Goal: Information Seeking & Learning: Find specific fact

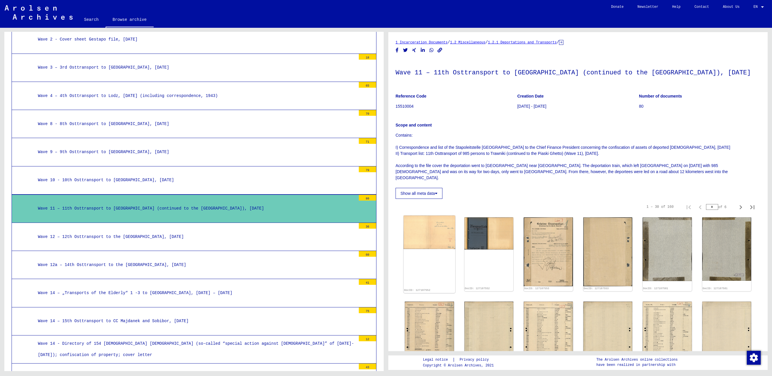
click at [440, 222] on img at bounding box center [429, 232] width 51 height 33
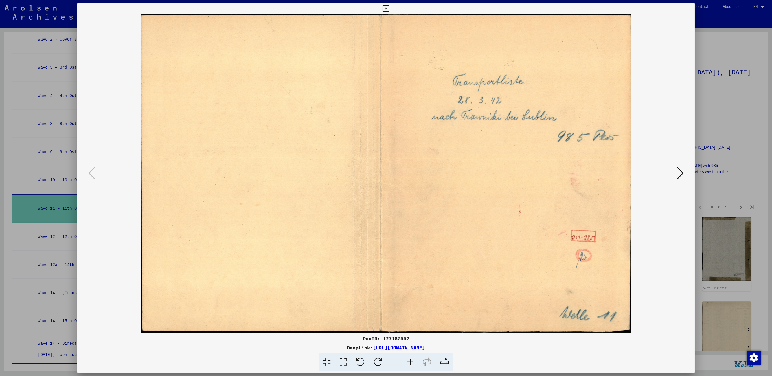
click at [681, 172] on icon at bounding box center [680, 173] width 7 height 14
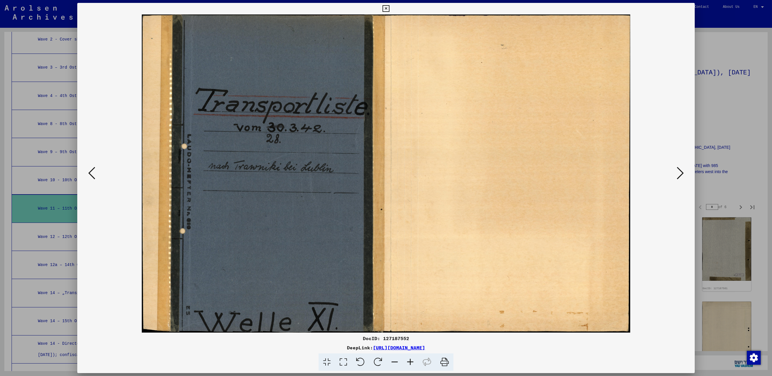
click at [681, 172] on icon at bounding box center [680, 173] width 7 height 14
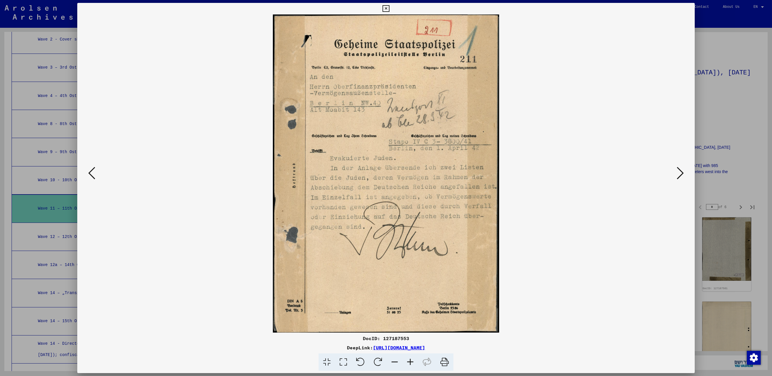
click at [681, 172] on icon at bounding box center [680, 173] width 7 height 14
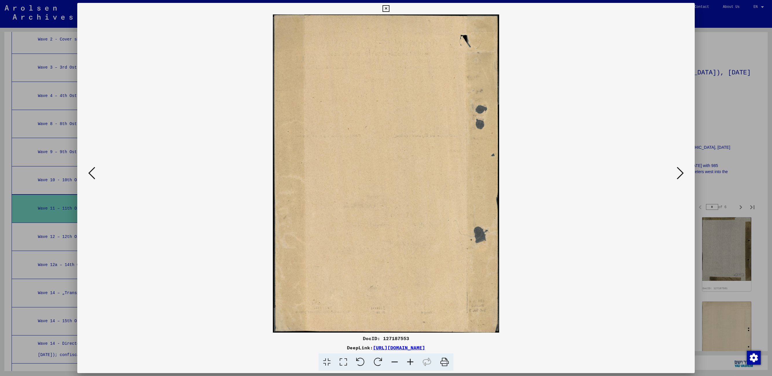
click at [681, 172] on icon at bounding box center [680, 173] width 7 height 14
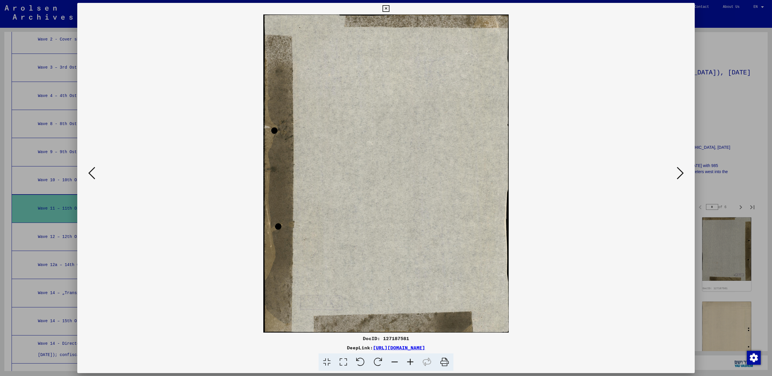
click at [681, 172] on icon at bounding box center [680, 173] width 7 height 14
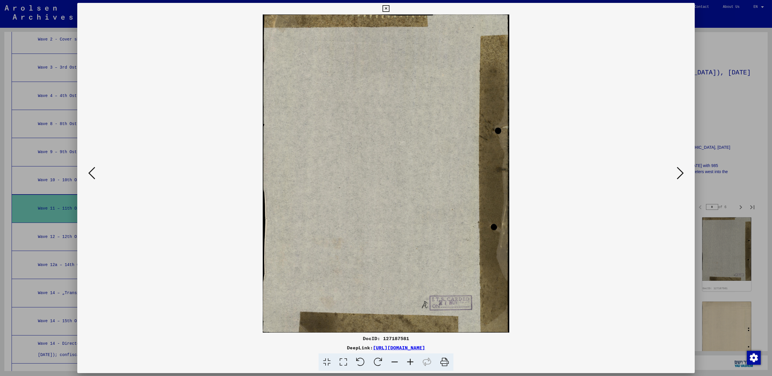
click at [681, 172] on icon at bounding box center [680, 173] width 7 height 14
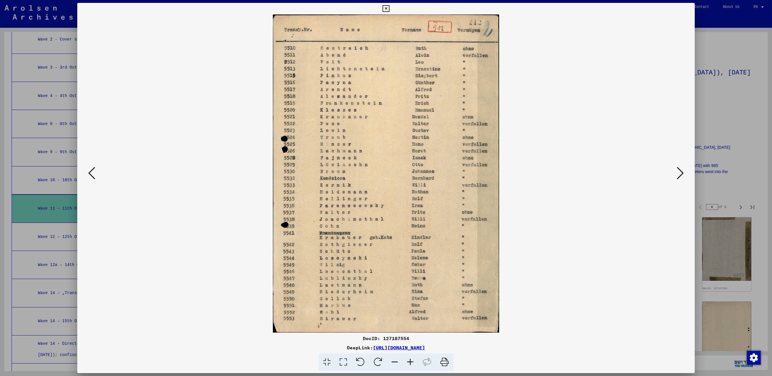
click at [681, 172] on icon at bounding box center [680, 173] width 7 height 14
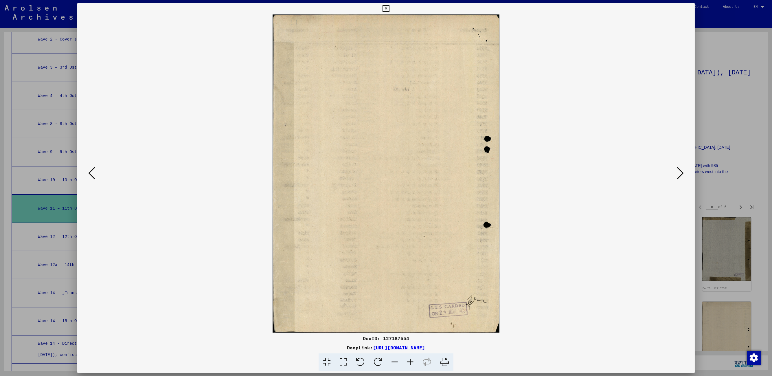
click at [681, 172] on icon at bounding box center [680, 173] width 7 height 14
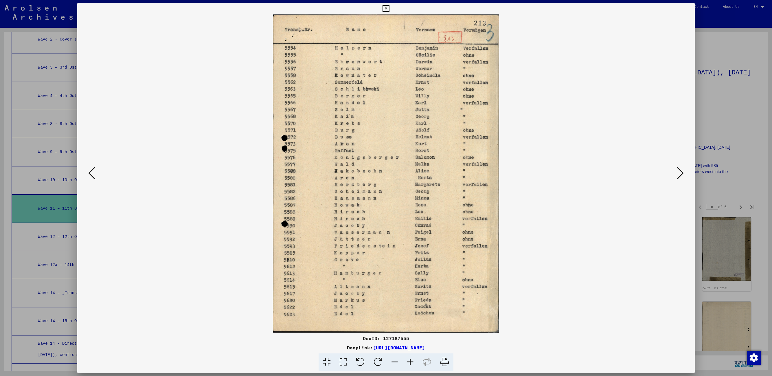
click at [681, 172] on icon at bounding box center [680, 173] width 7 height 14
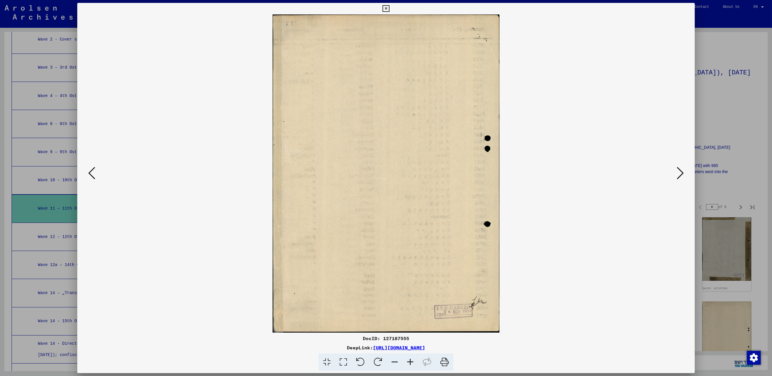
click at [681, 172] on icon at bounding box center [680, 173] width 7 height 14
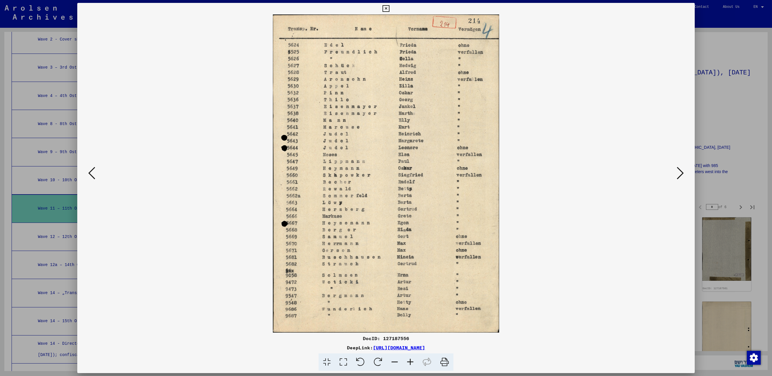
click at [681, 172] on icon at bounding box center [680, 173] width 7 height 14
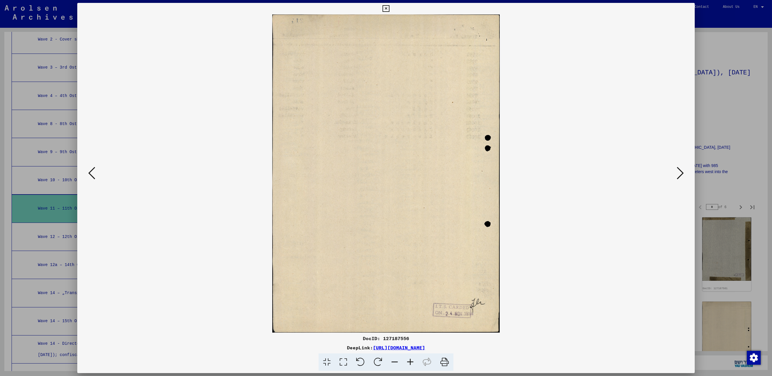
click at [681, 172] on icon at bounding box center [680, 173] width 7 height 14
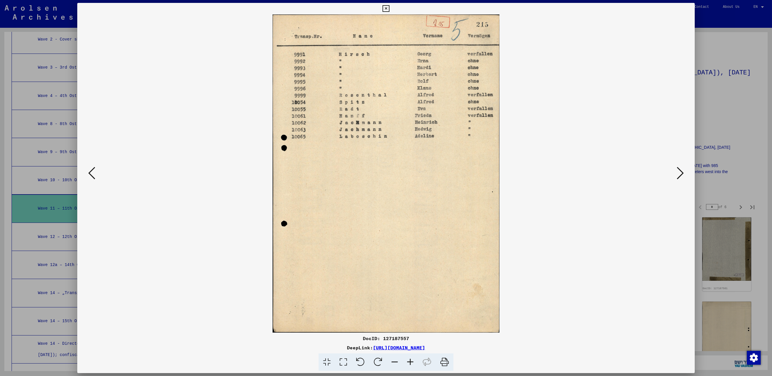
click at [681, 172] on icon at bounding box center [680, 173] width 7 height 14
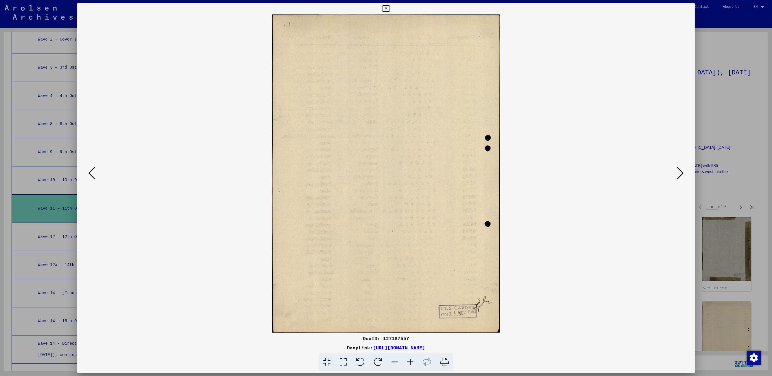
click at [681, 172] on icon at bounding box center [680, 173] width 7 height 14
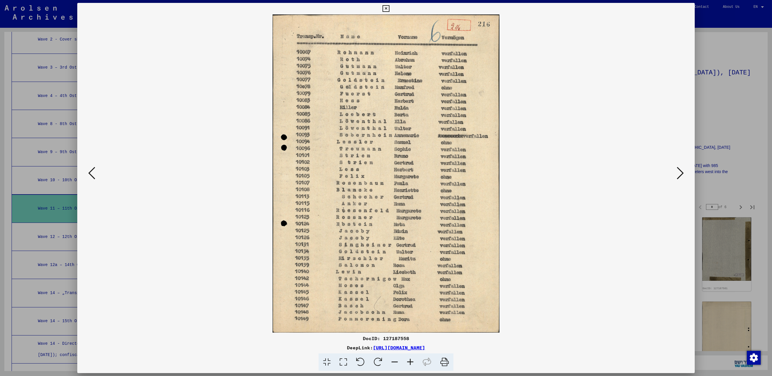
click at [681, 172] on icon at bounding box center [680, 173] width 7 height 14
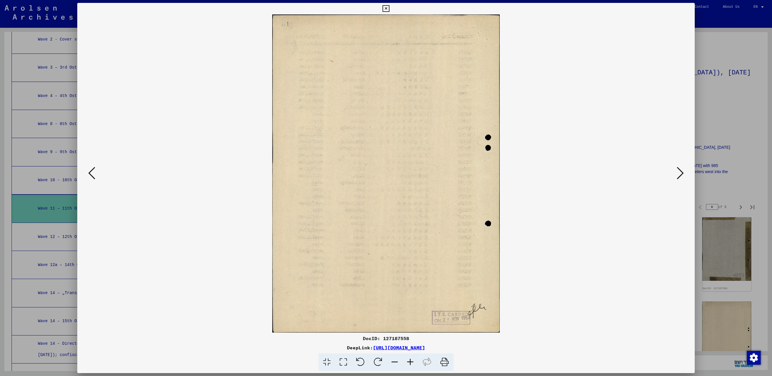
click at [681, 172] on icon at bounding box center [680, 173] width 7 height 14
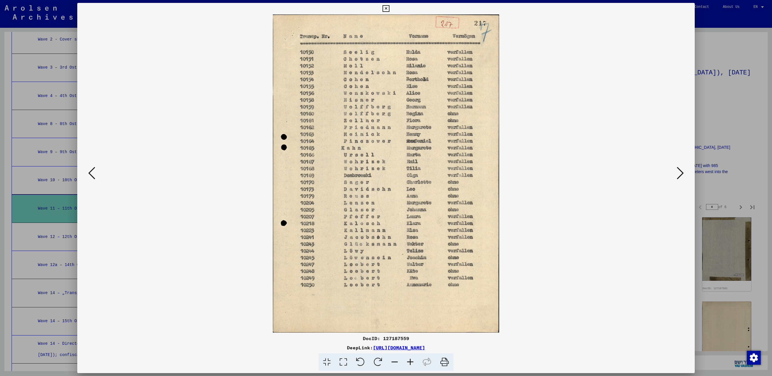
click at [681, 172] on icon at bounding box center [680, 173] width 7 height 14
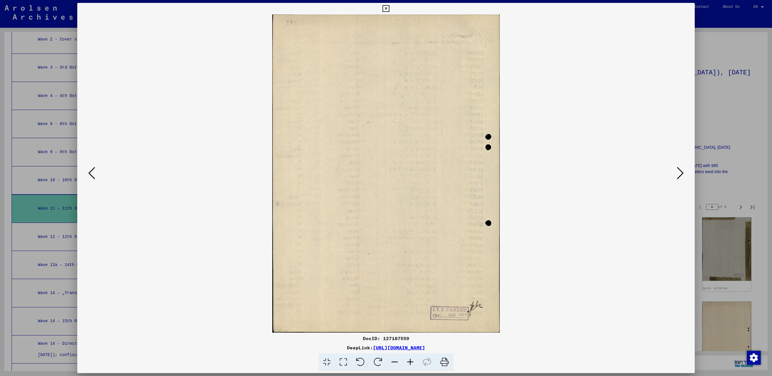
click at [89, 171] on icon at bounding box center [91, 173] width 7 height 14
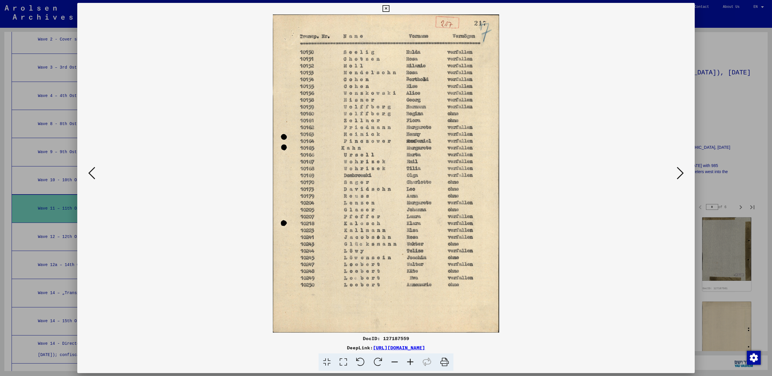
click at [680, 172] on icon at bounding box center [680, 173] width 7 height 14
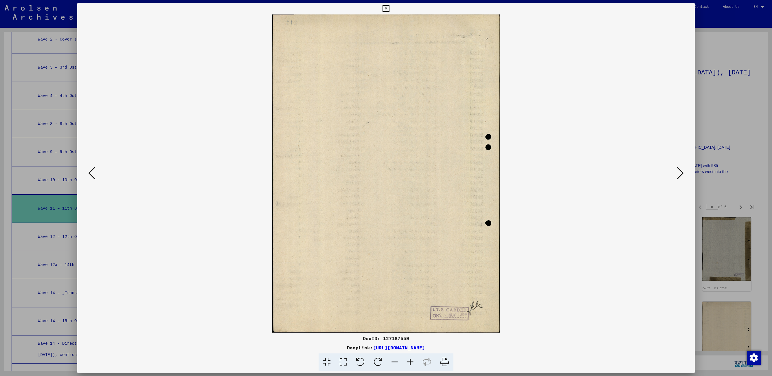
click at [680, 172] on icon at bounding box center [680, 173] width 7 height 14
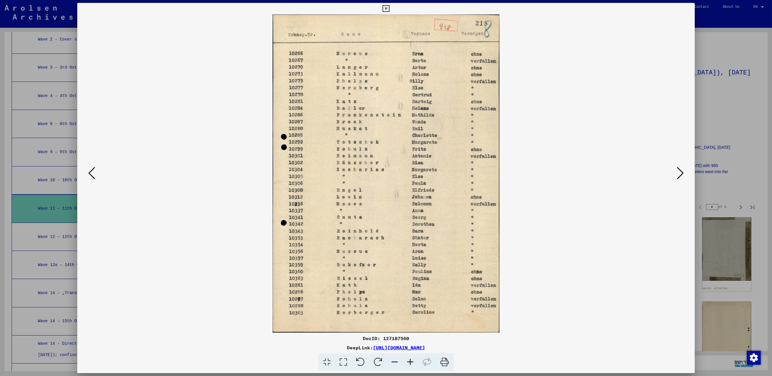
click at [680, 172] on icon at bounding box center [680, 173] width 7 height 14
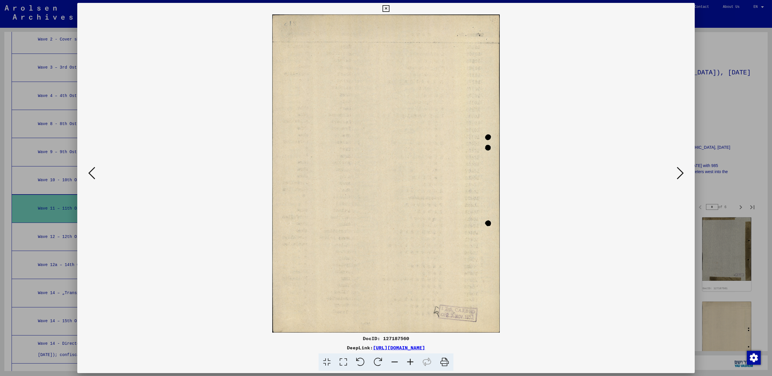
click at [680, 172] on icon at bounding box center [680, 173] width 7 height 14
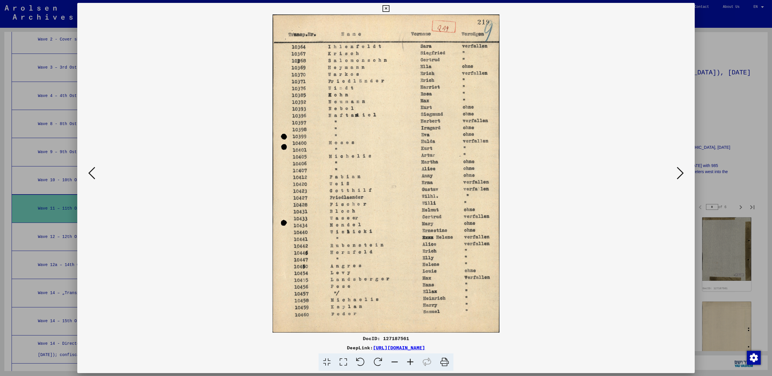
click at [680, 172] on icon at bounding box center [680, 173] width 7 height 14
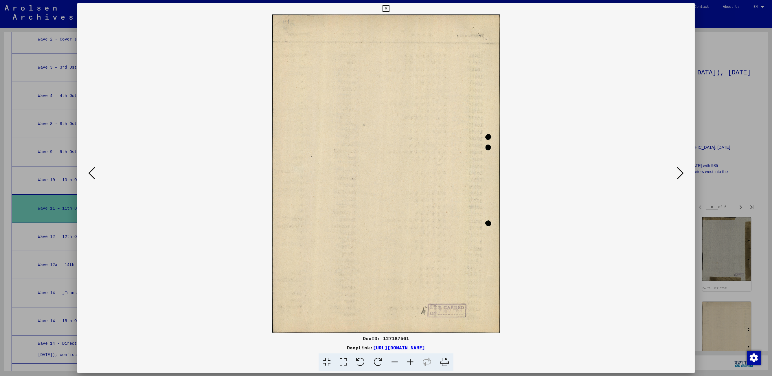
click at [680, 172] on icon at bounding box center [680, 173] width 7 height 14
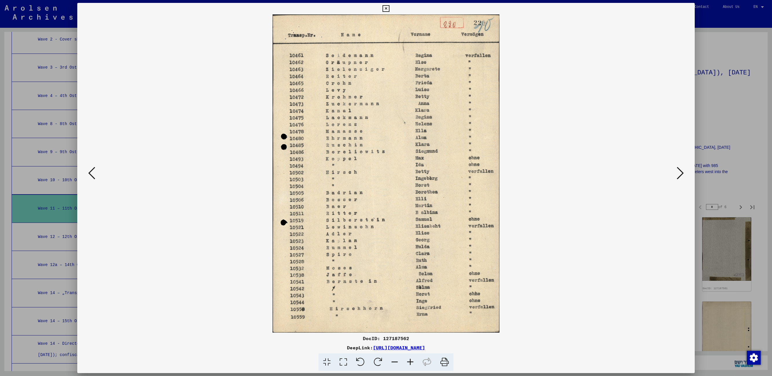
click at [386, 9] on icon at bounding box center [385, 8] width 7 height 7
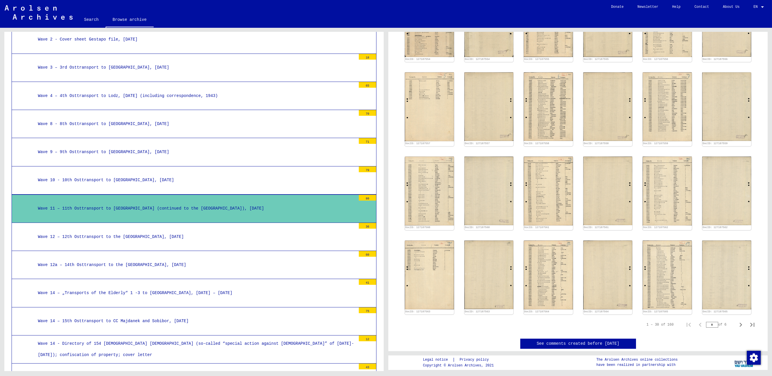
scroll to position [203, 0]
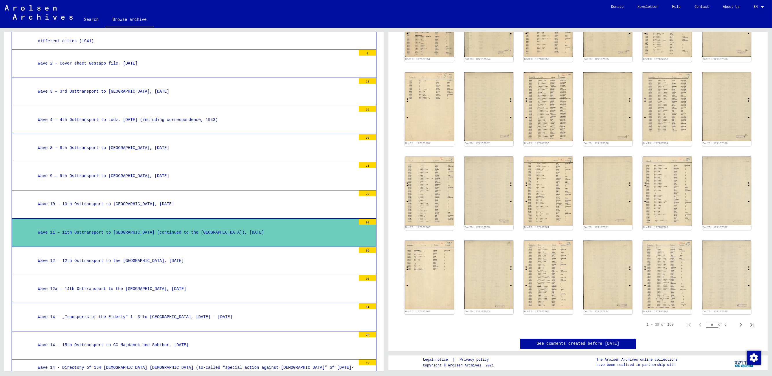
click at [142, 117] on div "Wave 4 – 4th Osttransport to Lodz, [DATE] (including correspondence, 1943)" at bounding box center [195, 119] width 322 height 11
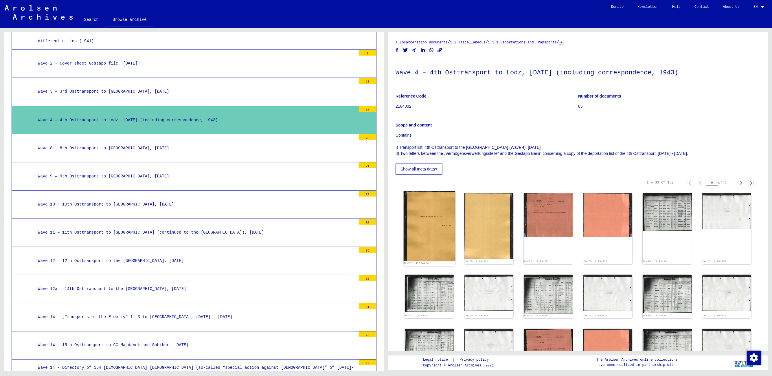
click at [428, 241] on img at bounding box center [429, 226] width 51 height 70
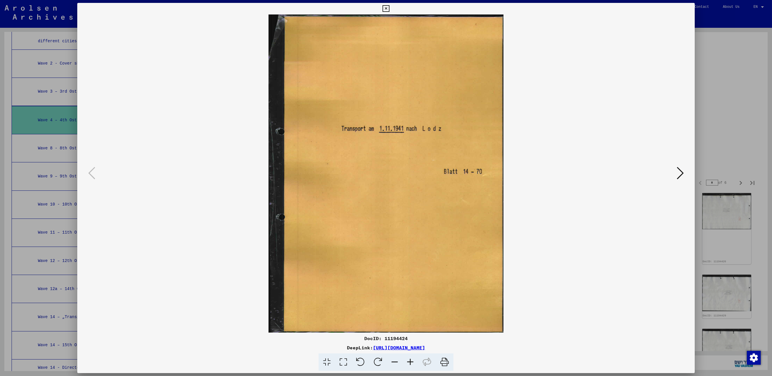
click at [678, 172] on icon at bounding box center [680, 173] width 7 height 14
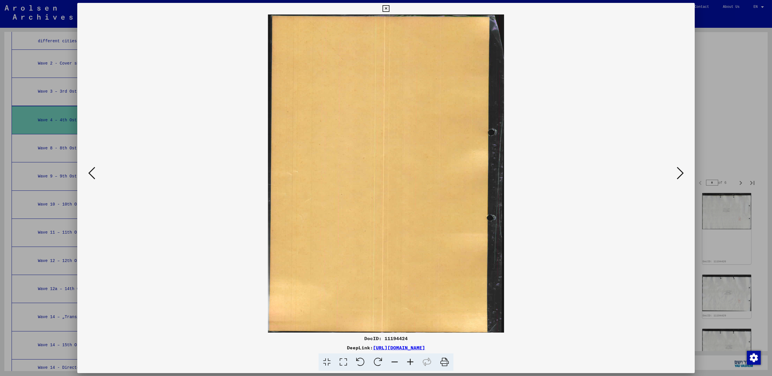
click at [678, 172] on icon at bounding box center [680, 173] width 7 height 14
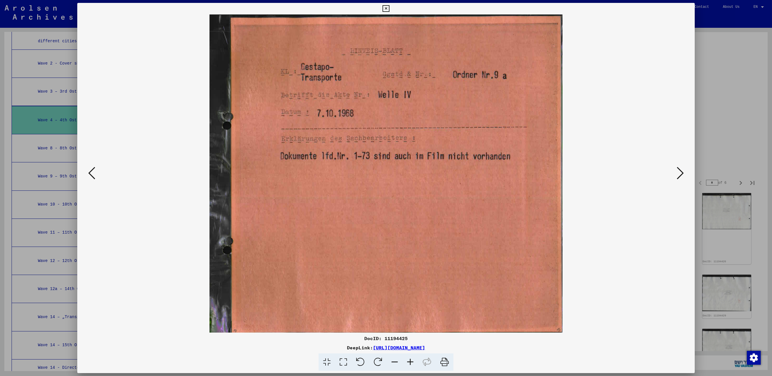
click at [678, 172] on icon at bounding box center [680, 173] width 7 height 14
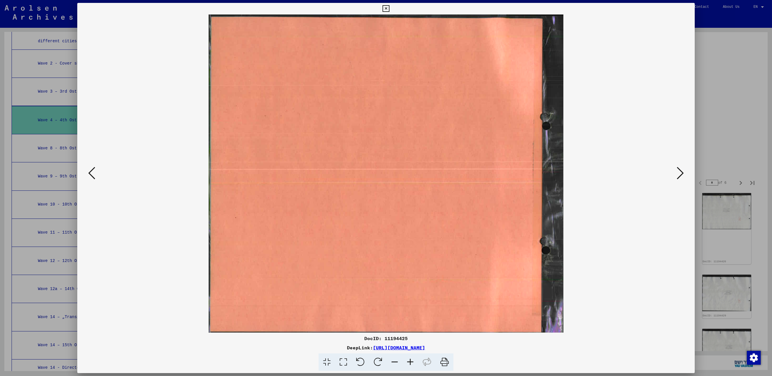
click at [678, 172] on icon at bounding box center [680, 173] width 7 height 14
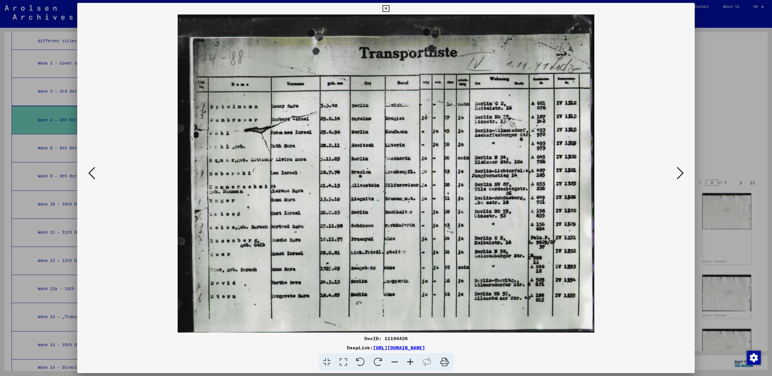
click at [678, 172] on icon at bounding box center [680, 173] width 7 height 14
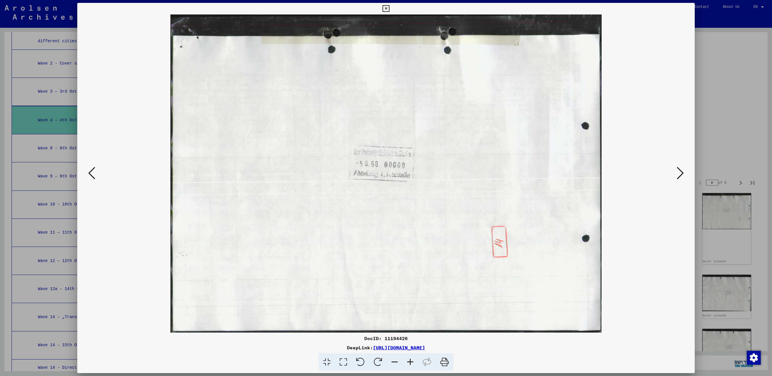
click at [678, 172] on icon at bounding box center [680, 173] width 7 height 14
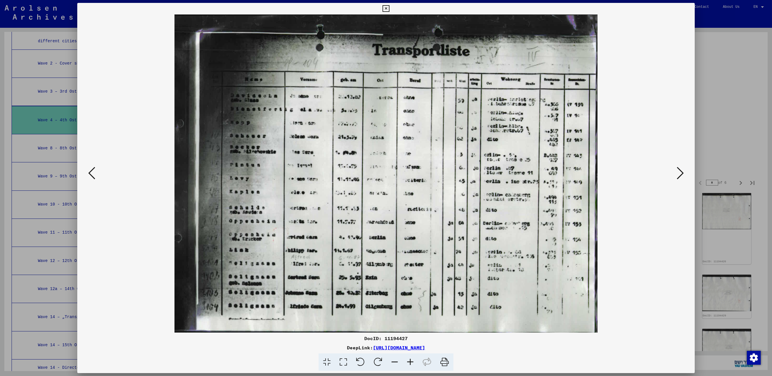
click at [678, 172] on icon at bounding box center [680, 173] width 7 height 14
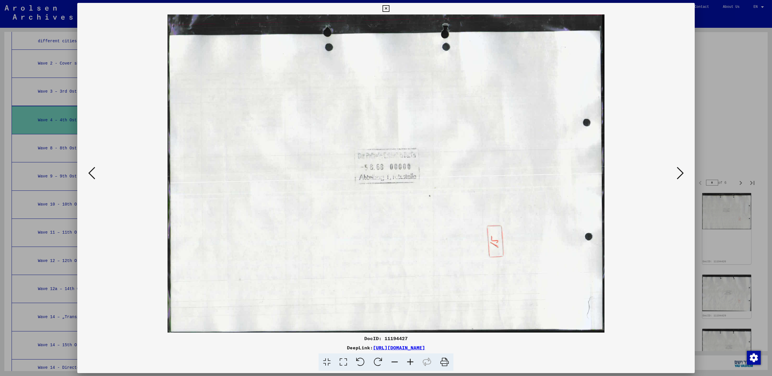
click at [678, 172] on icon at bounding box center [680, 173] width 7 height 14
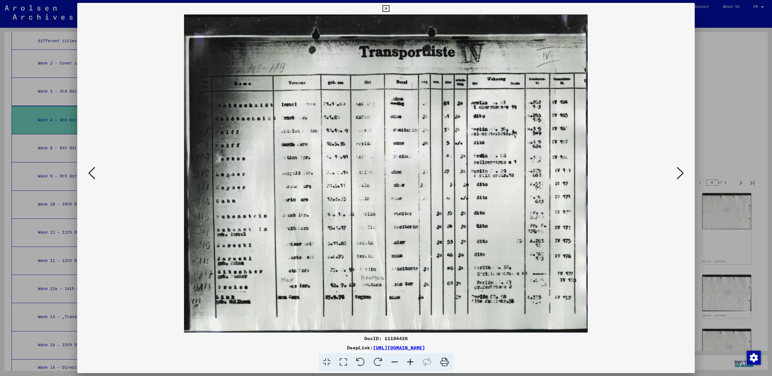
click at [678, 172] on icon at bounding box center [680, 173] width 7 height 14
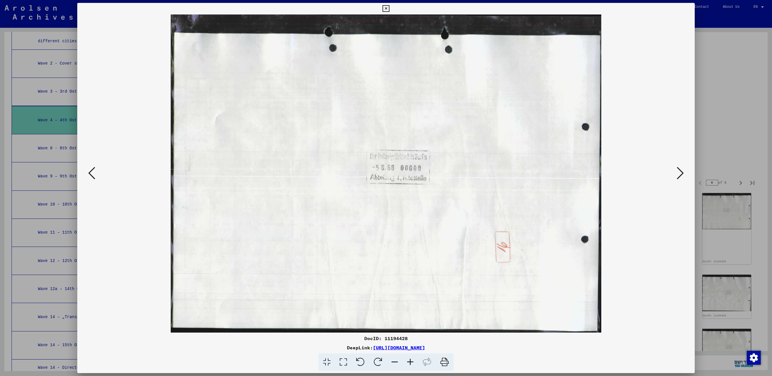
click at [678, 172] on icon at bounding box center [680, 173] width 7 height 14
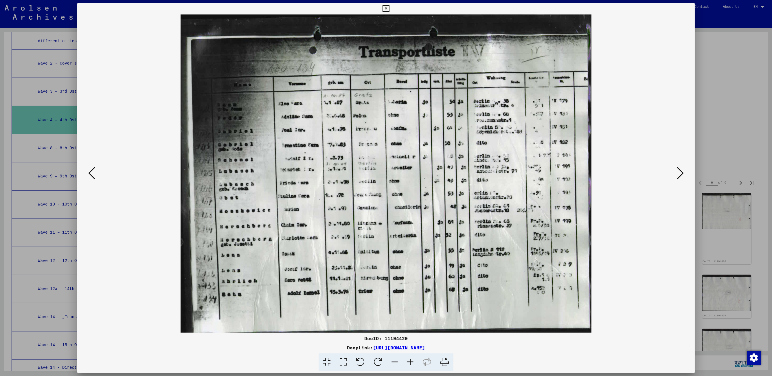
click at [678, 172] on icon at bounding box center [680, 173] width 7 height 14
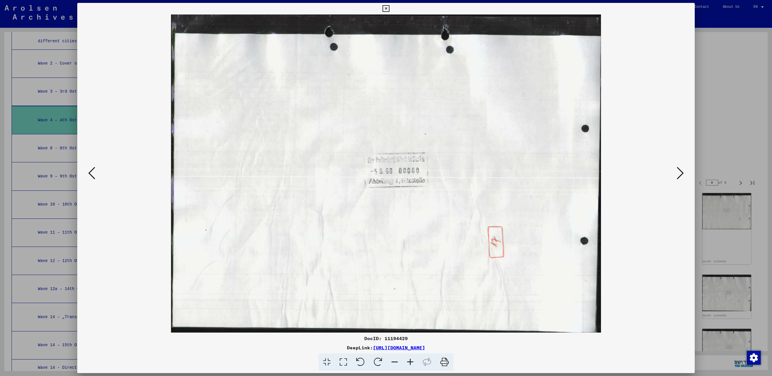
click at [678, 172] on icon at bounding box center [680, 173] width 7 height 14
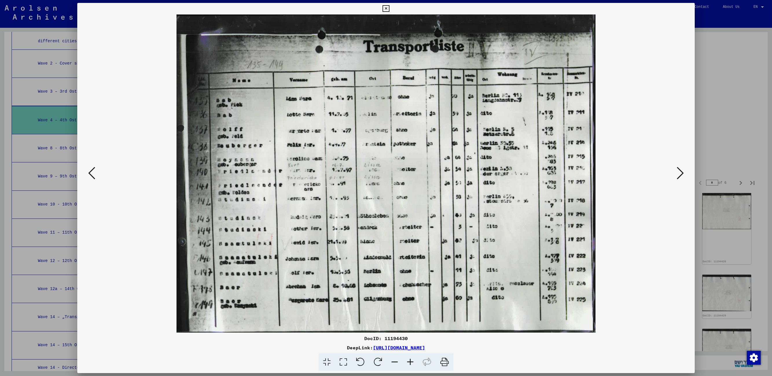
click at [678, 172] on icon at bounding box center [680, 173] width 7 height 14
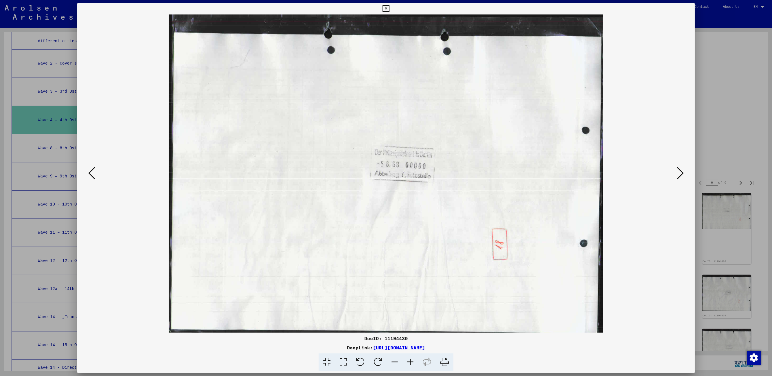
click at [678, 172] on icon at bounding box center [680, 173] width 7 height 14
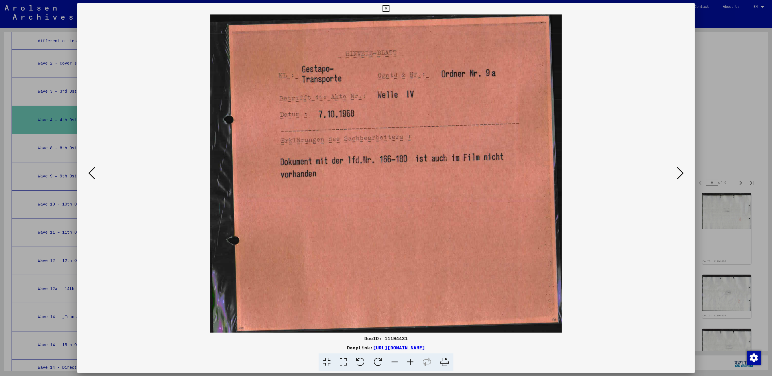
click at [678, 172] on icon at bounding box center [680, 173] width 7 height 14
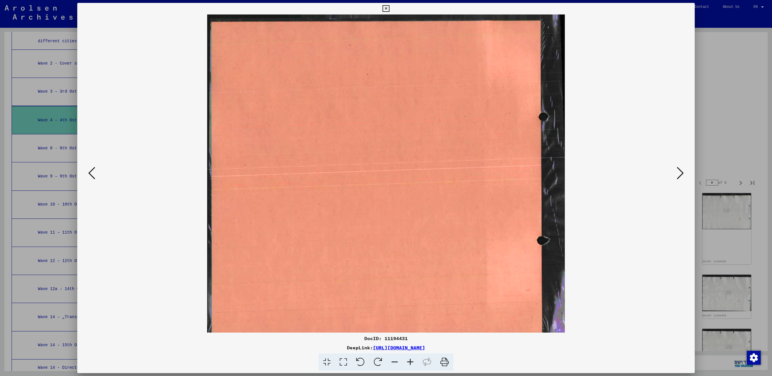
click at [678, 172] on icon at bounding box center [680, 173] width 7 height 14
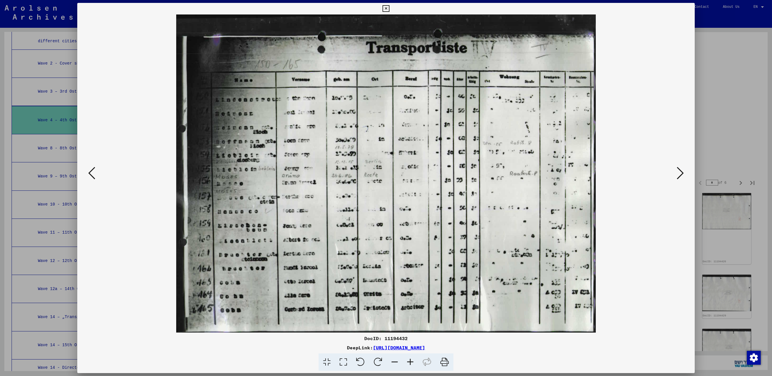
click at [678, 172] on icon at bounding box center [680, 173] width 7 height 14
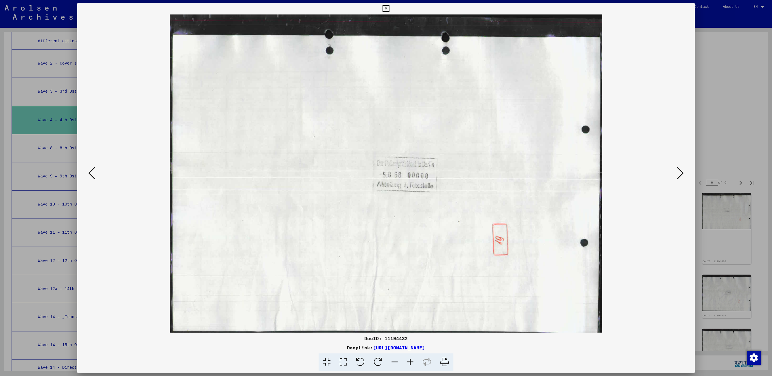
click at [678, 172] on icon at bounding box center [680, 173] width 7 height 14
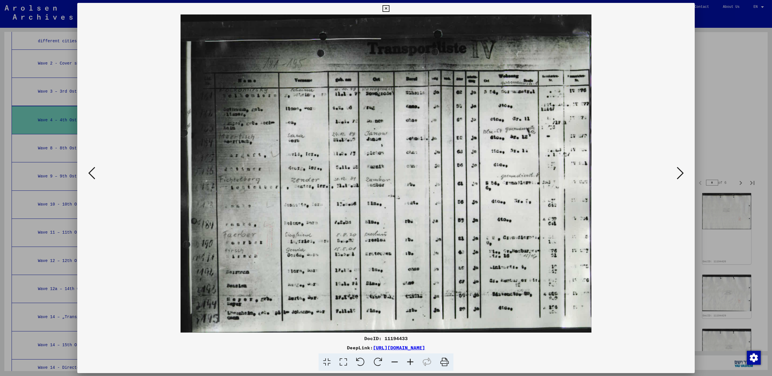
click at [678, 172] on icon at bounding box center [680, 173] width 7 height 14
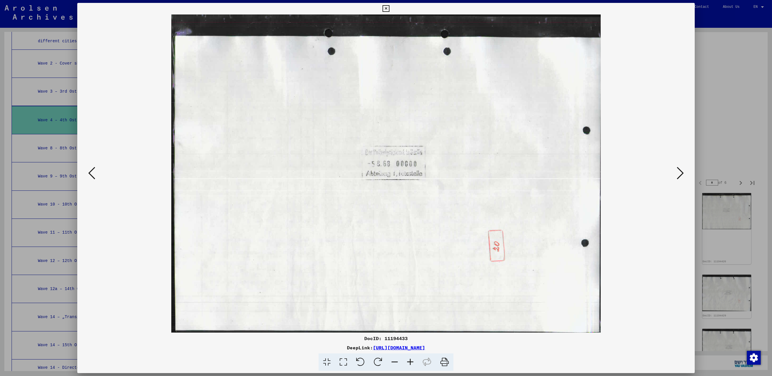
click at [678, 172] on icon at bounding box center [680, 173] width 7 height 14
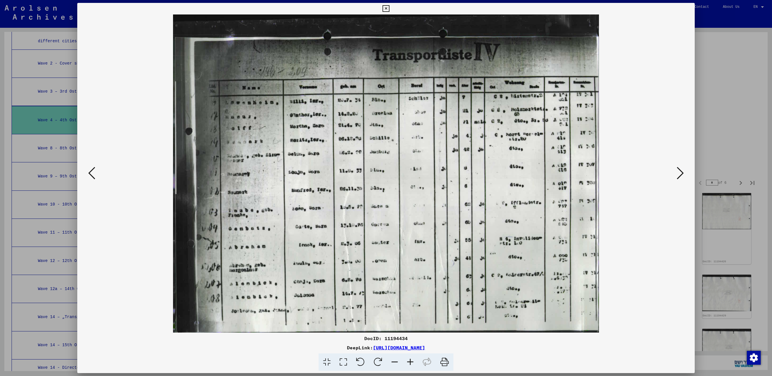
click at [384, 8] on icon at bounding box center [385, 8] width 7 height 7
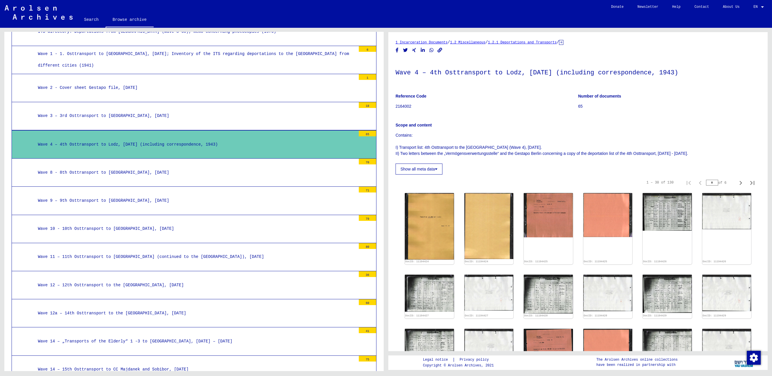
scroll to position [154, 0]
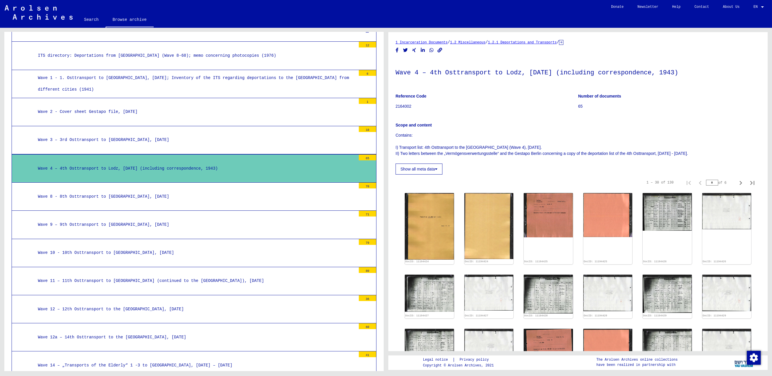
click at [173, 76] on div "Wave 1 - 1. Osttransport to [GEOGRAPHIC_DATA], [DATE]; Inventory of the ITS reg…" at bounding box center [195, 83] width 322 height 23
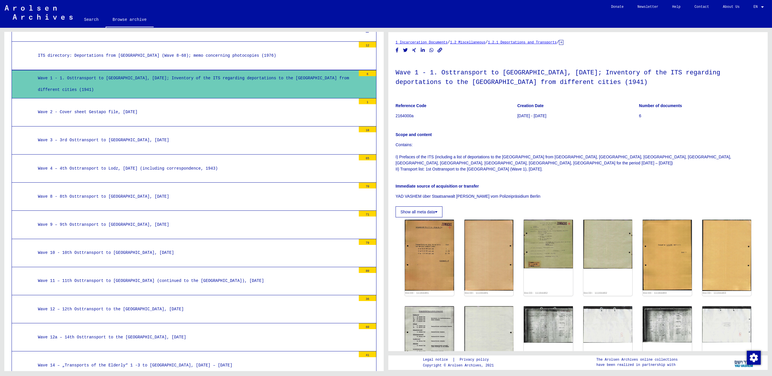
click at [149, 191] on div "Wave 8 - 8th Osttransport to [GEOGRAPHIC_DATA], [DATE]" at bounding box center [195, 196] width 322 height 11
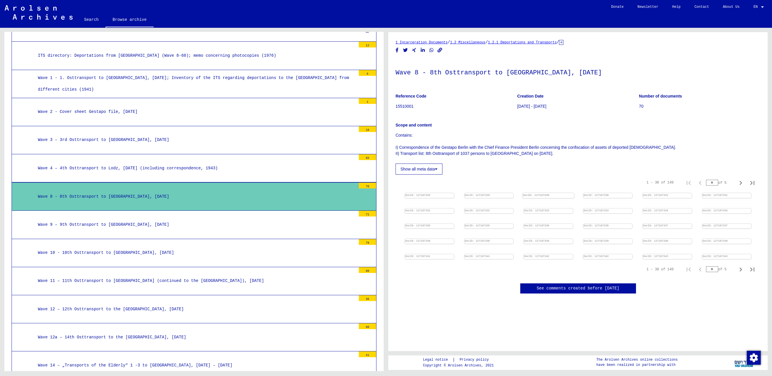
click at [536, 193] on img at bounding box center [548, 193] width 51 height 0
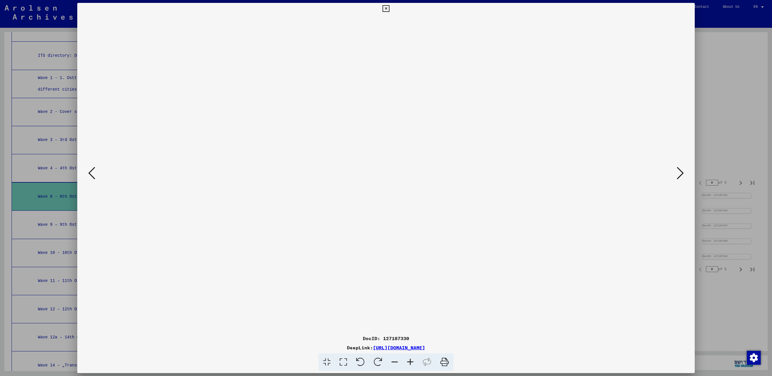
click at [681, 173] on icon at bounding box center [680, 173] width 7 height 14
click at [680, 173] on icon at bounding box center [680, 173] width 7 height 14
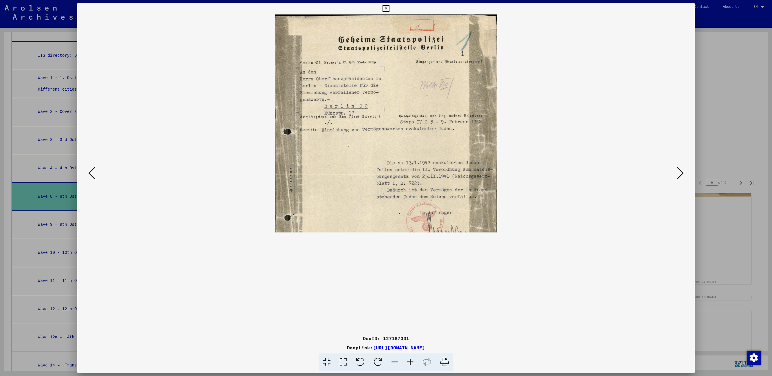
click at [680, 173] on icon at bounding box center [680, 173] width 7 height 14
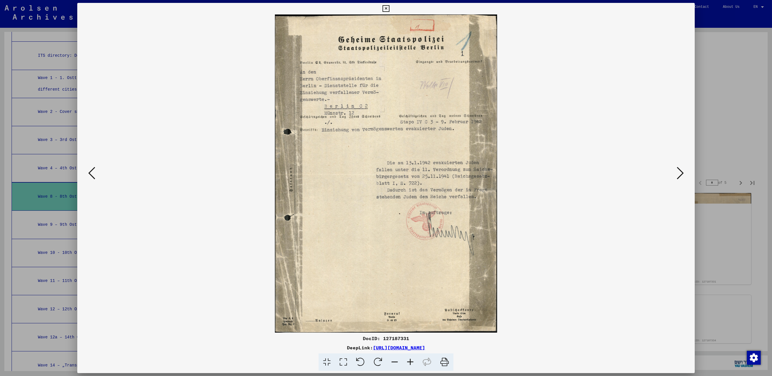
click at [680, 173] on icon at bounding box center [680, 173] width 7 height 14
click at [387, 7] on icon at bounding box center [385, 8] width 7 height 7
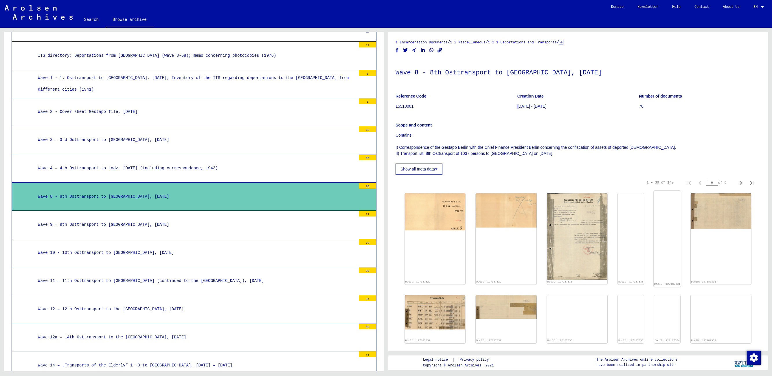
scroll to position [108, 0]
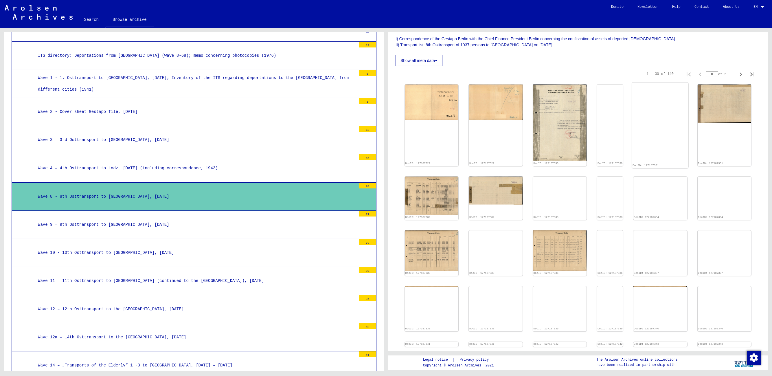
click at [657, 83] on img at bounding box center [666, 83] width 51 height 0
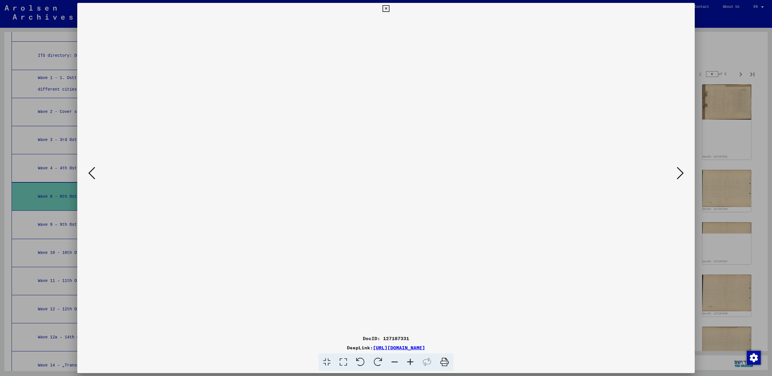
click at [678, 175] on icon at bounding box center [680, 173] width 7 height 14
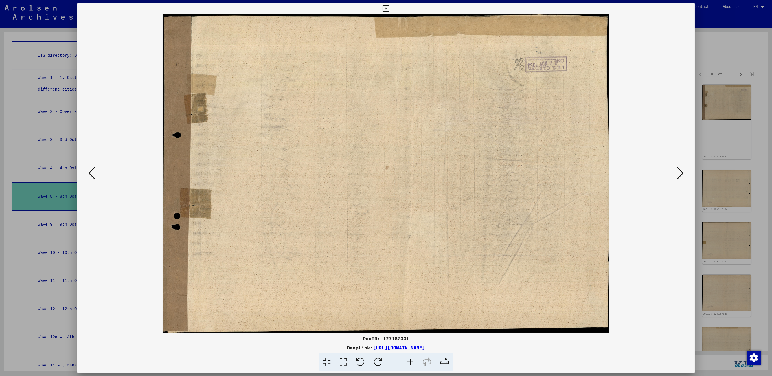
click at [678, 175] on icon at bounding box center [680, 173] width 7 height 14
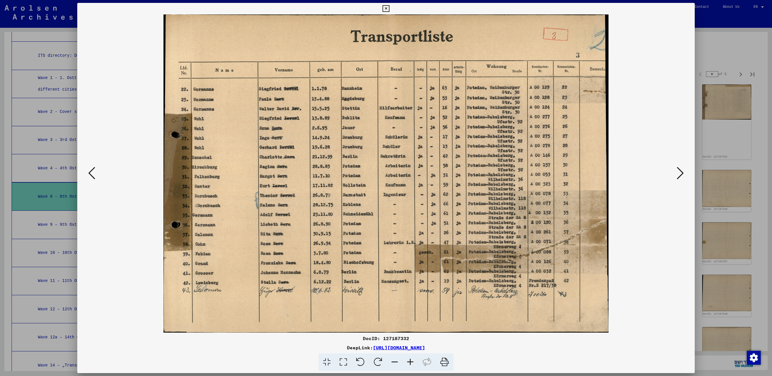
click at [680, 175] on icon at bounding box center [680, 173] width 7 height 14
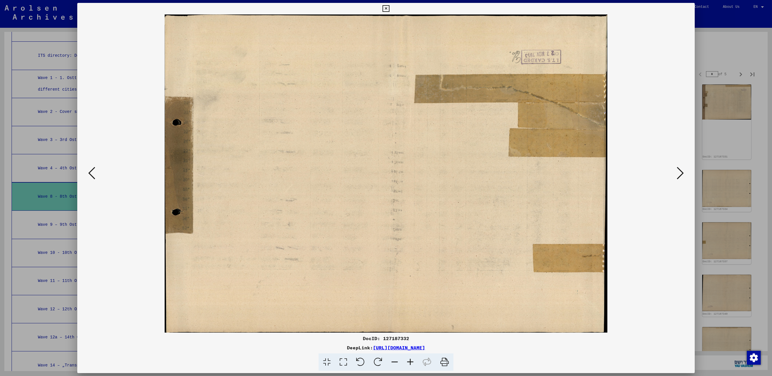
drag, startPoint x: 685, startPoint y: 167, endPoint x: 680, endPoint y: 171, distance: 6.6
click at [680, 171] on button at bounding box center [680, 173] width 10 height 16
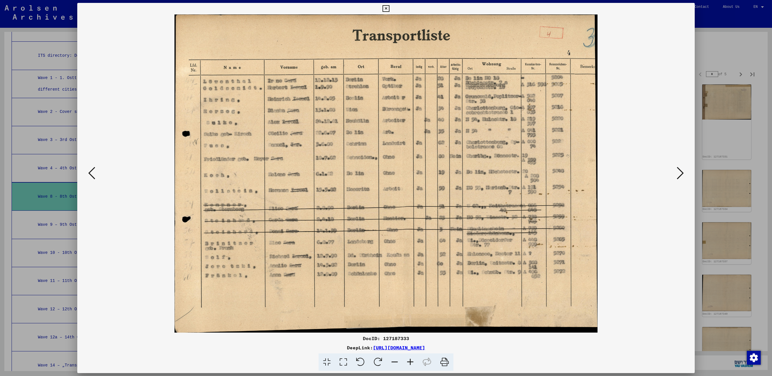
click at [680, 171] on icon at bounding box center [680, 173] width 7 height 14
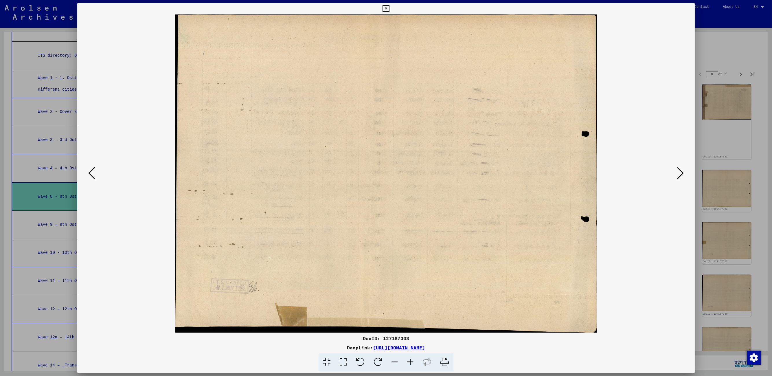
click at [89, 170] on icon at bounding box center [91, 173] width 7 height 14
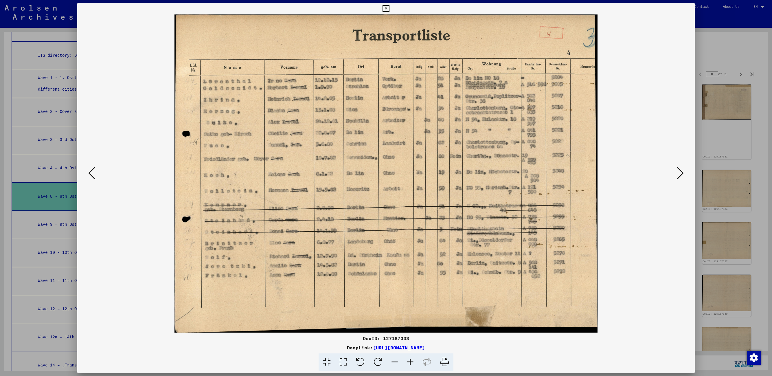
click at [385, 9] on icon at bounding box center [385, 8] width 7 height 7
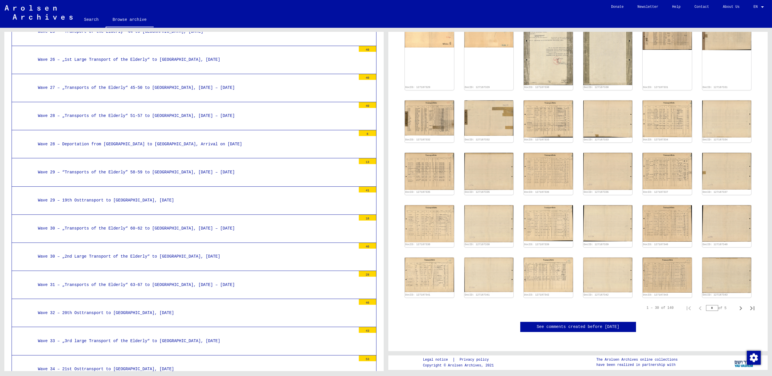
scroll to position [902, 0]
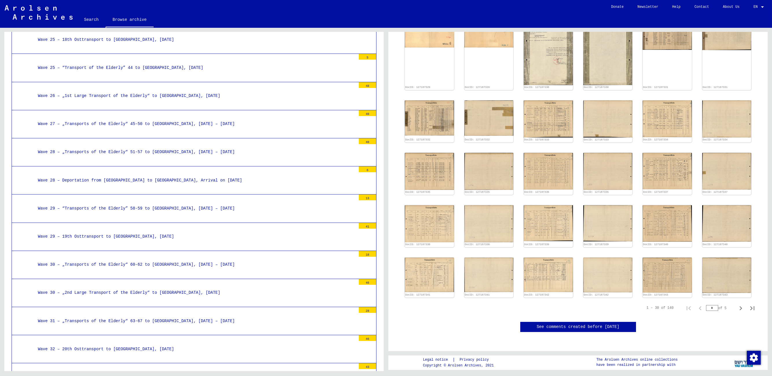
click at [156, 146] on div "Wave 28 – „Transports of the Elderly“ 51-57 to [GEOGRAPHIC_DATA], [DATE] – [DAT…" at bounding box center [195, 151] width 322 height 11
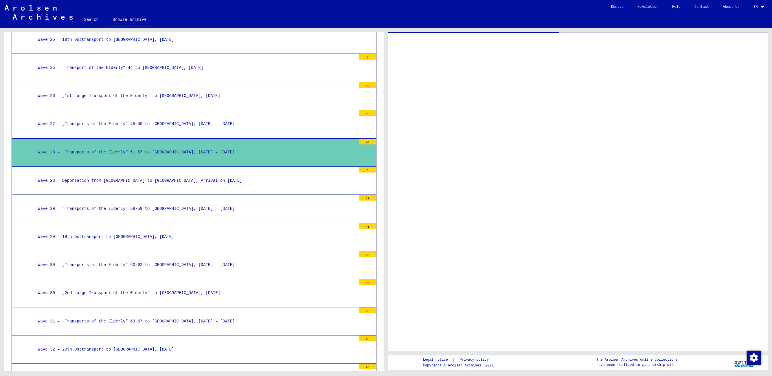
scroll to position [817, 0]
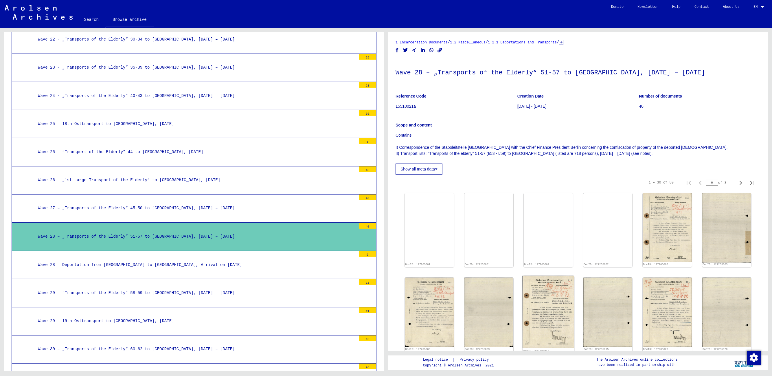
click at [556, 310] on img at bounding box center [548, 312] width 51 height 72
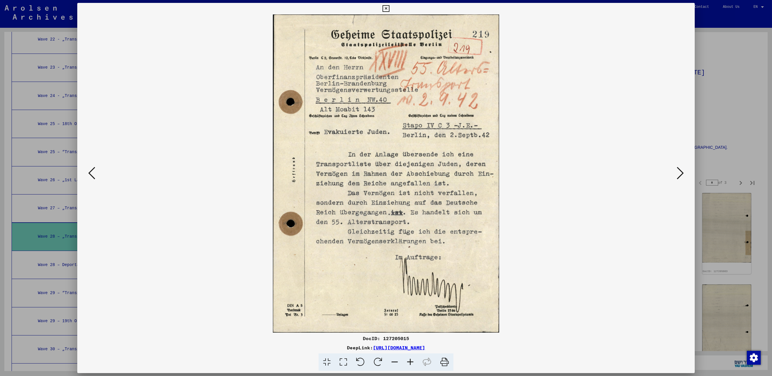
click at [677, 175] on icon at bounding box center [680, 173] width 7 height 14
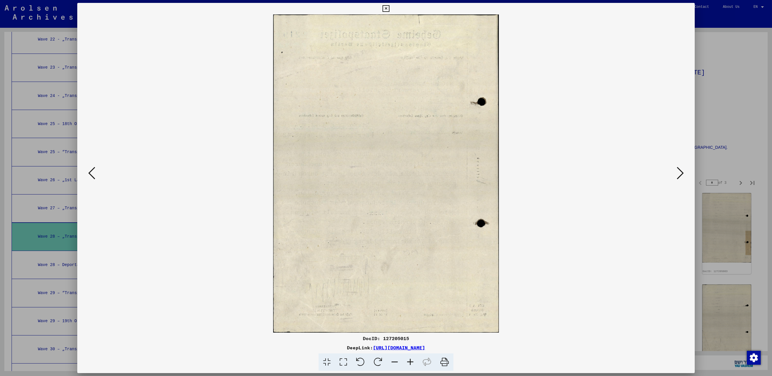
click at [90, 172] on icon at bounding box center [91, 173] width 7 height 14
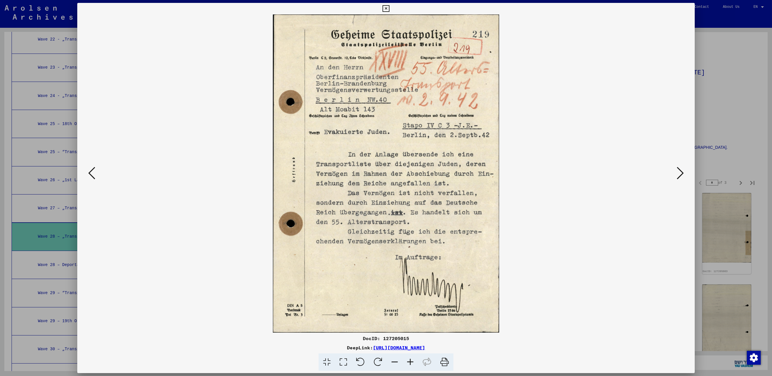
click at [678, 174] on icon at bounding box center [680, 173] width 7 height 14
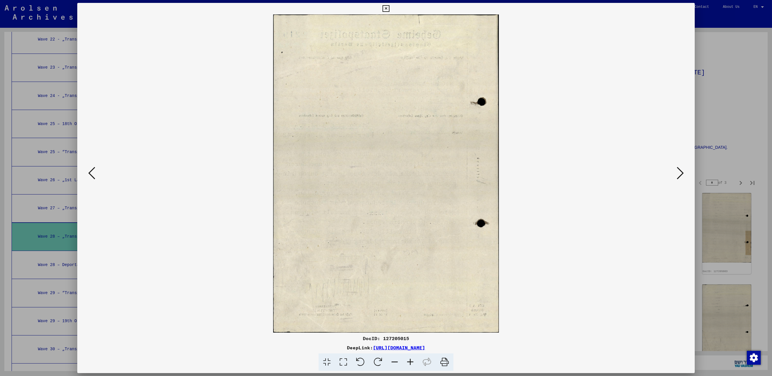
click at [678, 174] on icon at bounding box center [680, 173] width 7 height 14
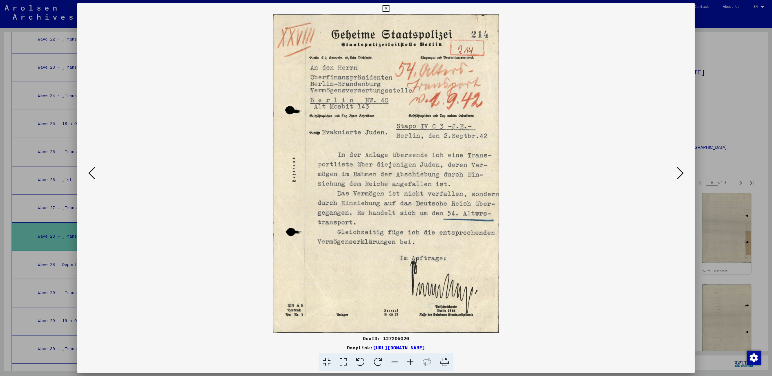
click at [678, 174] on icon at bounding box center [680, 173] width 7 height 14
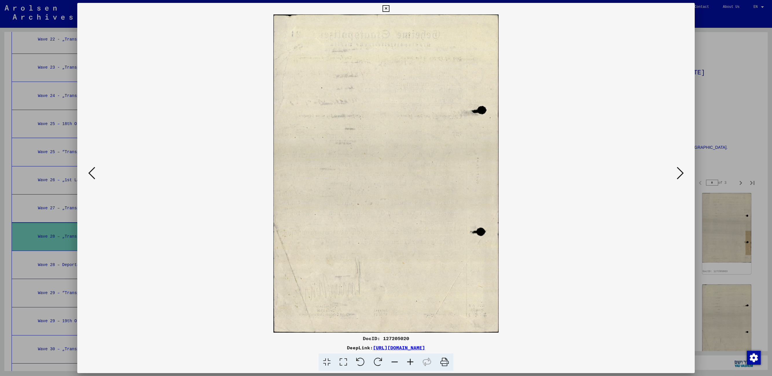
click at [678, 174] on icon at bounding box center [680, 173] width 7 height 14
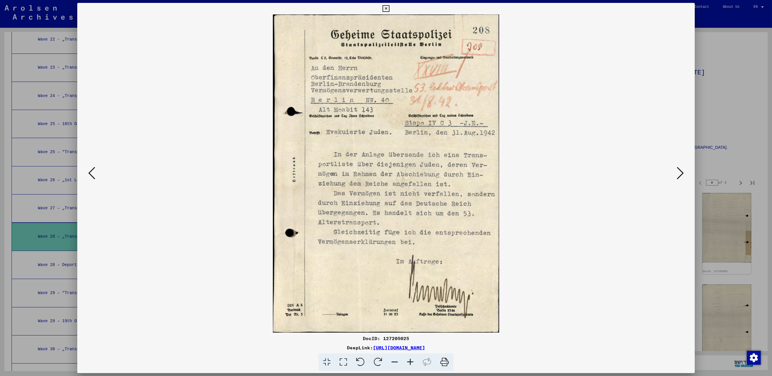
click at [386, 9] on icon at bounding box center [385, 8] width 7 height 7
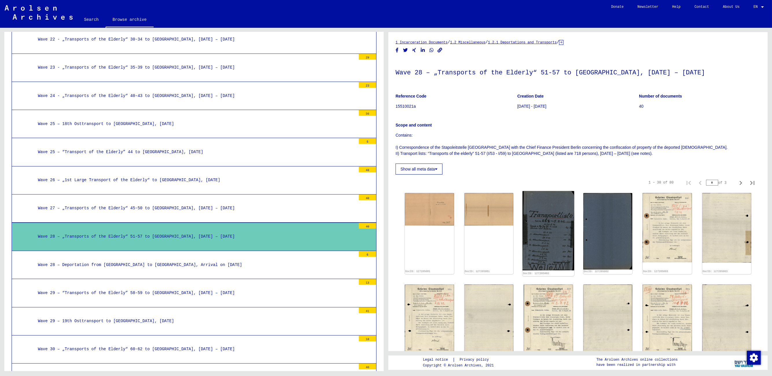
click at [553, 219] on img at bounding box center [548, 230] width 51 height 79
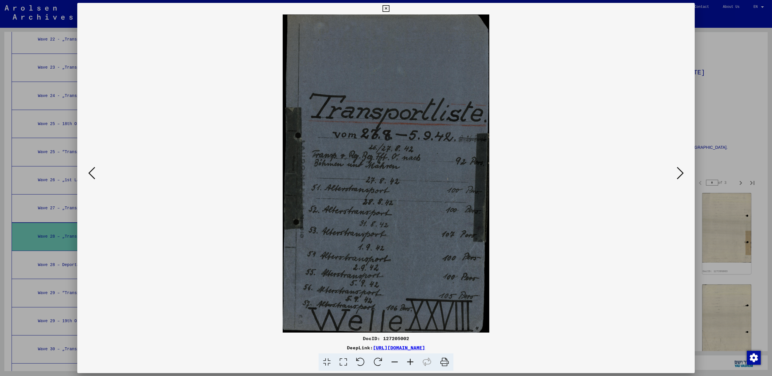
click at [385, 9] on icon at bounding box center [385, 8] width 7 height 7
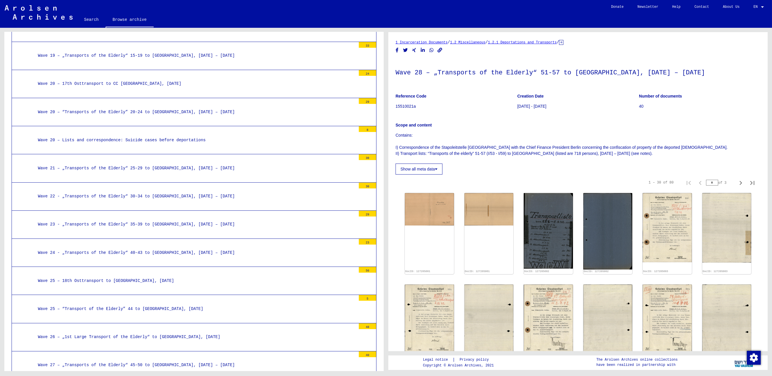
scroll to position [648, 0]
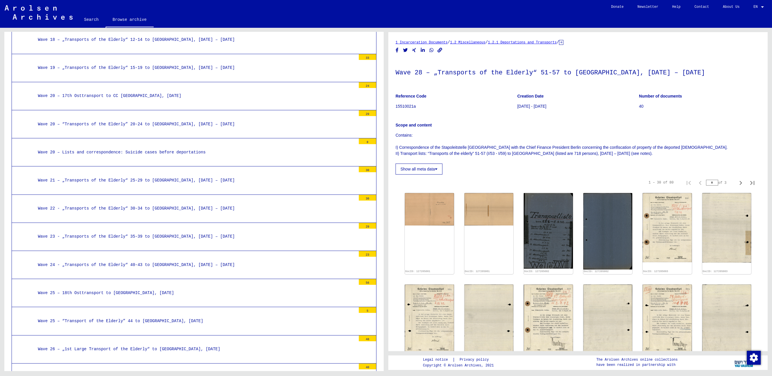
click at [148, 203] on div "Wave 22 - „Transports of the Elderly“ 30-34 to [GEOGRAPHIC_DATA], [DATE] – [DAT…" at bounding box center [195, 208] width 322 height 11
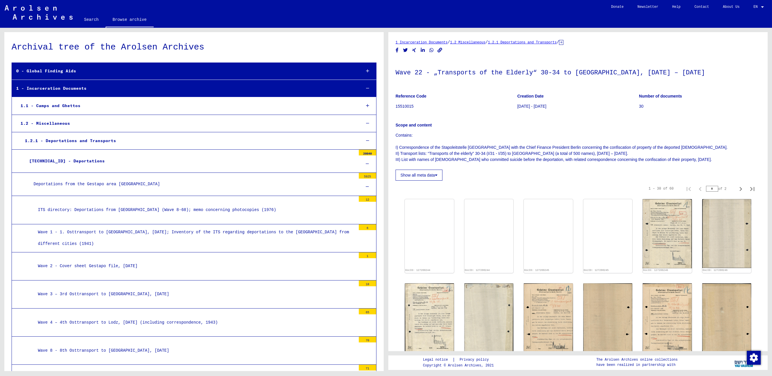
click at [69, 158] on div "[TECHNICAL_ID] - Deportations" at bounding box center [190, 160] width 331 height 11
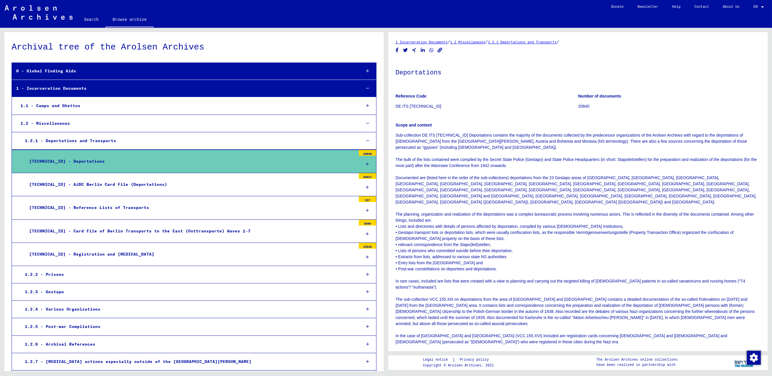
click at [86, 19] on link "Search" at bounding box center [91, 20] width 28 height 14
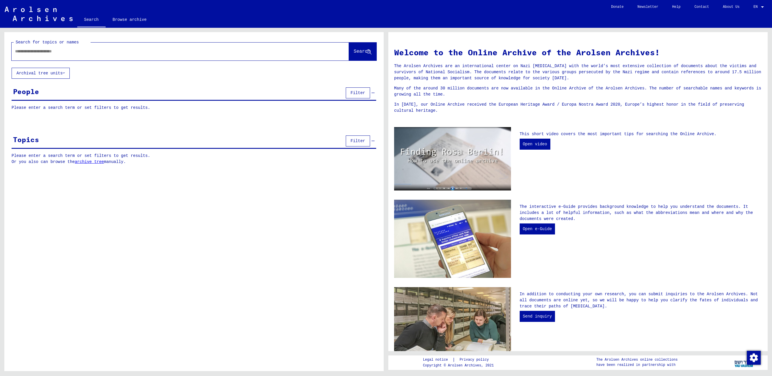
click at [70, 52] on input "text" at bounding box center [173, 51] width 317 height 6
type input "*"
type input "*********"
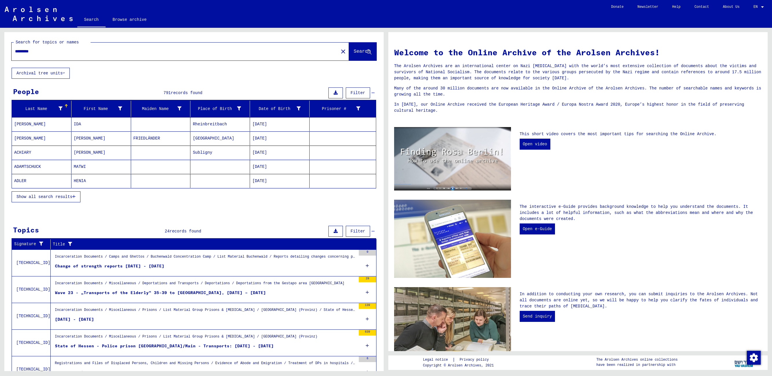
scroll to position [26, 0]
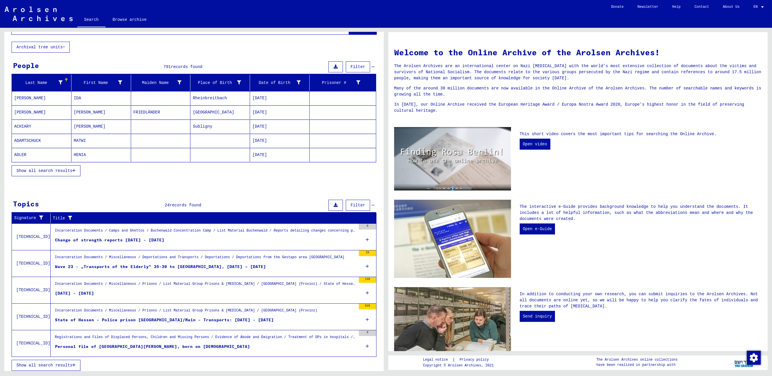
click at [146, 264] on div "Wave 23 - „Transports of the Elderly“ 35-39 to [GEOGRAPHIC_DATA], [DATE] – [DAT…" at bounding box center [160, 267] width 211 height 6
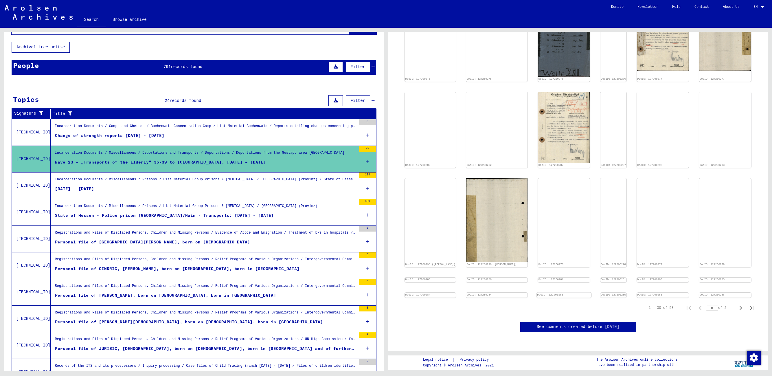
scroll to position [420, 0]
click at [537, 293] on img at bounding box center [564, 293] width 55 height 0
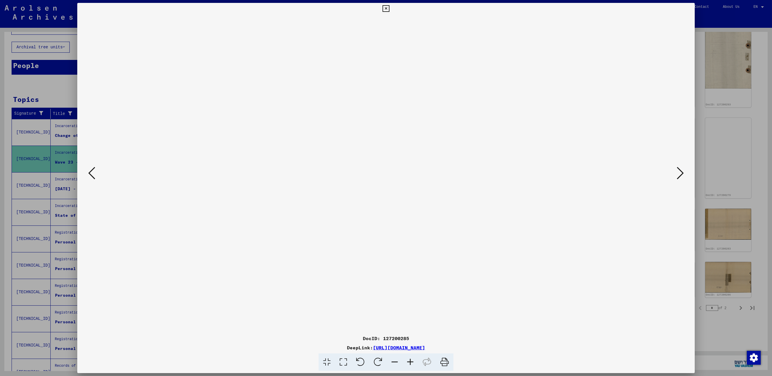
click at [678, 176] on icon at bounding box center [680, 173] width 7 height 14
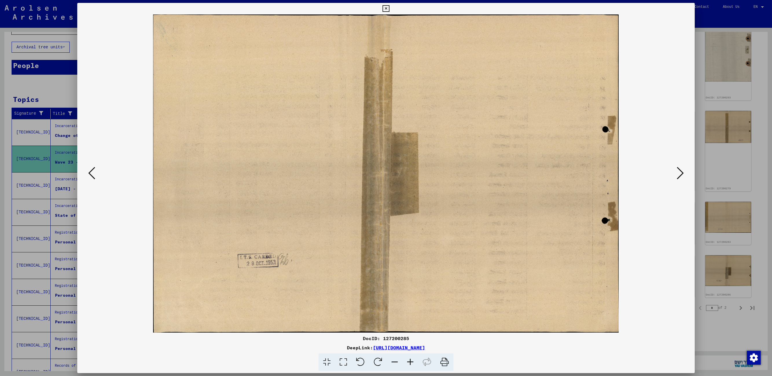
click at [680, 176] on icon at bounding box center [680, 173] width 7 height 14
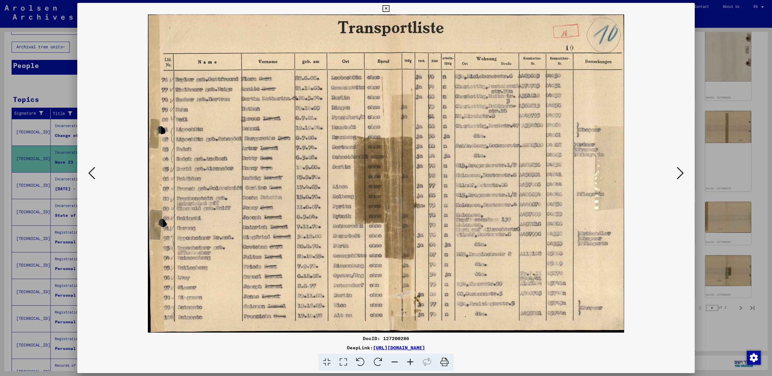
scroll to position [420, 0]
click at [680, 176] on icon at bounding box center [680, 173] width 7 height 14
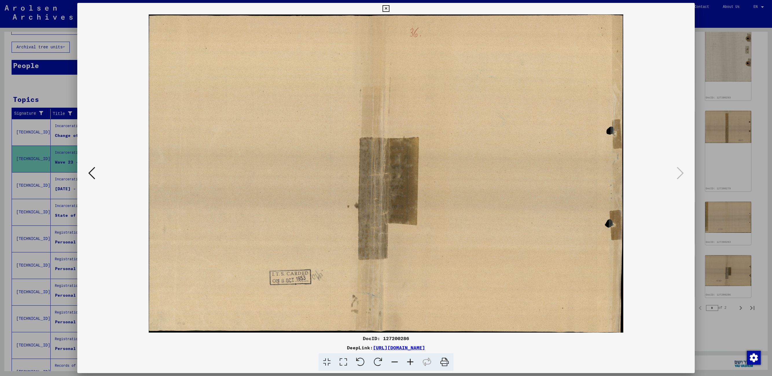
click at [387, 9] on icon at bounding box center [385, 8] width 7 height 7
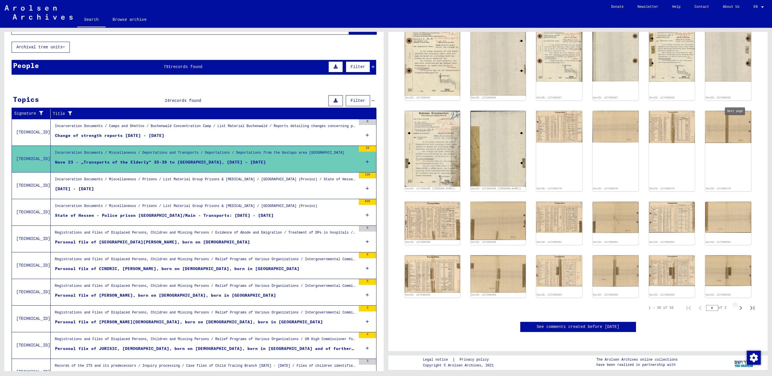
click at [737, 304] on icon "Next page" at bounding box center [741, 308] width 8 height 8
type input "*"
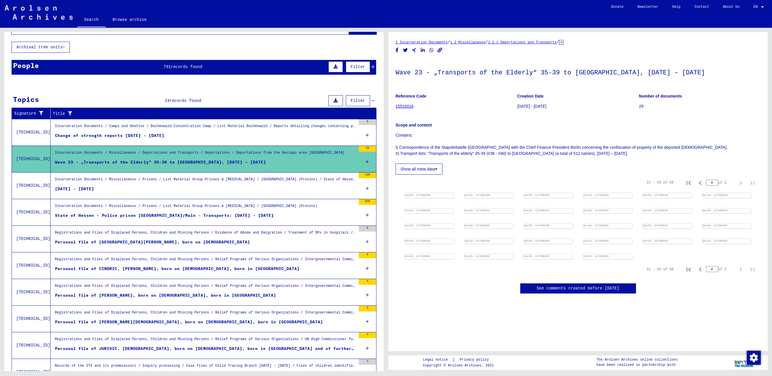
scroll to position [0, 0]
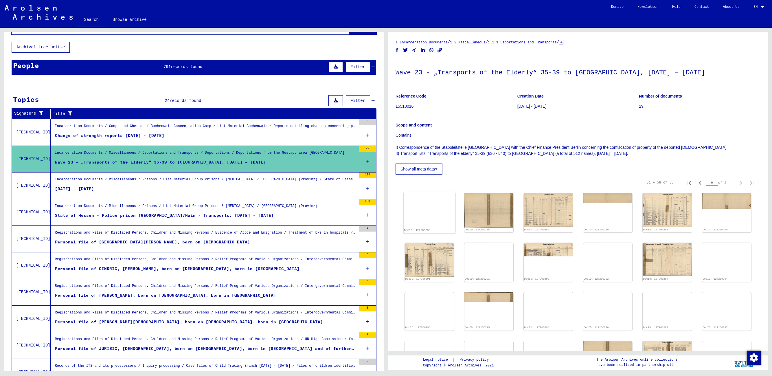
click at [431, 192] on img at bounding box center [429, 192] width 51 height 0
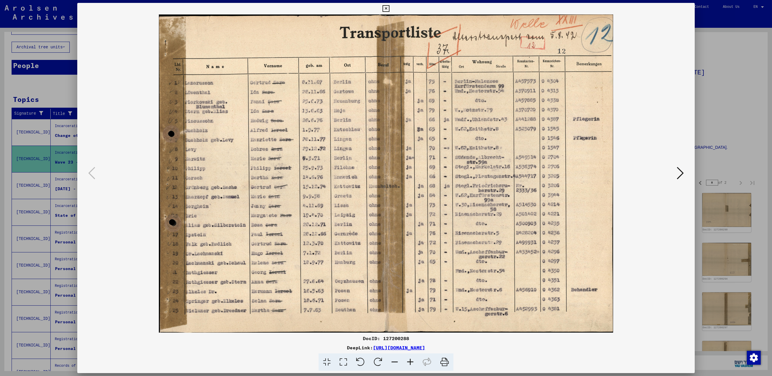
click at [683, 173] on icon at bounding box center [680, 173] width 7 height 14
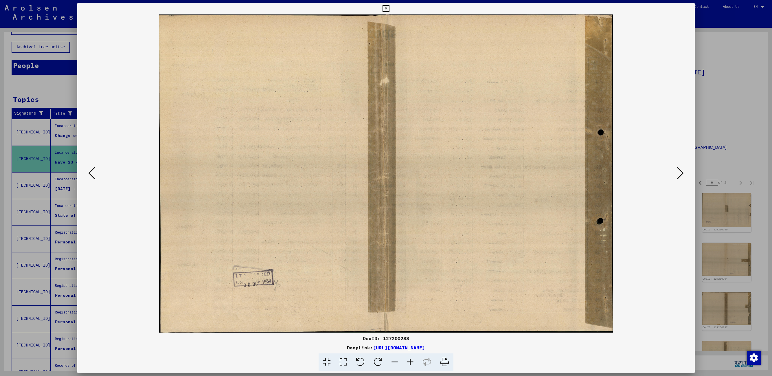
click at [683, 173] on icon at bounding box center [680, 173] width 7 height 14
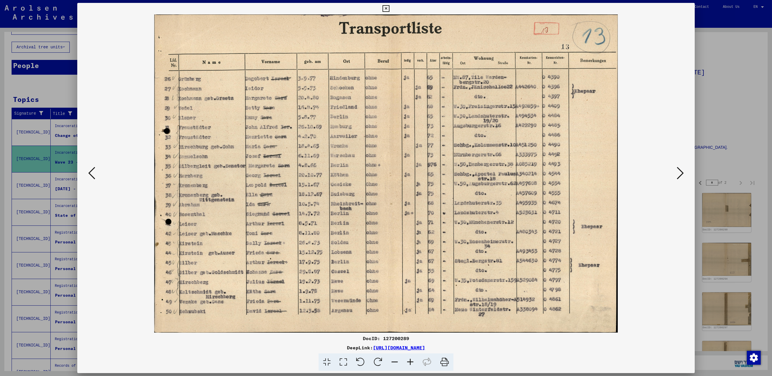
click at [683, 172] on icon at bounding box center [680, 173] width 7 height 14
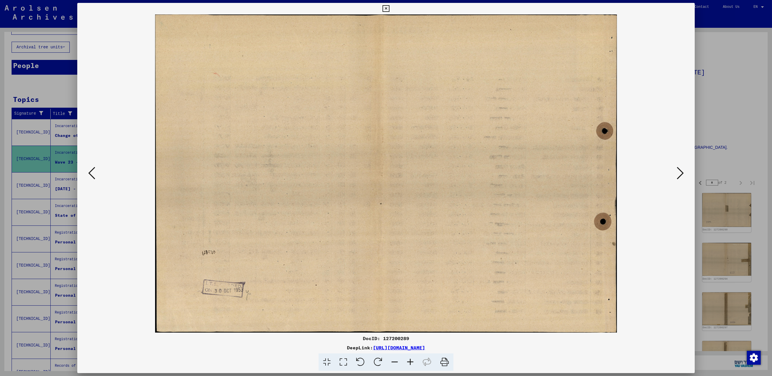
click at [682, 172] on icon at bounding box center [680, 173] width 7 height 14
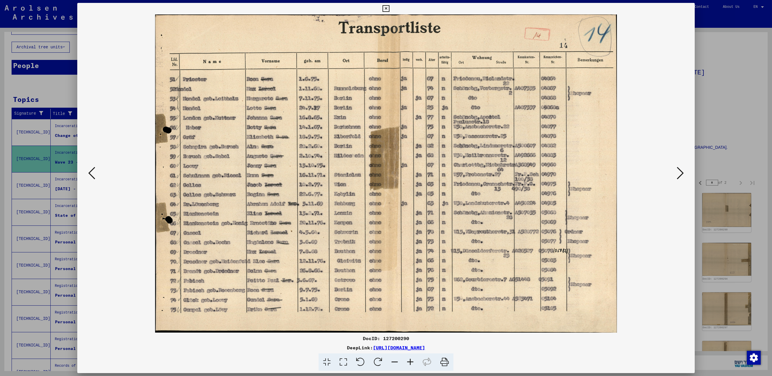
click at [682, 172] on icon at bounding box center [680, 173] width 7 height 14
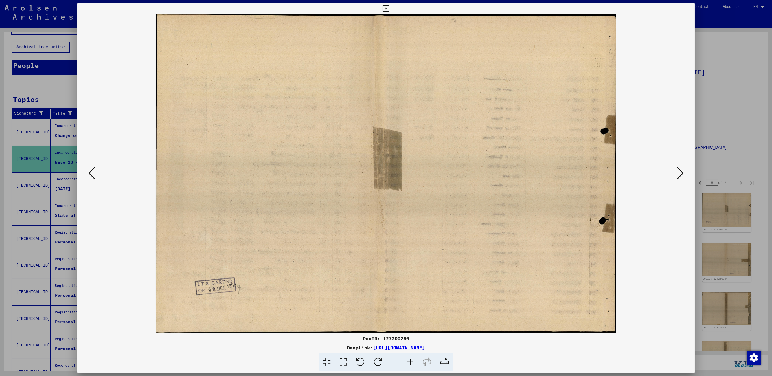
click at [682, 172] on icon at bounding box center [680, 173] width 7 height 14
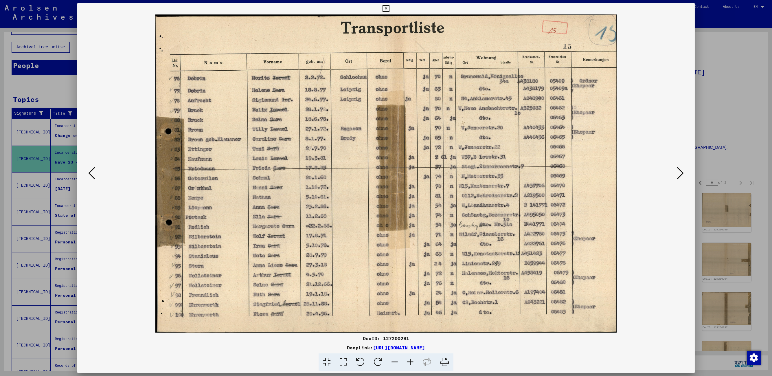
click at [682, 172] on icon at bounding box center [680, 173] width 7 height 14
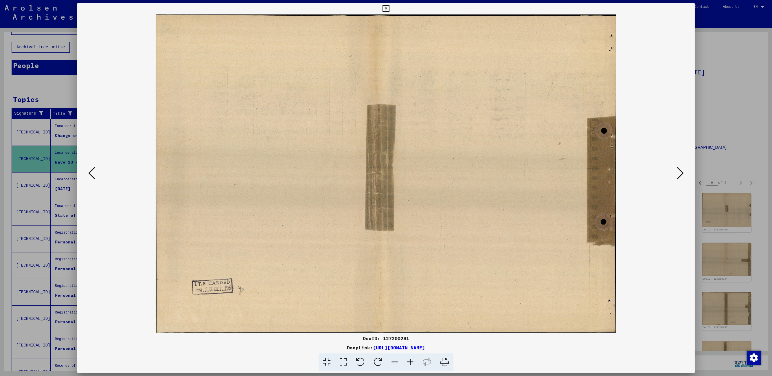
click at [682, 172] on icon at bounding box center [680, 173] width 7 height 14
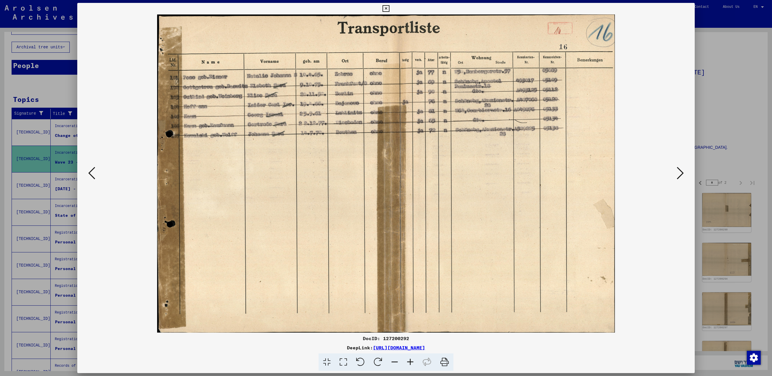
click at [682, 172] on icon at bounding box center [680, 173] width 7 height 14
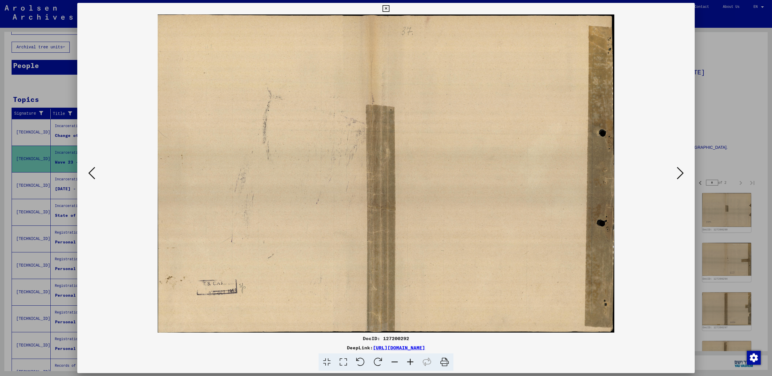
click at [682, 172] on icon at bounding box center [680, 173] width 7 height 14
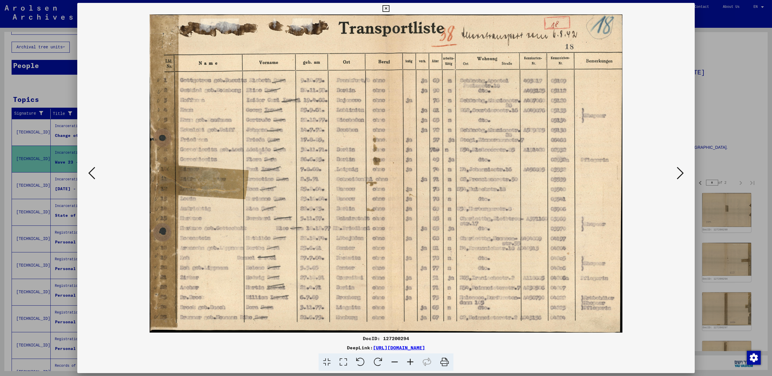
click at [682, 172] on icon at bounding box center [680, 173] width 7 height 14
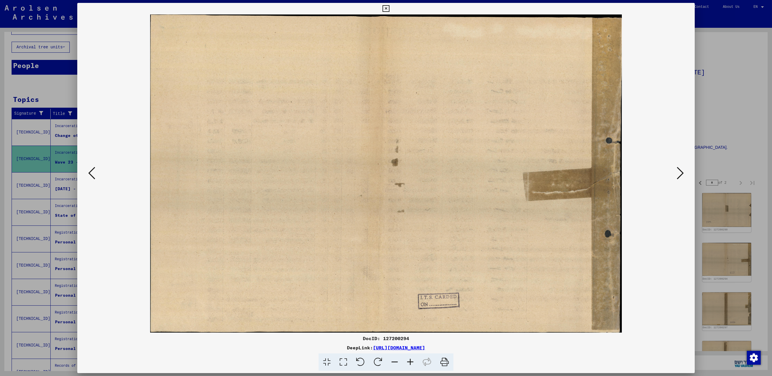
click at [682, 172] on icon at bounding box center [680, 173] width 7 height 14
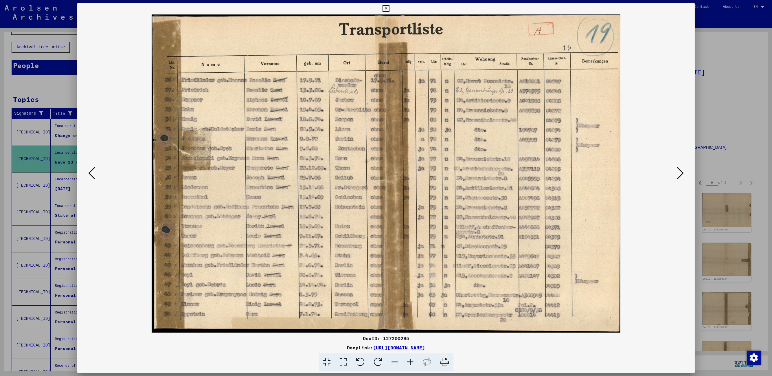
click at [682, 172] on icon at bounding box center [680, 173] width 7 height 14
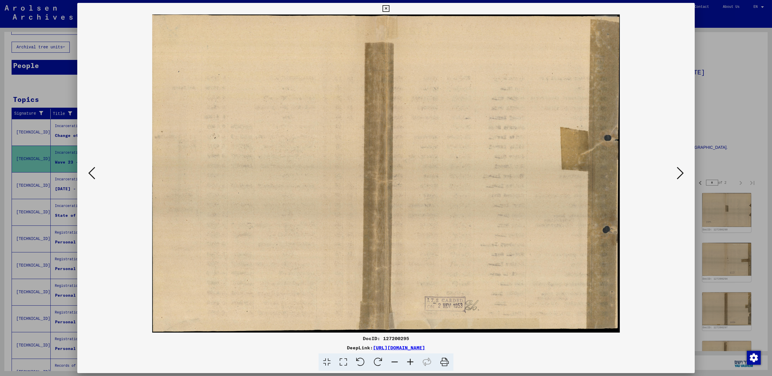
click at [682, 172] on icon at bounding box center [680, 173] width 7 height 14
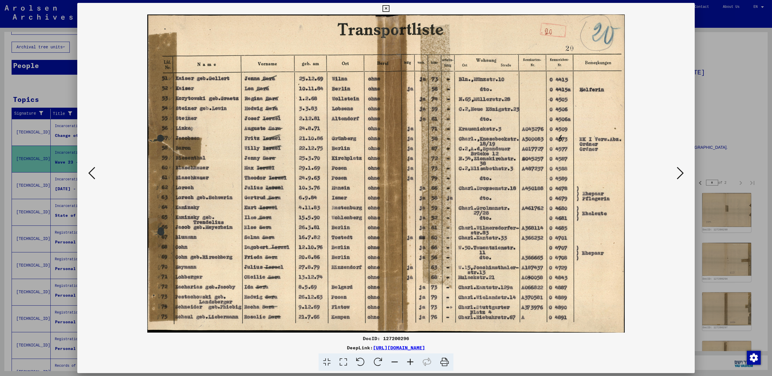
click at [682, 172] on icon at bounding box center [680, 173] width 7 height 14
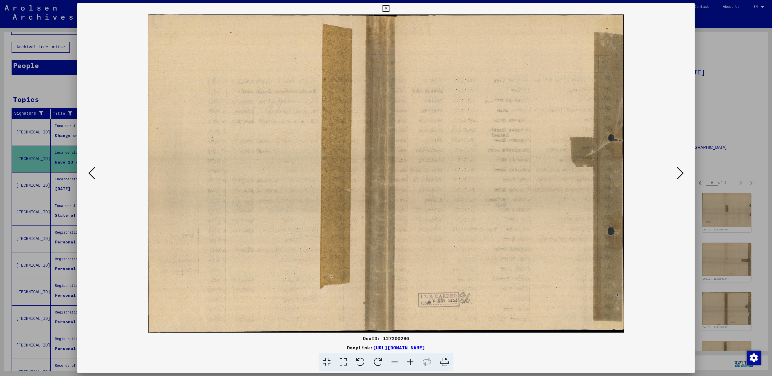
click at [682, 172] on icon at bounding box center [680, 173] width 7 height 14
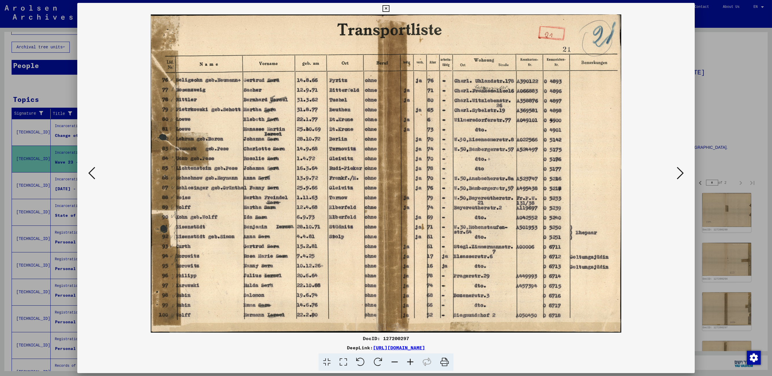
click at [682, 172] on icon at bounding box center [680, 173] width 7 height 14
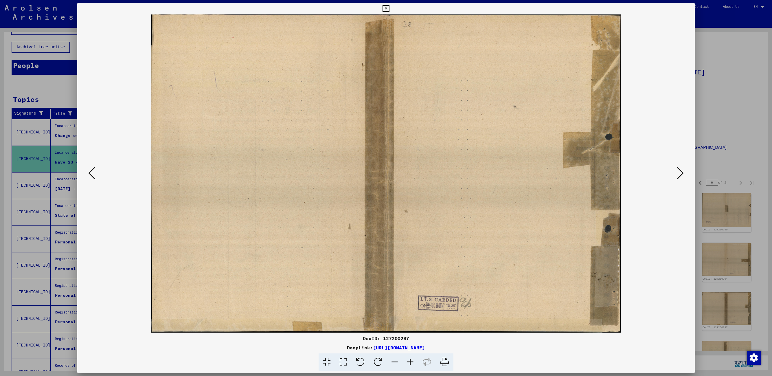
click at [682, 172] on icon at bounding box center [680, 173] width 7 height 14
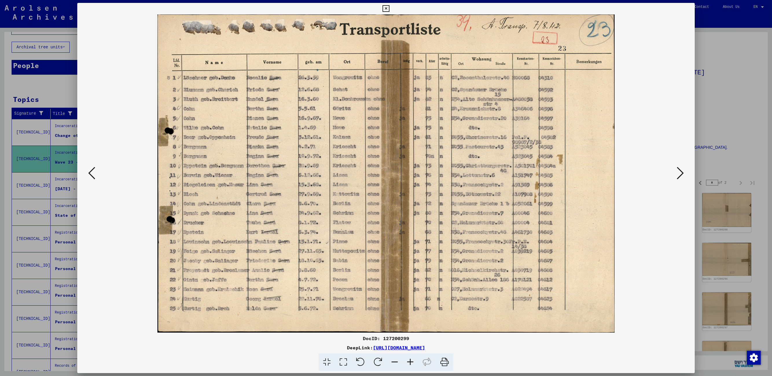
click at [682, 172] on icon at bounding box center [680, 173] width 7 height 14
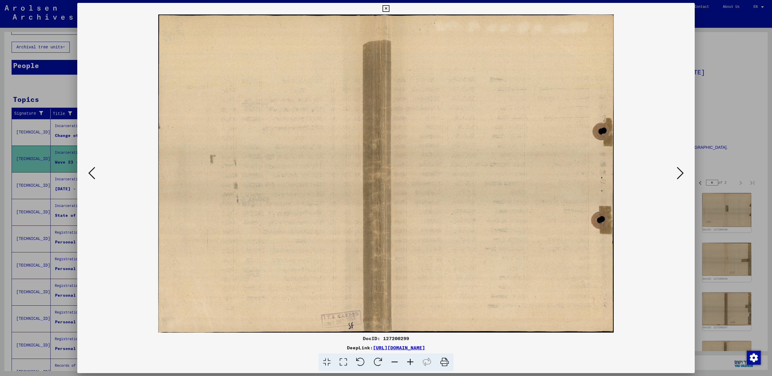
click at [682, 172] on icon at bounding box center [680, 173] width 7 height 14
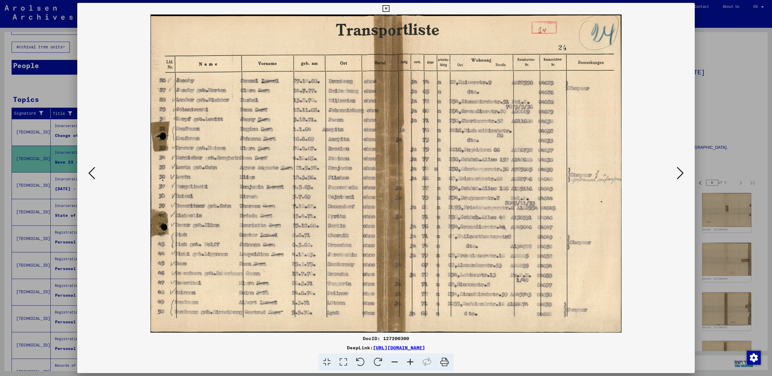
click at [682, 172] on icon at bounding box center [680, 173] width 7 height 14
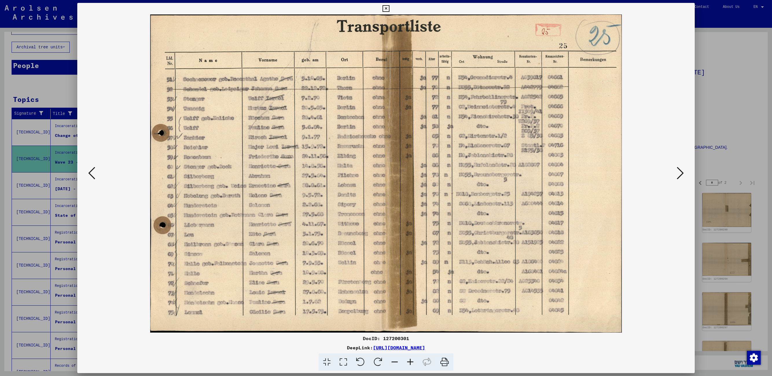
click at [682, 172] on icon at bounding box center [680, 173] width 7 height 14
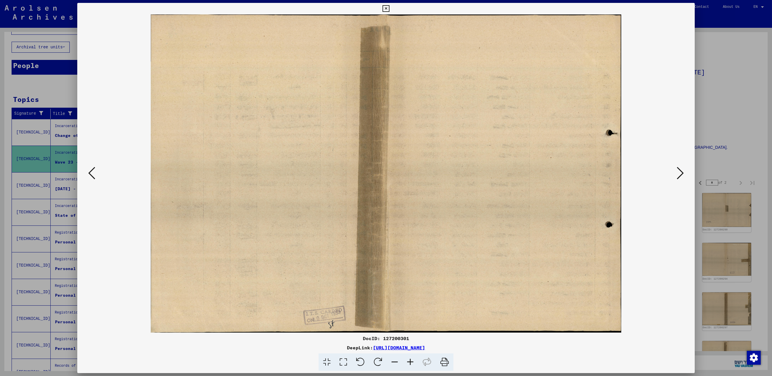
click at [682, 172] on icon at bounding box center [680, 173] width 7 height 14
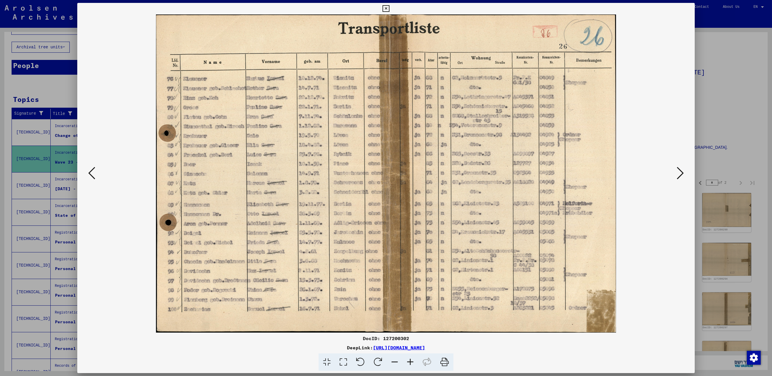
click at [682, 172] on icon at bounding box center [680, 173] width 7 height 14
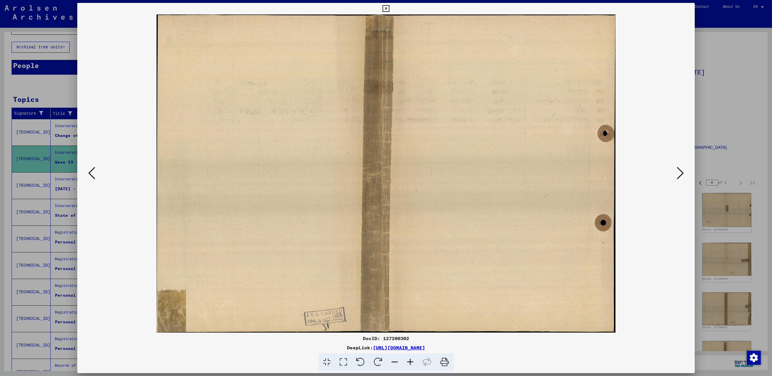
click at [682, 172] on icon at bounding box center [680, 173] width 7 height 14
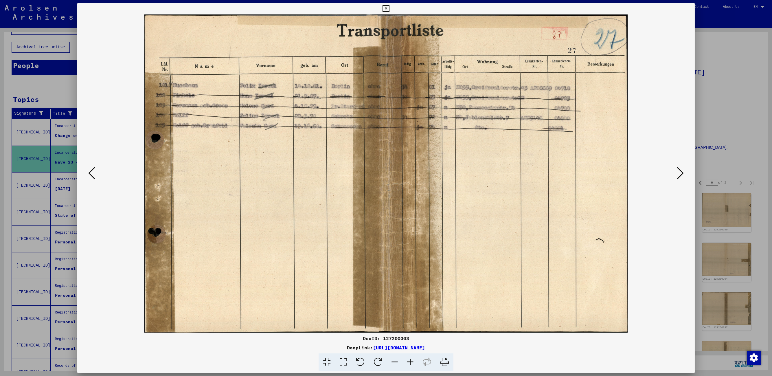
click at [387, 9] on icon at bounding box center [385, 8] width 7 height 7
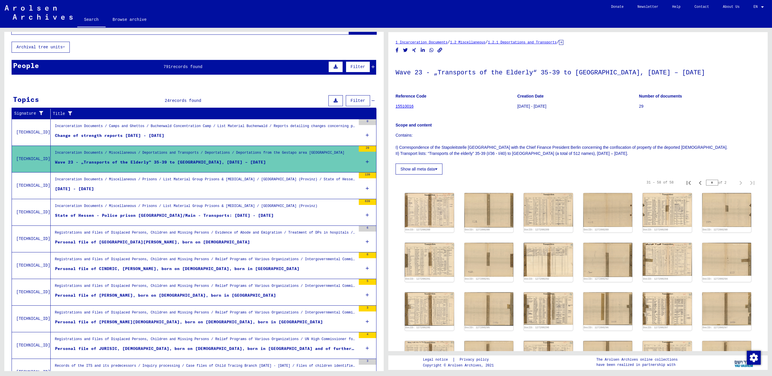
click at [94, 188] on div "[DATE] - [DATE]" at bounding box center [74, 189] width 39 height 6
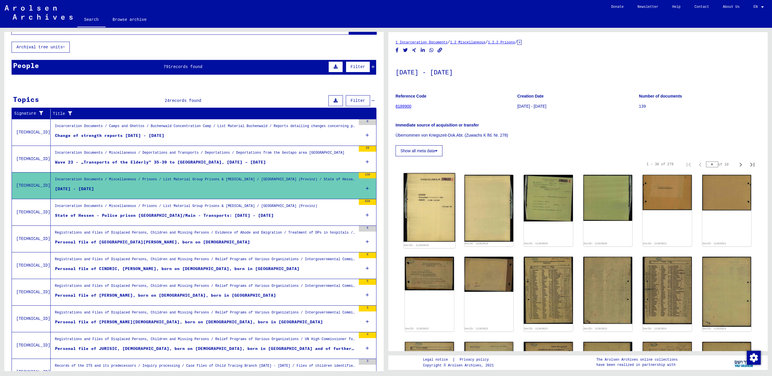
click at [439, 204] on img at bounding box center [429, 207] width 51 height 69
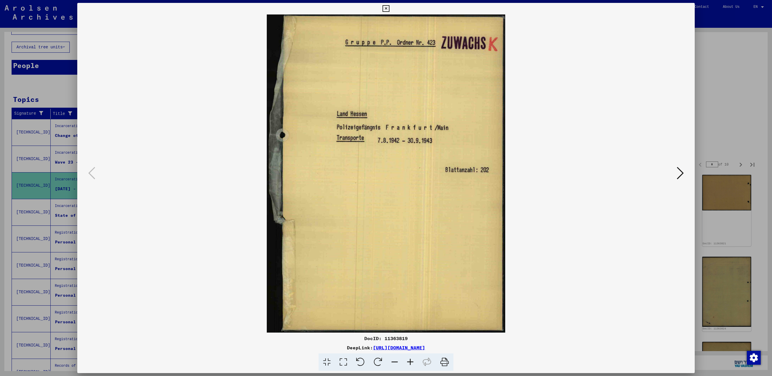
click at [677, 172] on icon at bounding box center [680, 173] width 7 height 14
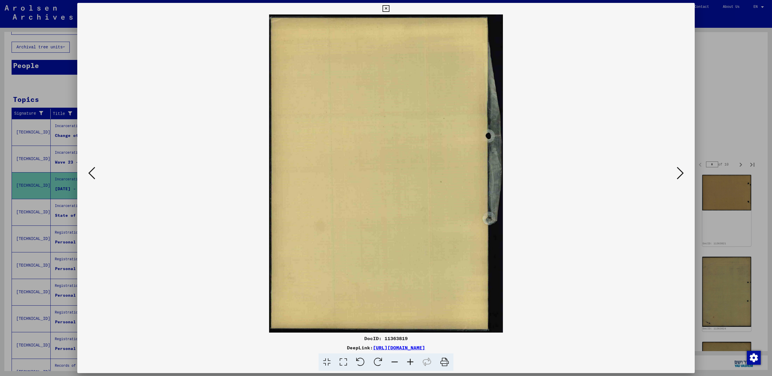
click at [676, 172] on button at bounding box center [680, 173] width 10 height 16
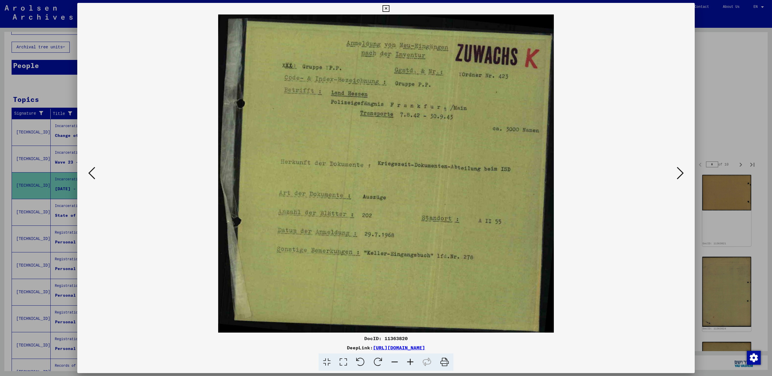
click at [676, 172] on button at bounding box center [680, 173] width 10 height 16
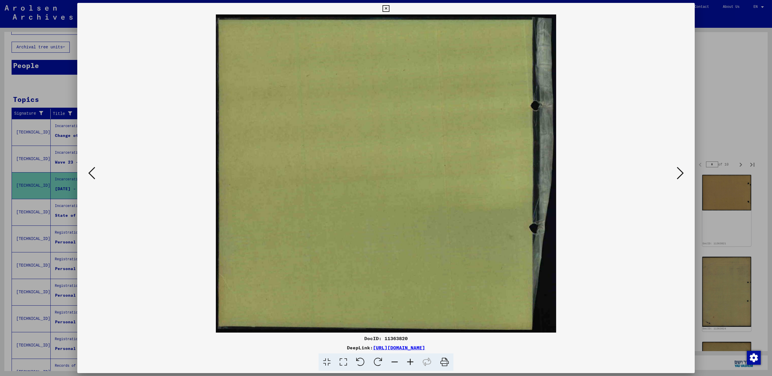
click at [676, 172] on button at bounding box center [680, 173] width 10 height 16
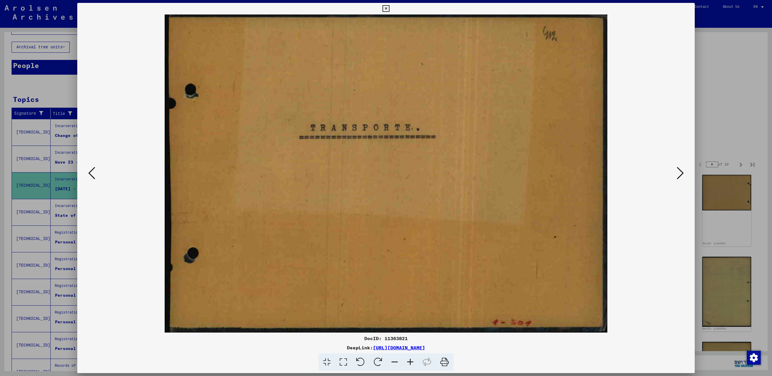
click at [676, 172] on button at bounding box center [680, 173] width 10 height 16
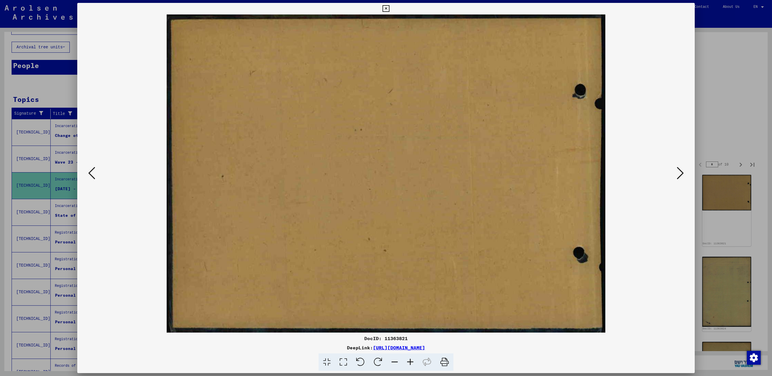
click at [676, 172] on button at bounding box center [680, 173] width 10 height 16
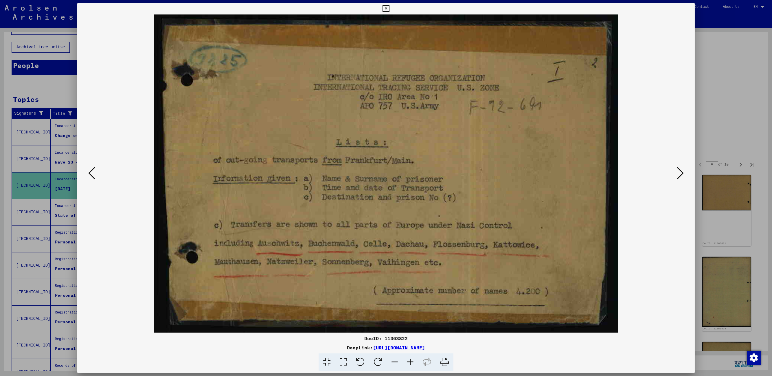
click at [676, 172] on button at bounding box center [680, 173] width 10 height 16
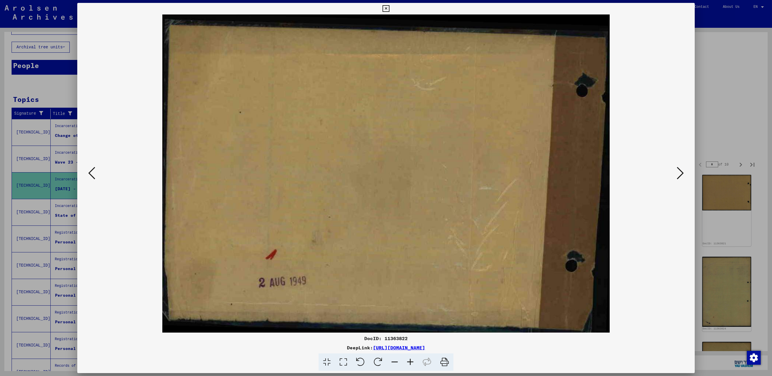
click at [676, 172] on button at bounding box center [680, 173] width 10 height 16
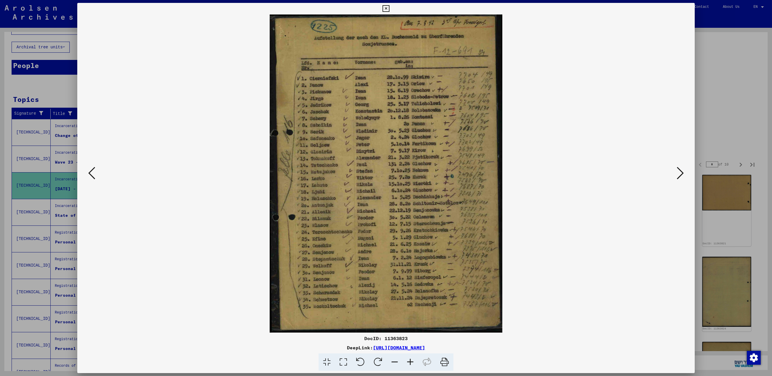
click at [676, 172] on button at bounding box center [680, 173] width 10 height 16
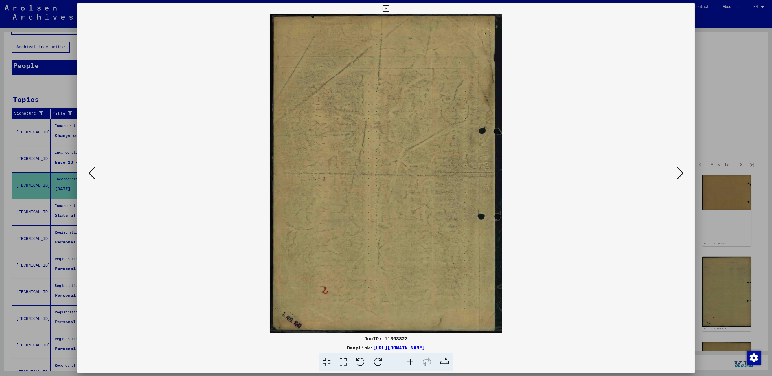
click at [676, 172] on button at bounding box center [680, 173] width 10 height 16
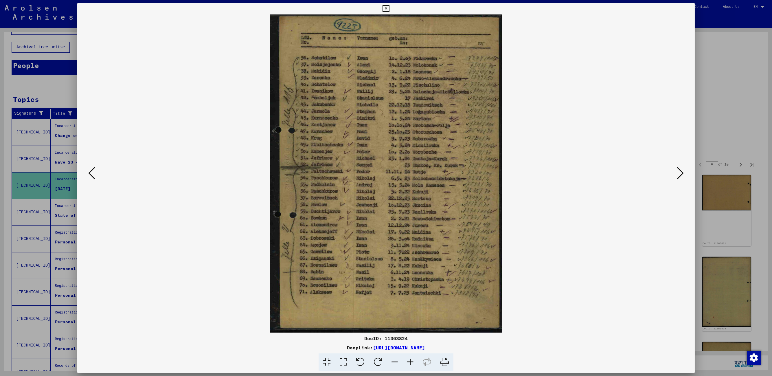
click at [676, 172] on button at bounding box center [680, 173] width 10 height 16
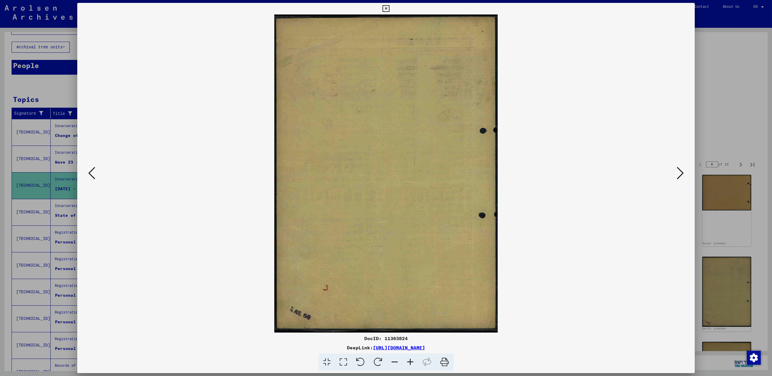
click at [676, 172] on button at bounding box center [680, 173] width 10 height 16
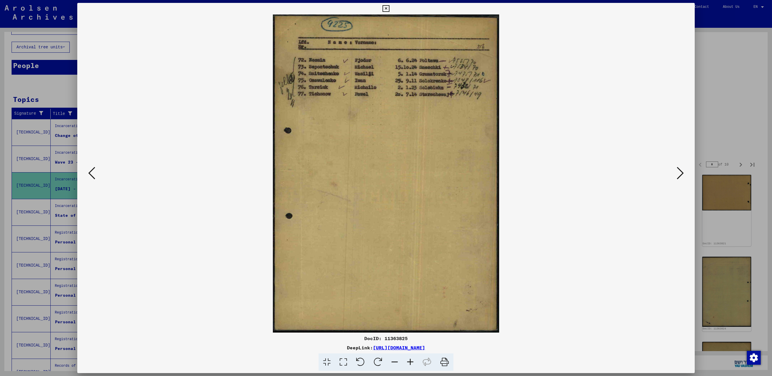
click at [676, 172] on button at bounding box center [680, 173] width 10 height 16
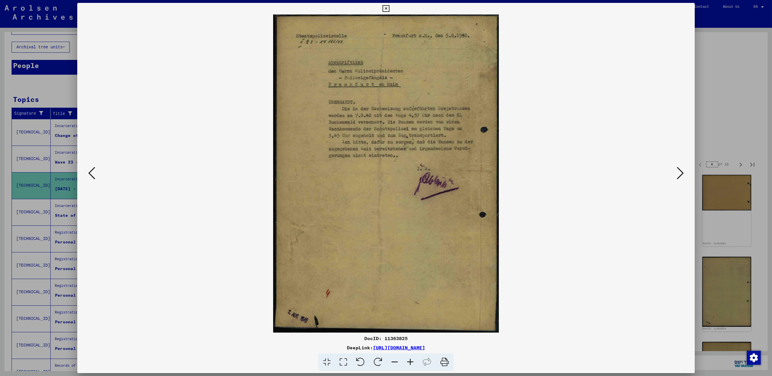
click at [676, 172] on button at bounding box center [680, 173] width 10 height 16
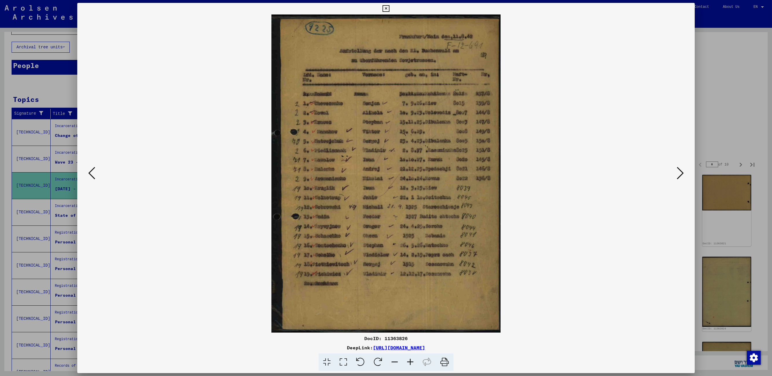
click at [676, 172] on button at bounding box center [680, 173] width 10 height 16
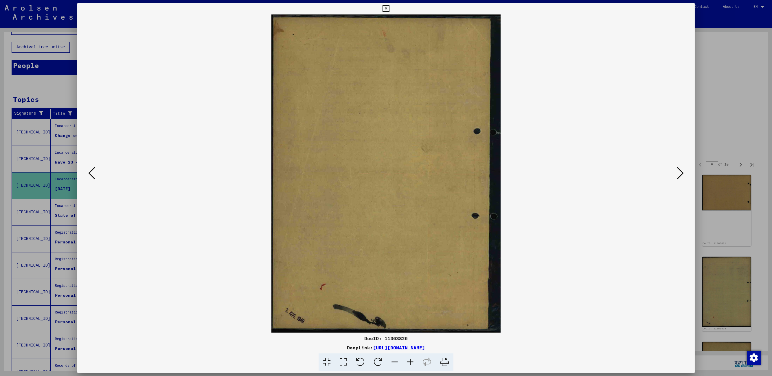
click at [676, 172] on button at bounding box center [680, 173] width 10 height 16
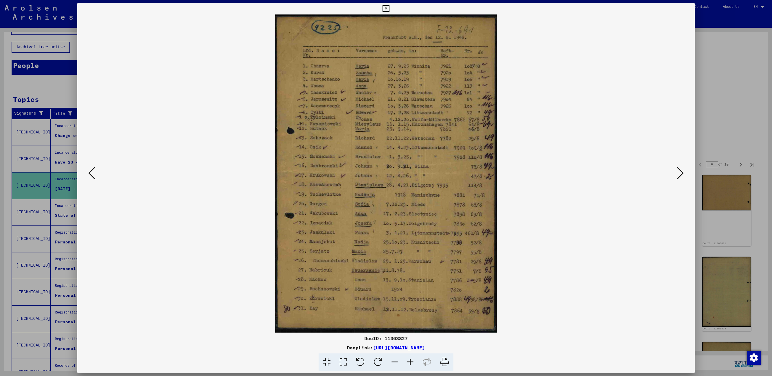
click at [676, 172] on button at bounding box center [680, 173] width 10 height 16
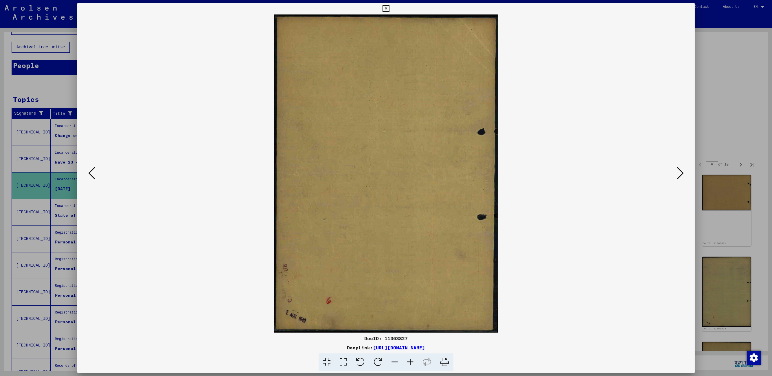
click at [676, 172] on button at bounding box center [680, 173] width 10 height 16
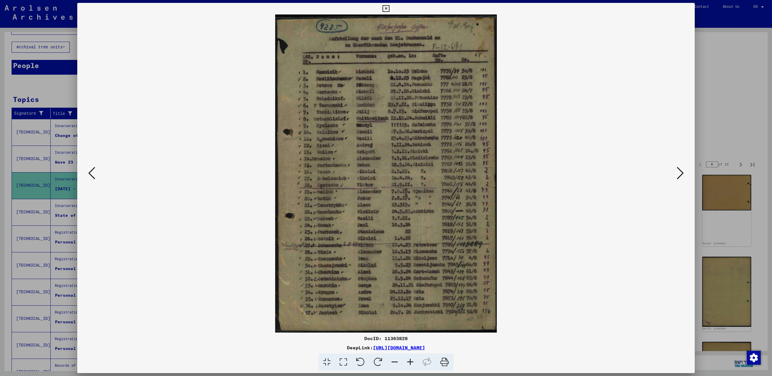
click at [676, 172] on button at bounding box center [680, 173] width 10 height 16
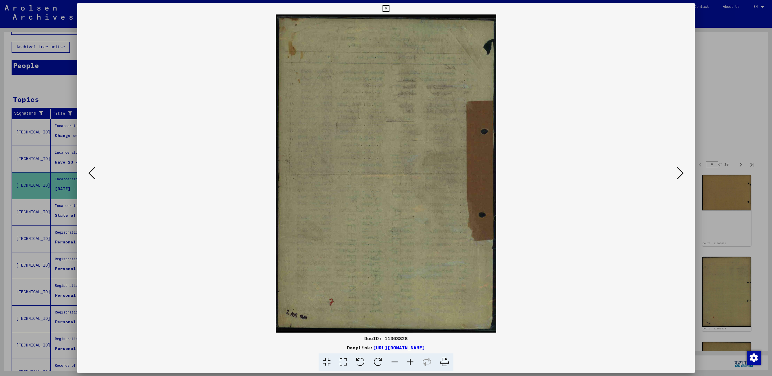
click at [676, 172] on button at bounding box center [680, 173] width 10 height 16
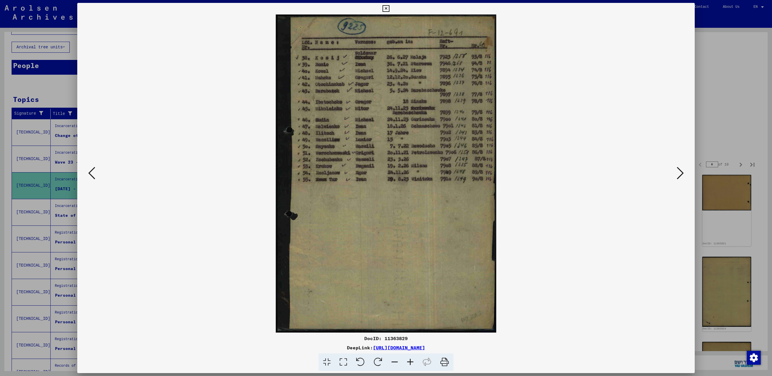
click at [385, 6] on icon at bounding box center [385, 8] width 7 height 7
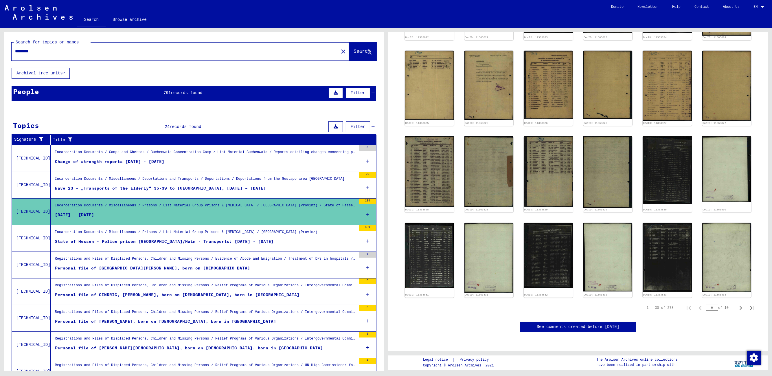
click at [49, 50] on input "*********" at bounding box center [175, 51] width 320 height 6
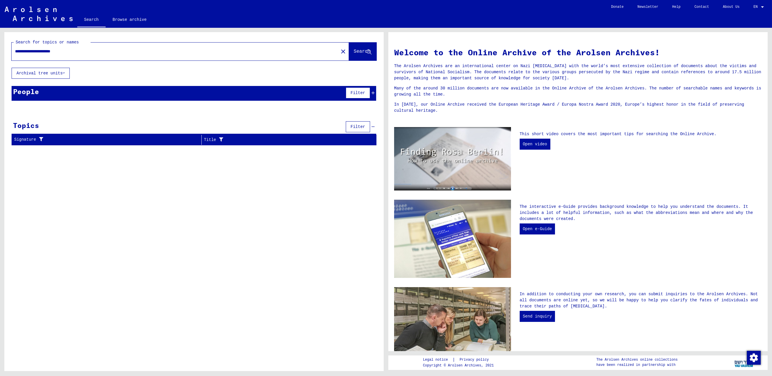
drag, startPoint x: 39, startPoint y: 51, endPoint x: 15, endPoint y: 51, distance: 24.0
click at [15, 51] on input "**********" at bounding box center [173, 51] width 317 height 6
type input "**********"
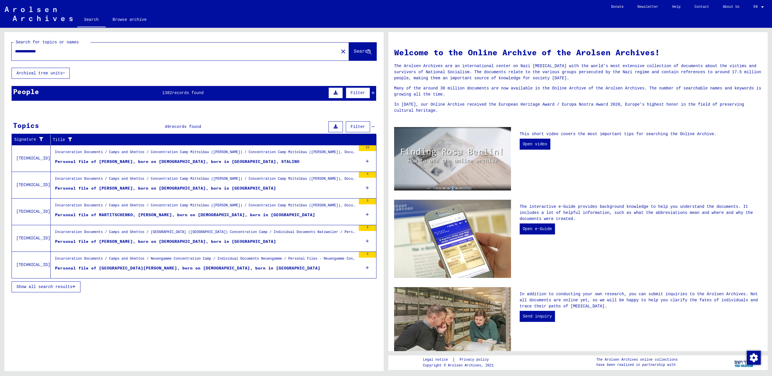
click at [153, 163] on div "Personal file of [PERSON_NAME], born on [DEMOGRAPHIC_DATA], born in [GEOGRAPHIC…" at bounding box center [177, 162] width 244 height 6
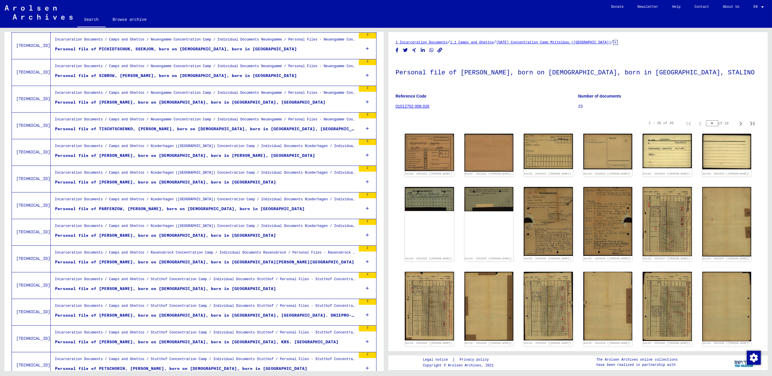
scroll to position [469, 0]
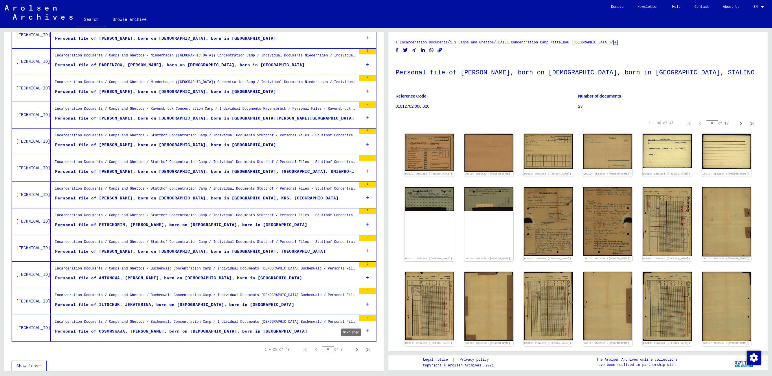
click at [356, 347] on icon "Next page" at bounding box center [357, 349] width 3 height 4
type input "*"
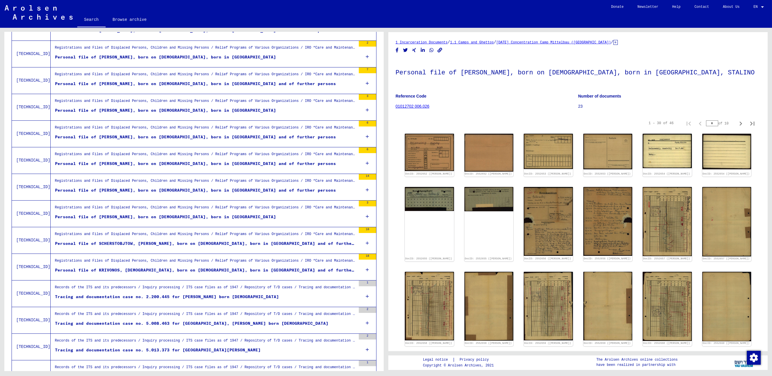
scroll to position [443, 0]
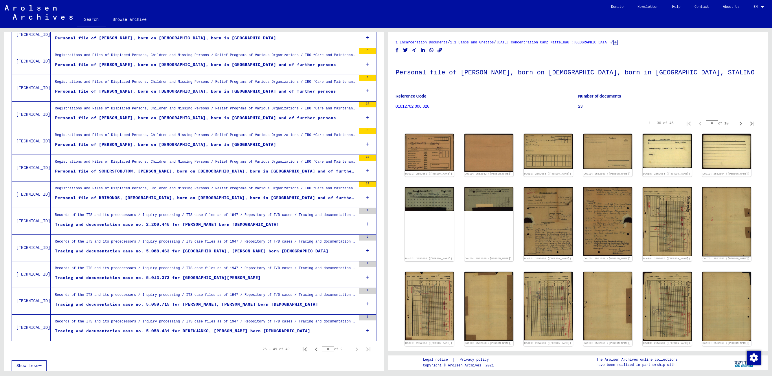
click at [176, 217] on div "Records of the ITS and its predecessors / Inquiry processing / ITS case files a…" at bounding box center [205, 216] width 301 height 8
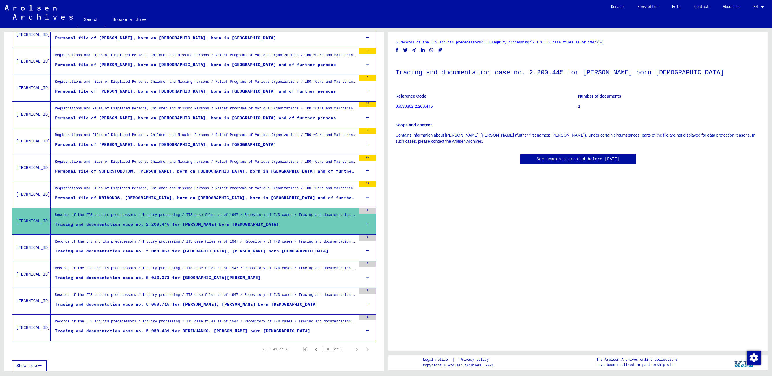
click at [190, 242] on div "Records of the ITS and its predecessors / Inquiry processing / ITS case files a…" at bounding box center [205, 243] width 301 height 8
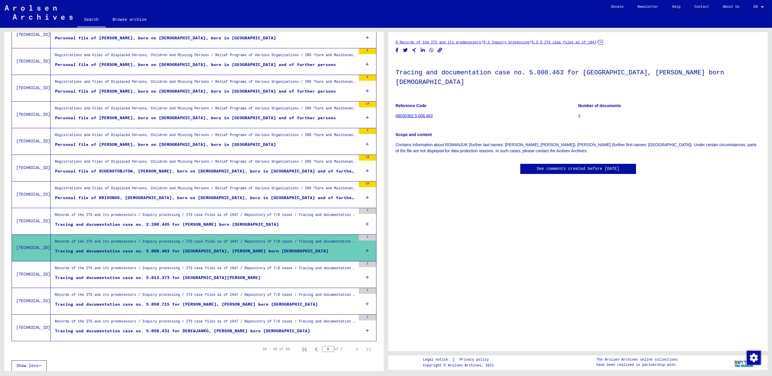
click at [366, 246] on icon at bounding box center [367, 250] width 3 height 20
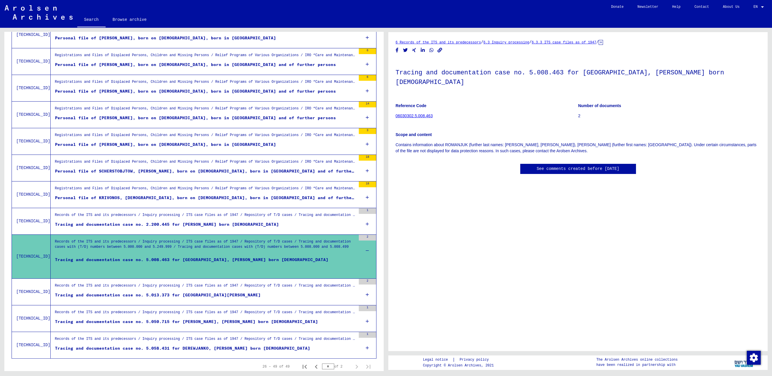
click at [255, 257] on div "Tracing and documentation case no. 5.008.463 for [GEOGRAPHIC_DATA], [PERSON_NAM…" at bounding box center [191, 265] width 273 height 17
click at [239, 292] on figure "Tracing and documentation case no. 5.013.373 for [GEOGRAPHIC_DATA][PERSON_NAME]" at bounding box center [205, 296] width 301 height 9
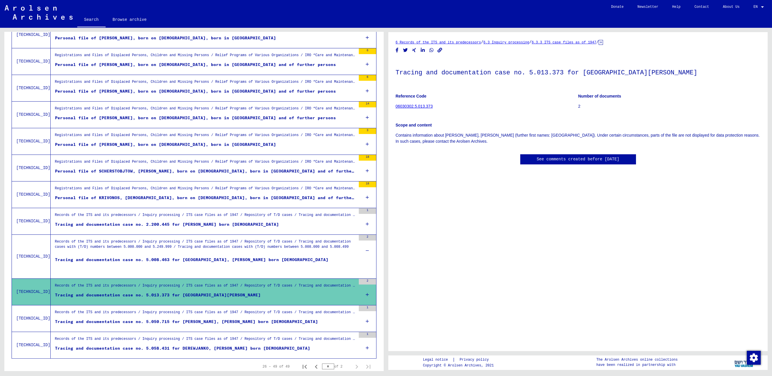
click at [244, 319] on div "Tracing and documentation case no. 5.050.715 for [PERSON_NAME], [PERSON_NAME] b…" at bounding box center [186, 322] width 263 height 6
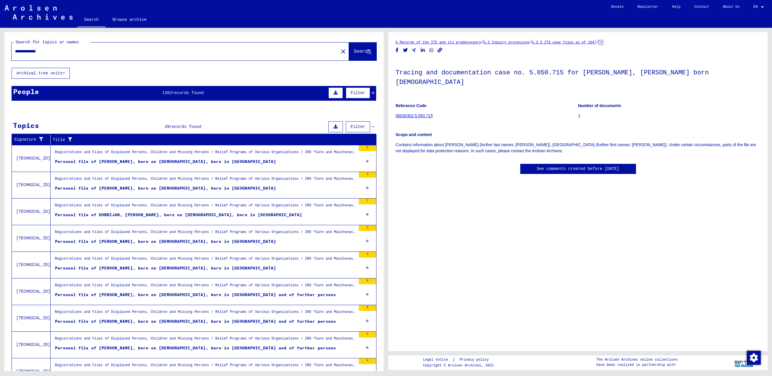
click at [46, 52] on input "**********" at bounding box center [175, 51] width 320 height 6
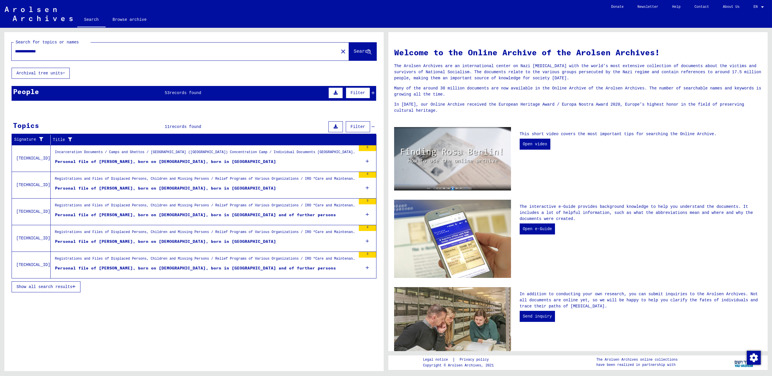
click at [67, 289] on button "Show all search results" at bounding box center [46, 286] width 69 height 11
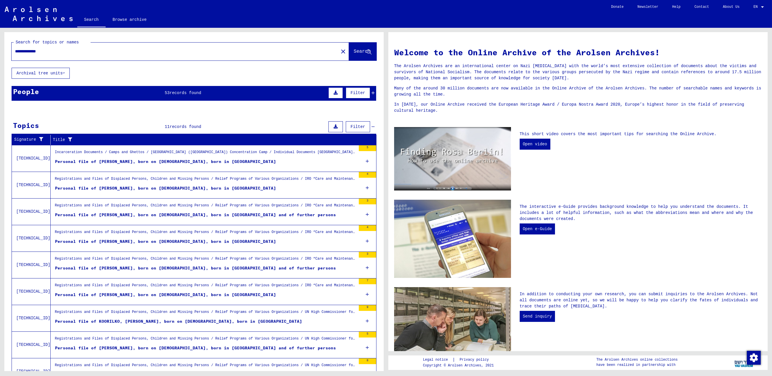
click at [101, 244] on figure "Personal file of [PERSON_NAME], born on [DEMOGRAPHIC_DATA], born in [GEOGRAPHIC…" at bounding box center [205, 242] width 301 height 9
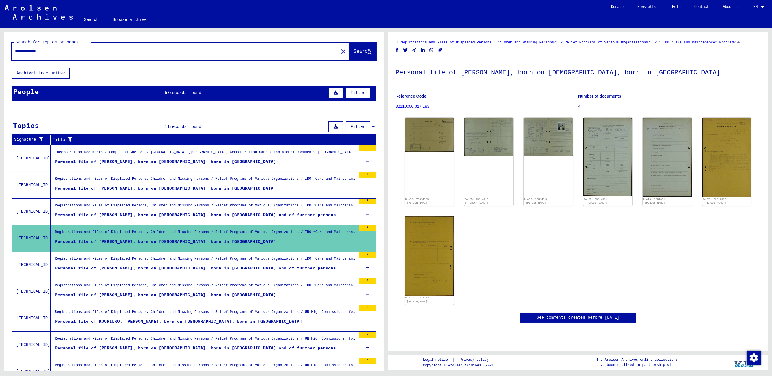
click at [39, 51] on input "**********" at bounding box center [175, 51] width 320 height 6
click at [46, 50] on input "**********" at bounding box center [175, 51] width 320 height 6
paste input "text"
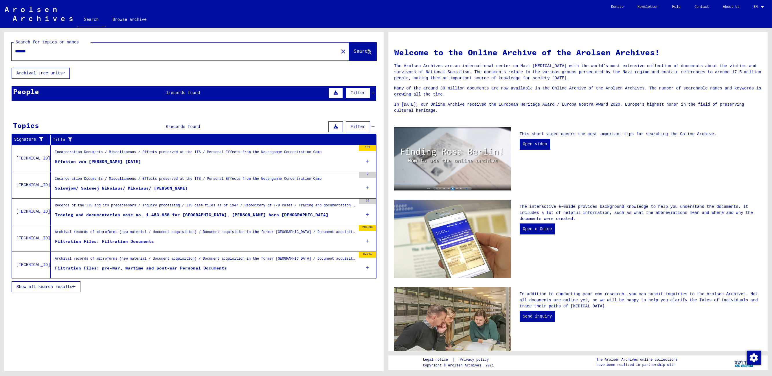
click at [119, 240] on div "Filtration Files: Filtration Documents" at bounding box center [104, 241] width 99 height 6
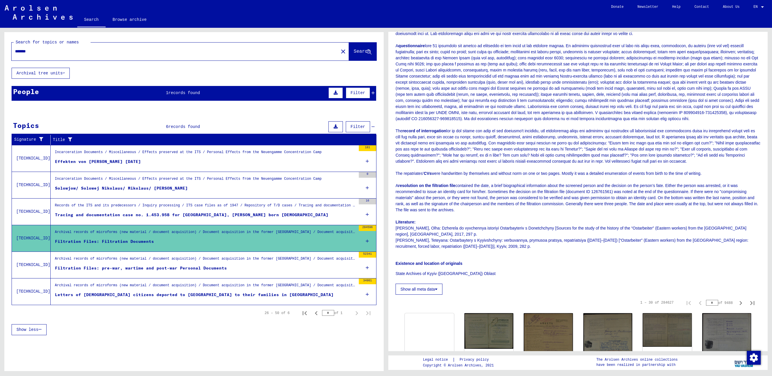
scroll to position [362, 0]
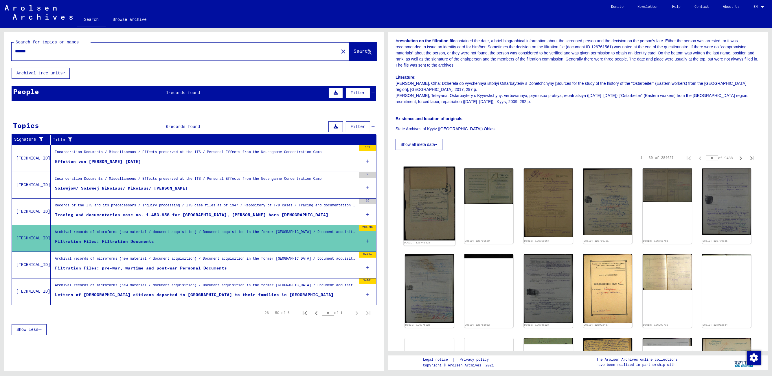
click at [434, 221] on img at bounding box center [429, 204] width 51 height 74
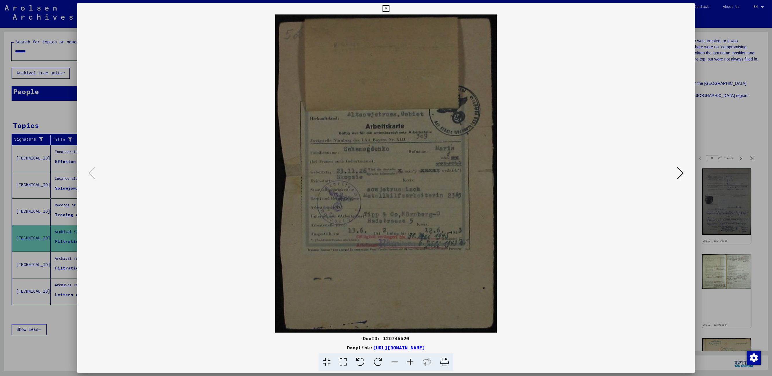
click at [674, 172] on img at bounding box center [386, 173] width 578 height 318
click at [682, 175] on icon at bounding box center [680, 173] width 7 height 14
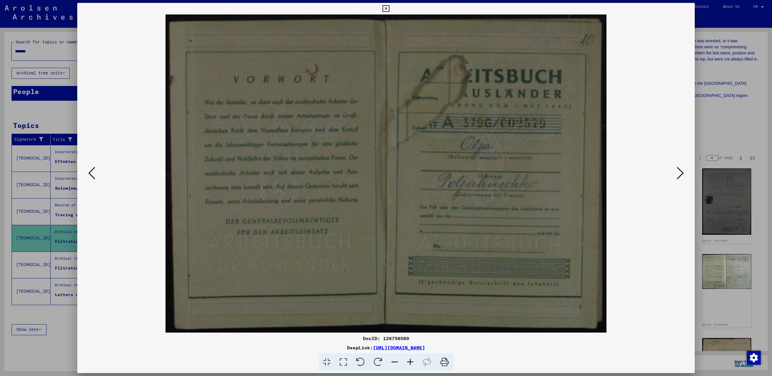
click at [682, 175] on icon at bounding box center [680, 173] width 7 height 14
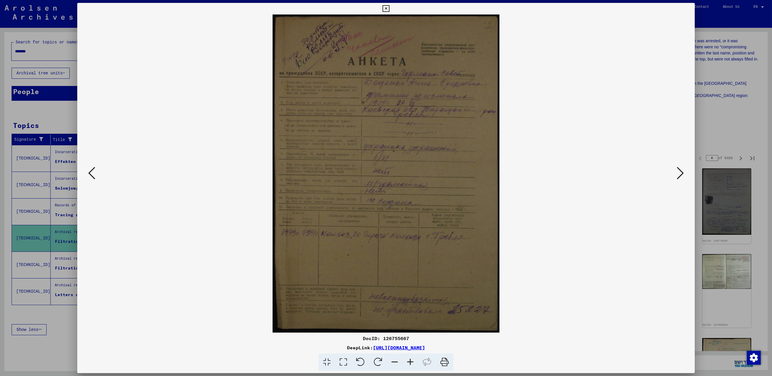
click at [682, 175] on icon at bounding box center [680, 173] width 7 height 14
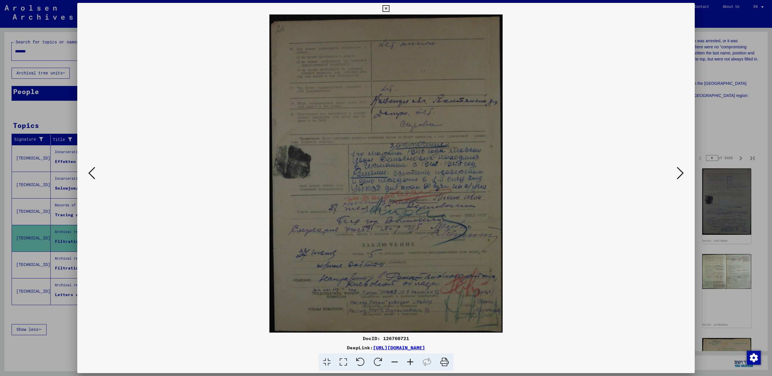
click at [682, 175] on icon at bounding box center [680, 173] width 7 height 14
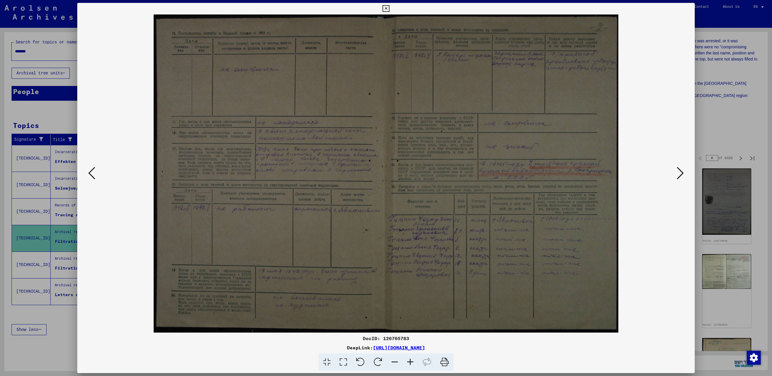
click at [682, 175] on icon at bounding box center [680, 173] width 7 height 14
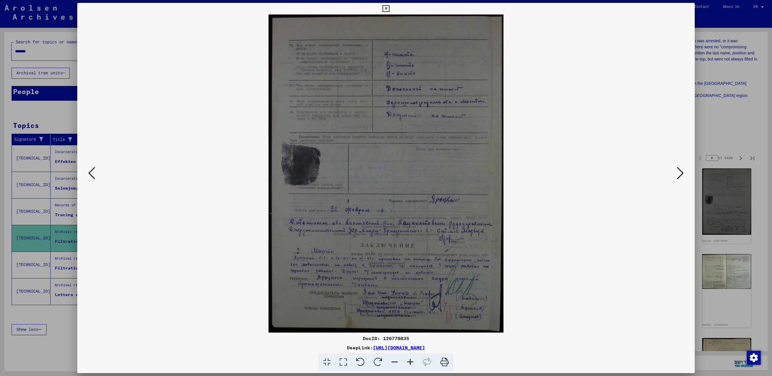
click at [682, 175] on icon at bounding box center [680, 173] width 7 height 14
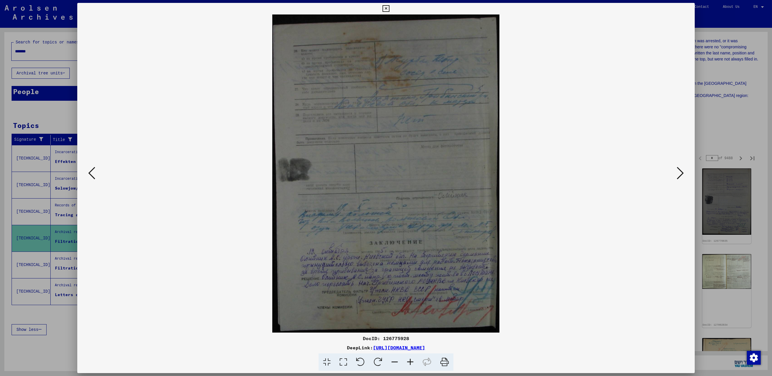
click at [682, 175] on icon at bounding box center [680, 173] width 7 height 14
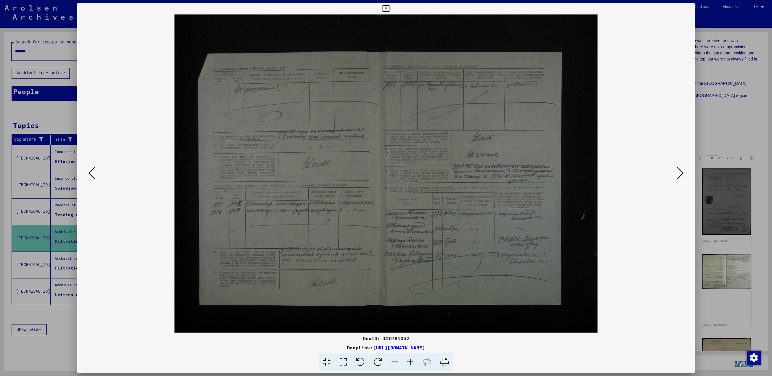
click at [682, 175] on icon at bounding box center [680, 173] width 7 height 14
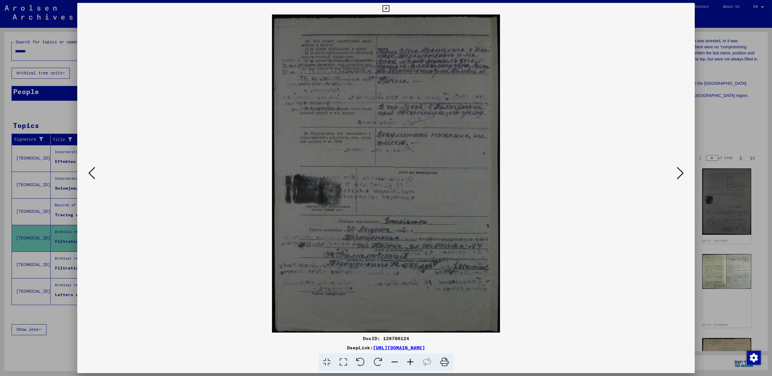
click at [682, 175] on icon at bounding box center [680, 173] width 7 height 14
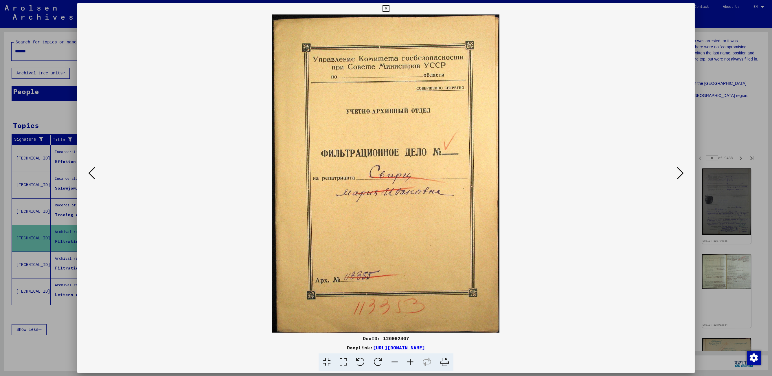
click at [95, 172] on button at bounding box center [92, 173] width 10 height 16
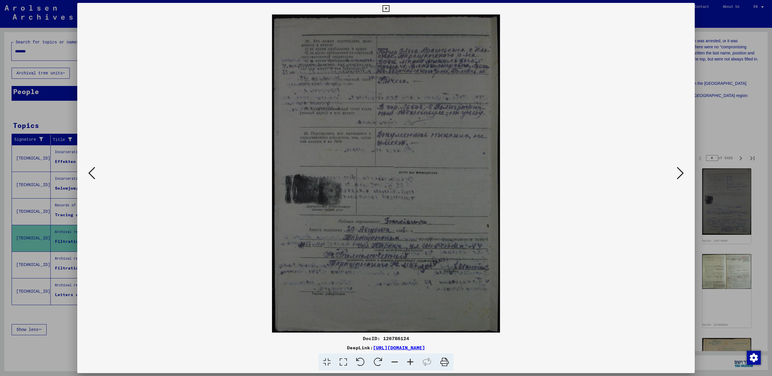
click at [680, 173] on icon at bounding box center [680, 173] width 7 height 14
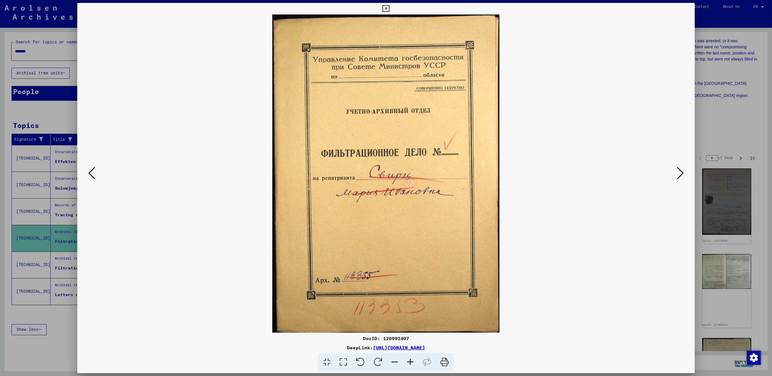
click at [680, 173] on icon at bounding box center [680, 173] width 7 height 14
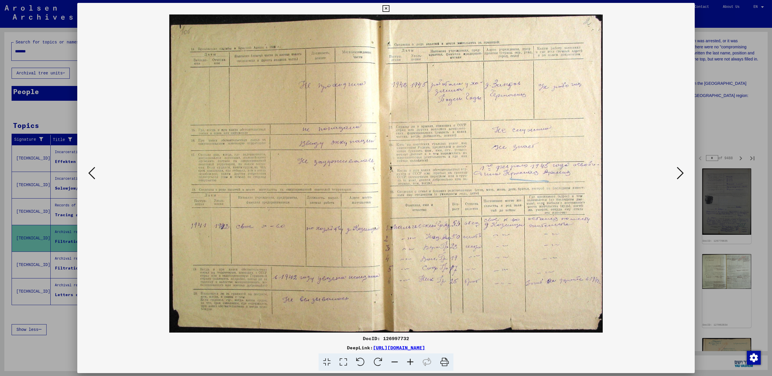
click at [680, 173] on icon at bounding box center [680, 173] width 7 height 14
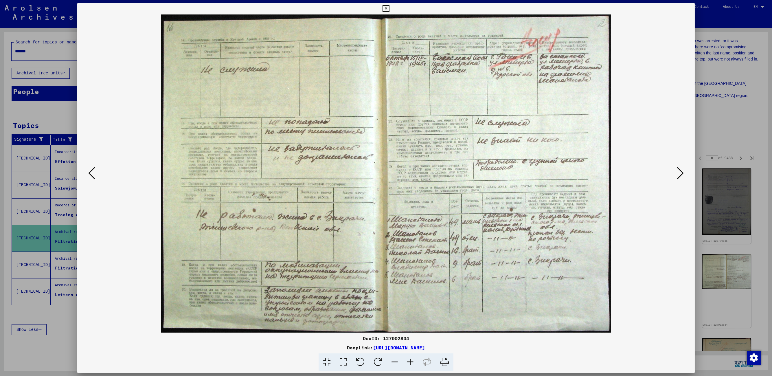
click at [680, 173] on icon at bounding box center [680, 173] width 7 height 14
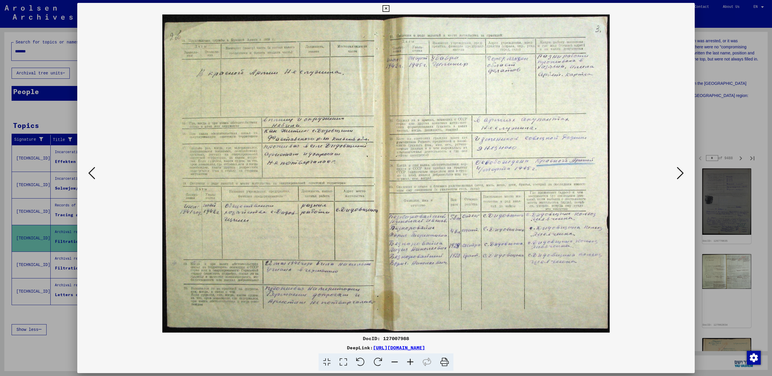
click at [680, 173] on icon at bounding box center [680, 173] width 7 height 14
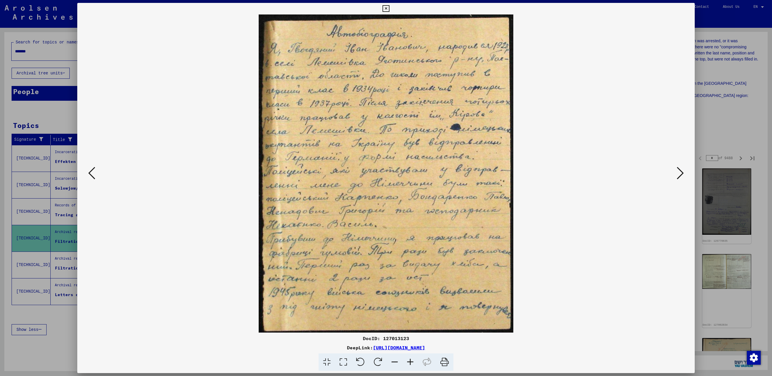
click at [680, 173] on icon at bounding box center [680, 173] width 7 height 14
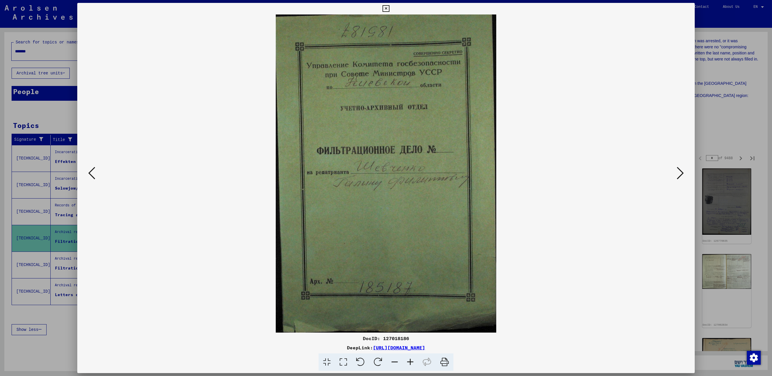
click at [680, 173] on icon at bounding box center [680, 173] width 7 height 14
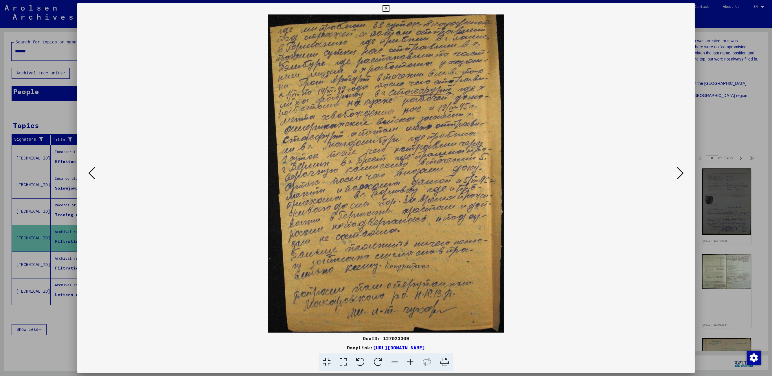
click at [680, 173] on icon at bounding box center [680, 173] width 7 height 14
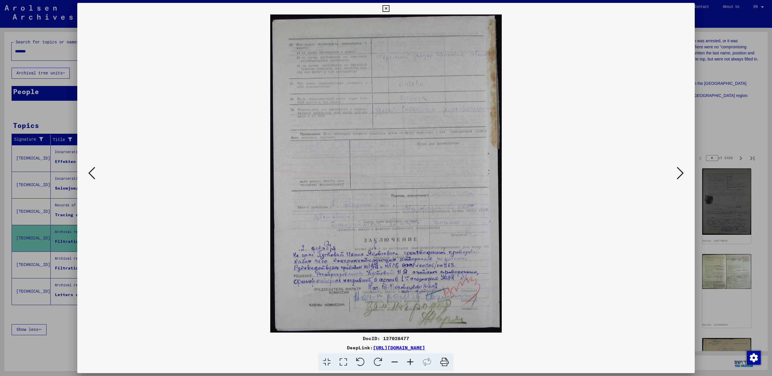
click at [680, 173] on icon at bounding box center [680, 173] width 7 height 14
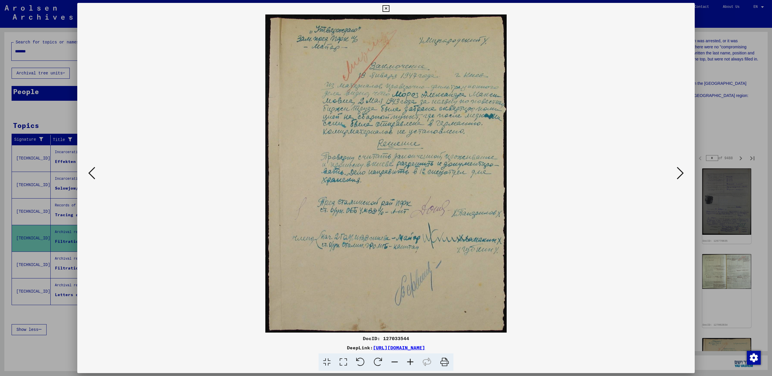
click at [680, 173] on icon at bounding box center [680, 173] width 7 height 14
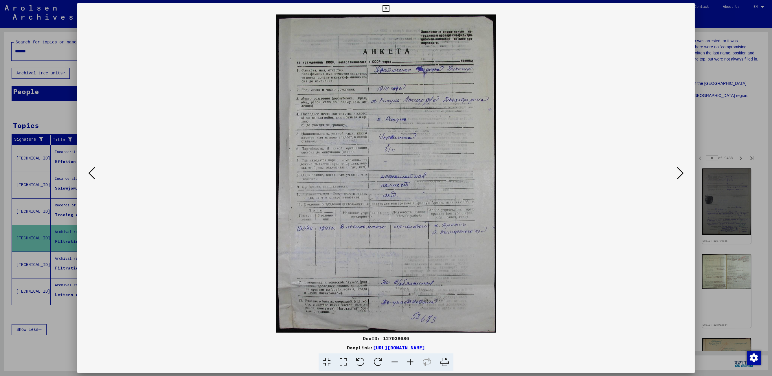
click at [680, 173] on icon at bounding box center [680, 173] width 7 height 14
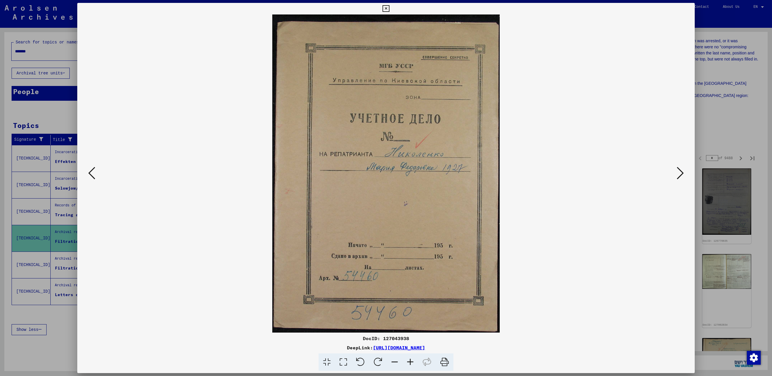
click at [680, 173] on icon at bounding box center [680, 173] width 7 height 14
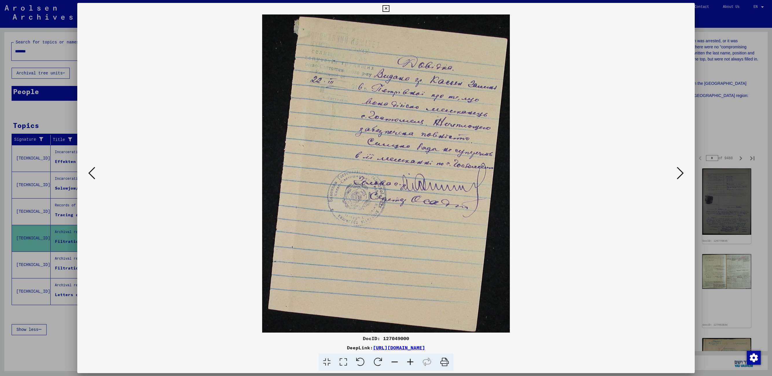
click at [680, 173] on icon at bounding box center [680, 173] width 7 height 14
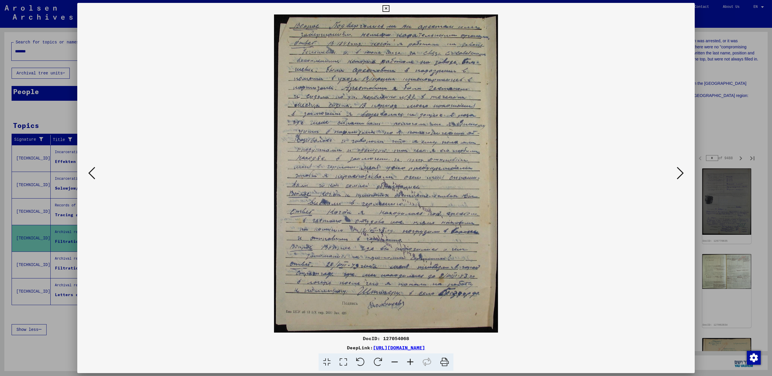
click at [680, 173] on icon at bounding box center [680, 173] width 7 height 14
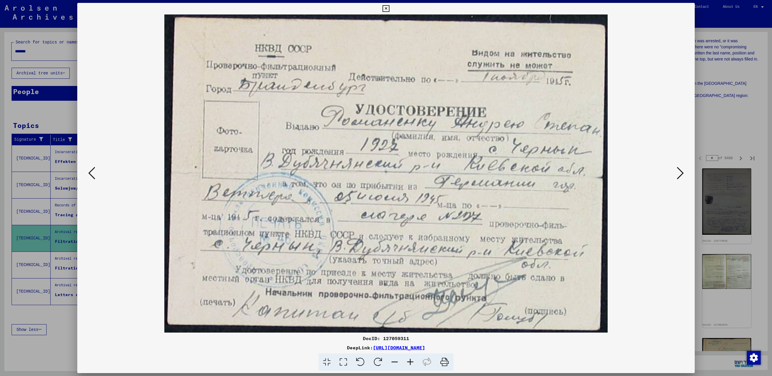
click at [680, 173] on icon at bounding box center [680, 173] width 7 height 14
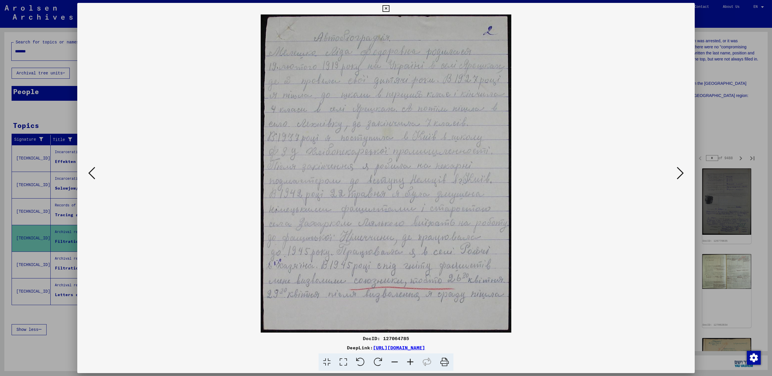
click at [680, 173] on icon at bounding box center [680, 173] width 7 height 14
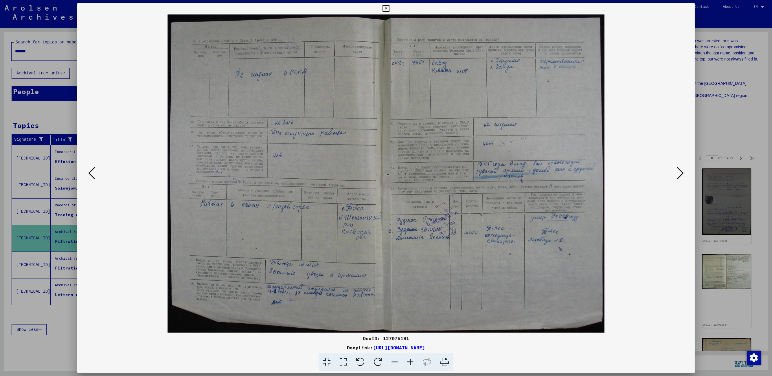
click at [680, 173] on icon at bounding box center [680, 173] width 7 height 14
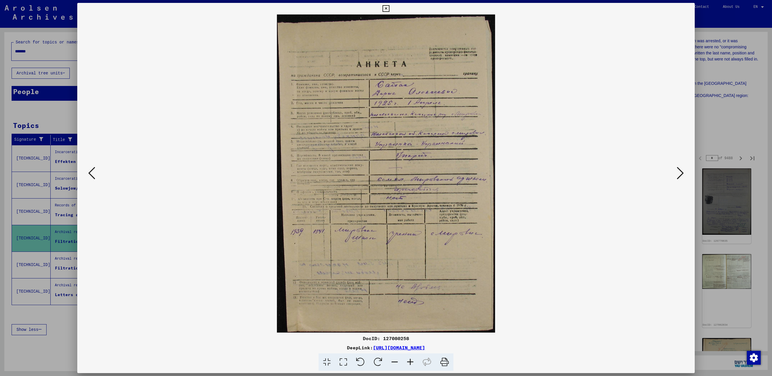
click at [680, 173] on icon at bounding box center [680, 173] width 7 height 14
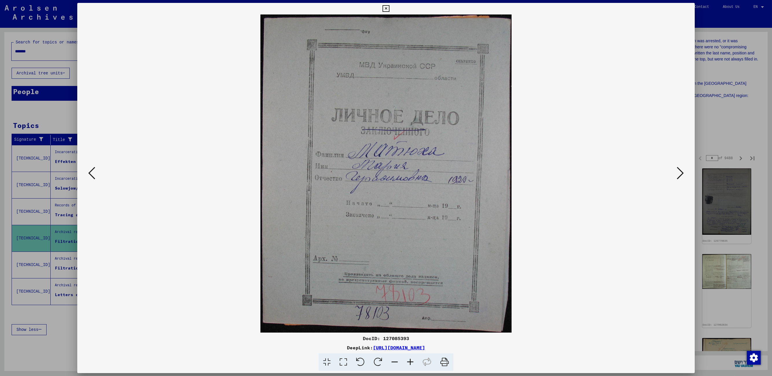
click at [680, 173] on icon at bounding box center [680, 173] width 7 height 14
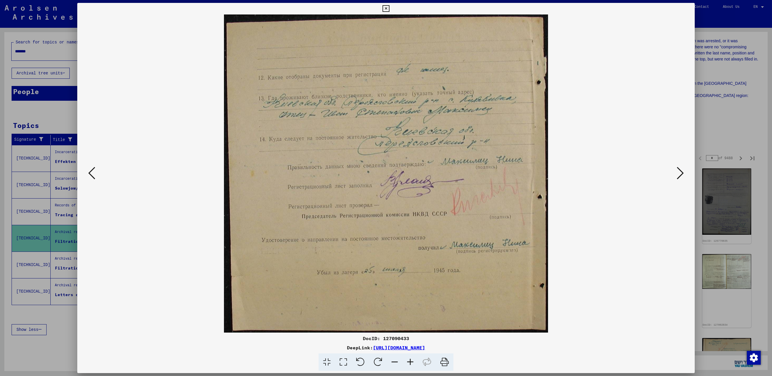
click at [680, 173] on icon at bounding box center [680, 173] width 7 height 14
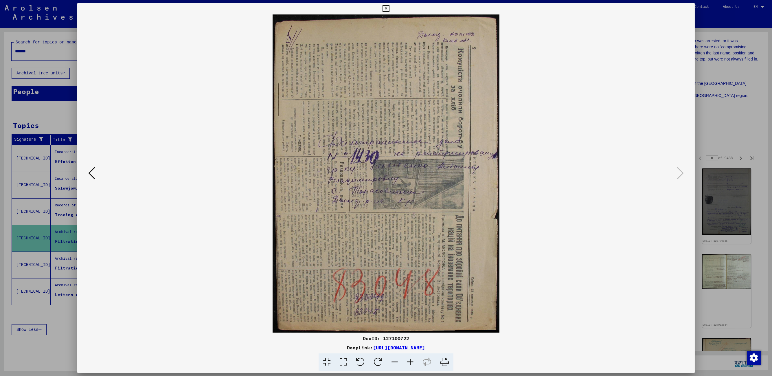
click at [382, 11] on button at bounding box center [386, 9] width 10 height 12
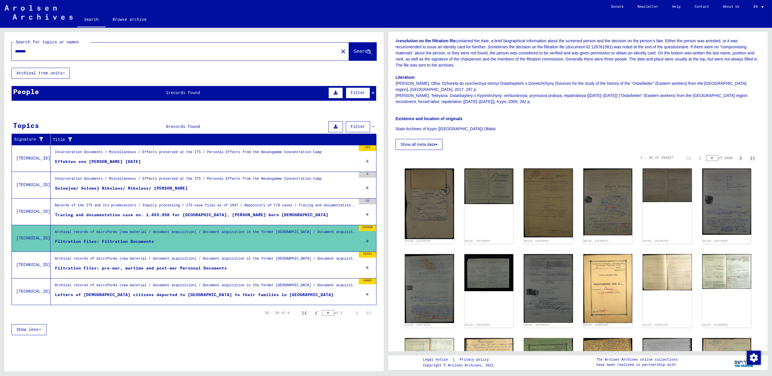
click at [195, 265] on div "Filtration Files: pre-war, wartime and post-war Personal Documents" at bounding box center [141, 268] width 172 height 6
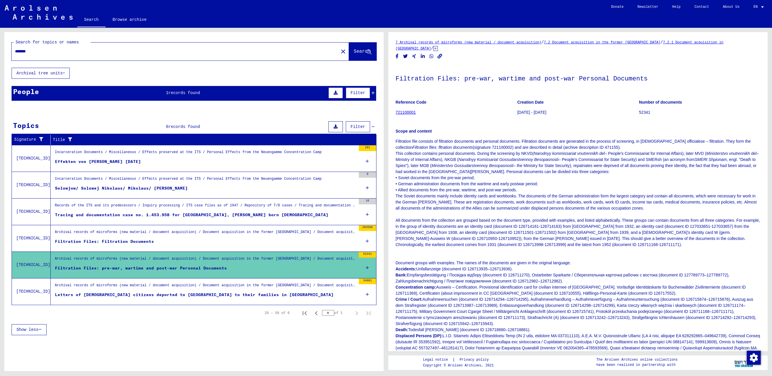
click at [119, 294] on div "Letters of [DEMOGRAPHIC_DATA] citizens deported to [GEOGRAPHIC_DATA] to their f…" at bounding box center [194, 295] width 279 height 6
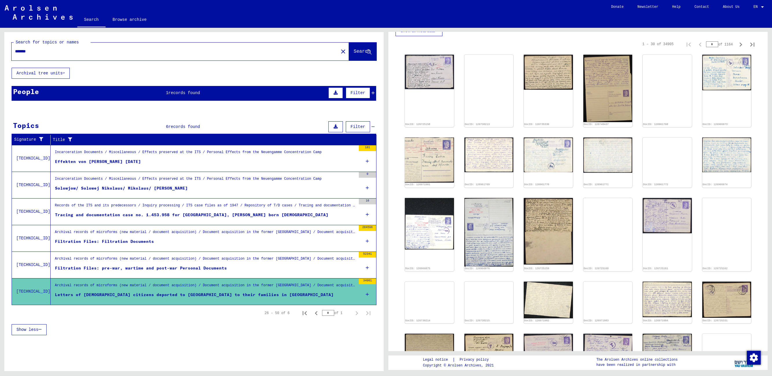
scroll to position [856, 0]
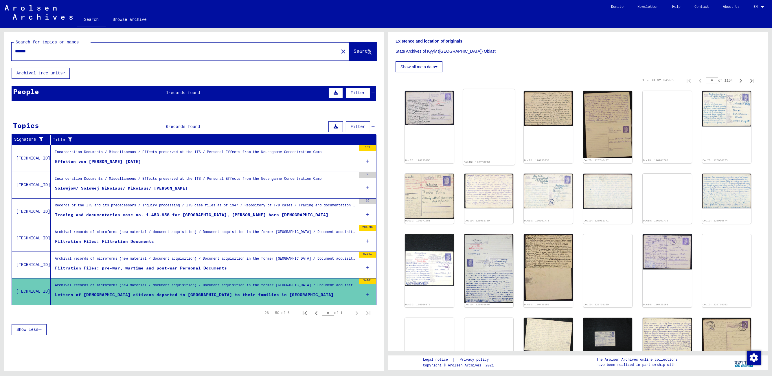
click at [492, 89] on img at bounding box center [488, 89] width 51 height 0
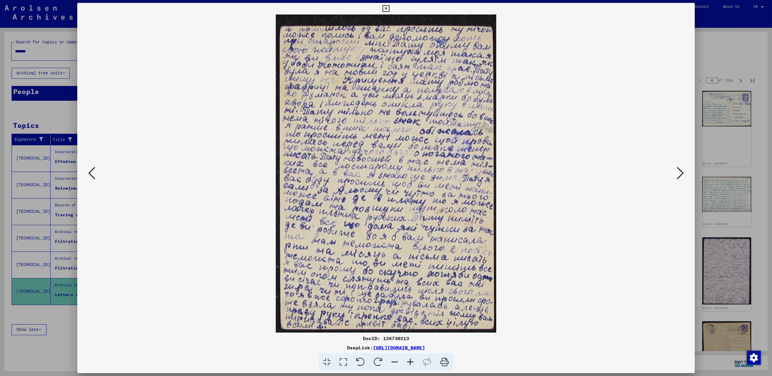
click at [388, 7] on icon at bounding box center [385, 8] width 7 height 7
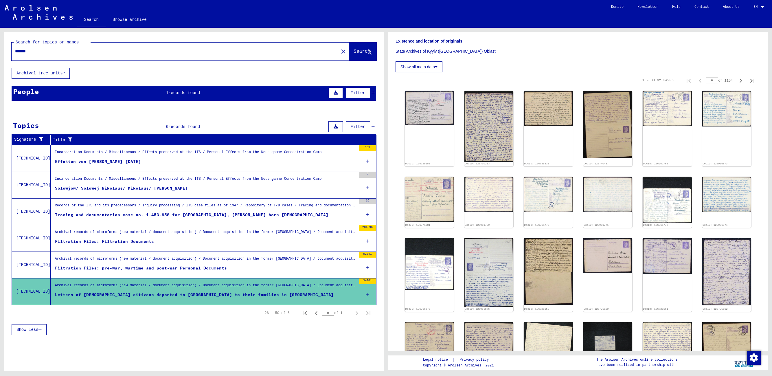
click at [21, 51] on input "*******" at bounding box center [175, 51] width 320 height 6
paste input "*******"
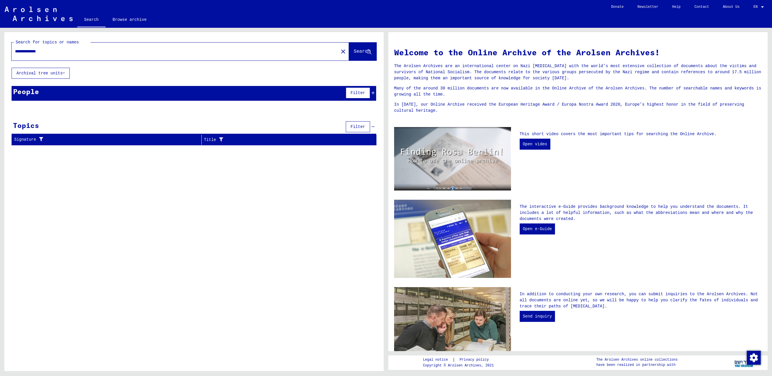
drag, startPoint x: 58, startPoint y: 50, endPoint x: 14, endPoint y: 49, distance: 43.4
click at [14, 49] on div "**********" at bounding box center [172, 51] width 320 height 13
paste input "text"
click at [192, 93] on span "records found" at bounding box center [184, 93] width 32 height 5
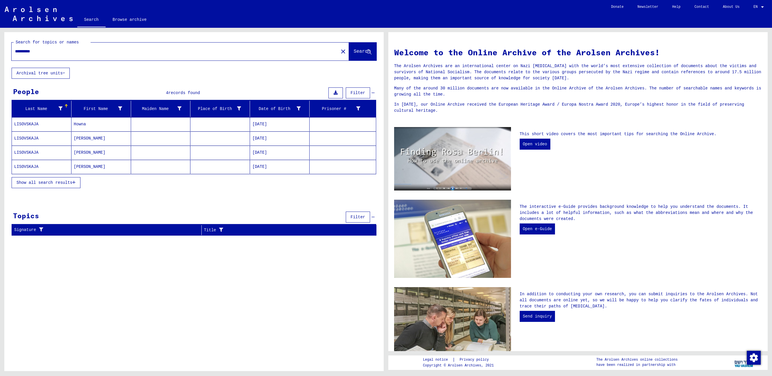
drag, startPoint x: 49, startPoint y: 49, endPoint x: 5, endPoint y: 50, distance: 44.6
click at [5, 50] on div "**********" at bounding box center [193, 50] width 379 height 36
paste input "text"
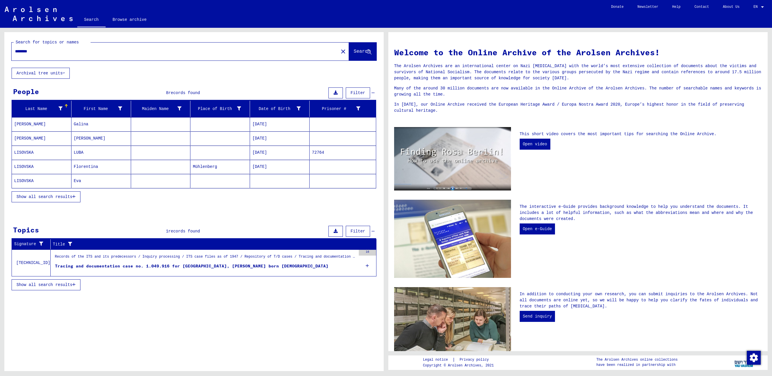
click at [76, 194] on icon "button" at bounding box center [73, 196] width 3 height 4
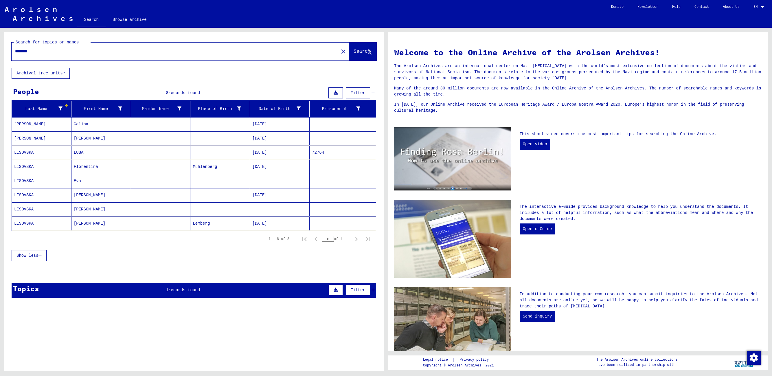
drag, startPoint x: 44, startPoint y: 50, endPoint x: 6, endPoint y: 49, distance: 37.9
click at [6, 49] on div "Search for topics or names ******** close Search" at bounding box center [193, 50] width 379 height 36
paste input "*"
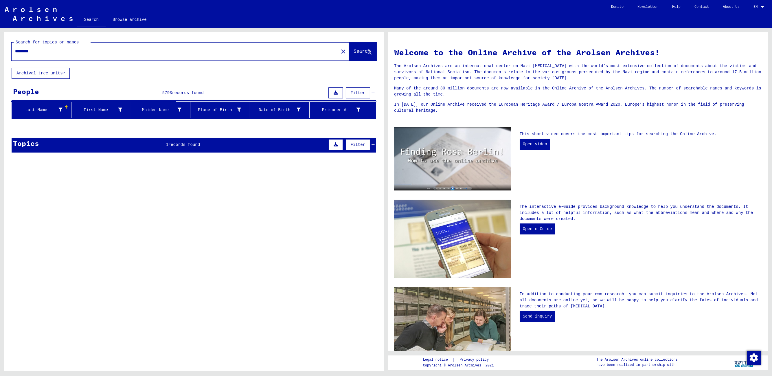
click at [25, 50] on input "*********" at bounding box center [173, 51] width 317 height 6
paste input "********"
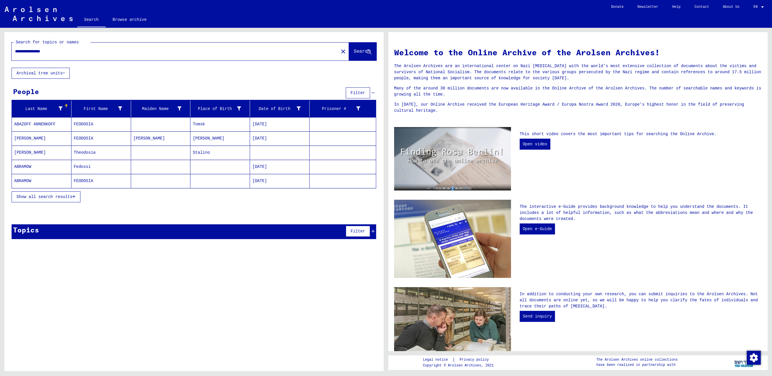
click at [62, 197] on span "Show all search results" at bounding box center [44, 196] width 56 height 5
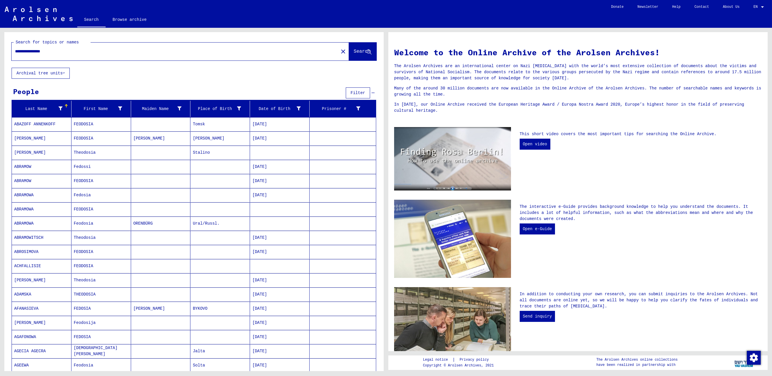
click at [85, 124] on mat-cell "FEODOSIA" at bounding box center [101, 124] width 60 height 14
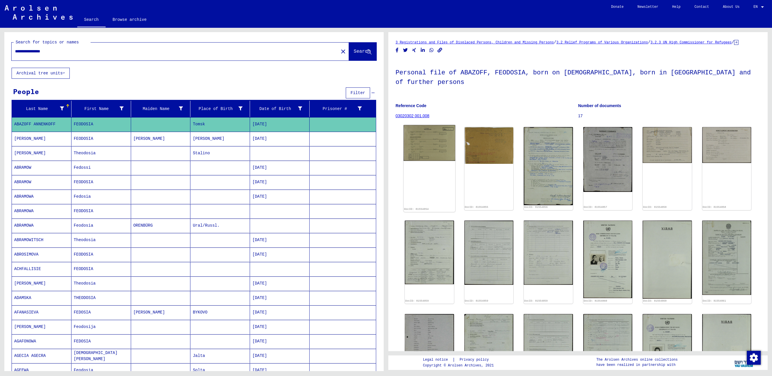
click at [435, 161] on img at bounding box center [429, 143] width 51 height 36
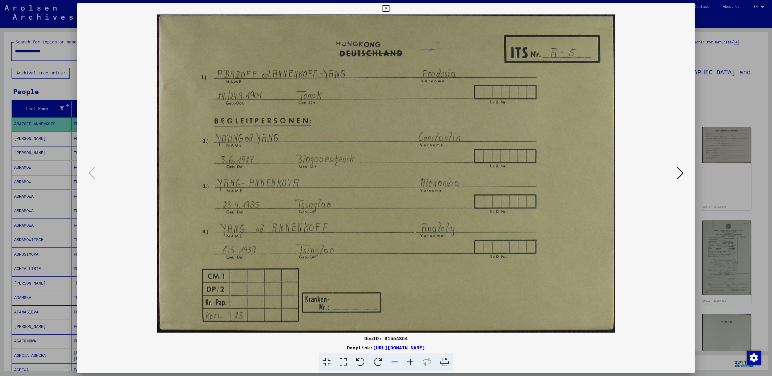
click at [690, 173] on div at bounding box center [385, 173] width 617 height 318
click at [679, 172] on icon at bounding box center [680, 173] width 7 height 14
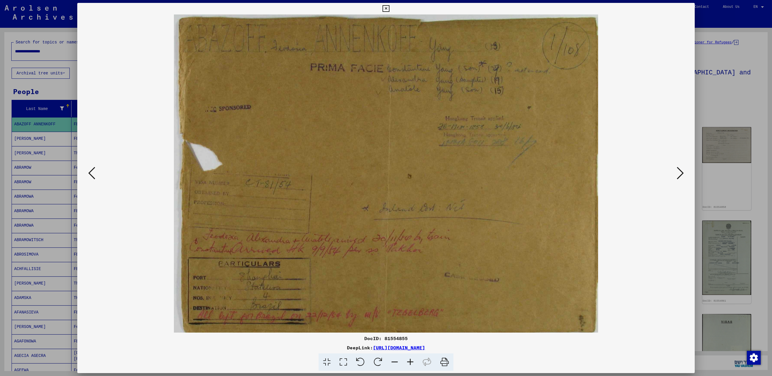
click at [383, 7] on icon at bounding box center [385, 8] width 7 height 7
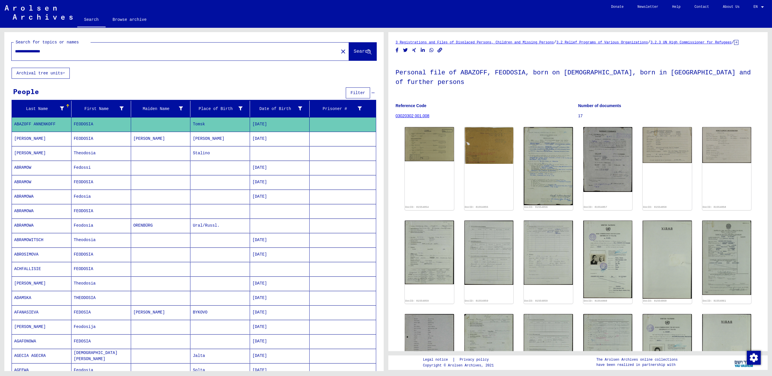
click at [88, 137] on mat-cell "FEODOSIA" at bounding box center [101, 139] width 60 height 14
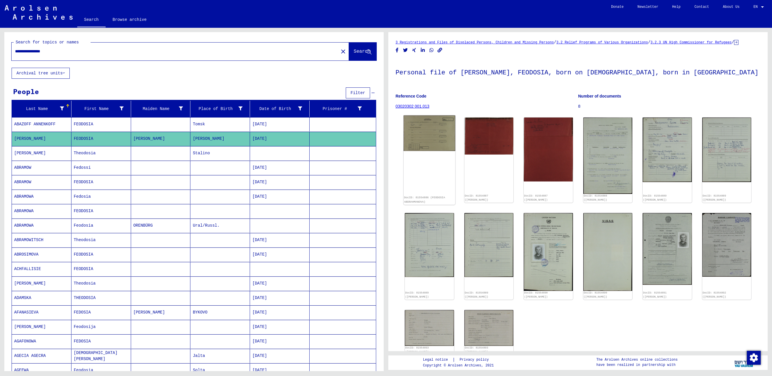
click at [435, 147] on img at bounding box center [429, 133] width 51 height 36
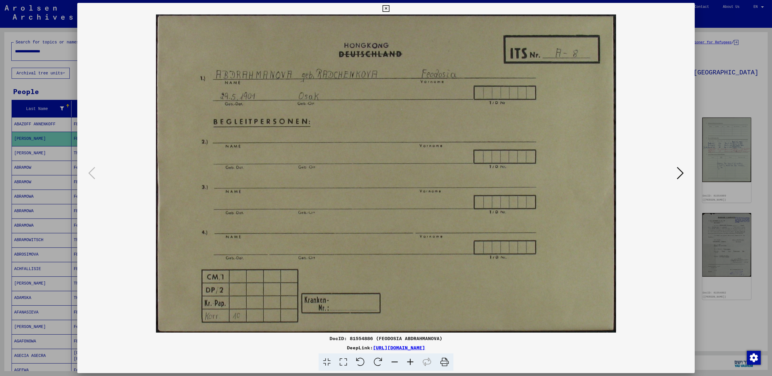
click at [678, 172] on icon at bounding box center [680, 173] width 7 height 14
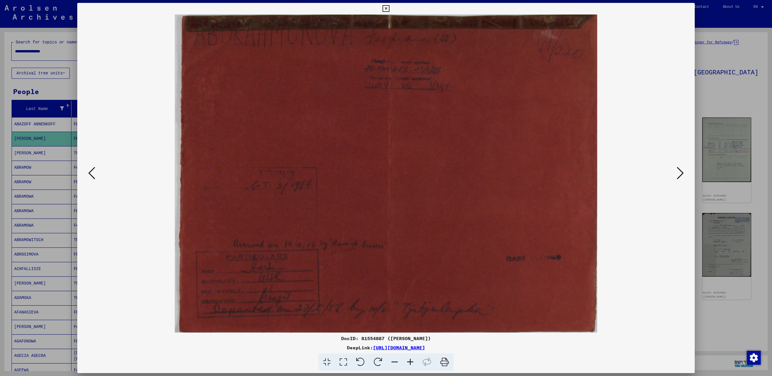
click at [678, 172] on icon at bounding box center [680, 173] width 7 height 14
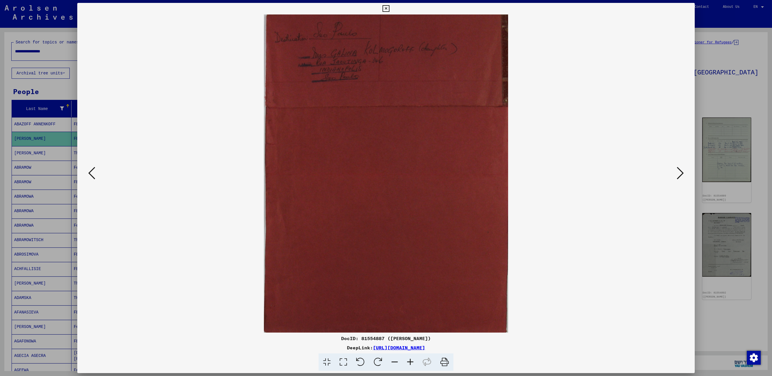
click at [678, 172] on icon at bounding box center [680, 173] width 7 height 14
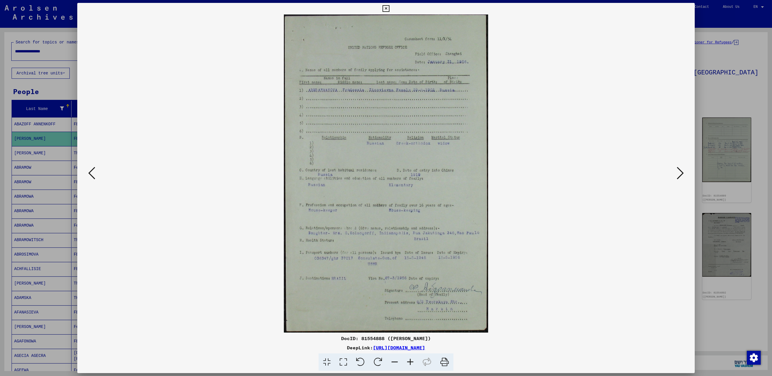
click at [678, 172] on icon at bounding box center [680, 173] width 7 height 14
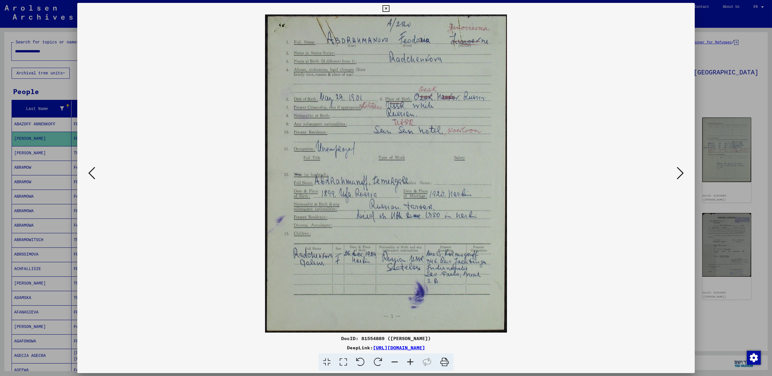
click at [678, 172] on icon at bounding box center [680, 173] width 7 height 14
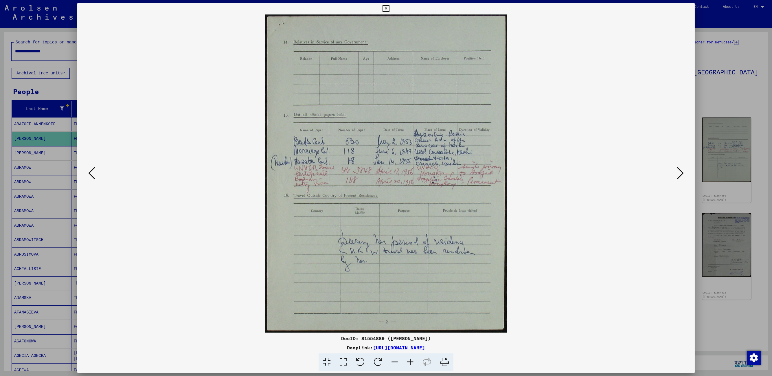
click at [678, 172] on icon at bounding box center [680, 173] width 7 height 14
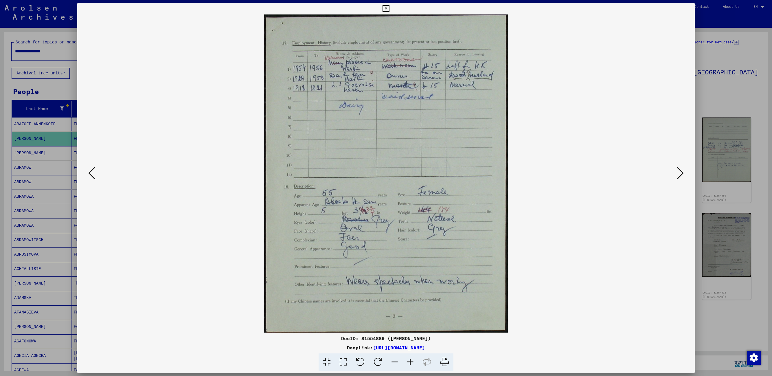
click at [678, 172] on icon at bounding box center [680, 173] width 7 height 14
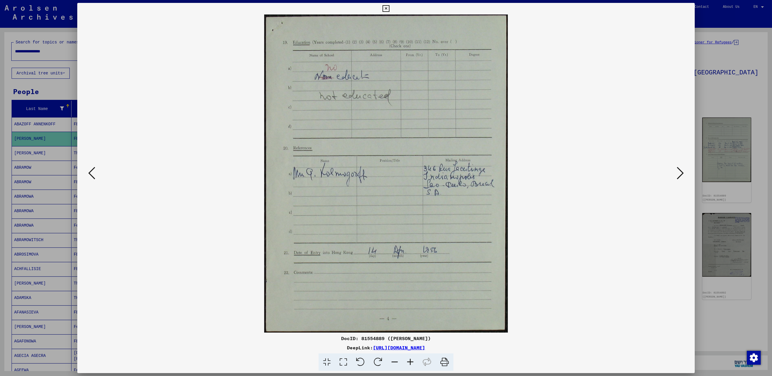
click at [678, 172] on icon at bounding box center [680, 173] width 7 height 14
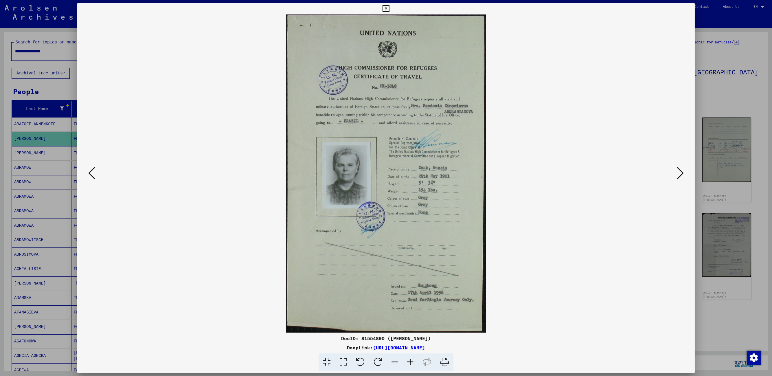
click at [385, 7] on icon at bounding box center [385, 8] width 7 height 7
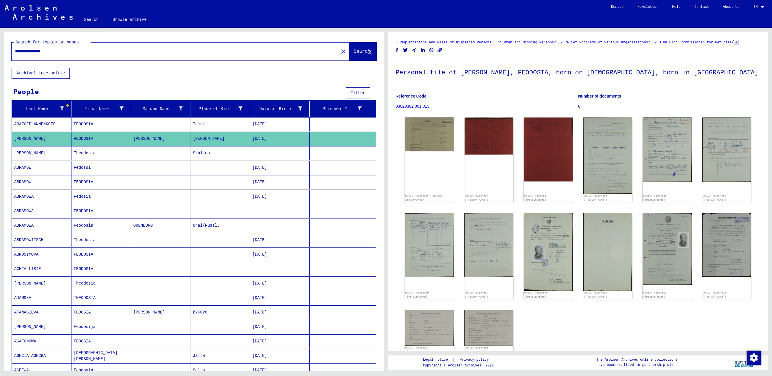
click at [82, 224] on mat-cell "Feodosia" at bounding box center [101, 225] width 60 height 14
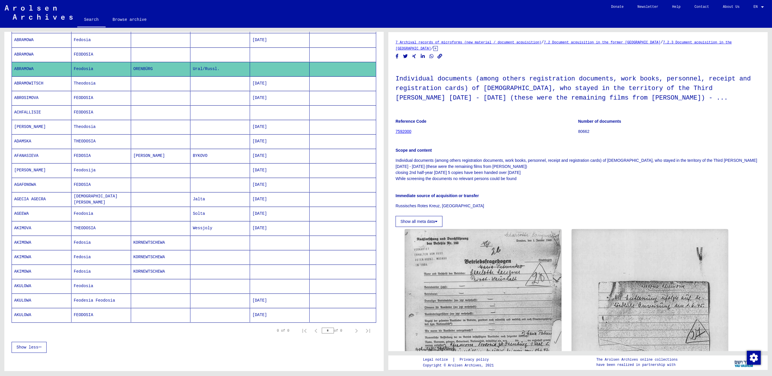
scroll to position [169, 0]
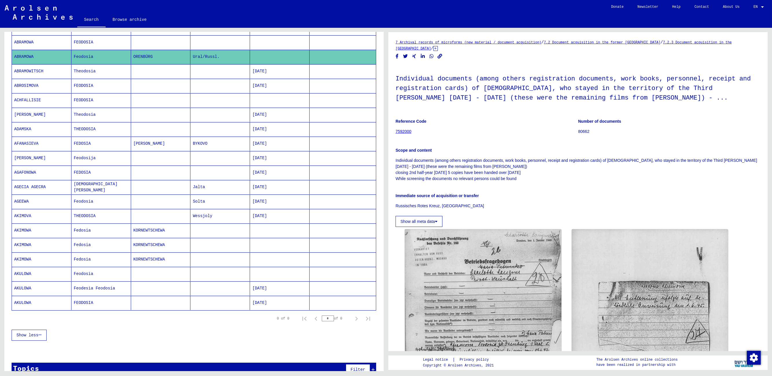
click at [88, 83] on mat-cell "FEODOSIA" at bounding box center [101, 86] width 60 height 14
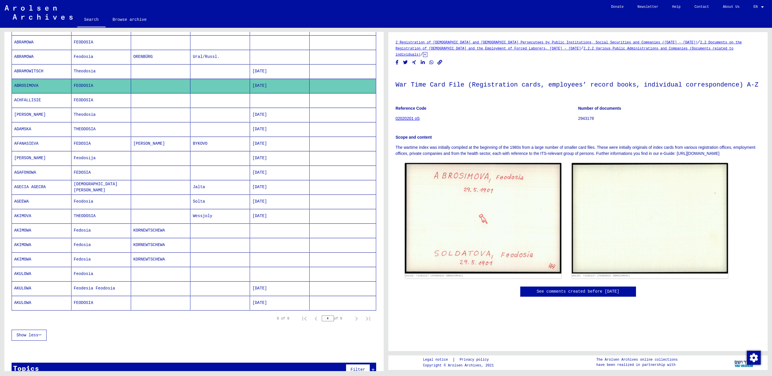
click at [136, 227] on mat-cell "KORNEWTSCHEWA" at bounding box center [161, 230] width 60 height 14
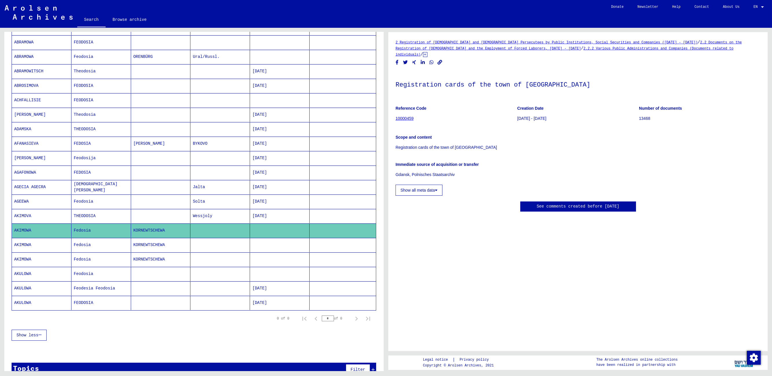
click at [143, 252] on mat-cell "KORNEWTSCHEWA" at bounding box center [161, 259] width 60 height 14
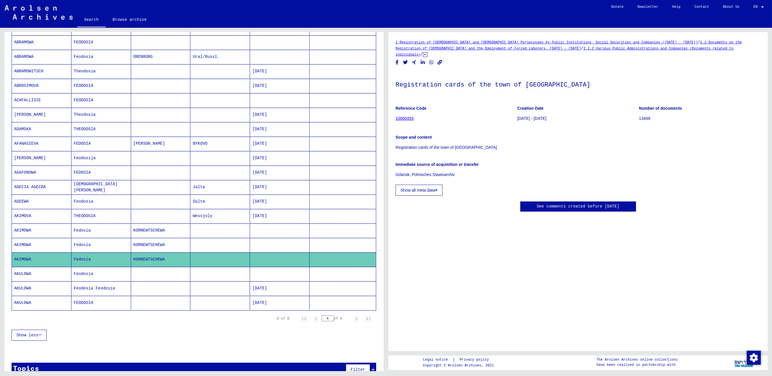
click at [142, 260] on mat-cell "KORNEWTSCHEWA" at bounding box center [161, 259] width 60 height 14
click at [138, 269] on mat-cell at bounding box center [161, 274] width 60 height 14
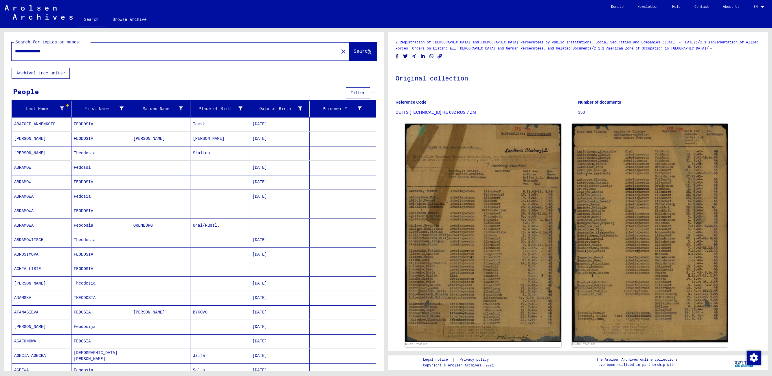
drag, startPoint x: 57, startPoint y: 51, endPoint x: 38, endPoint y: 49, distance: 19.5
click at [38, 49] on input "**********" at bounding box center [175, 51] width 320 height 6
paste input "**********"
drag, startPoint x: 38, startPoint y: 51, endPoint x: 8, endPoint y: 47, distance: 29.9
click at [8, 47] on div "**********" at bounding box center [193, 50] width 379 height 36
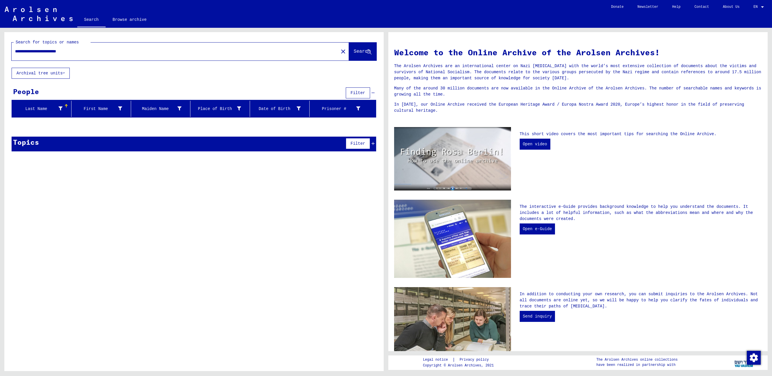
click at [49, 51] on input "**********" at bounding box center [173, 51] width 317 height 6
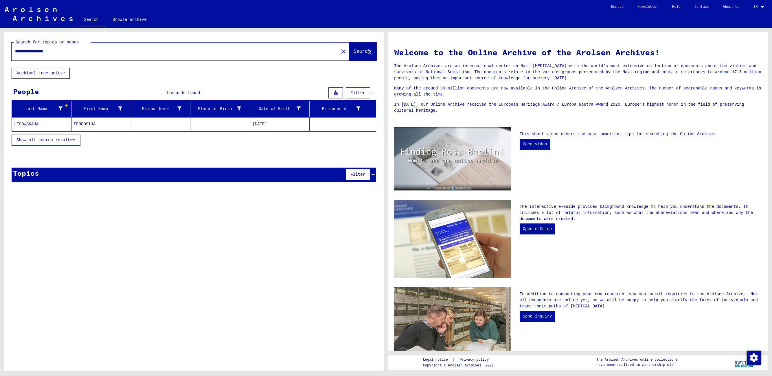
click at [78, 123] on mat-cell "FEODOSIJA" at bounding box center [101, 124] width 60 height 14
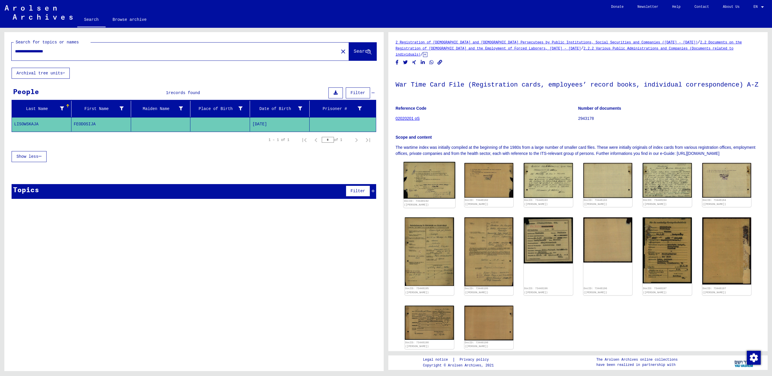
click at [432, 177] on img at bounding box center [429, 180] width 51 height 37
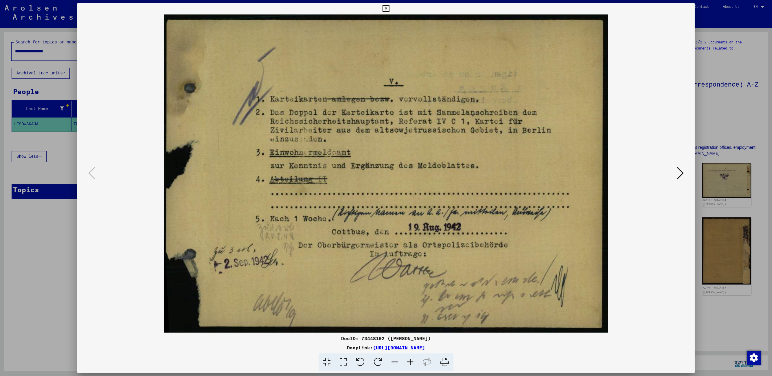
click at [677, 174] on icon at bounding box center [680, 173] width 7 height 14
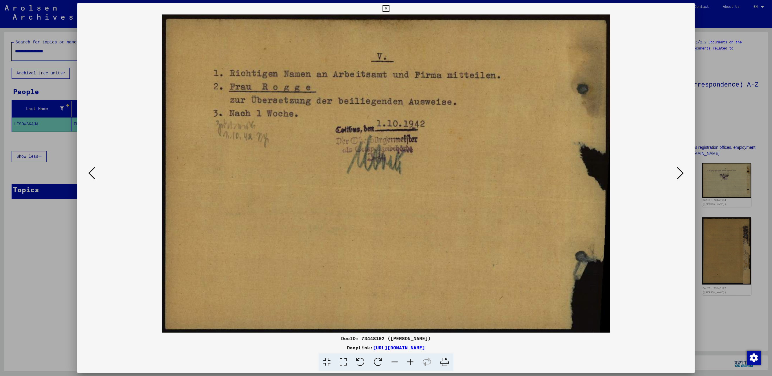
click at [677, 174] on icon at bounding box center [680, 173] width 7 height 14
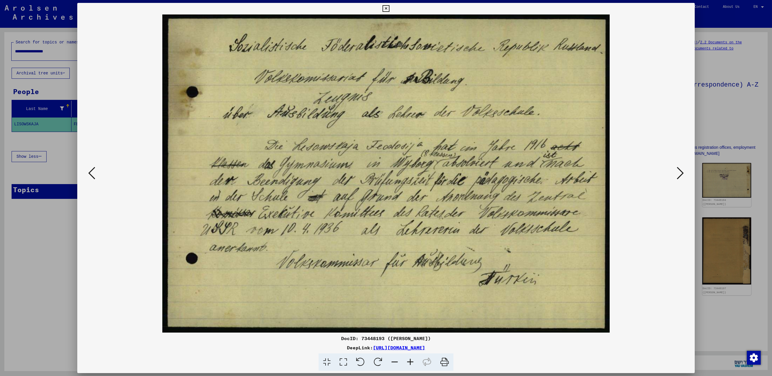
click at [677, 174] on icon at bounding box center [680, 173] width 7 height 14
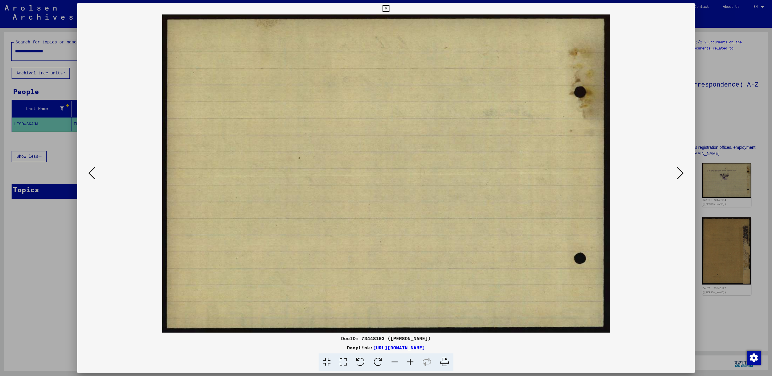
click at [677, 174] on icon at bounding box center [680, 173] width 7 height 14
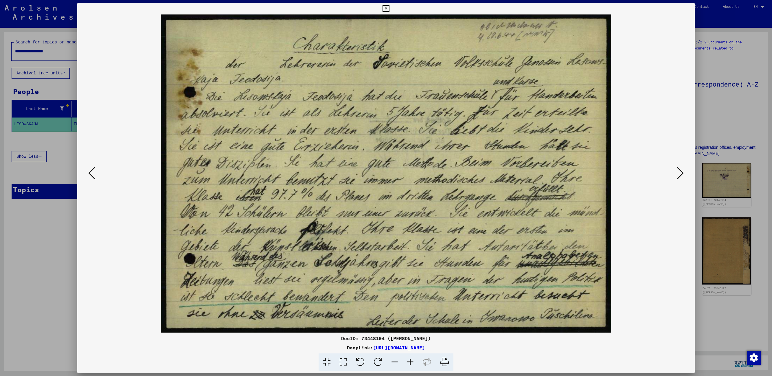
click at [384, 10] on icon at bounding box center [385, 8] width 7 height 7
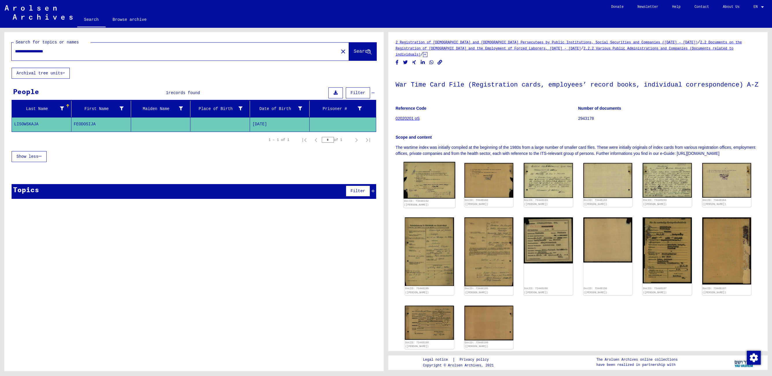
click at [431, 193] on img at bounding box center [429, 180] width 51 height 37
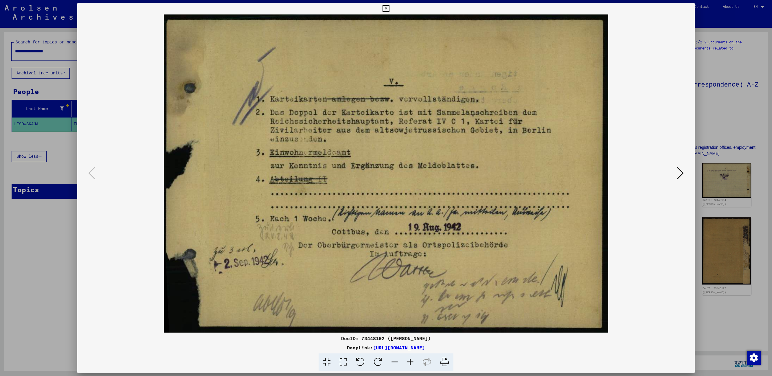
click at [678, 174] on icon at bounding box center [680, 173] width 7 height 14
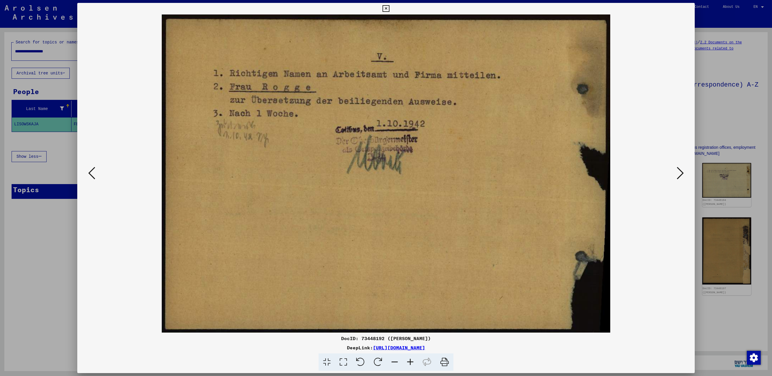
click at [680, 172] on icon at bounding box center [680, 173] width 7 height 14
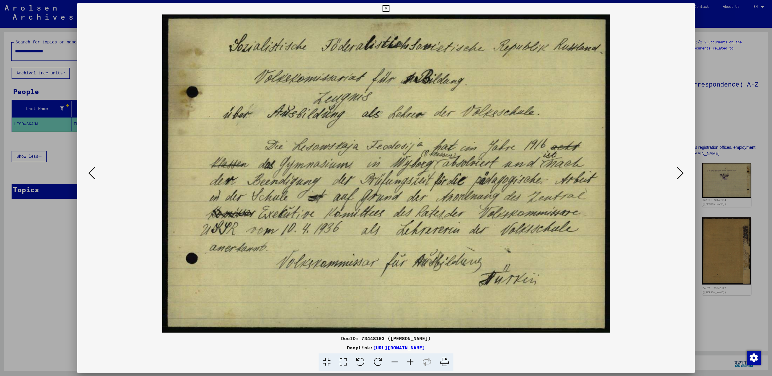
click at [682, 174] on icon at bounding box center [680, 173] width 7 height 14
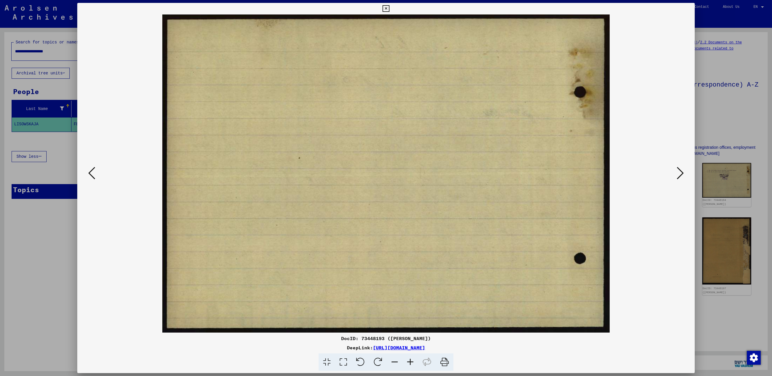
click at [680, 171] on icon at bounding box center [680, 173] width 7 height 14
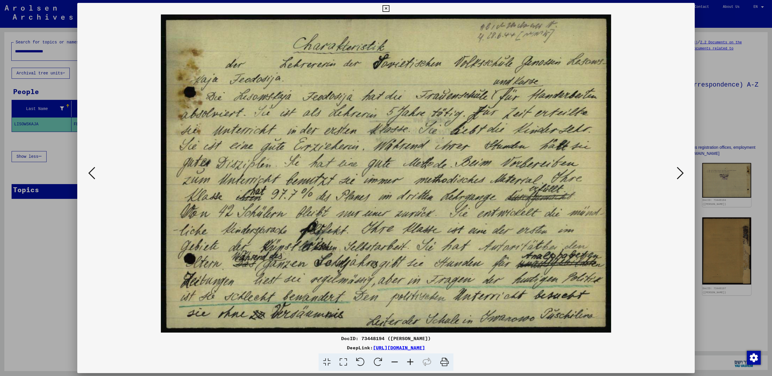
click at [682, 173] on icon at bounding box center [680, 173] width 7 height 14
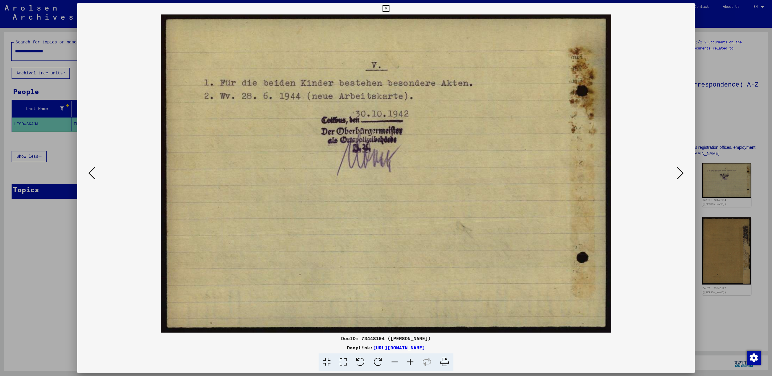
click at [680, 174] on icon at bounding box center [680, 173] width 7 height 14
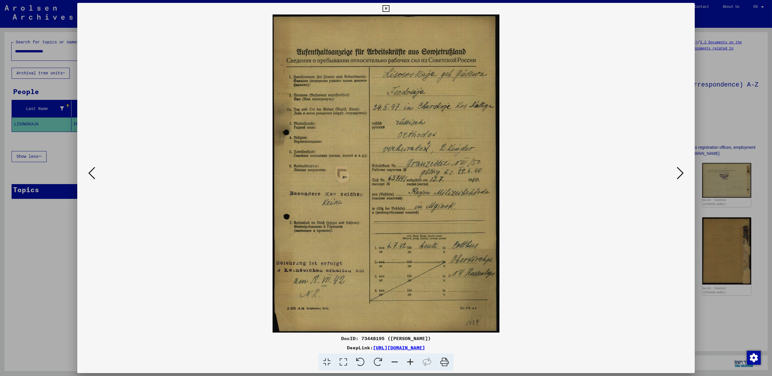
click at [679, 177] on icon at bounding box center [680, 173] width 7 height 14
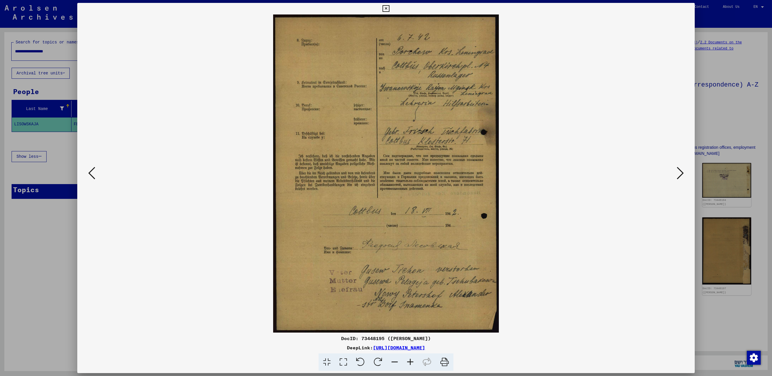
click at [684, 172] on icon at bounding box center [680, 173] width 7 height 14
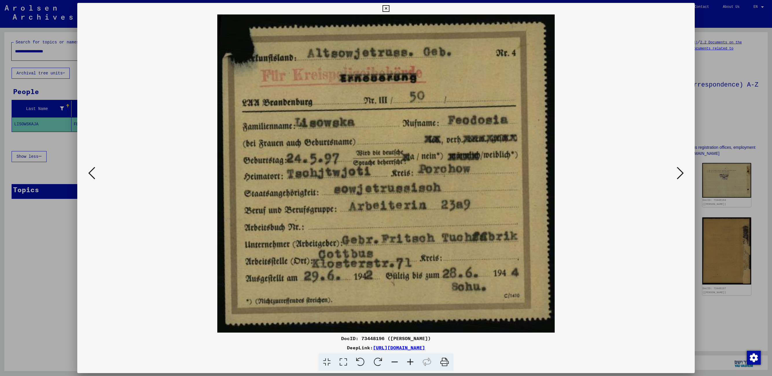
click at [681, 172] on icon at bounding box center [680, 173] width 7 height 14
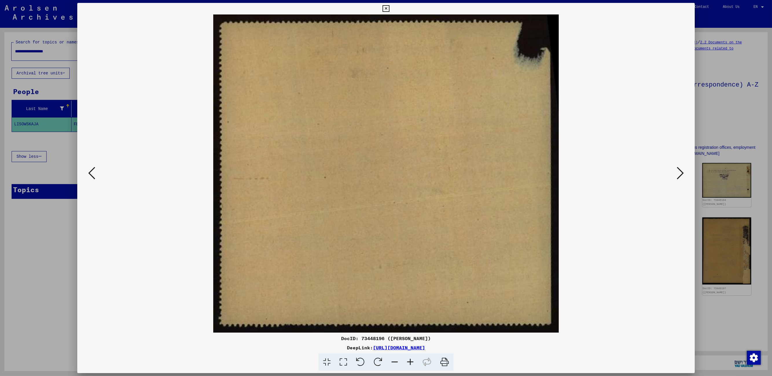
click at [681, 172] on icon at bounding box center [680, 173] width 7 height 14
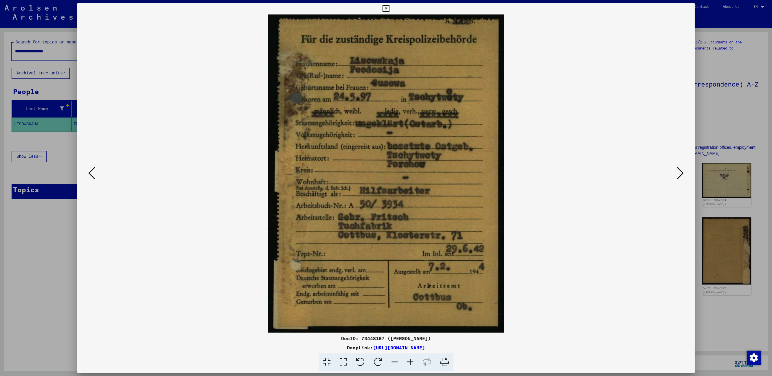
click at [385, 8] on icon at bounding box center [385, 8] width 7 height 7
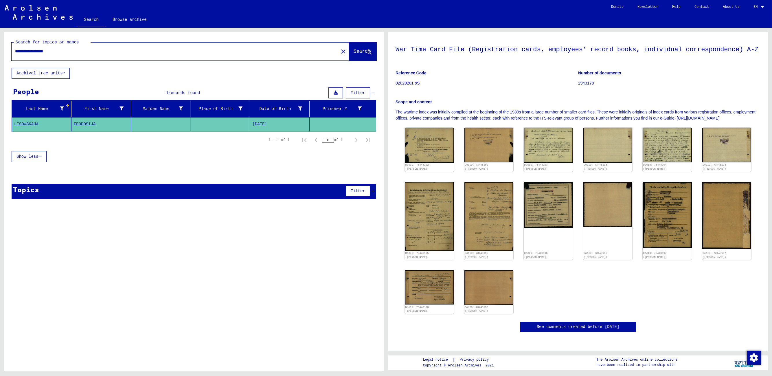
scroll to position [72, 0]
click at [425, 269] on img at bounding box center [429, 287] width 51 height 36
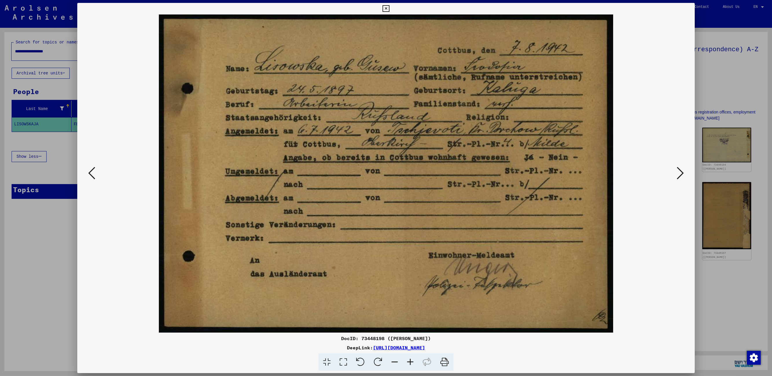
click at [387, 5] on icon at bounding box center [385, 8] width 7 height 7
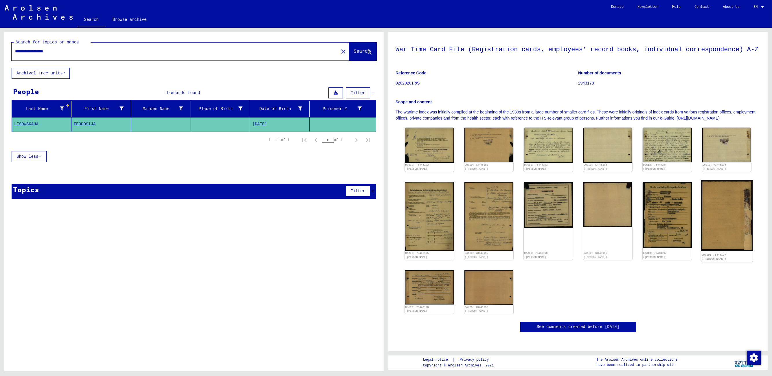
click at [721, 182] on img at bounding box center [726, 215] width 51 height 71
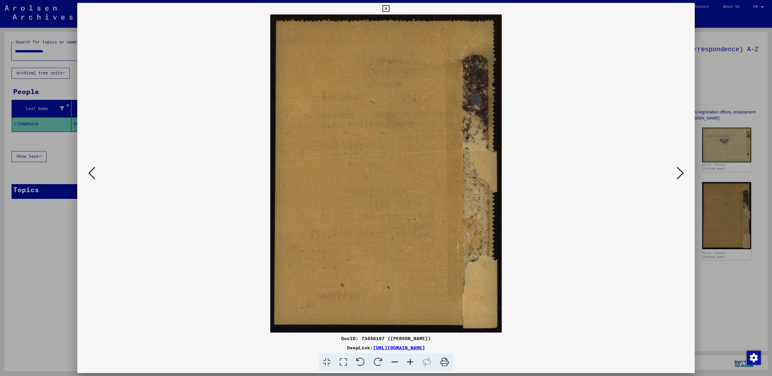
click at [678, 172] on icon at bounding box center [680, 173] width 7 height 14
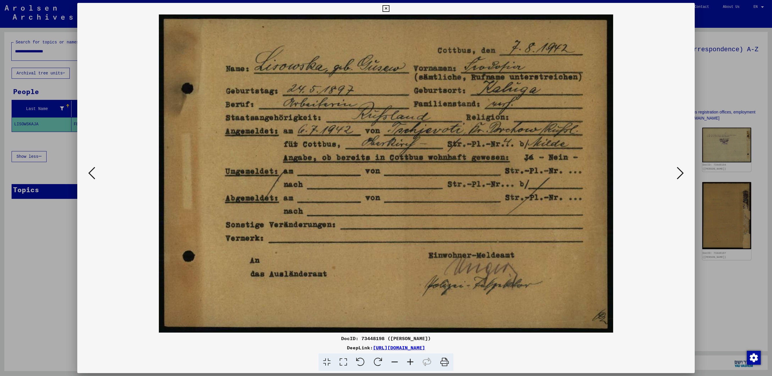
click at [385, 8] on icon at bounding box center [385, 8] width 7 height 7
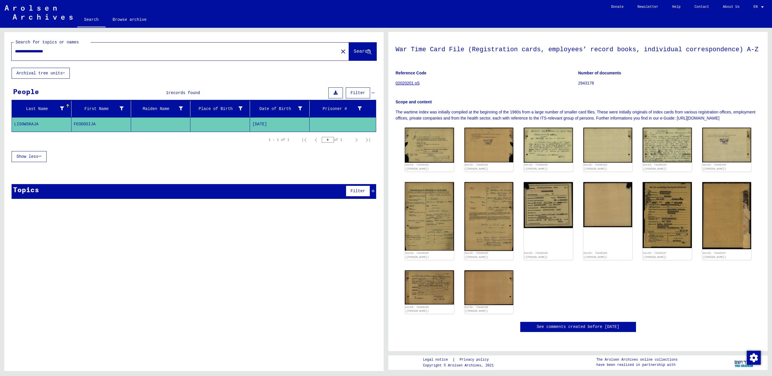
drag, startPoint x: 60, startPoint y: 49, endPoint x: 9, endPoint y: 48, distance: 51.5
click at [9, 48] on div "**********" at bounding box center [193, 50] width 379 height 36
paste input "*"
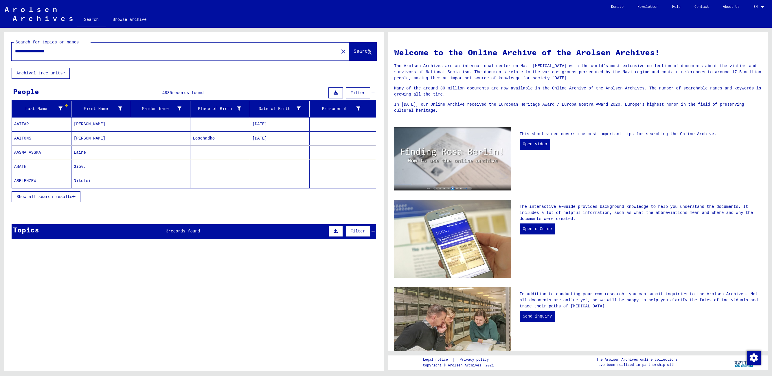
click at [185, 230] on span "records found" at bounding box center [184, 231] width 32 height 5
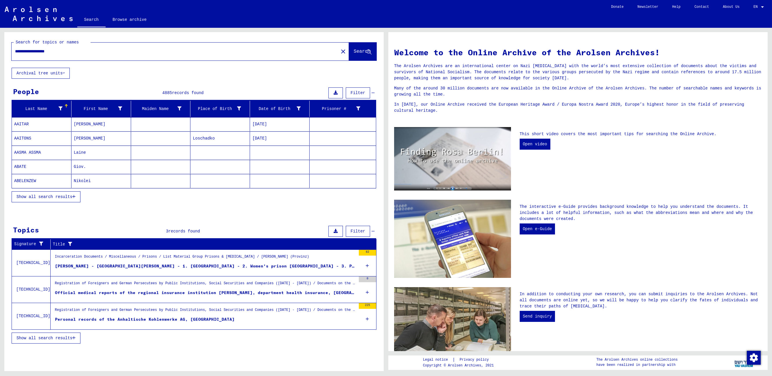
click at [162, 266] on div "[PERSON_NAME] - [GEOGRAPHIC_DATA][PERSON_NAME] - 1. [GEOGRAPHIC_DATA] - 2. Wome…" at bounding box center [205, 266] width 301 height 6
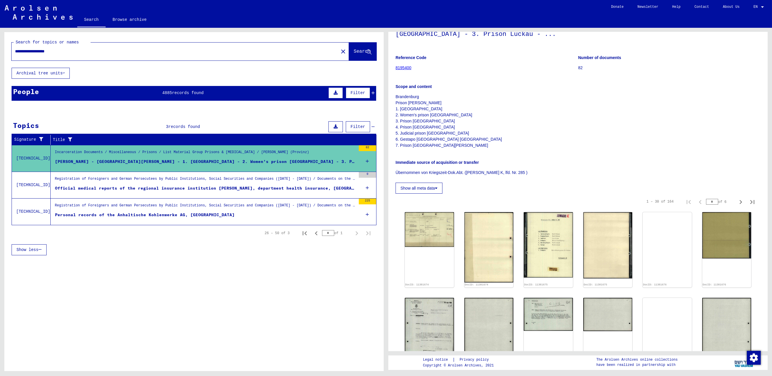
scroll to position [60, 0]
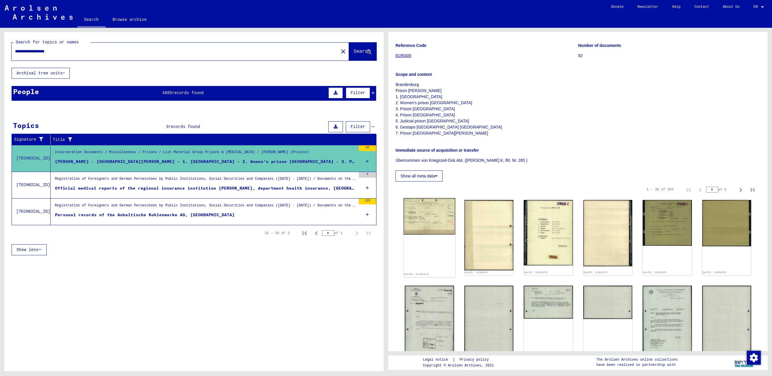
click at [438, 223] on img at bounding box center [429, 216] width 51 height 36
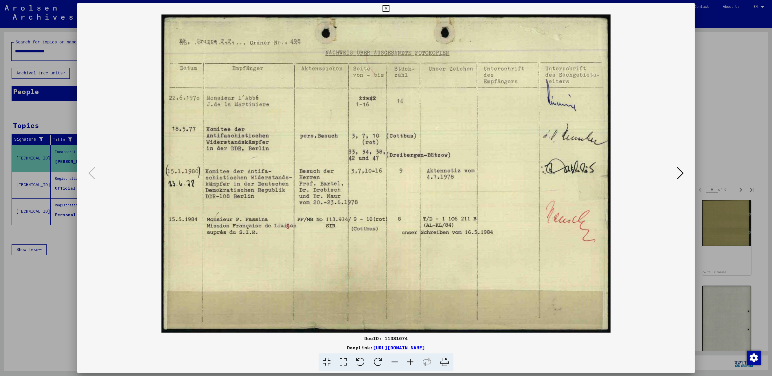
click at [681, 174] on icon at bounding box center [680, 173] width 7 height 14
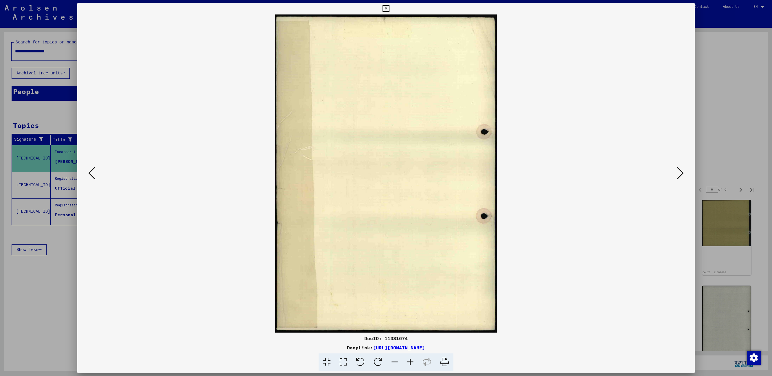
click at [681, 174] on icon at bounding box center [680, 173] width 7 height 14
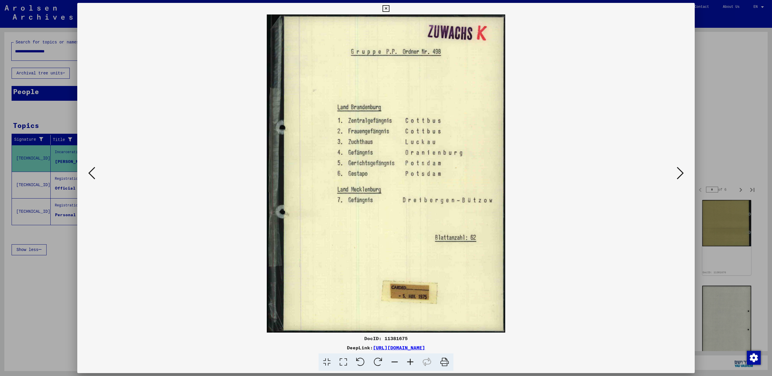
click at [681, 174] on icon at bounding box center [680, 173] width 7 height 14
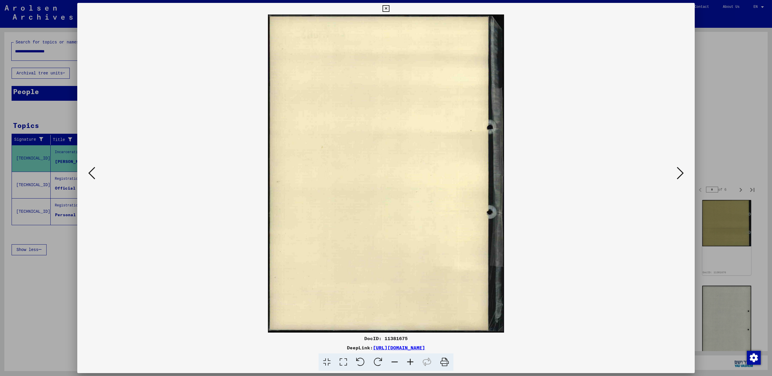
click at [681, 174] on icon at bounding box center [680, 173] width 7 height 14
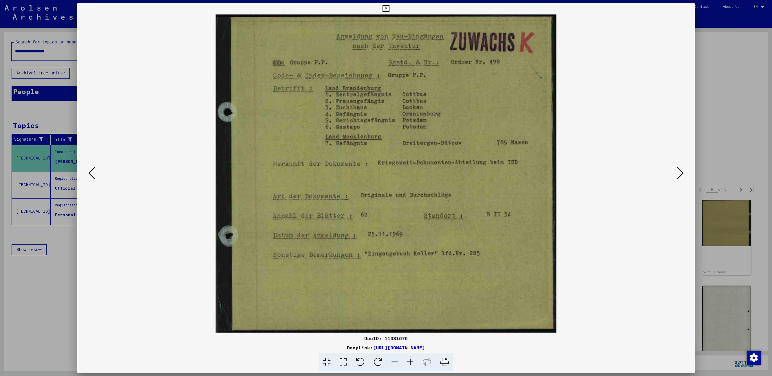
click at [681, 174] on icon at bounding box center [680, 173] width 7 height 14
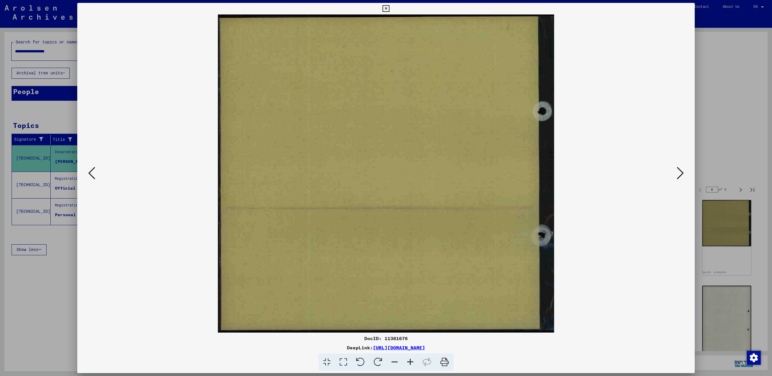
click at [681, 174] on icon at bounding box center [680, 173] width 7 height 14
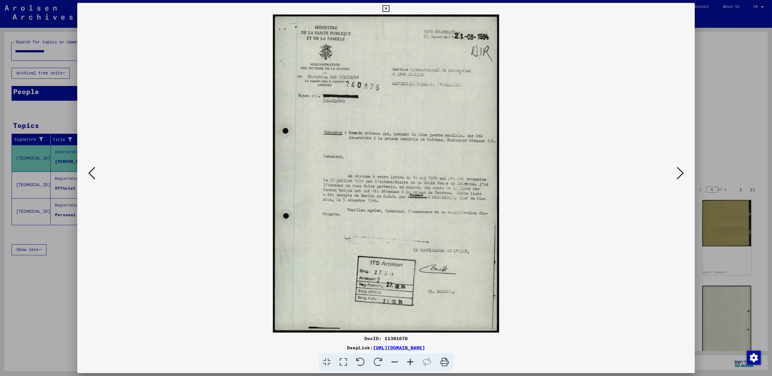
click at [681, 174] on icon at bounding box center [680, 173] width 7 height 14
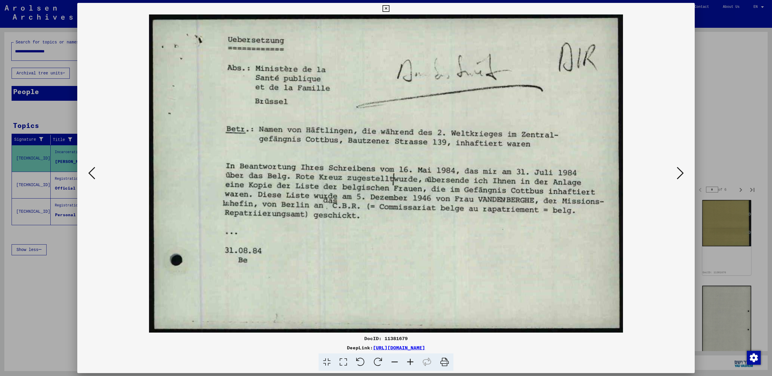
click at [681, 174] on icon at bounding box center [680, 173] width 7 height 14
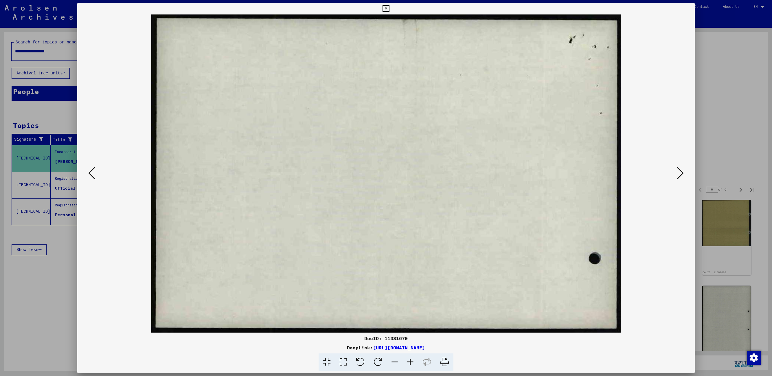
click at [681, 174] on icon at bounding box center [680, 173] width 7 height 14
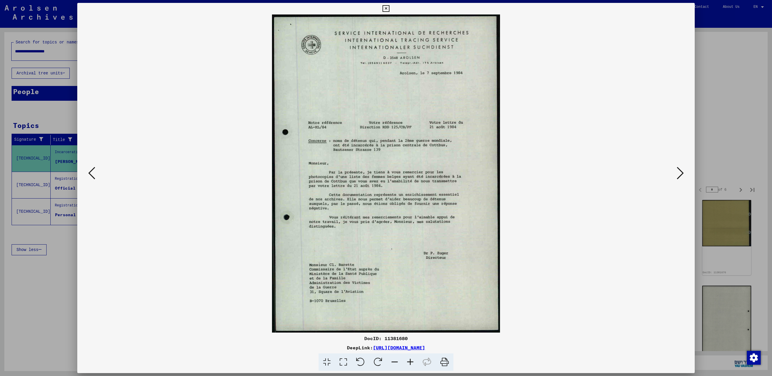
click at [681, 174] on icon at bounding box center [680, 173] width 7 height 14
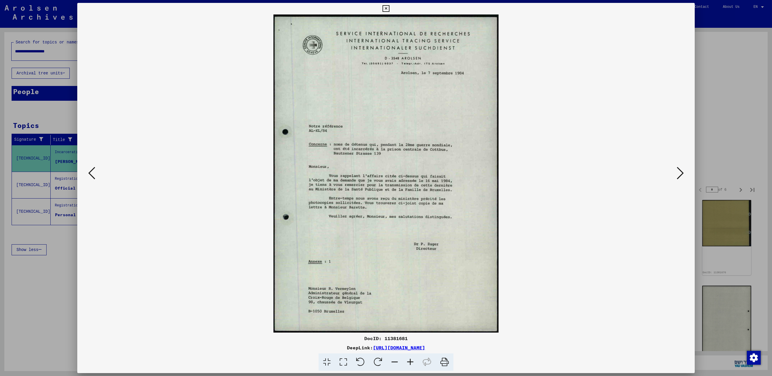
click at [681, 174] on icon at bounding box center [680, 173] width 7 height 14
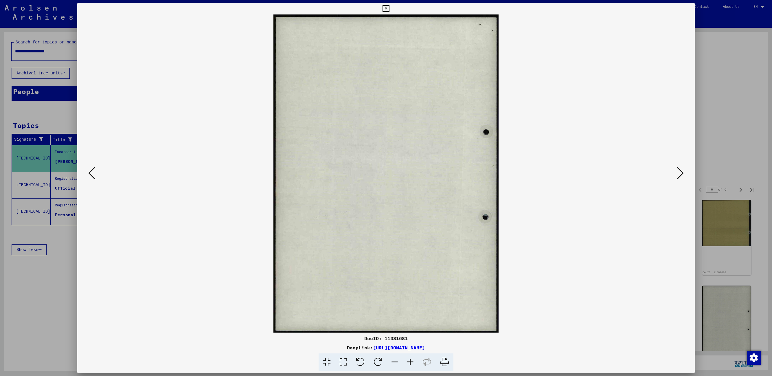
click at [681, 174] on icon at bounding box center [680, 173] width 7 height 14
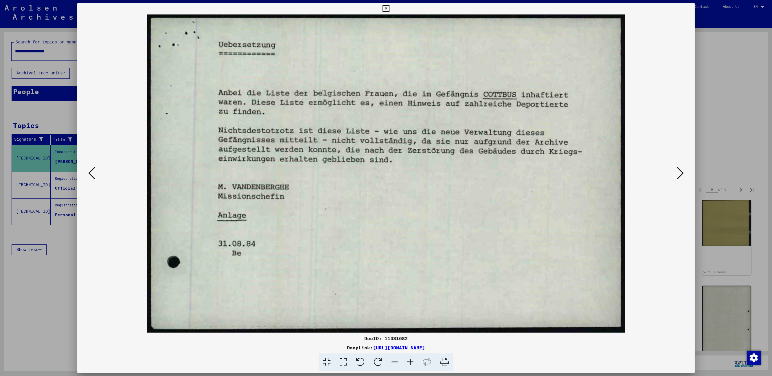
click at [681, 174] on icon at bounding box center [680, 173] width 7 height 14
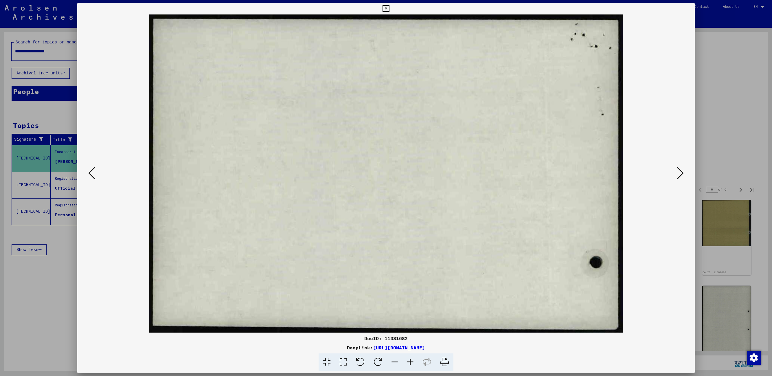
click at [681, 174] on icon at bounding box center [680, 173] width 7 height 14
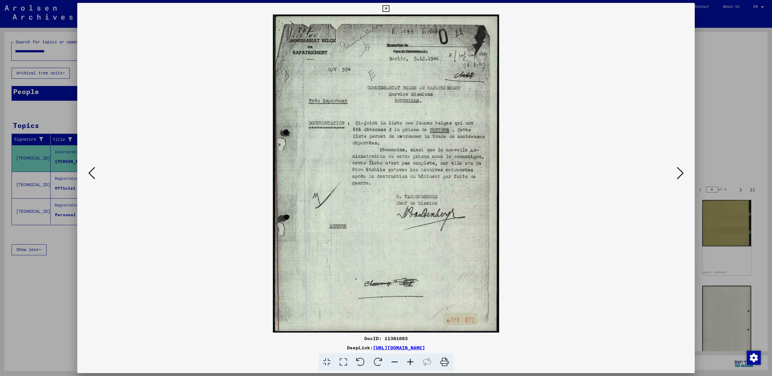
click at [681, 174] on icon at bounding box center [680, 173] width 7 height 14
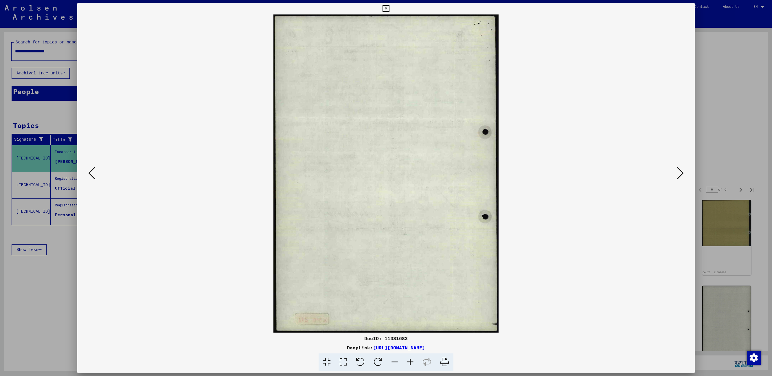
click at [681, 174] on icon at bounding box center [680, 173] width 7 height 14
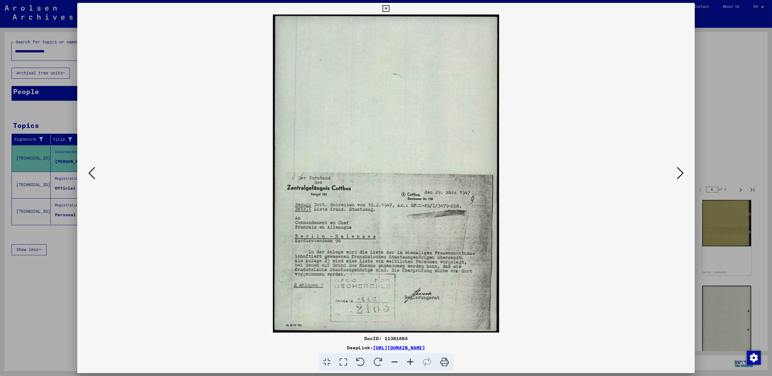
click at [681, 174] on icon at bounding box center [680, 173] width 7 height 14
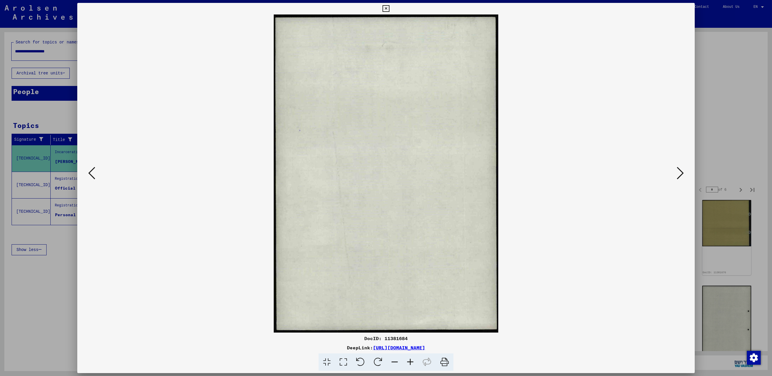
click at [681, 174] on icon at bounding box center [680, 173] width 7 height 14
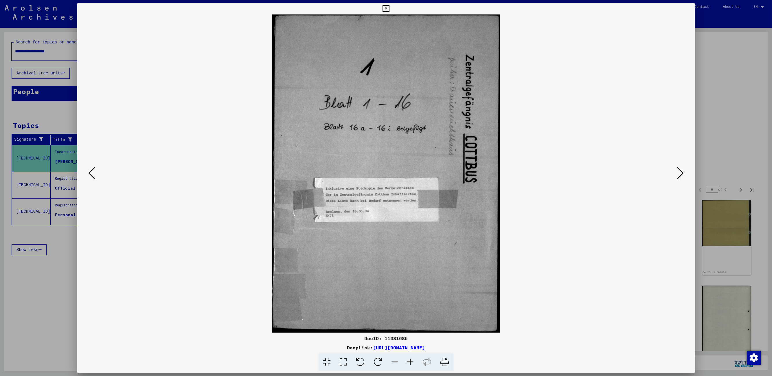
click at [681, 174] on icon at bounding box center [680, 173] width 7 height 14
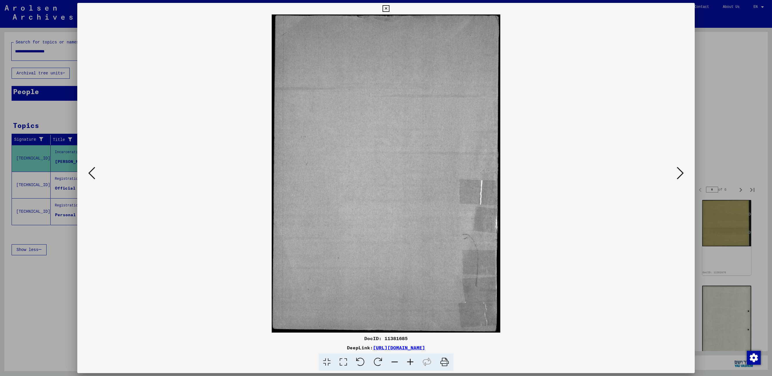
click at [681, 174] on icon at bounding box center [680, 173] width 7 height 14
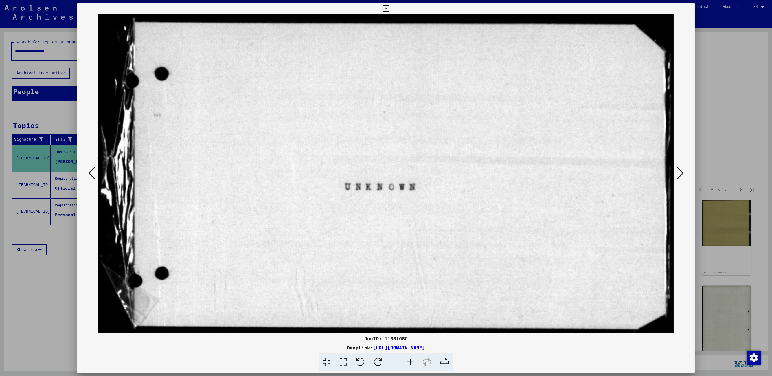
click at [681, 174] on icon at bounding box center [680, 173] width 7 height 14
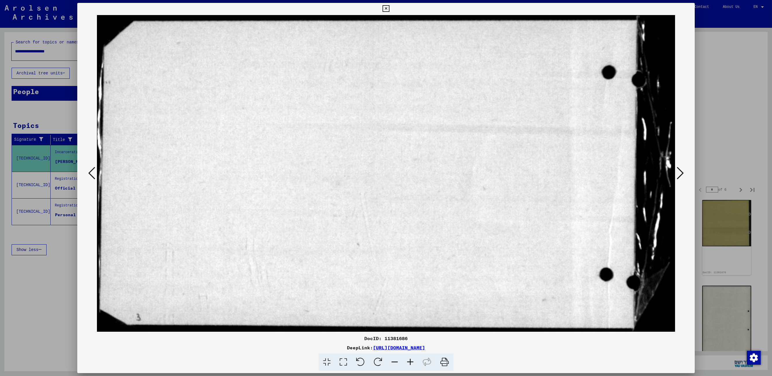
click at [681, 174] on icon at bounding box center [680, 173] width 7 height 14
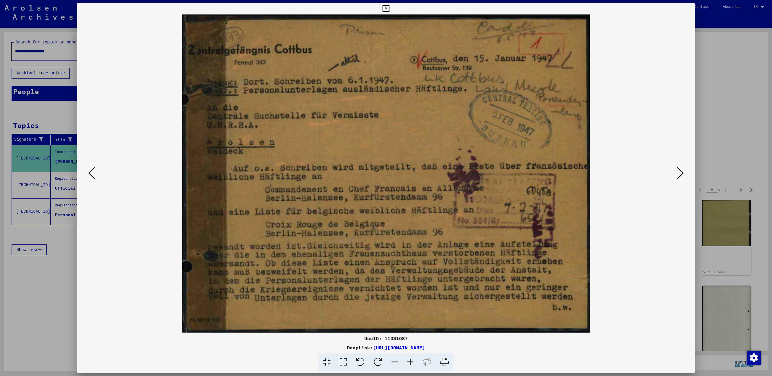
click at [681, 174] on icon at bounding box center [680, 173] width 7 height 14
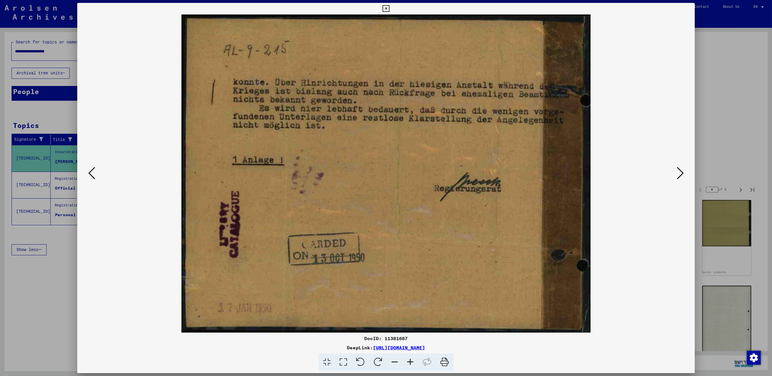
click at [681, 174] on icon at bounding box center [680, 173] width 7 height 14
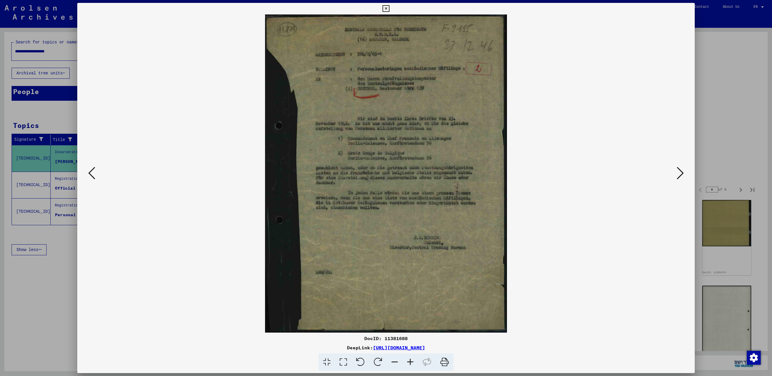
click at [681, 174] on icon at bounding box center [680, 173] width 7 height 14
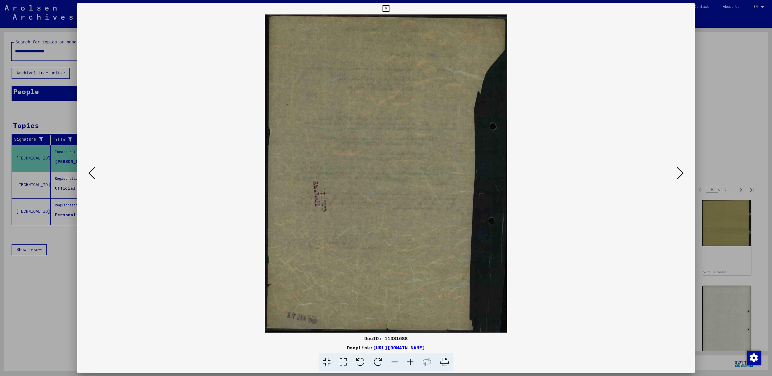
click at [681, 174] on icon at bounding box center [680, 173] width 7 height 14
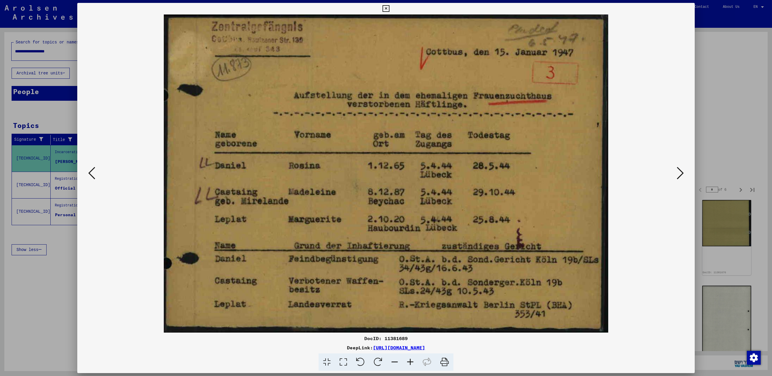
click at [681, 174] on icon at bounding box center [680, 173] width 7 height 14
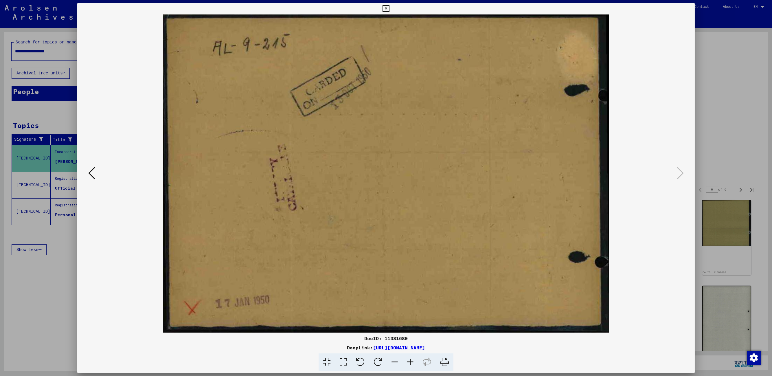
click at [385, 7] on icon at bounding box center [385, 8] width 7 height 7
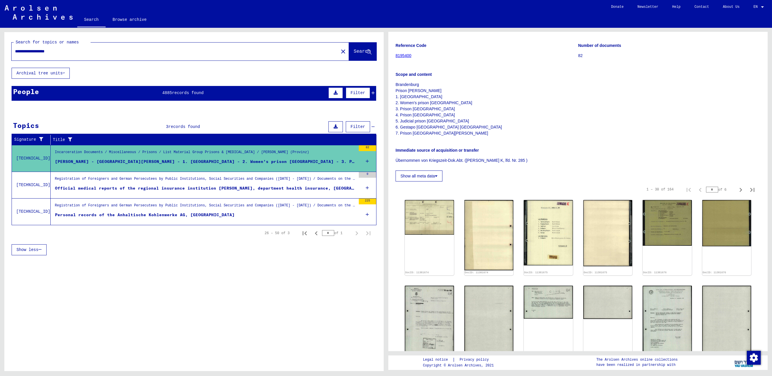
click at [71, 185] on div "Official medical reports of the regional insurance institution [PERSON_NAME], d…" at bounding box center [205, 188] width 301 height 6
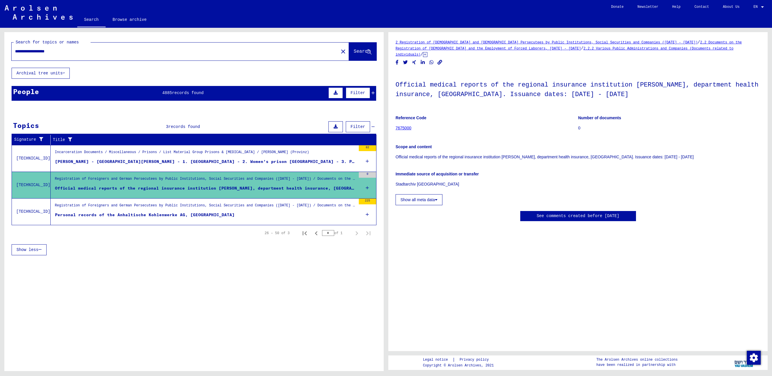
click at [150, 216] on div "Personal records of the Anhaltische Kohlenwerke AG, [GEOGRAPHIC_DATA]" at bounding box center [145, 215] width 180 height 6
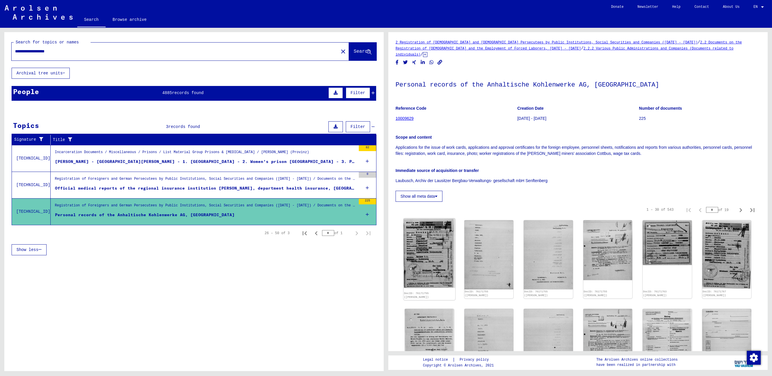
click at [427, 234] on img at bounding box center [429, 253] width 51 height 70
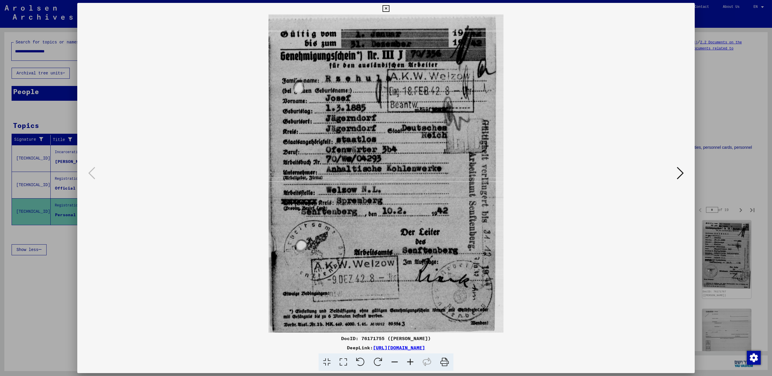
click at [678, 175] on icon at bounding box center [680, 173] width 7 height 14
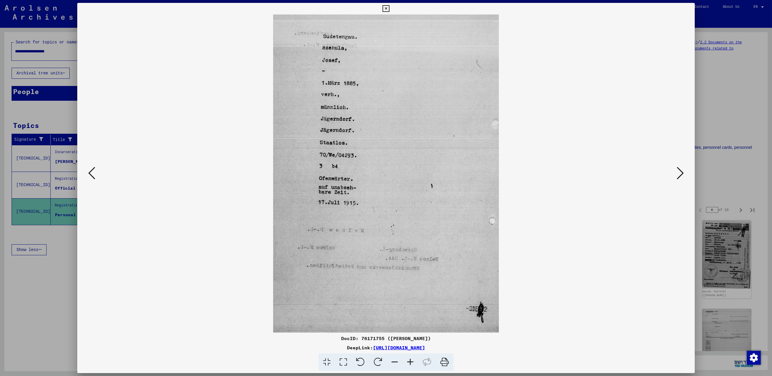
click at [678, 175] on icon at bounding box center [680, 173] width 7 height 14
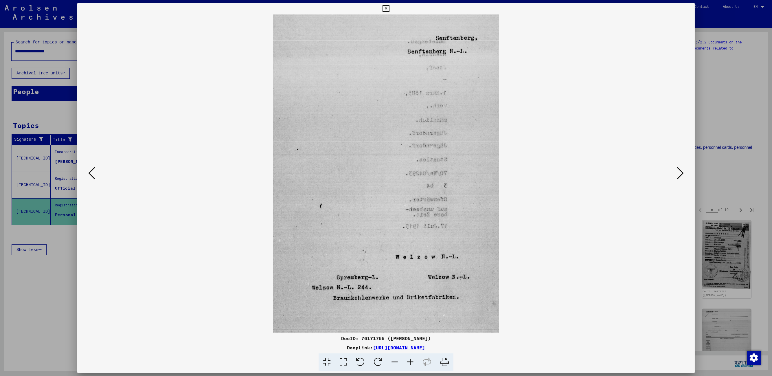
click at [678, 175] on icon at bounding box center [680, 173] width 7 height 14
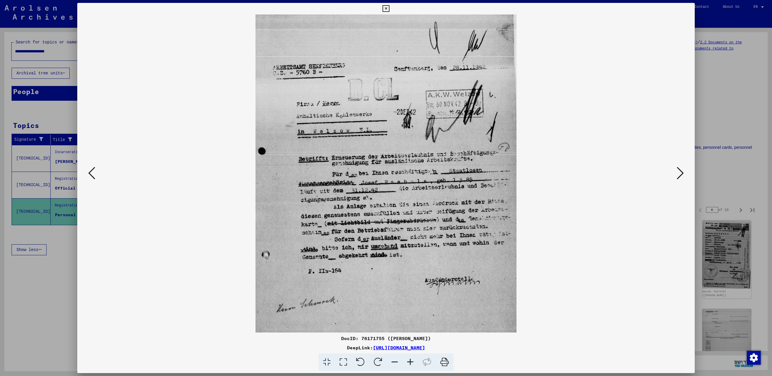
click at [678, 175] on icon at bounding box center [680, 173] width 7 height 14
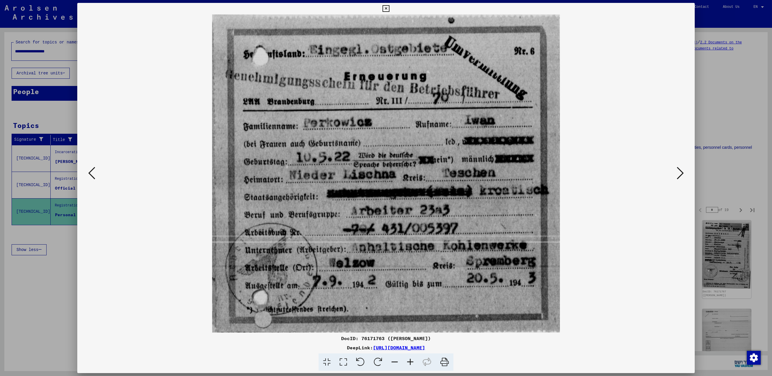
click at [678, 175] on icon at bounding box center [680, 173] width 7 height 14
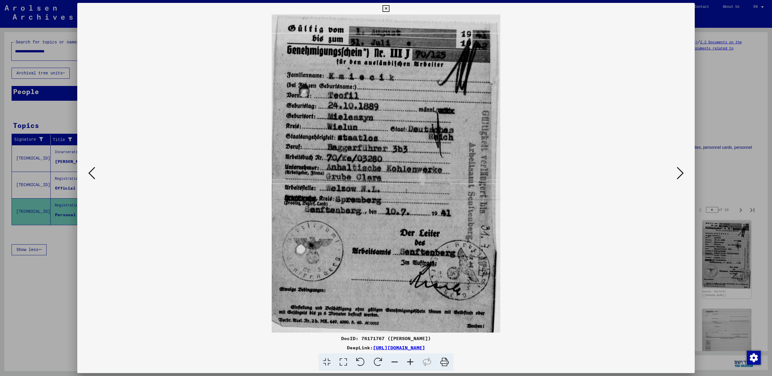
click at [678, 175] on icon at bounding box center [680, 173] width 7 height 14
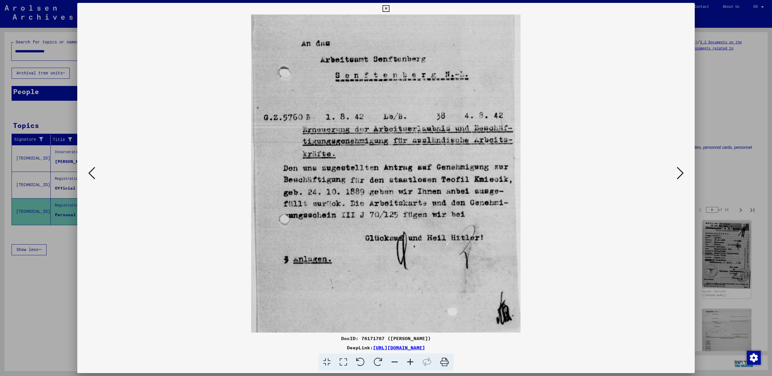
click at [678, 175] on icon at bounding box center [680, 173] width 7 height 14
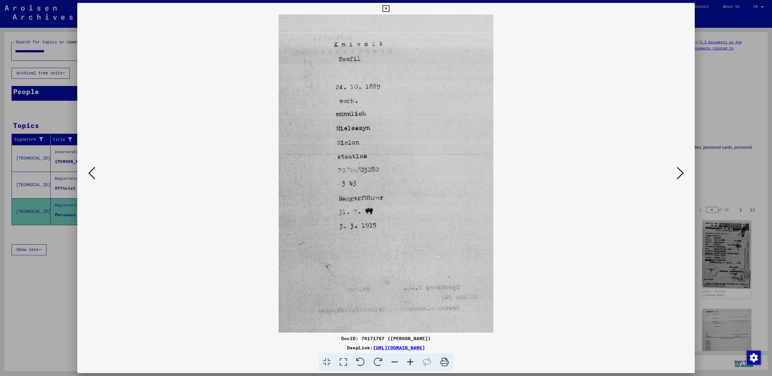
click at [678, 175] on icon at bounding box center [680, 173] width 7 height 14
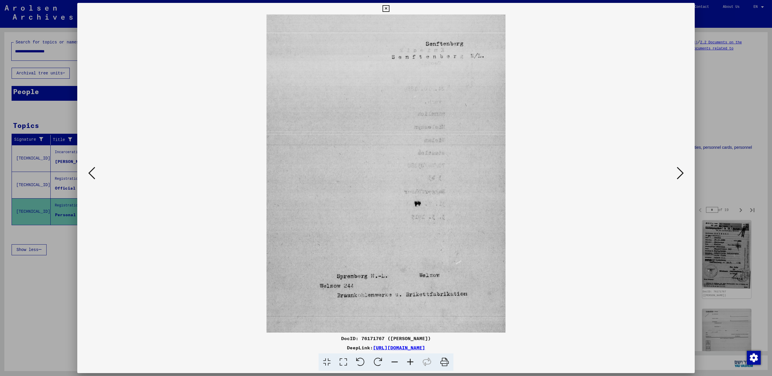
click at [678, 175] on icon at bounding box center [680, 173] width 7 height 14
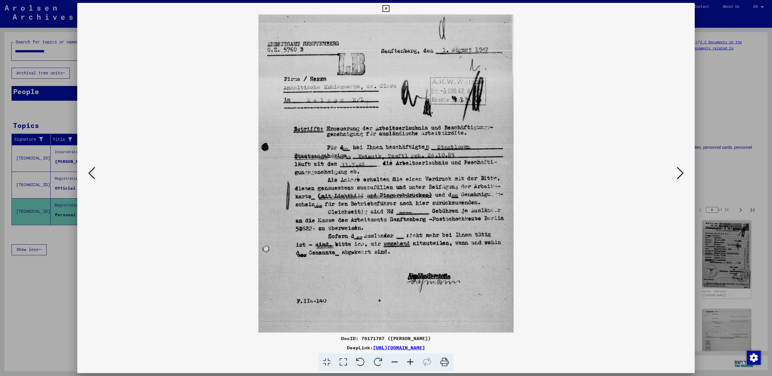
click at [678, 175] on icon at bounding box center [680, 173] width 7 height 14
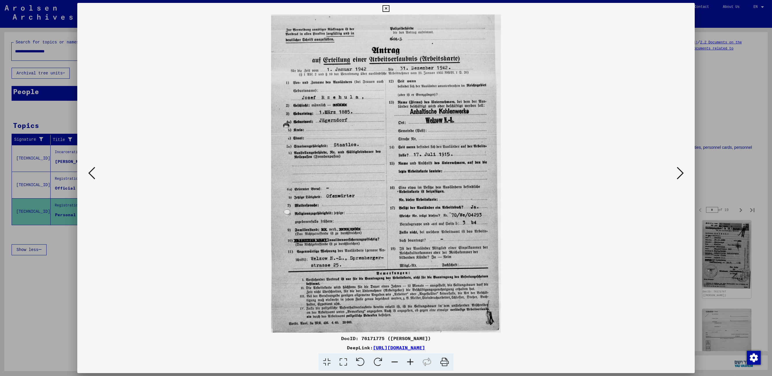
click at [678, 175] on icon at bounding box center [680, 173] width 7 height 14
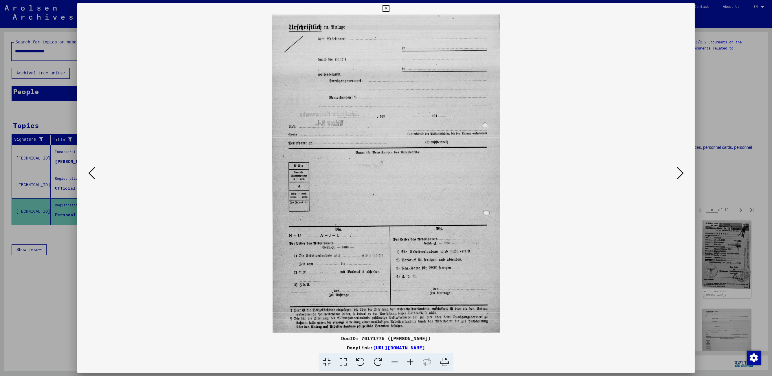
click at [678, 175] on icon at bounding box center [680, 173] width 7 height 14
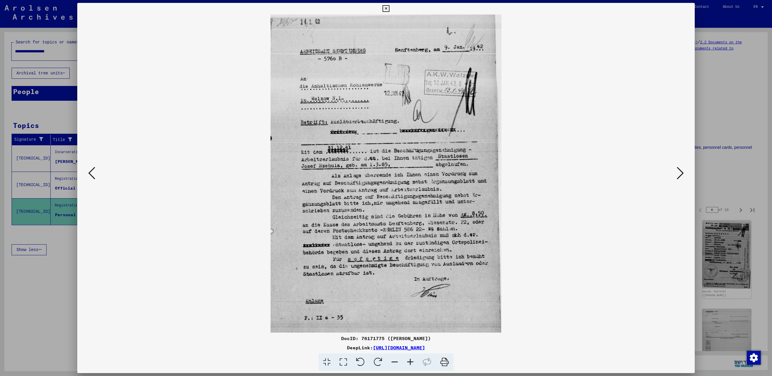
click at [678, 175] on icon at bounding box center [680, 173] width 7 height 14
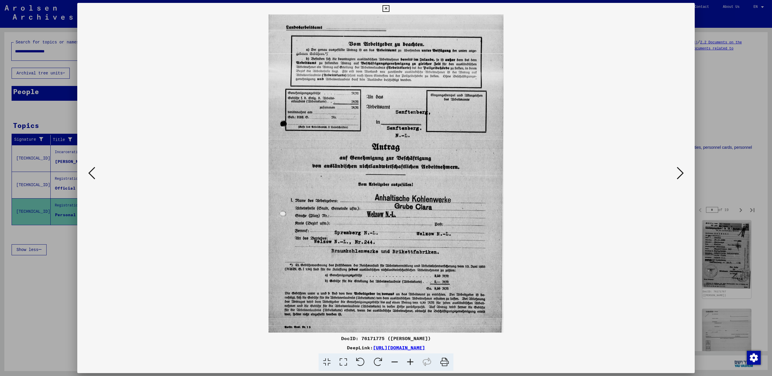
click at [678, 175] on icon at bounding box center [680, 173] width 7 height 14
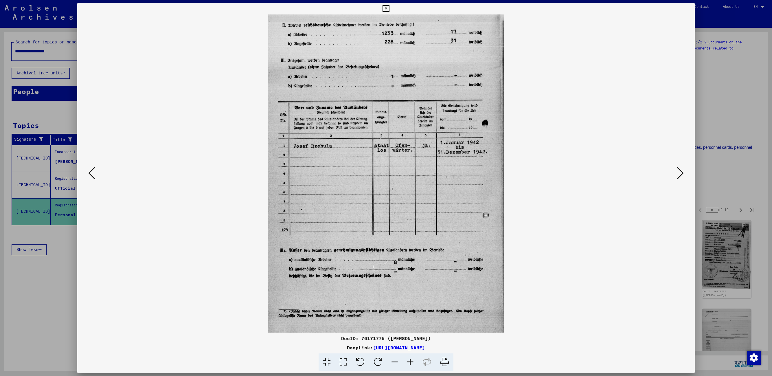
click at [678, 175] on icon at bounding box center [680, 173] width 7 height 14
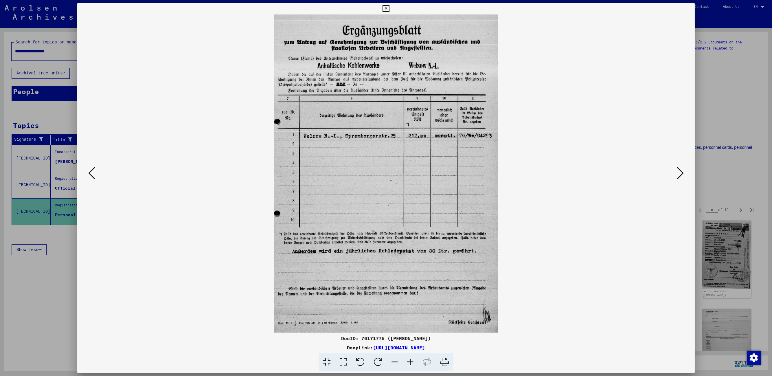
click at [678, 175] on icon at bounding box center [680, 173] width 7 height 14
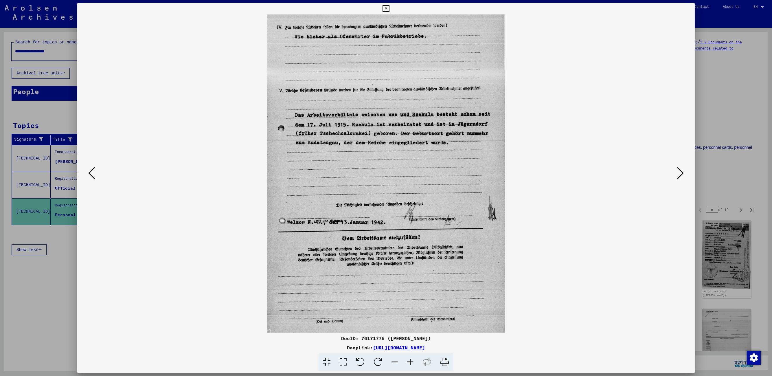
click at [678, 177] on icon at bounding box center [680, 173] width 7 height 14
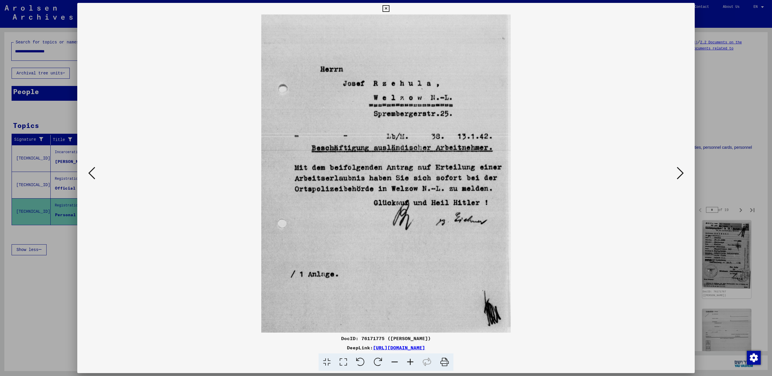
click at [678, 177] on icon at bounding box center [680, 173] width 7 height 14
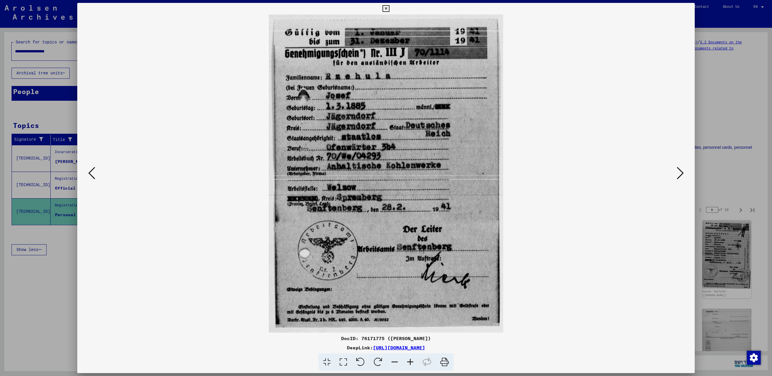
click at [678, 177] on icon at bounding box center [680, 173] width 7 height 14
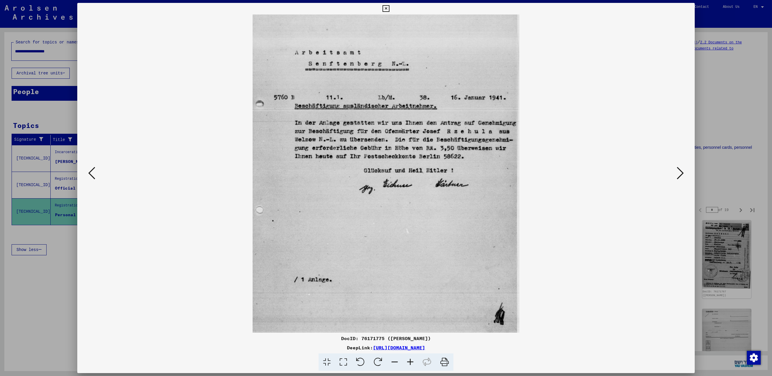
click at [678, 177] on icon at bounding box center [680, 173] width 7 height 14
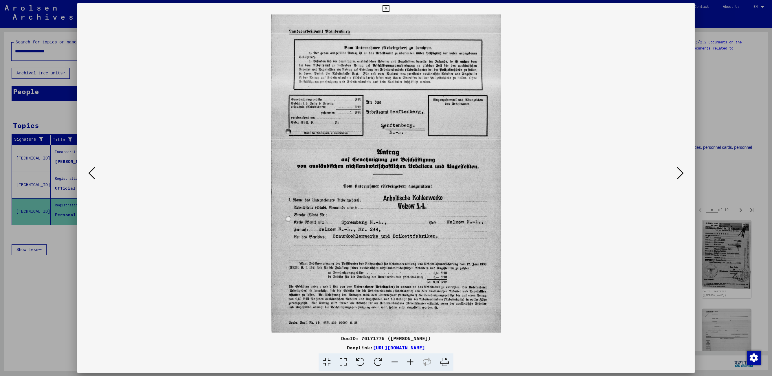
click at [678, 177] on icon at bounding box center [680, 173] width 7 height 14
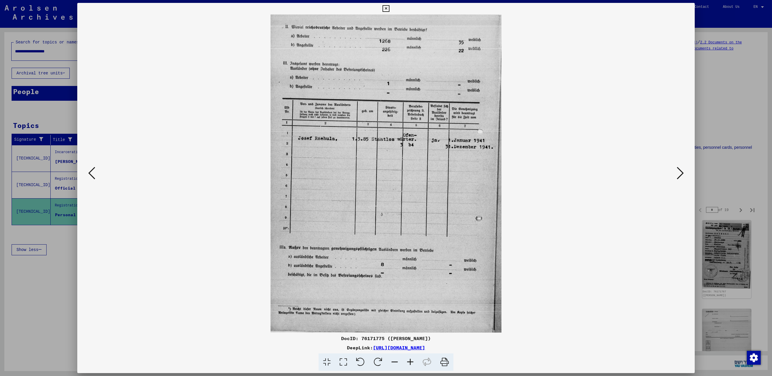
click at [388, 10] on icon at bounding box center [385, 8] width 7 height 7
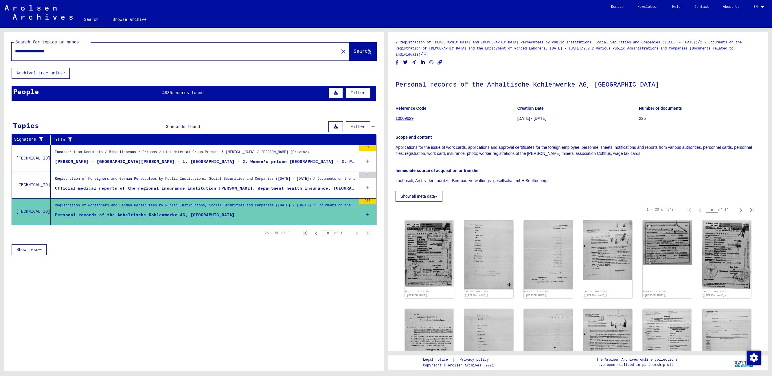
click at [42, 49] on input "**********" at bounding box center [175, 51] width 320 height 6
type input "*******"
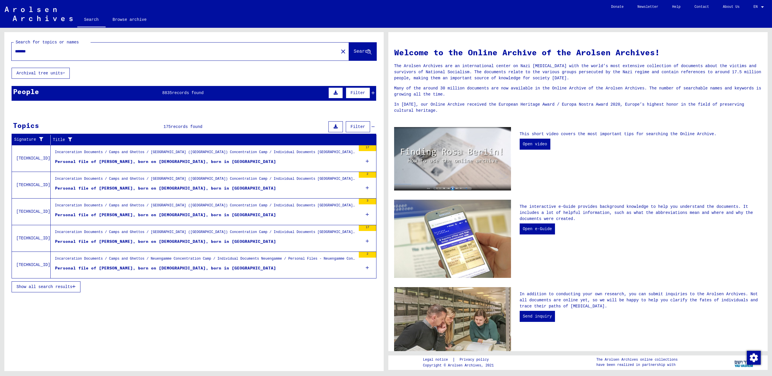
click at [72, 286] on span "Show all search results" at bounding box center [44, 286] width 56 height 5
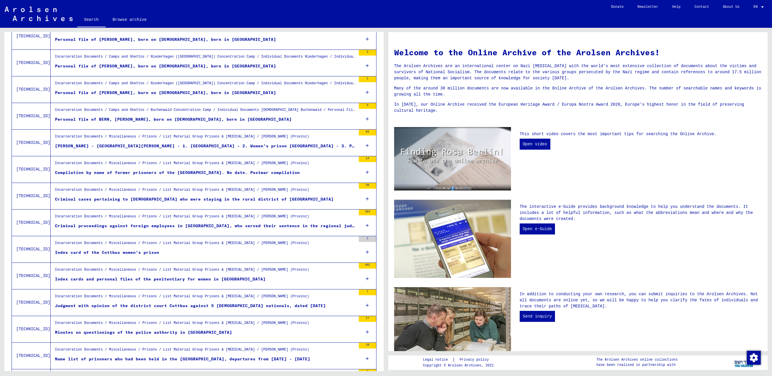
scroll to position [410, 0]
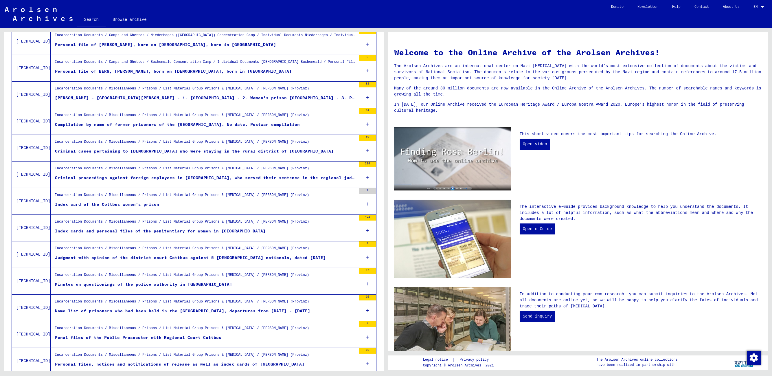
click at [128, 124] on div "Compilation by name of former prisoners of the [GEOGRAPHIC_DATA]. No date. Post…" at bounding box center [177, 125] width 245 height 6
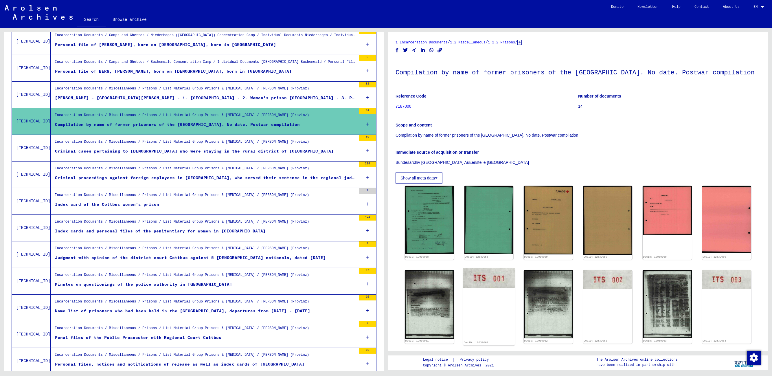
scroll to position [210, 0]
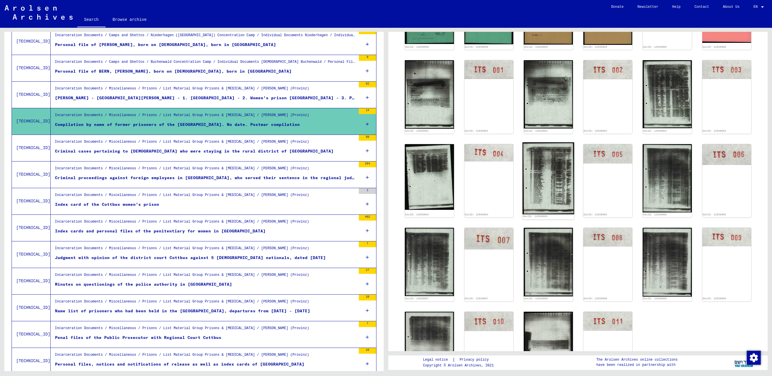
click at [555, 176] on img at bounding box center [548, 178] width 51 height 72
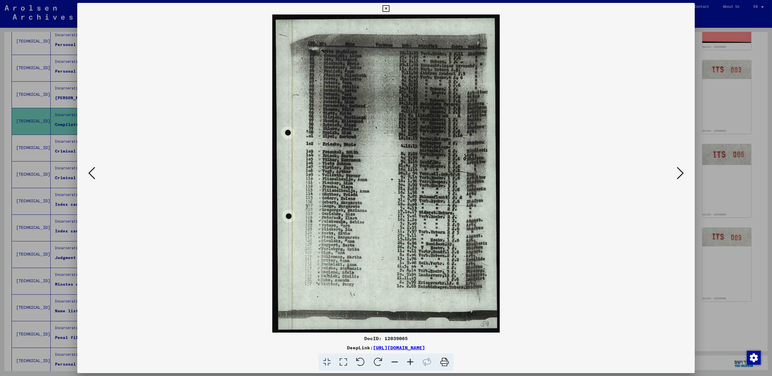
click at [680, 169] on icon at bounding box center [680, 173] width 7 height 14
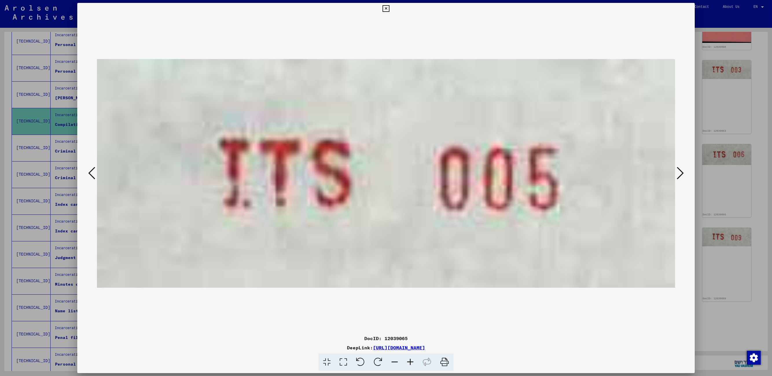
click at [680, 169] on icon at bounding box center [680, 173] width 7 height 14
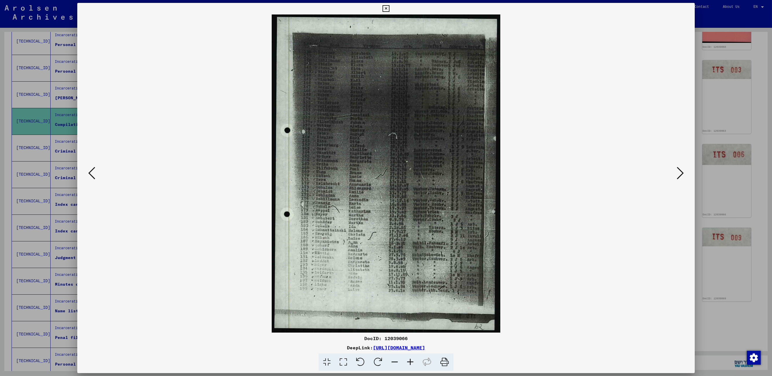
click at [680, 169] on icon at bounding box center [680, 173] width 7 height 14
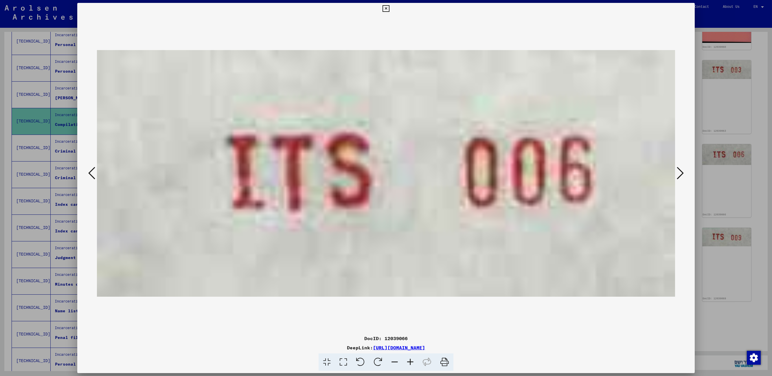
click at [680, 169] on icon at bounding box center [680, 173] width 7 height 14
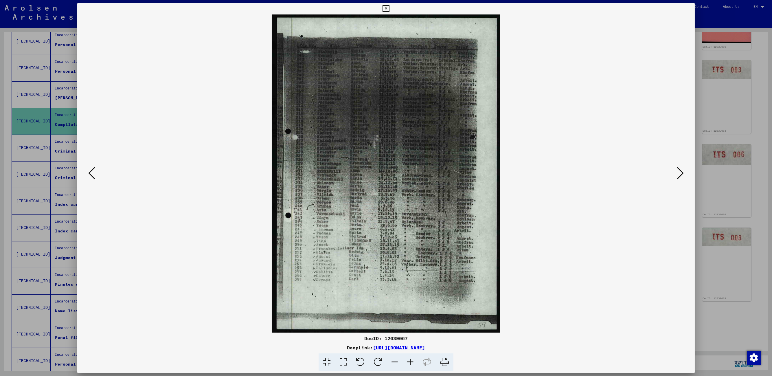
click at [386, 8] on icon at bounding box center [385, 8] width 7 height 7
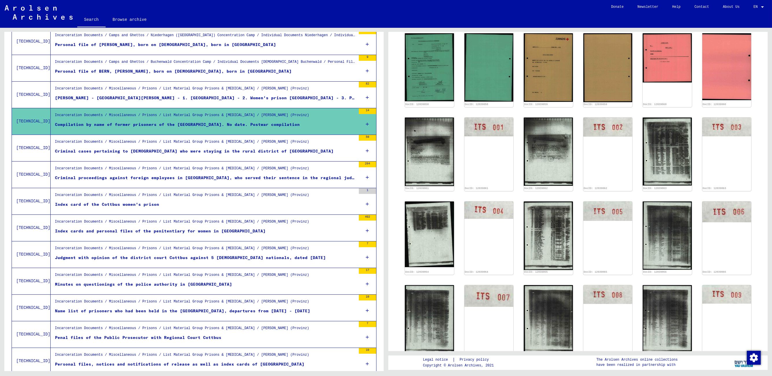
scroll to position [0, 0]
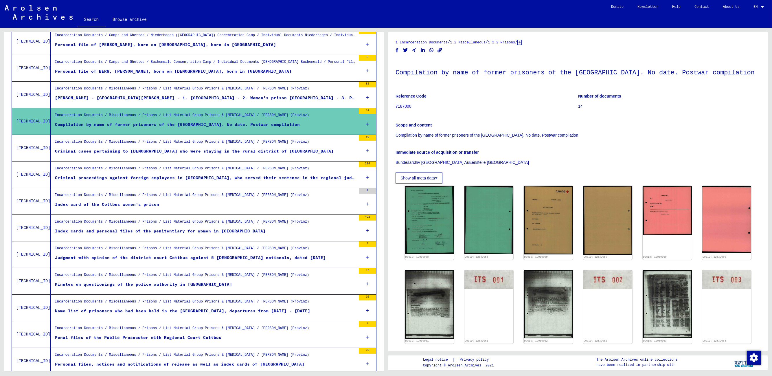
click at [92, 151] on div "Criminal cases pertaining to [DEMOGRAPHIC_DATA] who were staying in the rural d…" at bounding box center [194, 151] width 279 height 6
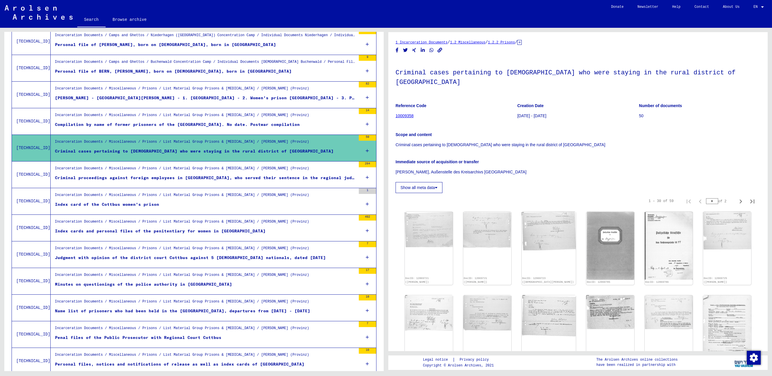
click at [109, 205] on figure "Index card of the Cottbus women's prison" at bounding box center [205, 205] width 301 height 9
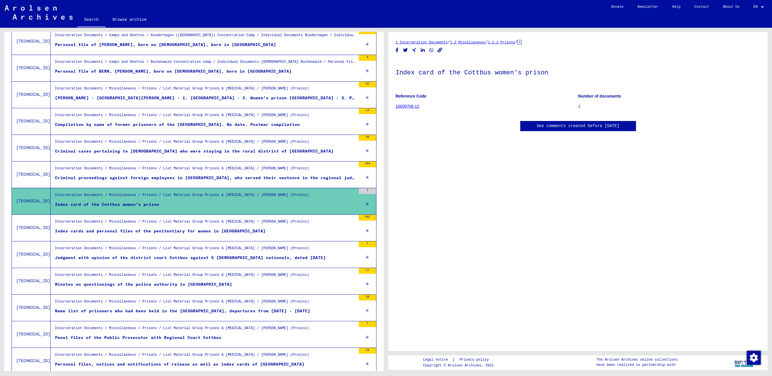
click at [439, 107] on figure "Reference Code 10009706 12" at bounding box center [486, 102] width 182 height 26
click at [580, 105] on p "1" at bounding box center [669, 106] width 182 height 6
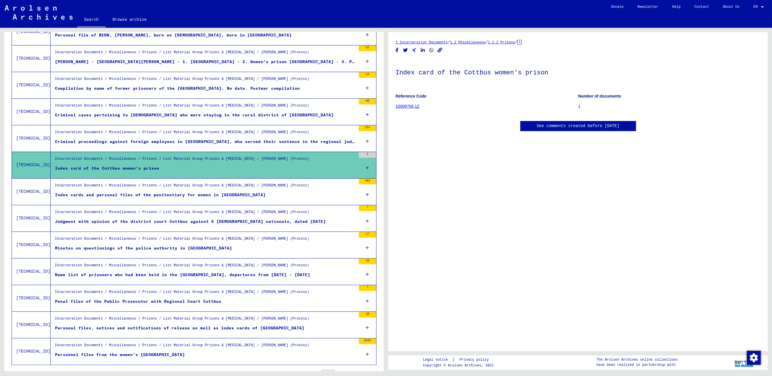
scroll to position [469, 0]
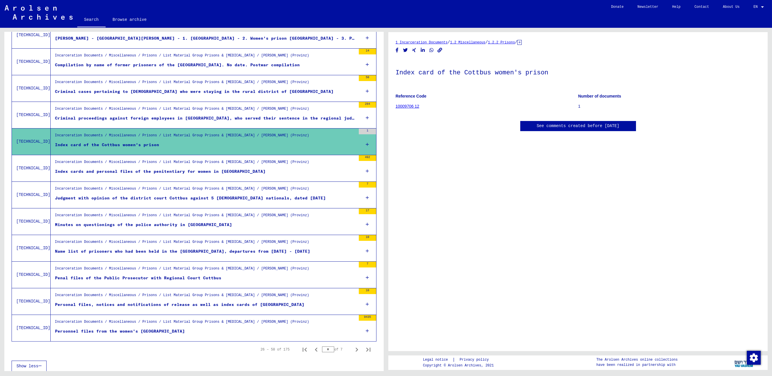
click at [327, 143] on figure "Index card of the Cottbus women's prison" at bounding box center [205, 146] width 301 height 9
click at [364, 141] on div "1" at bounding box center [367, 141] width 17 height 26
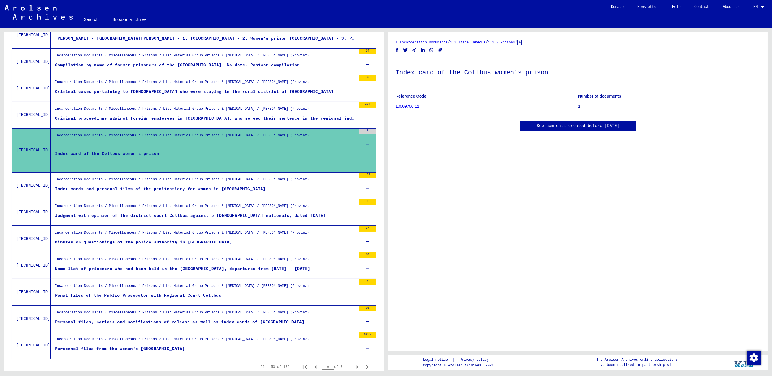
click at [141, 150] on div "Index card of the Cottbus women's prison" at bounding box center [107, 158] width 104 height 17
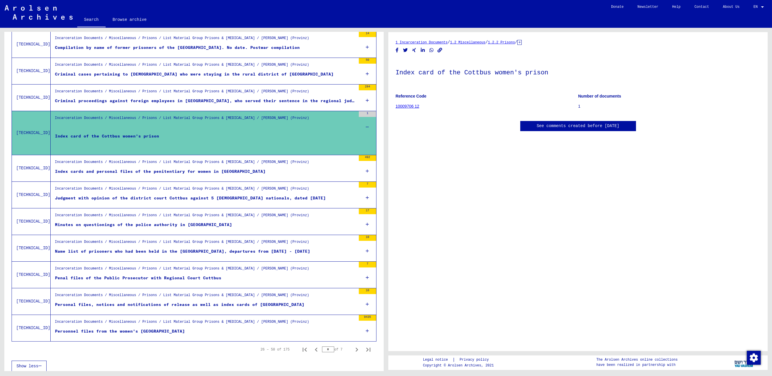
click at [161, 331] on figure "Personnel files from the women's [GEOGRAPHIC_DATA]" at bounding box center [205, 332] width 301 height 9
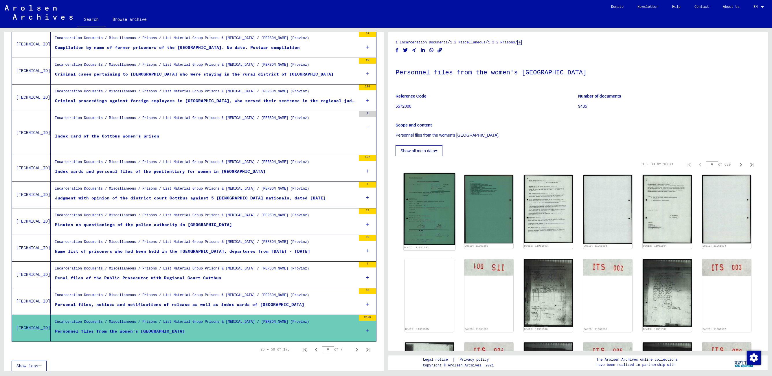
click at [437, 234] on img at bounding box center [429, 209] width 51 height 72
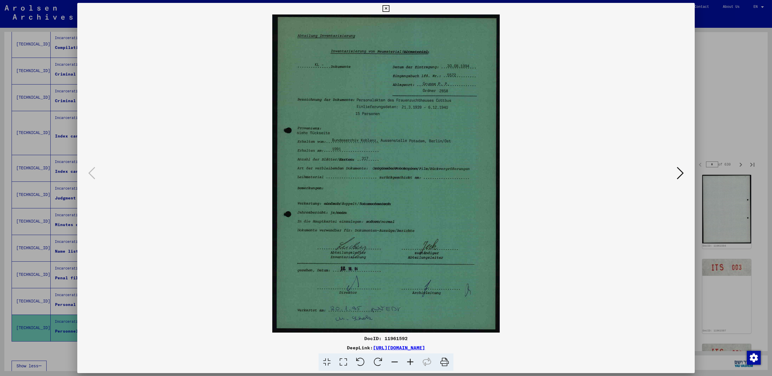
click at [678, 175] on icon at bounding box center [680, 173] width 7 height 14
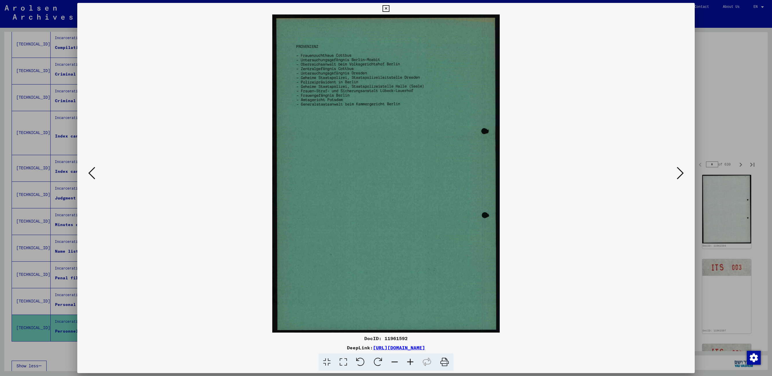
click at [678, 175] on icon at bounding box center [680, 173] width 7 height 14
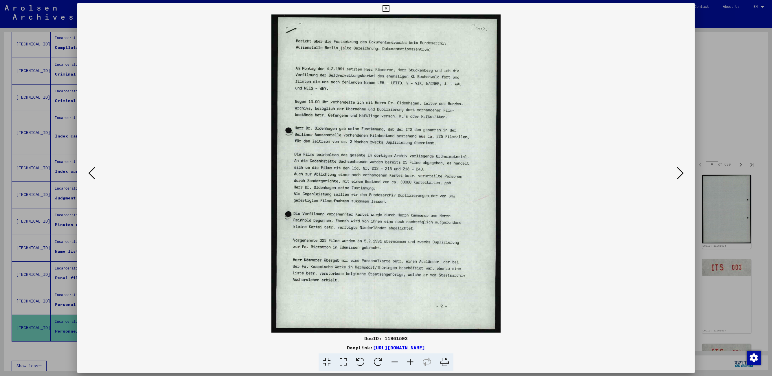
click at [678, 175] on icon at bounding box center [680, 173] width 7 height 14
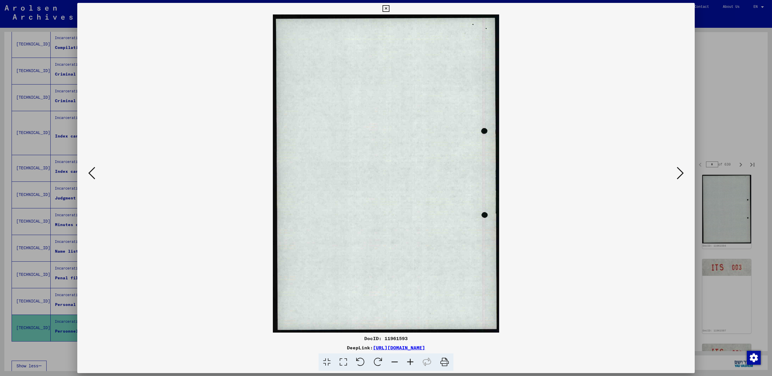
click at [678, 175] on icon at bounding box center [680, 173] width 7 height 14
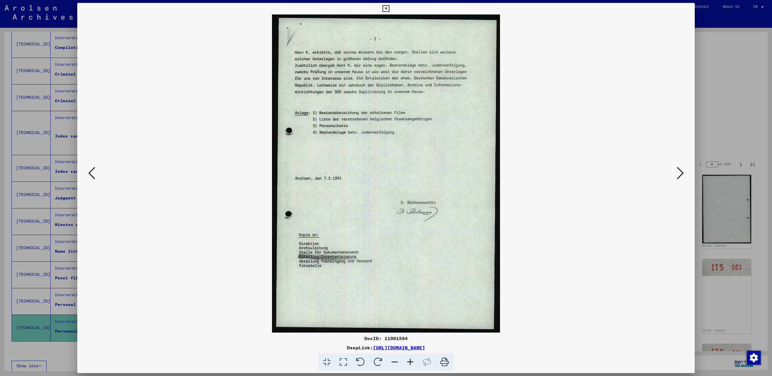
click at [678, 175] on icon at bounding box center [680, 173] width 7 height 14
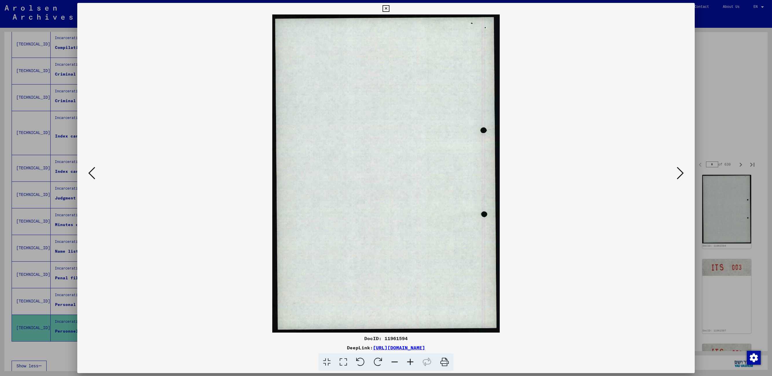
click at [678, 175] on icon at bounding box center [680, 173] width 7 height 14
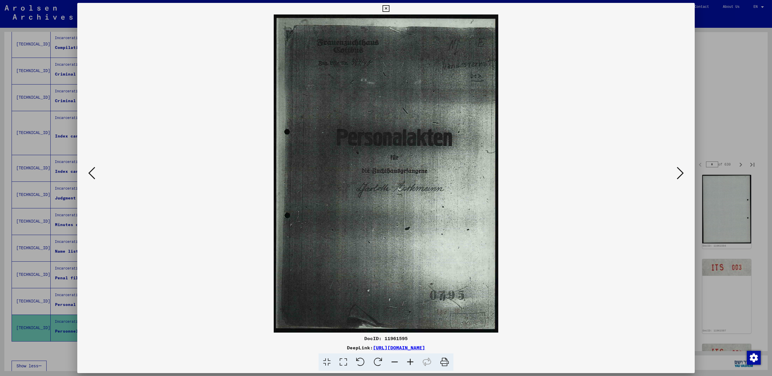
click at [678, 175] on icon at bounding box center [680, 173] width 7 height 14
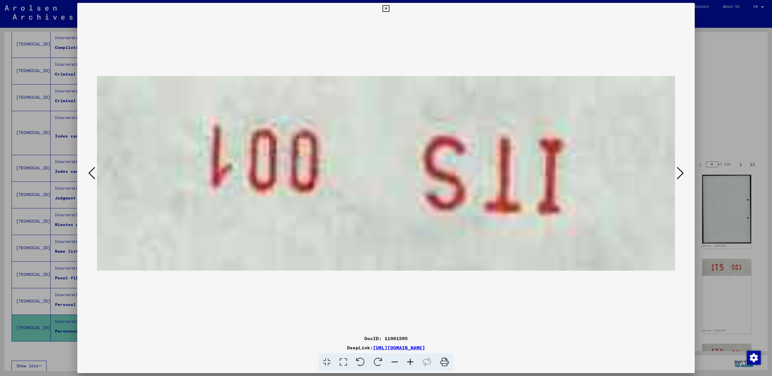
click at [678, 175] on icon at bounding box center [680, 173] width 7 height 14
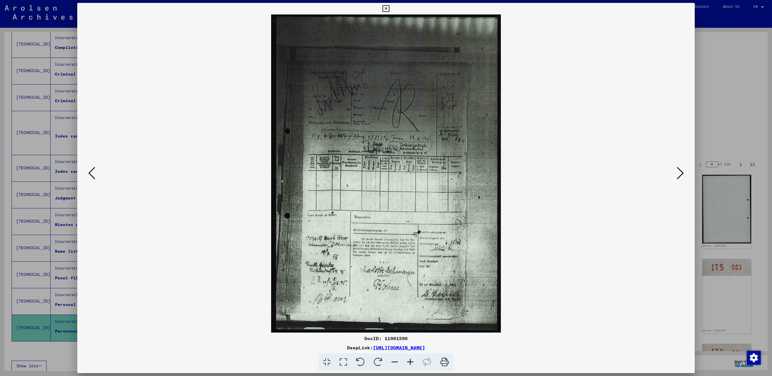
click at [678, 175] on icon at bounding box center [680, 173] width 7 height 14
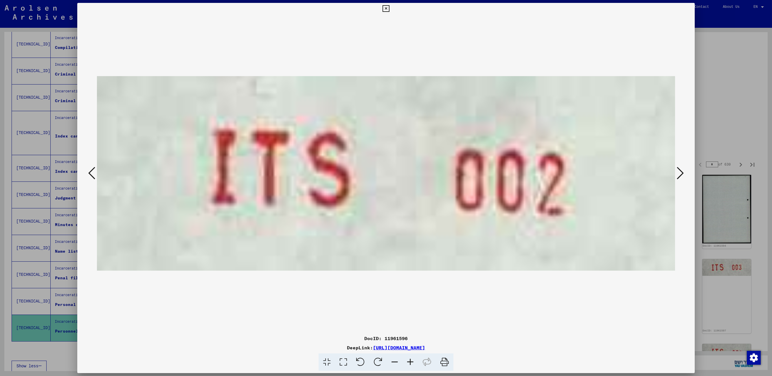
click at [678, 175] on icon at bounding box center [680, 173] width 7 height 14
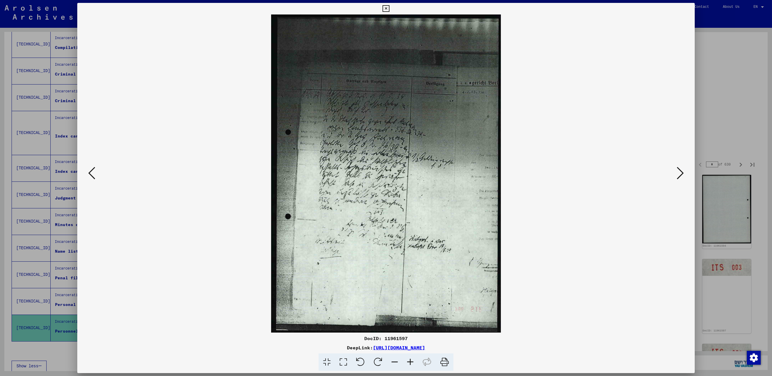
click at [678, 175] on icon at bounding box center [680, 173] width 7 height 14
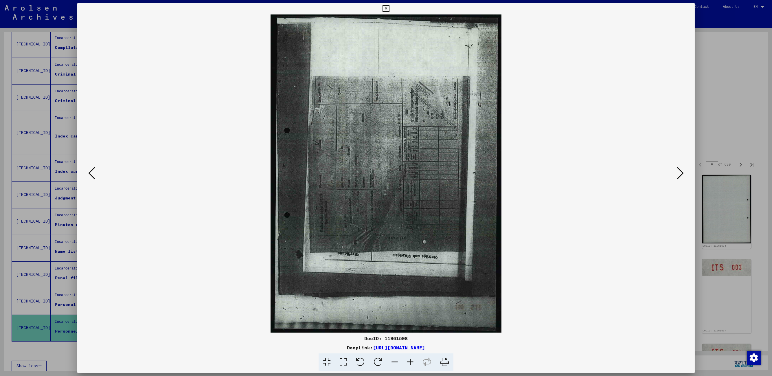
click at [678, 175] on icon at bounding box center [680, 173] width 7 height 14
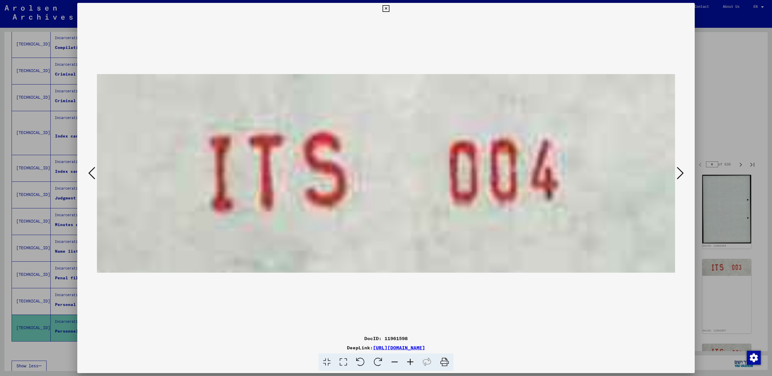
click at [678, 175] on icon at bounding box center [680, 173] width 7 height 14
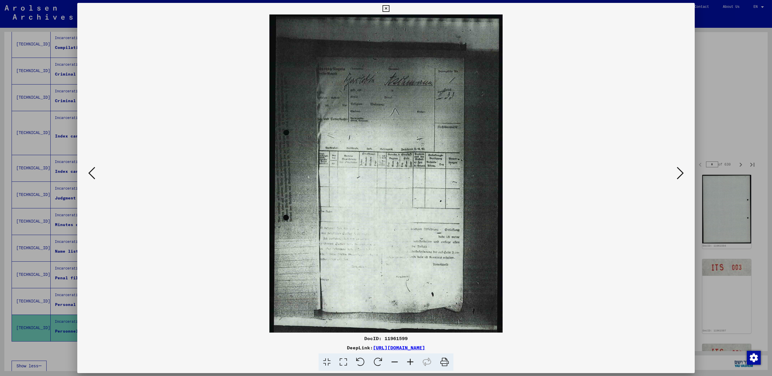
click at [678, 175] on icon at bounding box center [680, 173] width 7 height 14
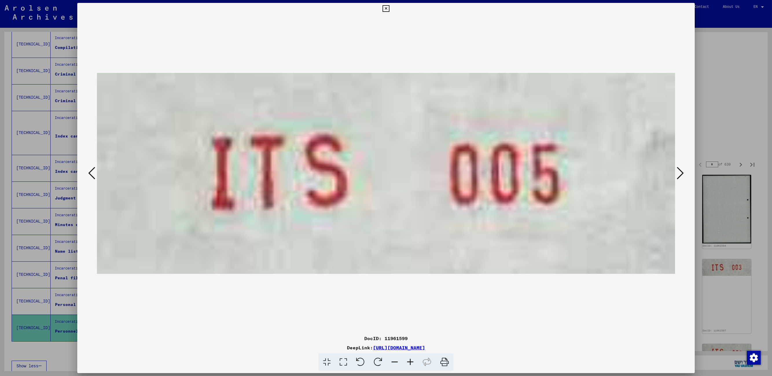
click at [678, 175] on icon at bounding box center [680, 173] width 7 height 14
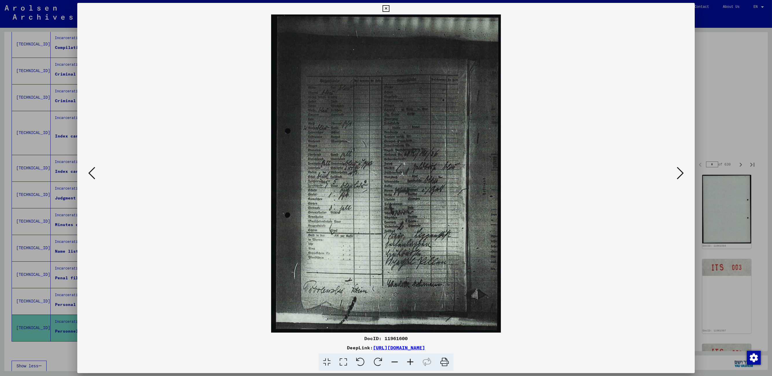
click at [678, 175] on icon at bounding box center [680, 173] width 7 height 14
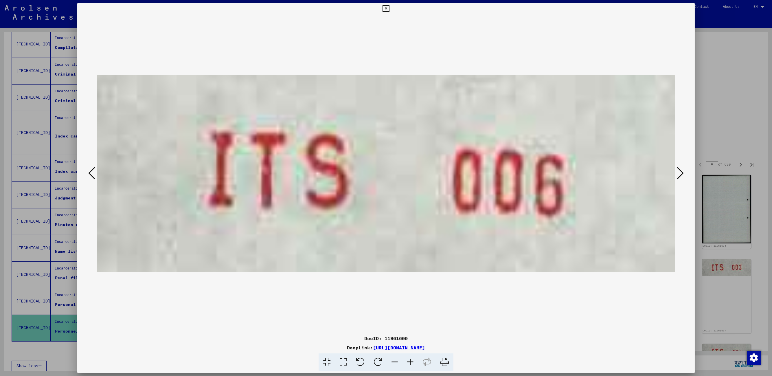
click at [678, 175] on icon at bounding box center [680, 173] width 7 height 14
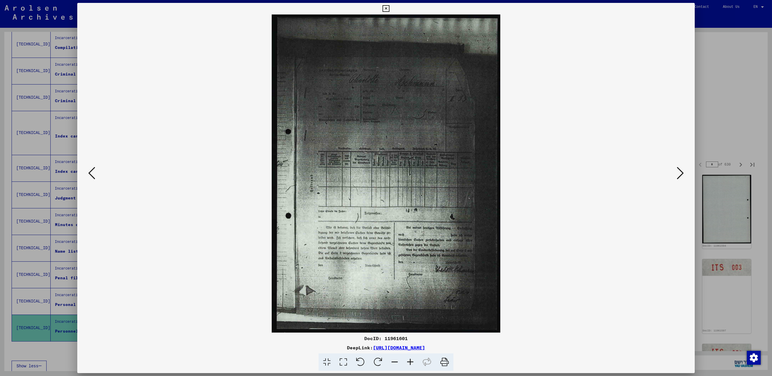
click at [678, 175] on icon at bounding box center [680, 173] width 7 height 14
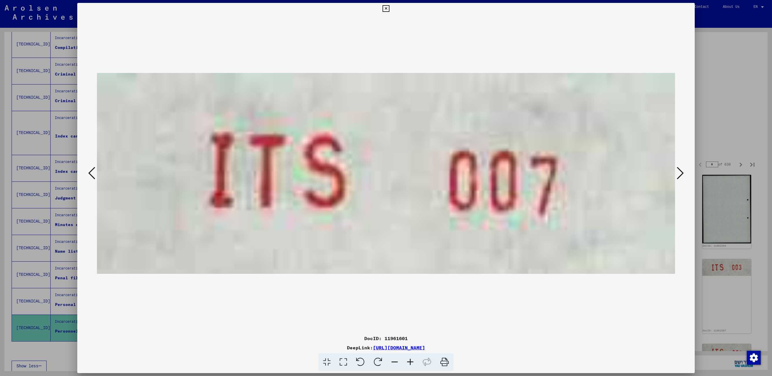
click at [678, 175] on icon at bounding box center [680, 173] width 7 height 14
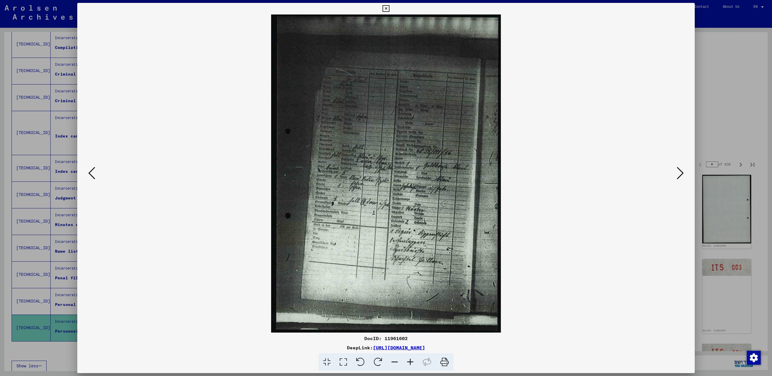
click at [678, 175] on icon at bounding box center [680, 173] width 7 height 14
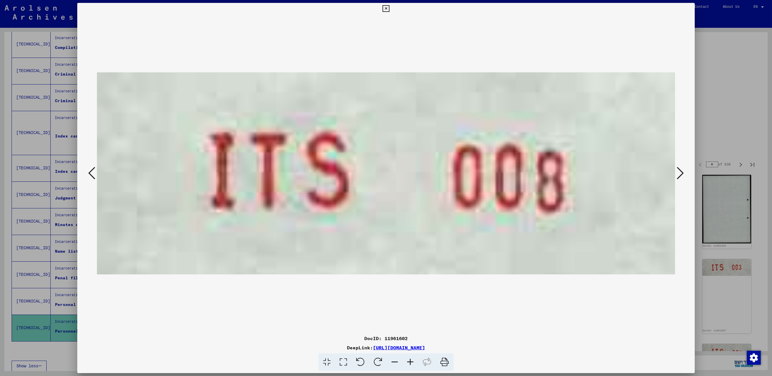
click at [678, 175] on icon at bounding box center [680, 173] width 7 height 14
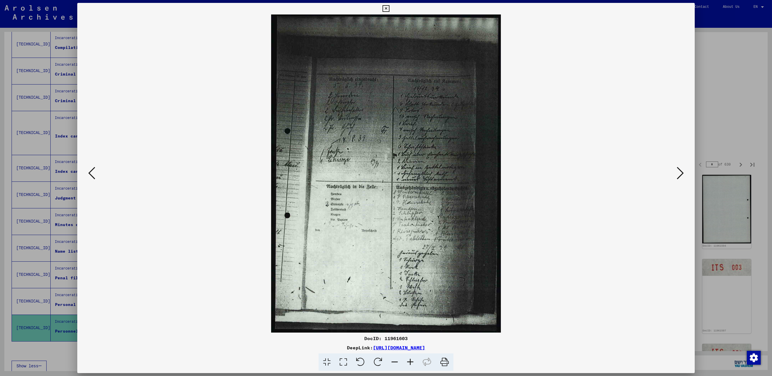
click at [390, 9] on button at bounding box center [386, 9] width 10 height 12
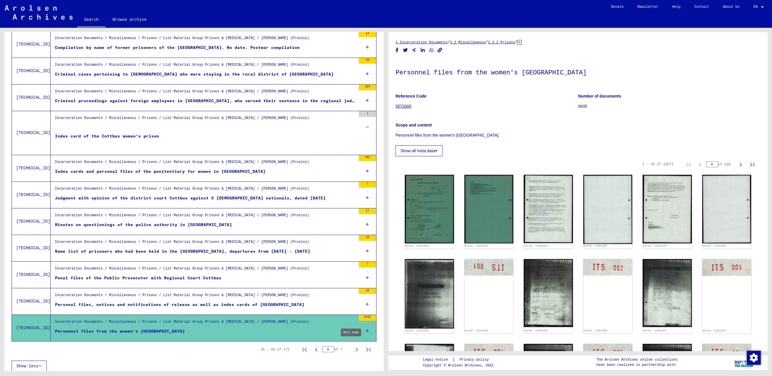
click at [353, 345] on icon "Next page" at bounding box center [357, 349] width 8 height 8
type input "*"
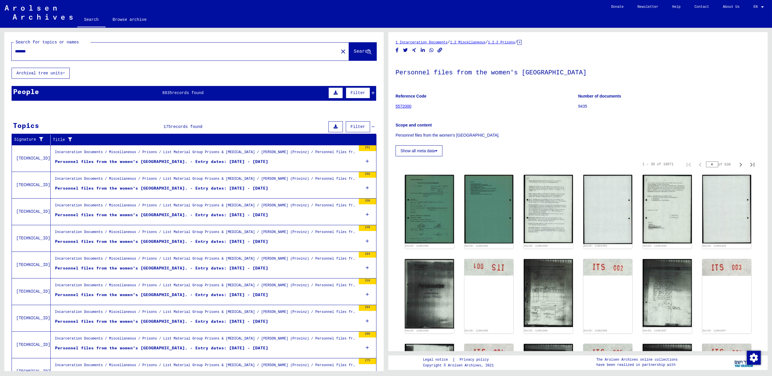
click at [137, 186] on div "Personnel files from the women's [GEOGRAPHIC_DATA]. - Entry dates: [DATE] - [DA…" at bounding box center [161, 188] width 213 height 6
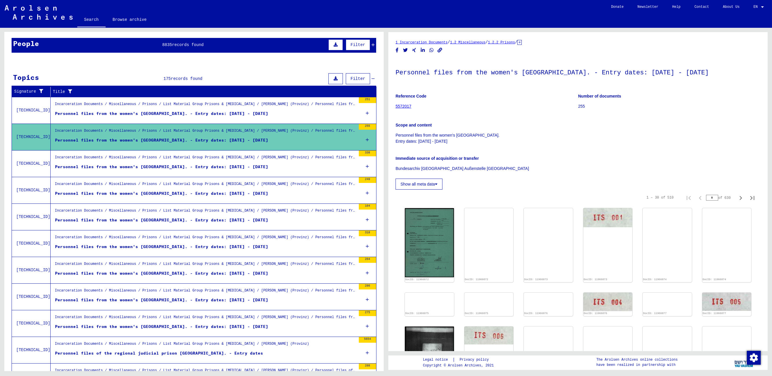
scroll to position [72, 0]
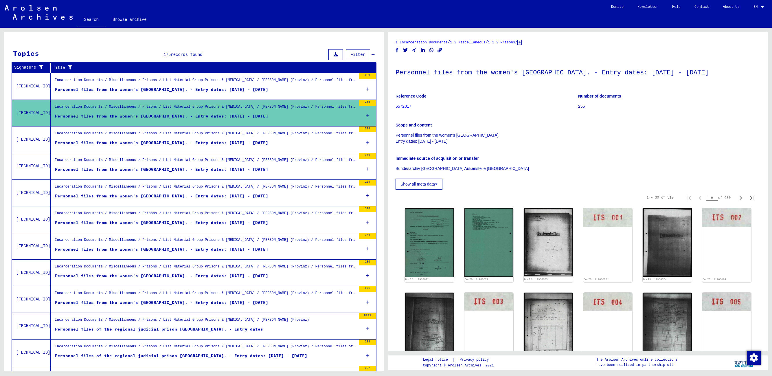
click at [216, 251] on figure "Personnel files from the women's [GEOGRAPHIC_DATA]. - Entry dates: [DATE] - [DA…" at bounding box center [205, 250] width 301 height 9
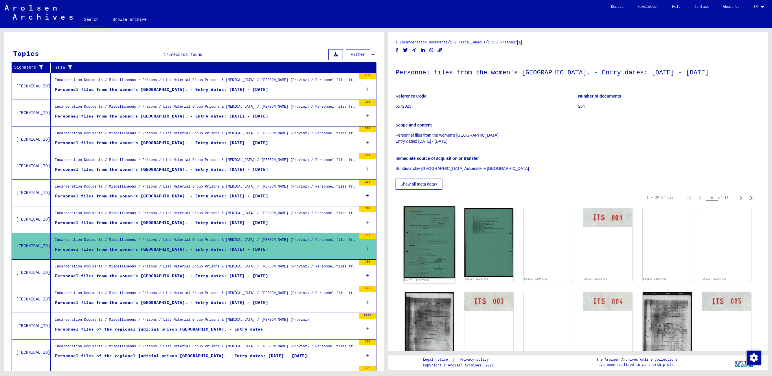
click at [446, 251] on img at bounding box center [429, 242] width 51 height 72
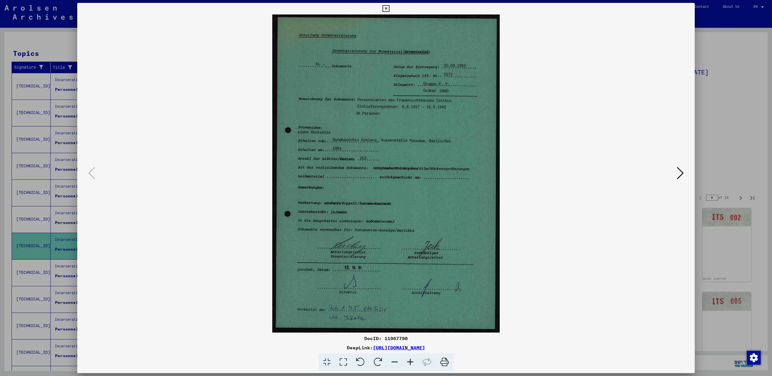
click at [683, 174] on icon at bounding box center [680, 173] width 7 height 14
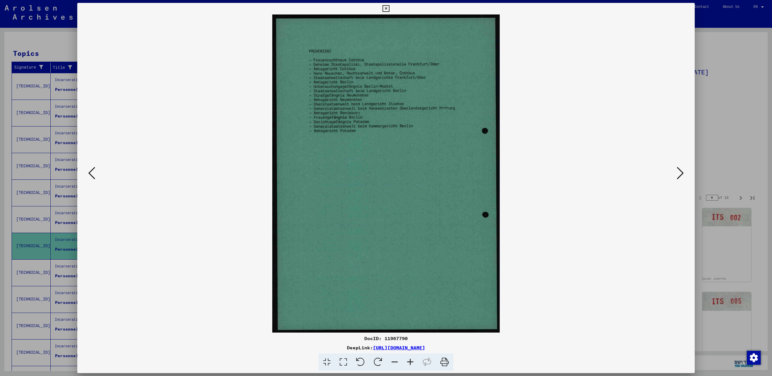
click at [683, 174] on icon at bounding box center [680, 173] width 7 height 14
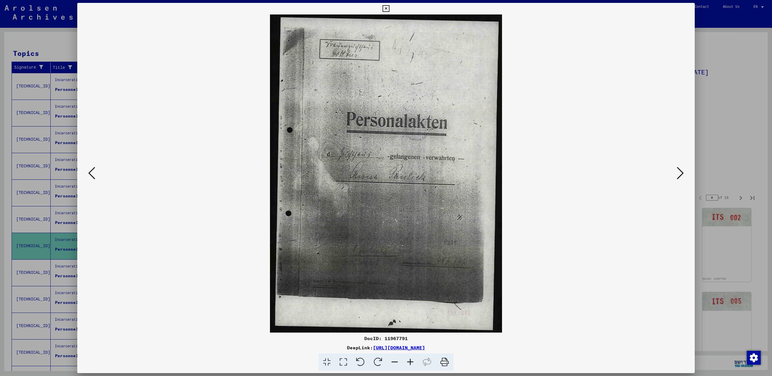
click at [93, 176] on icon at bounding box center [91, 173] width 7 height 14
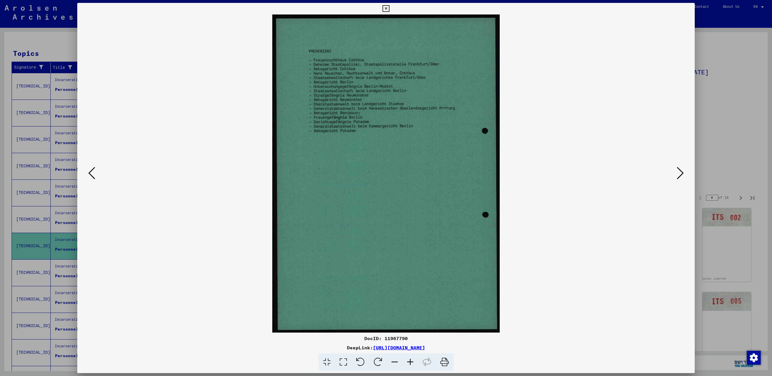
click at [680, 172] on icon at bounding box center [680, 173] width 7 height 14
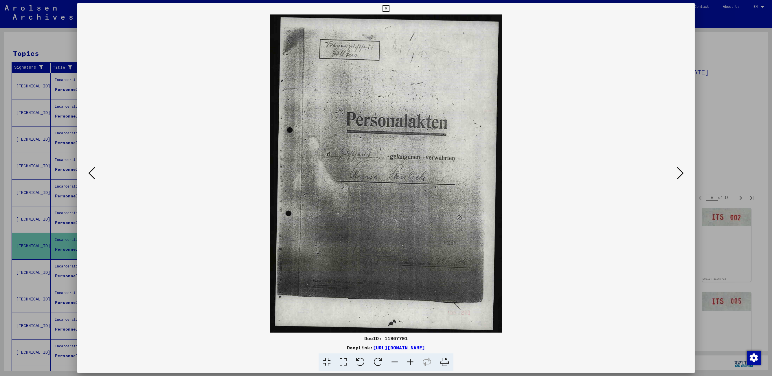
click at [680, 172] on icon at bounding box center [680, 173] width 7 height 14
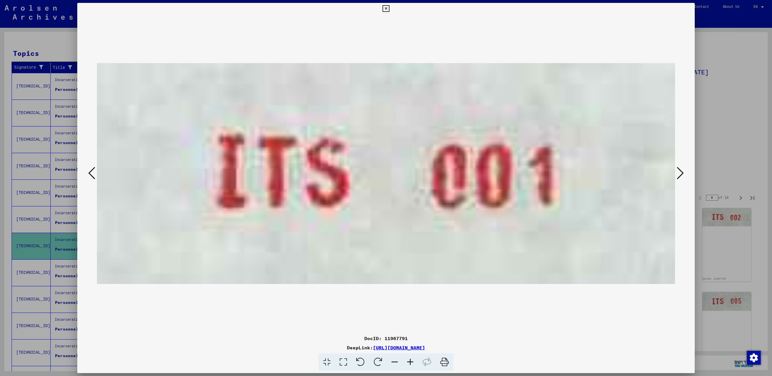
click at [680, 172] on icon at bounding box center [680, 173] width 7 height 14
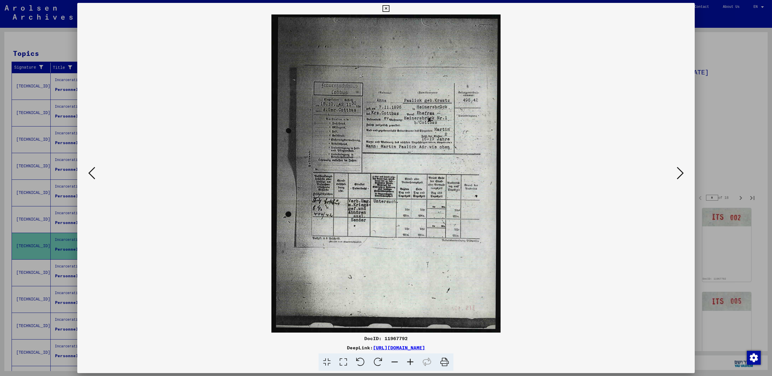
click at [680, 172] on icon at bounding box center [680, 173] width 7 height 14
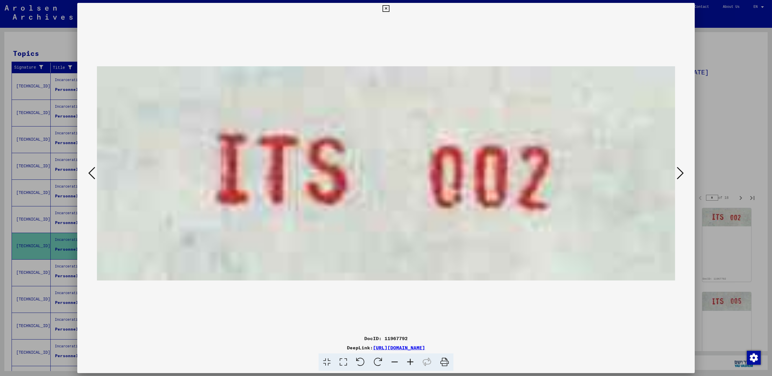
click at [680, 172] on icon at bounding box center [680, 173] width 7 height 14
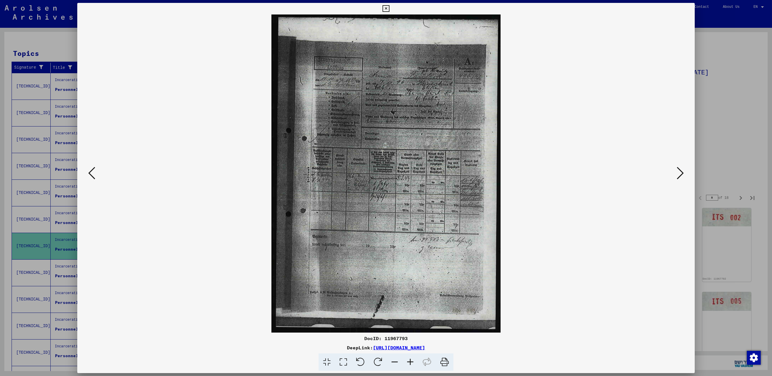
click at [680, 172] on icon at bounding box center [680, 173] width 7 height 14
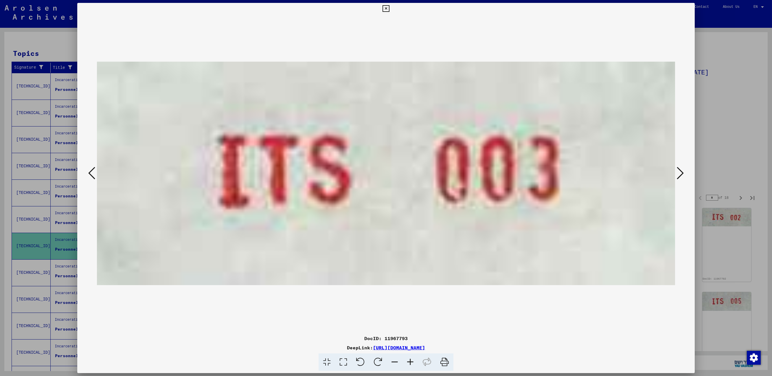
click at [680, 172] on icon at bounding box center [680, 173] width 7 height 14
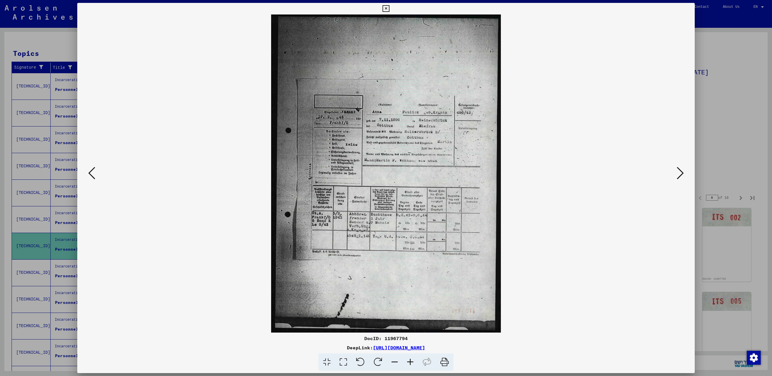
click at [680, 172] on icon at bounding box center [680, 173] width 7 height 14
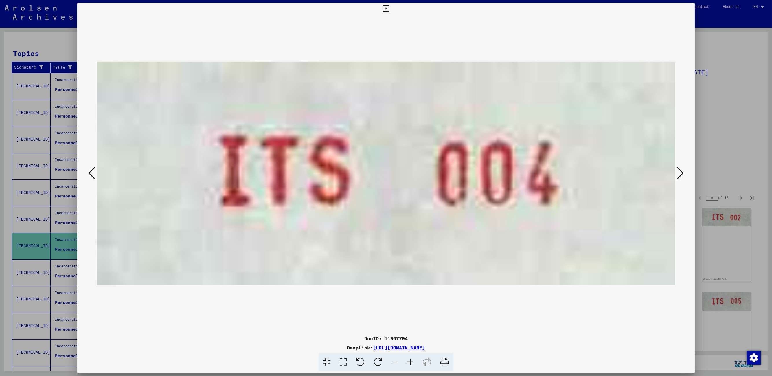
click at [680, 172] on icon at bounding box center [680, 173] width 7 height 14
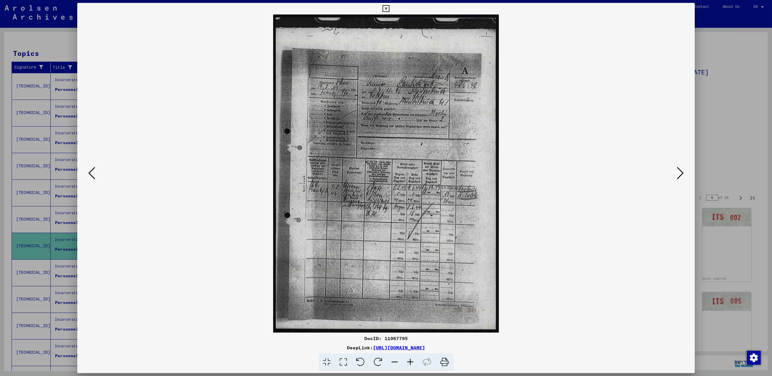
click at [680, 172] on icon at bounding box center [680, 173] width 7 height 14
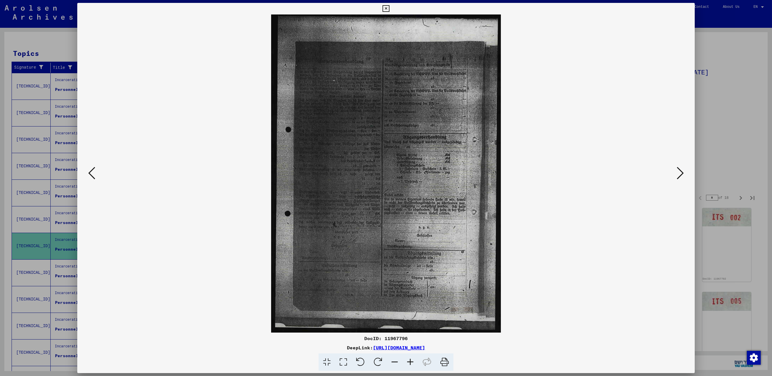
click at [680, 172] on icon at bounding box center [680, 173] width 7 height 14
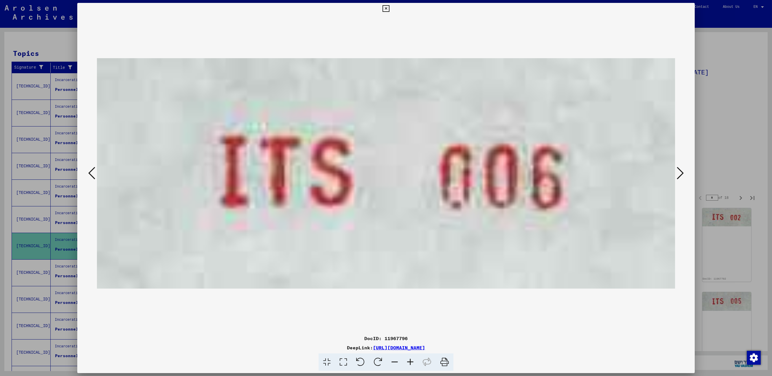
click at [680, 172] on icon at bounding box center [680, 173] width 7 height 14
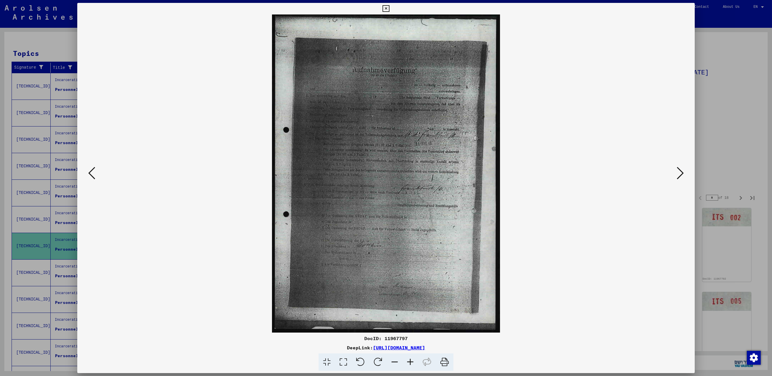
click at [680, 172] on icon at bounding box center [680, 173] width 7 height 14
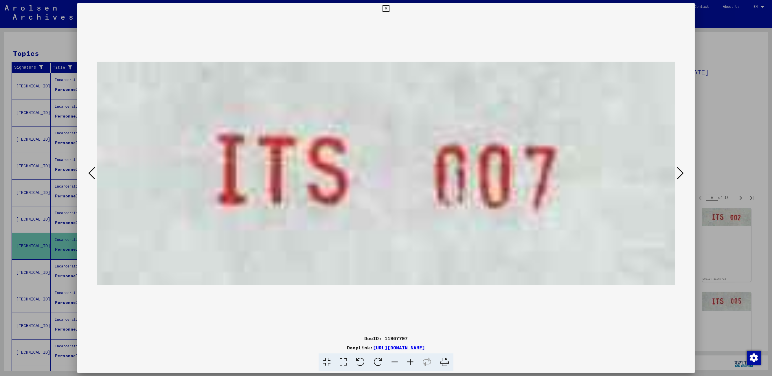
click at [680, 172] on icon at bounding box center [680, 173] width 7 height 14
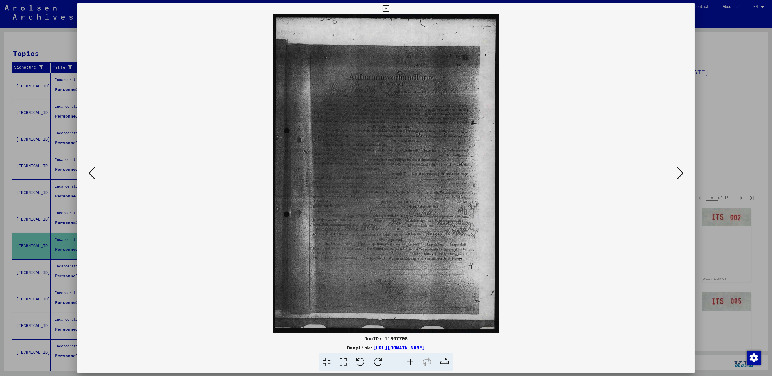
click at [680, 172] on icon at bounding box center [680, 173] width 7 height 14
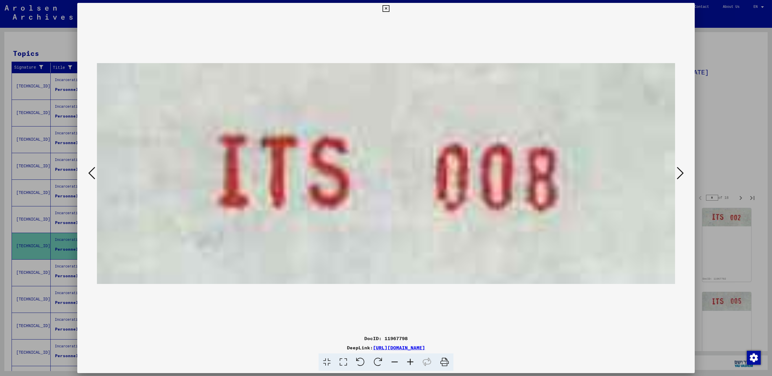
click at [680, 172] on icon at bounding box center [680, 173] width 7 height 14
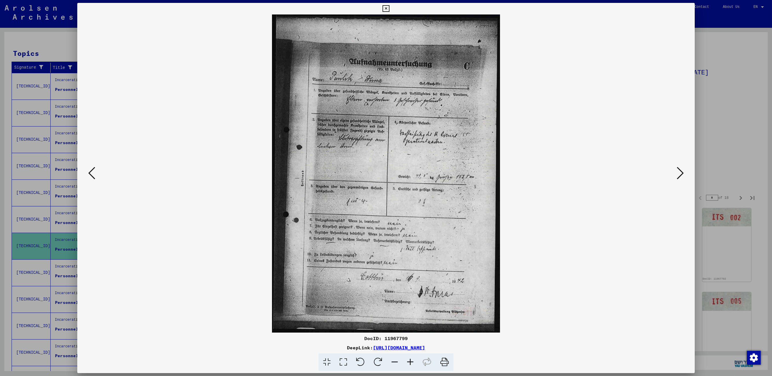
click at [680, 172] on icon at bounding box center [680, 173] width 7 height 14
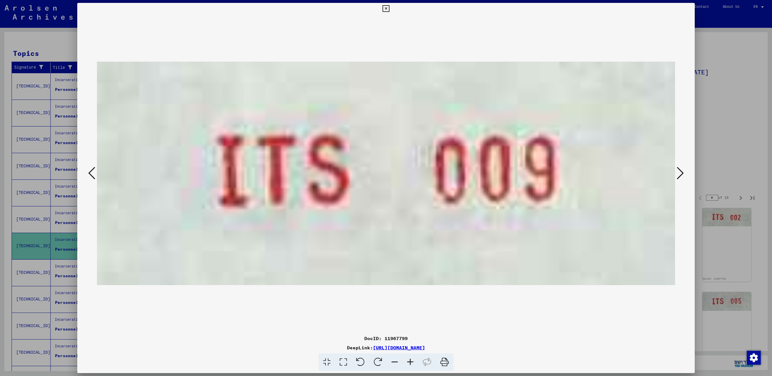
click at [680, 172] on icon at bounding box center [680, 173] width 7 height 14
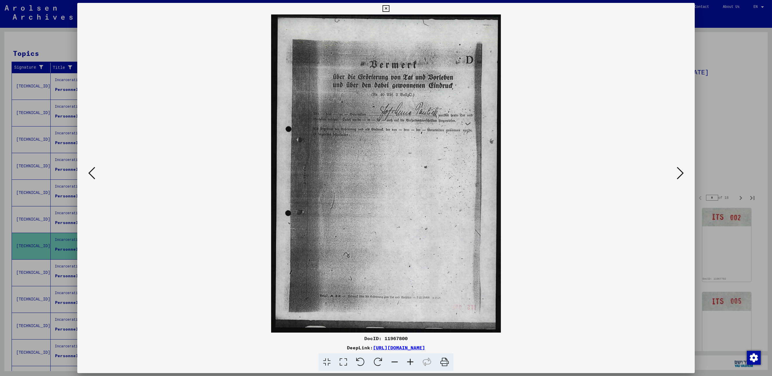
click at [680, 172] on icon at bounding box center [680, 173] width 7 height 14
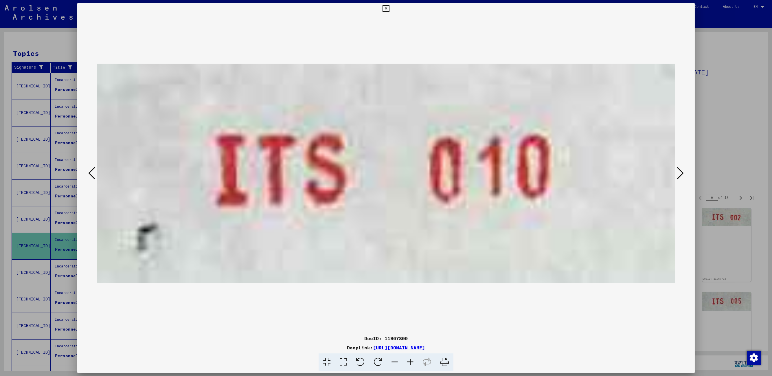
click at [680, 172] on icon at bounding box center [680, 173] width 7 height 14
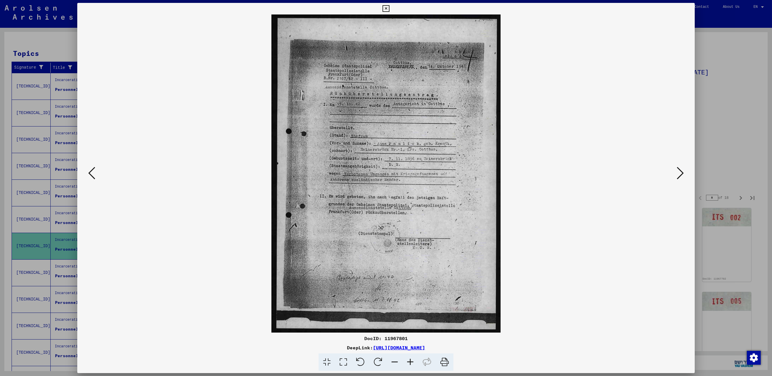
click at [680, 172] on icon at bounding box center [680, 173] width 7 height 14
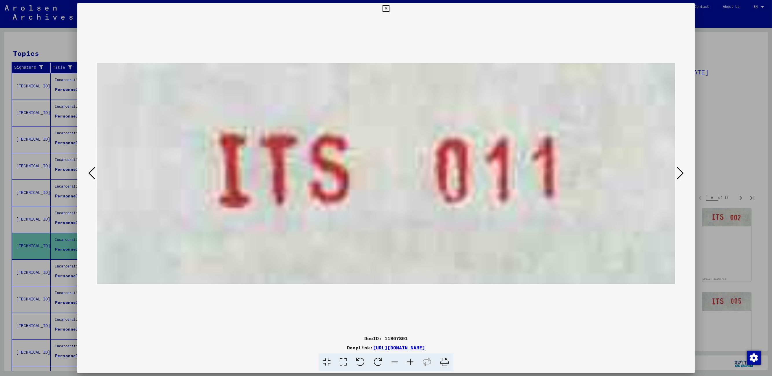
click at [680, 172] on icon at bounding box center [680, 173] width 7 height 14
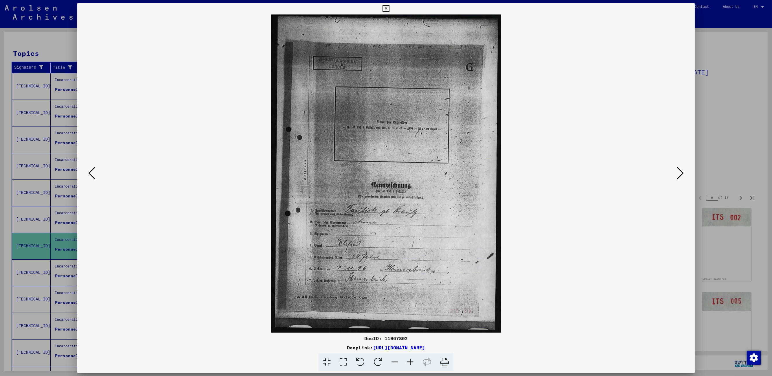
click at [680, 172] on icon at bounding box center [680, 173] width 7 height 14
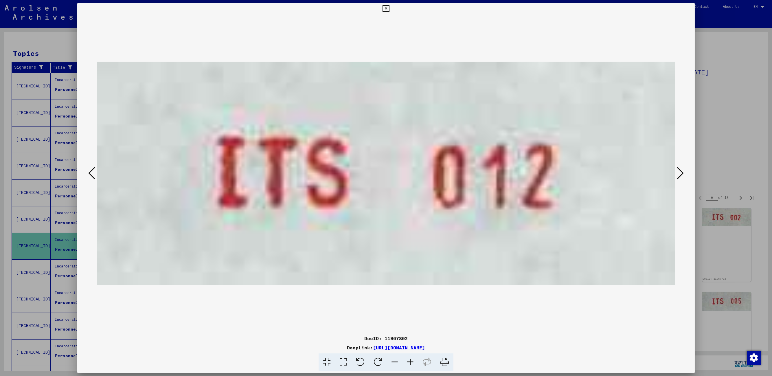
click at [679, 172] on icon at bounding box center [680, 173] width 7 height 14
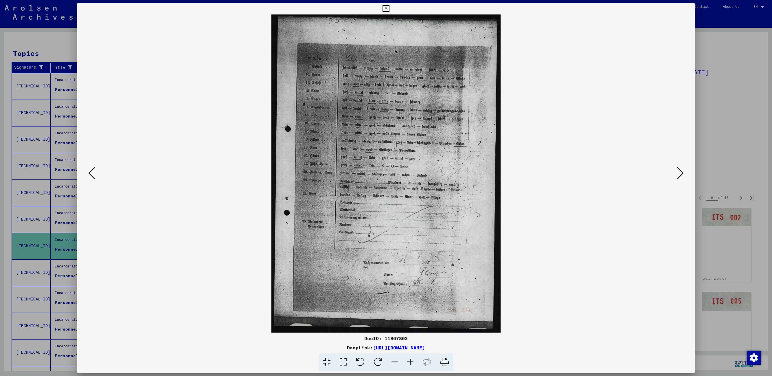
click at [679, 172] on icon at bounding box center [680, 173] width 7 height 14
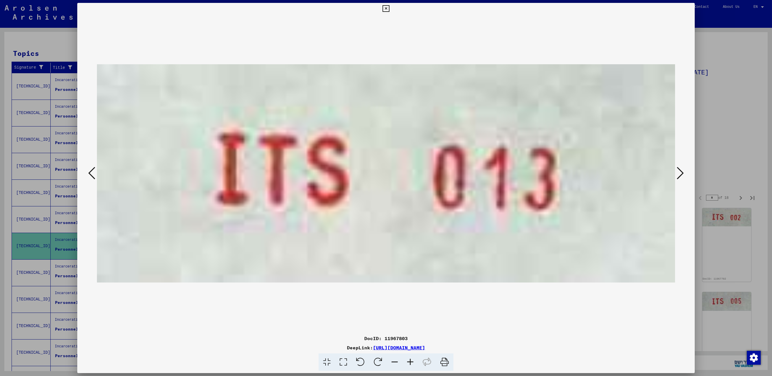
click at [679, 172] on icon at bounding box center [680, 173] width 7 height 14
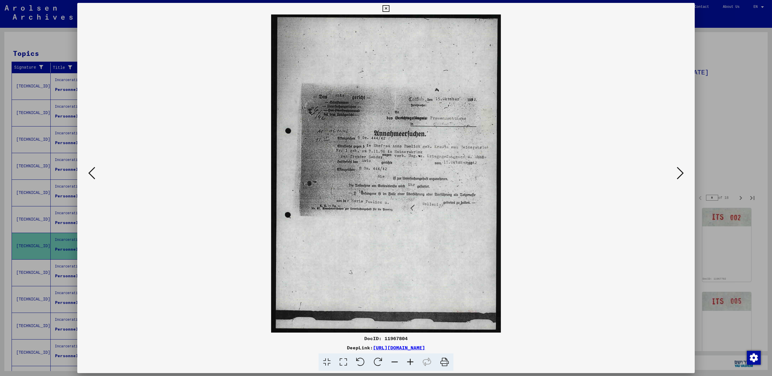
click at [679, 172] on icon at bounding box center [680, 173] width 7 height 14
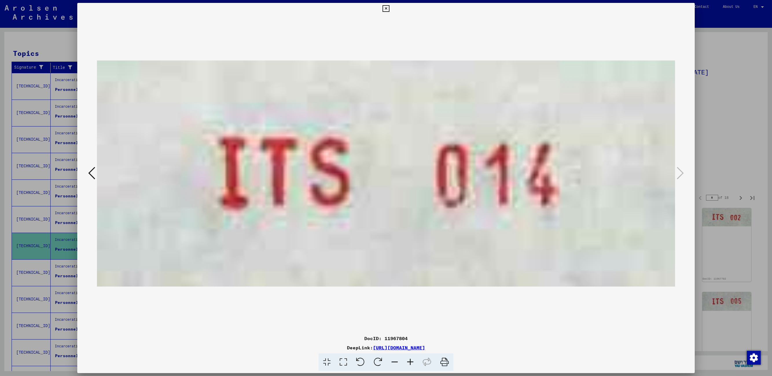
click at [388, 6] on icon at bounding box center [385, 8] width 7 height 7
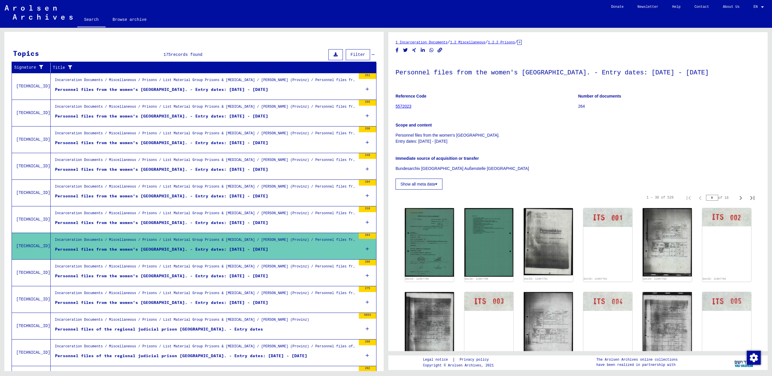
drag, startPoint x: 709, startPoint y: 197, endPoint x: 704, endPoint y: 197, distance: 4.9
click at [706, 197] on input "*" at bounding box center [712, 198] width 12 height 6
click at [735, 199] on button "Next page" at bounding box center [741, 198] width 12 height 12
type input "*"
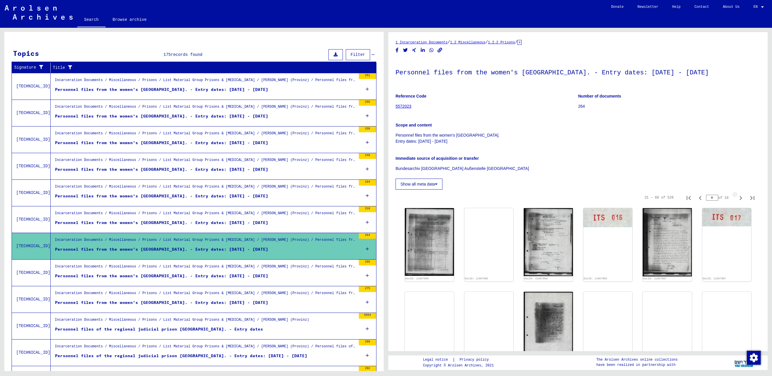
click at [737, 199] on icon "Next page" at bounding box center [741, 198] width 8 height 8
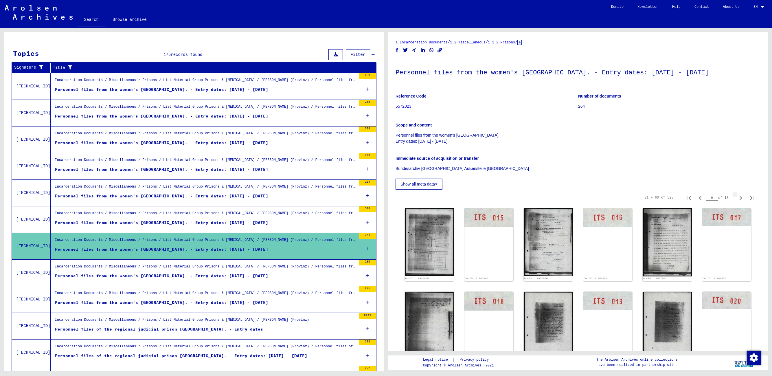
type input "*"
click at [737, 199] on icon "Next page" at bounding box center [741, 198] width 8 height 8
type input "*"
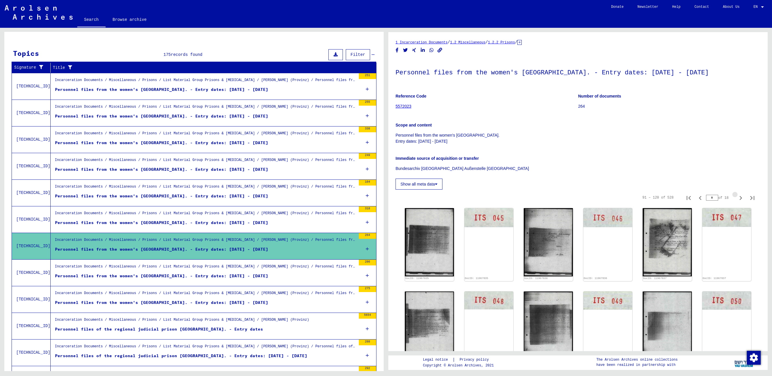
click at [737, 199] on icon "Next page" at bounding box center [741, 198] width 8 height 8
type input "*"
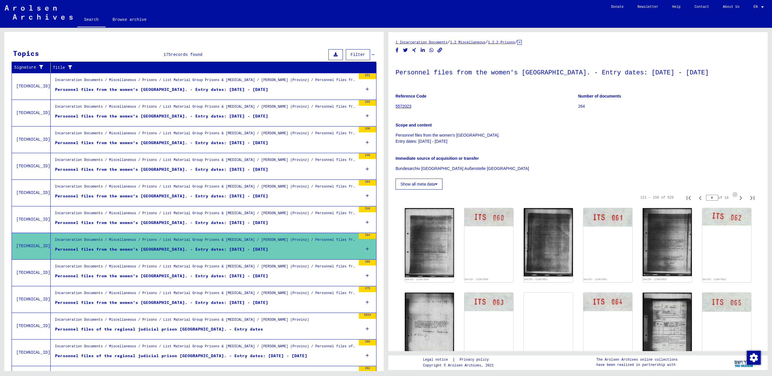
click at [737, 199] on icon "Next page" at bounding box center [741, 198] width 8 height 8
type input "*"
click at [737, 199] on icon "Next page" at bounding box center [741, 198] width 8 height 8
type input "*"
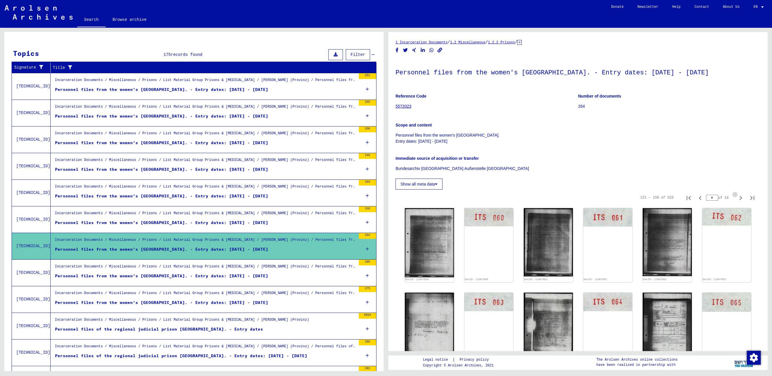
type input "*"
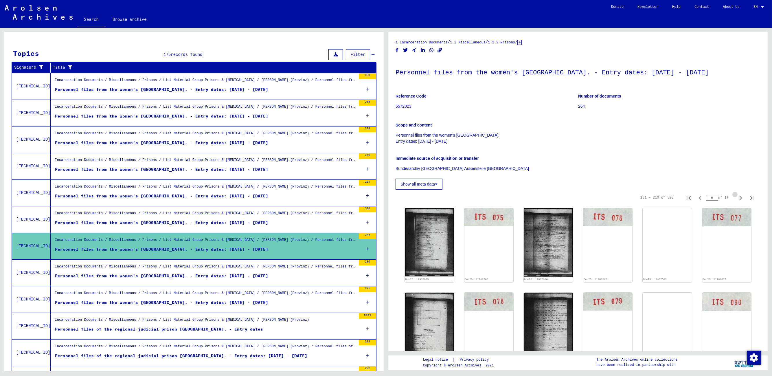
click at [737, 199] on icon "Next page" at bounding box center [741, 198] width 8 height 8
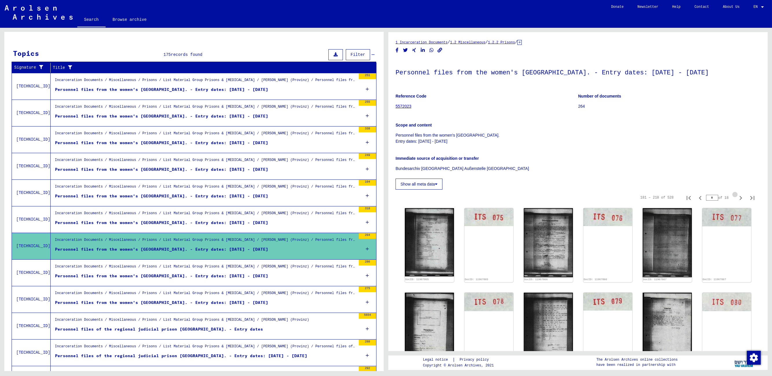
type input "*"
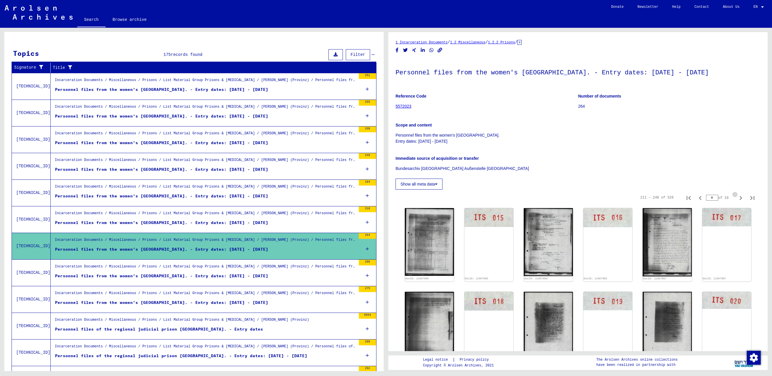
click at [737, 199] on icon "Next page" at bounding box center [741, 198] width 8 height 8
type input "*"
click at [737, 199] on icon "Next page" at bounding box center [741, 198] width 8 height 8
type input "**"
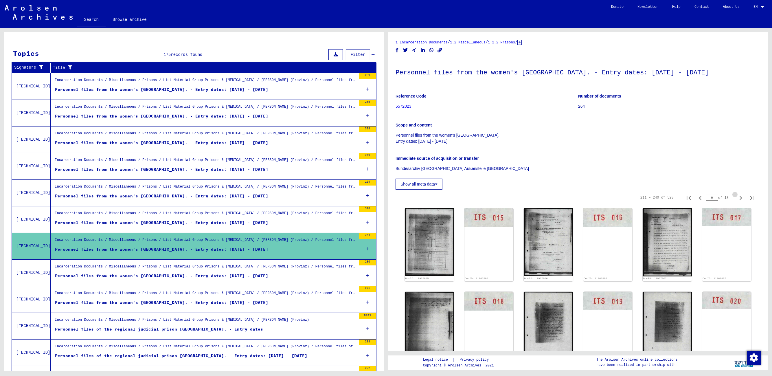
type input "**"
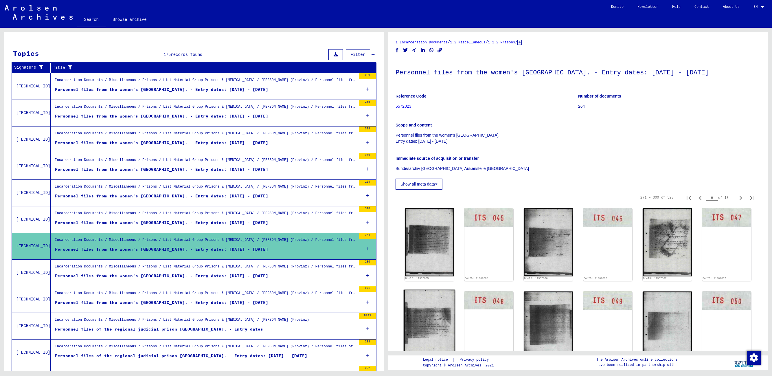
click at [450, 290] on img at bounding box center [429, 326] width 51 height 72
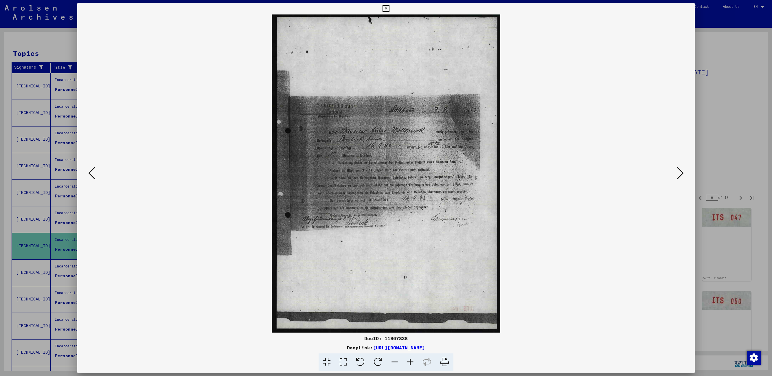
click at [679, 173] on icon at bounding box center [680, 173] width 7 height 14
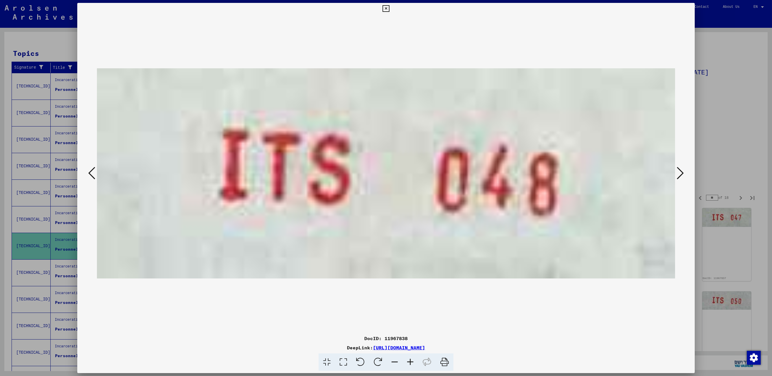
click at [679, 173] on icon at bounding box center [680, 173] width 7 height 14
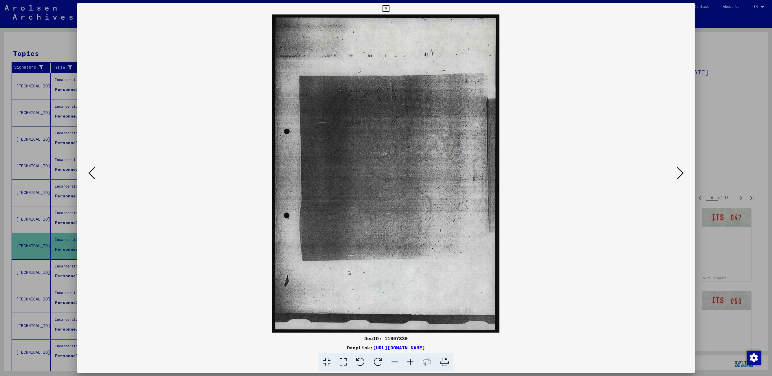
click at [679, 173] on icon at bounding box center [680, 173] width 7 height 14
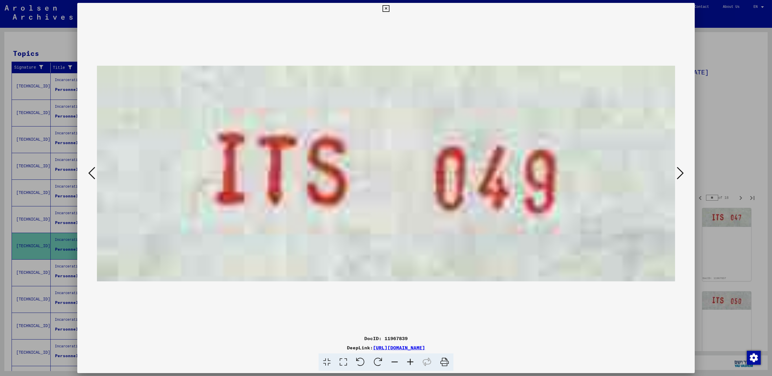
click at [679, 173] on icon at bounding box center [680, 173] width 7 height 14
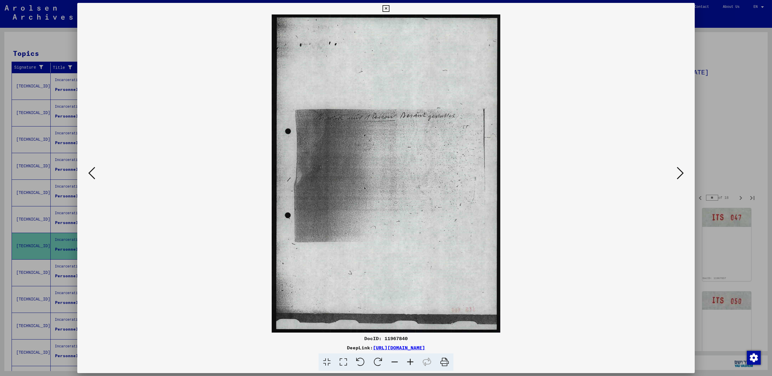
click at [679, 173] on icon at bounding box center [680, 173] width 7 height 14
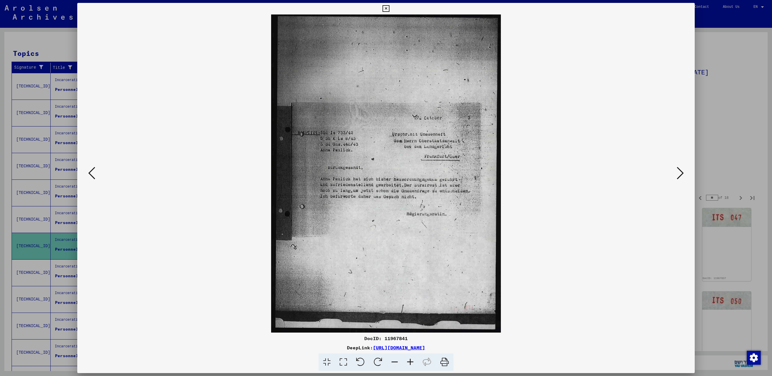
click at [679, 173] on icon at bounding box center [680, 173] width 7 height 14
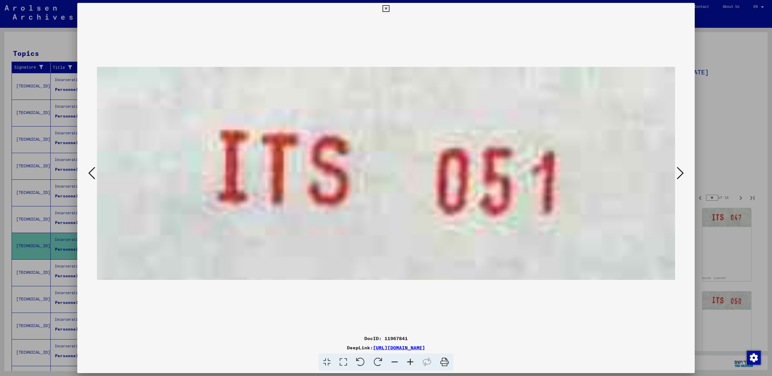
click at [679, 173] on icon at bounding box center [680, 173] width 7 height 14
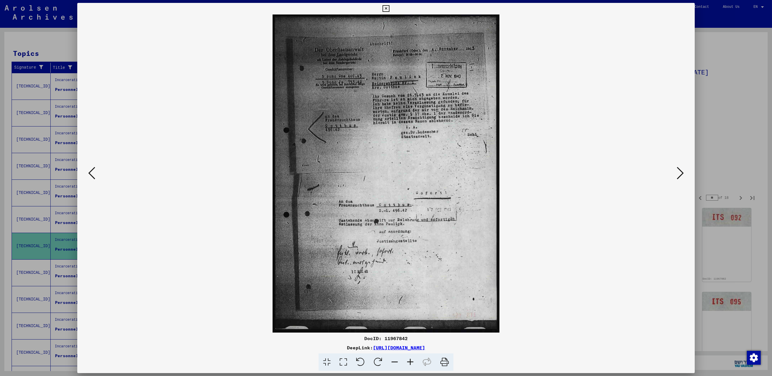
click at [679, 173] on icon at bounding box center [680, 173] width 7 height 14
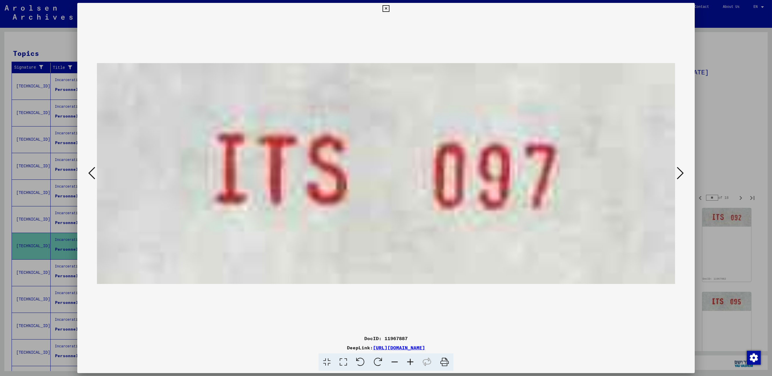
click at [681, 174] on icon at bounding box center [680, 173] width 7 height 14
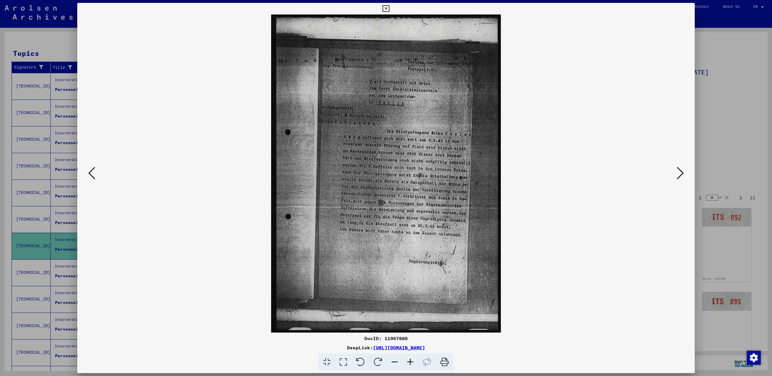
click at [681, 174] on icon at bounding box center [680, 173] width 7 height 14
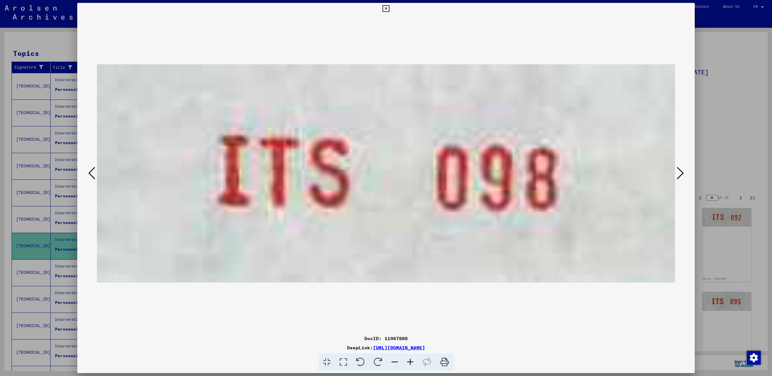
click at [681, 174] on icon at bounding box center [680, 173] width 7 height 14
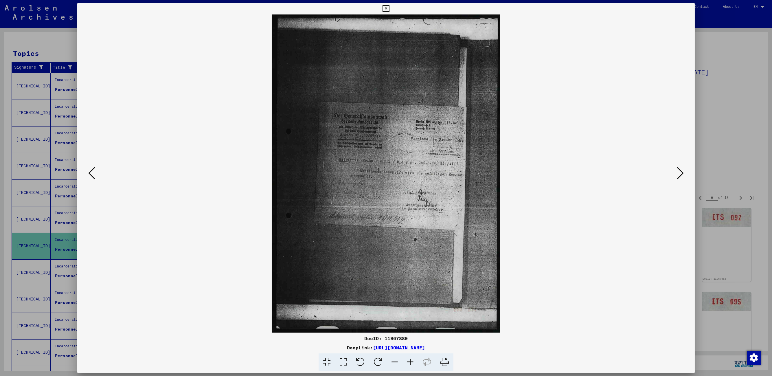
click at [681, 174] on icon at bounding box center [680, 173] width 7 height 14
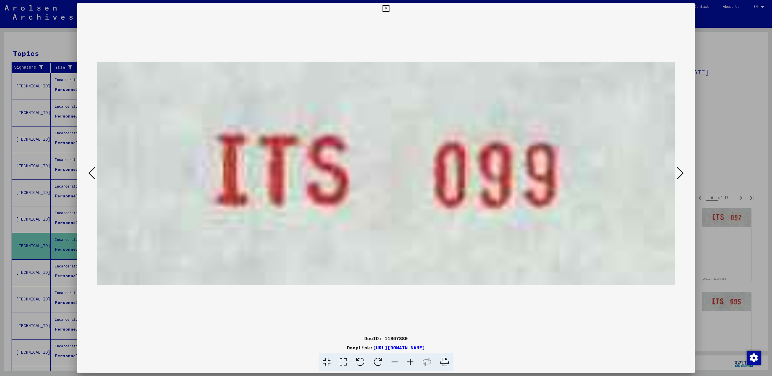
click at [681, 174] on icon at bounding box center [680, 173] width 7 height 14
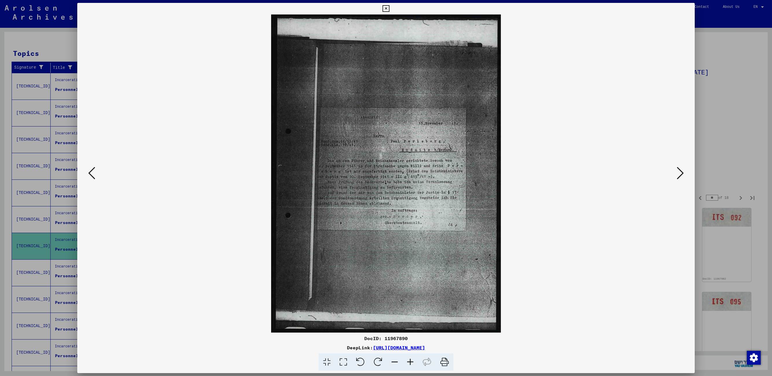
click at [681, 174] on icon at bounding box center [680, 173] width 7 height 14
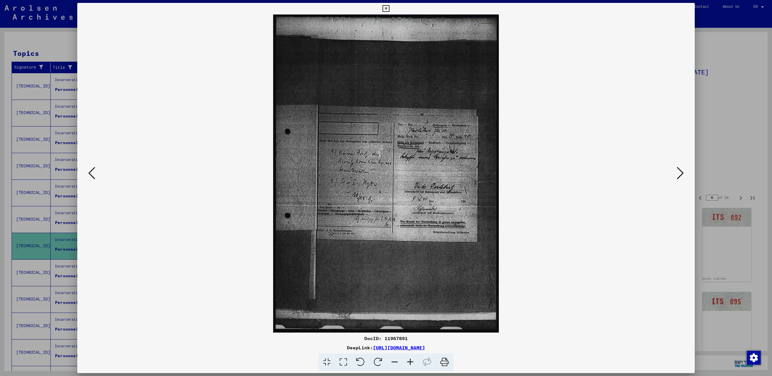
click at [681, 174] on icon at bounding box center [680, 173] width 7 height 14
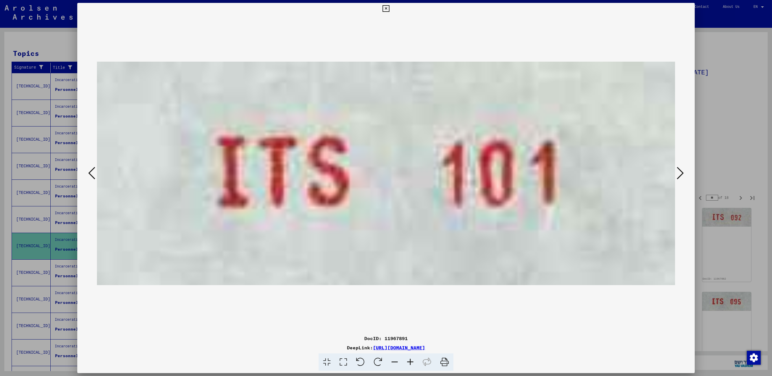
click at [681, 174] on icon at bounding box center [680, 173] width 7 height 14
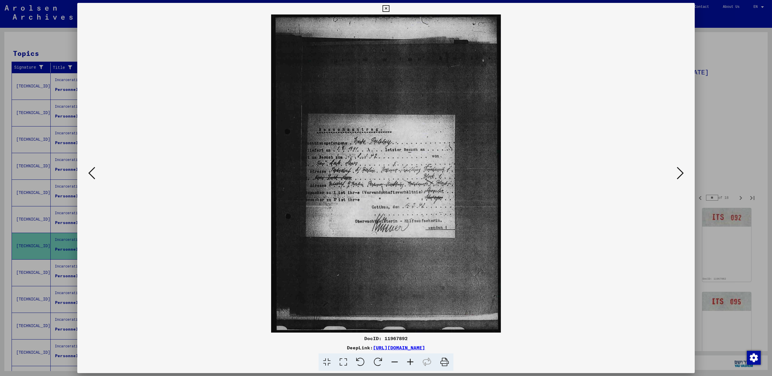
click at [681, 174] on icon at bounding box center [680, 173] width 7 height 14
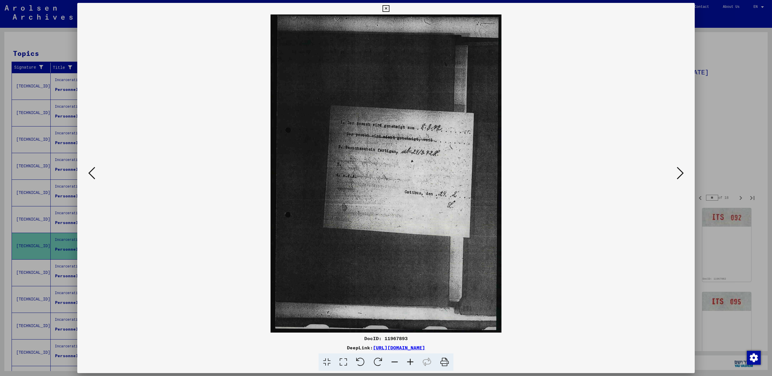
click at [681, 174] on icon at bounding box center [680, 173] width 7 height 14
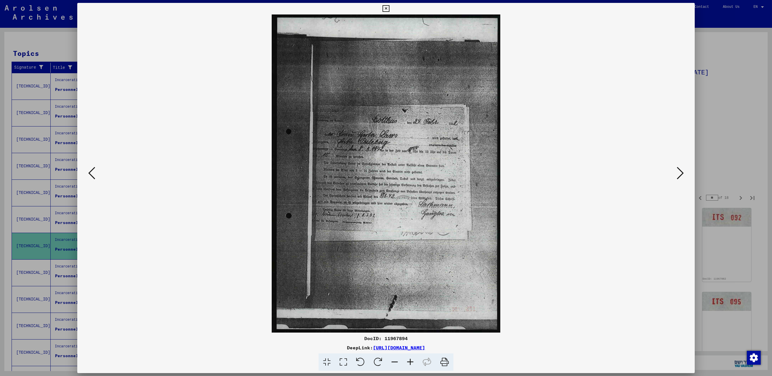
click at [681, 174] on icon at bounding box center [680, 173] width 7 height 14
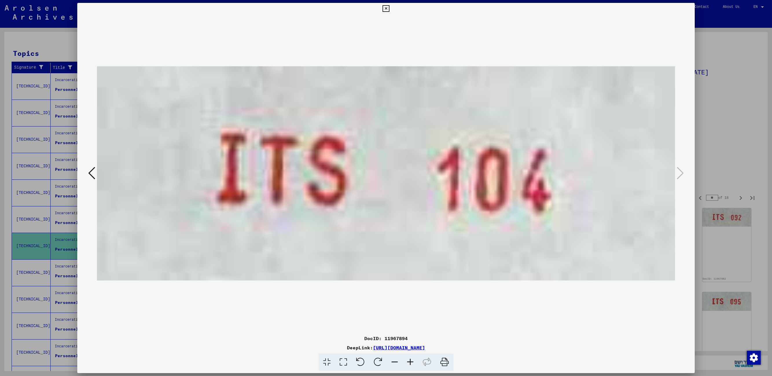
click at [385, 8] on icon at bounding box center [385, 8] width 7 height 7
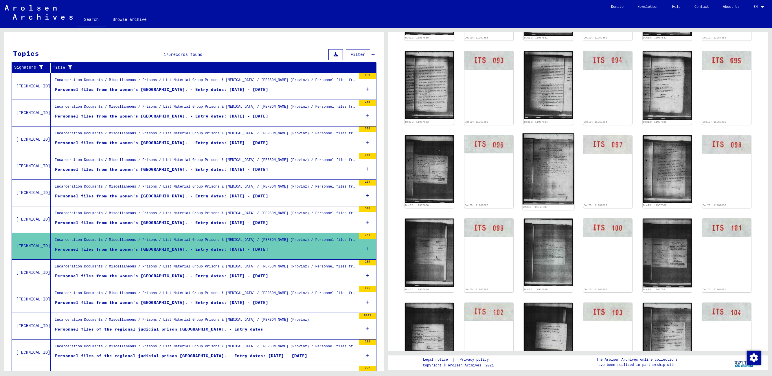
scroll to position [313, 0]
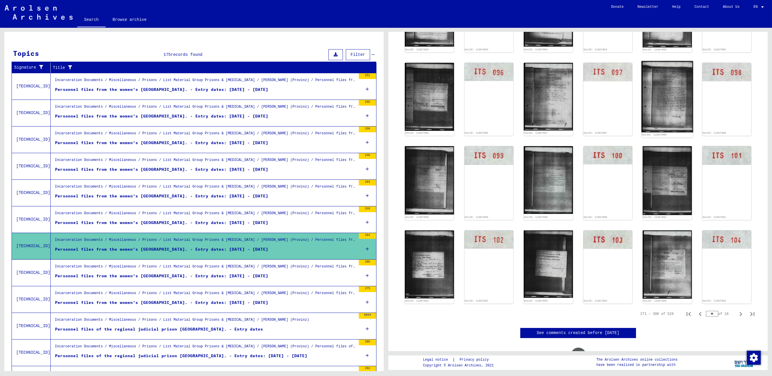
click at [669, 95] on img at bounding box center [666, 96] width 51 height 71
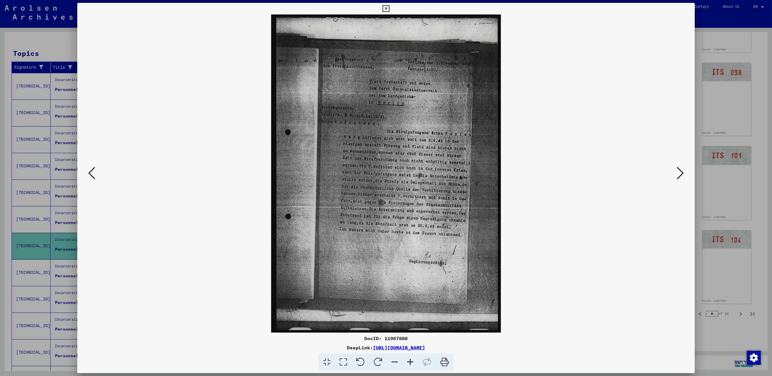
click at [676, 175] on button at bounding box center [680, 173] width 10 height 16
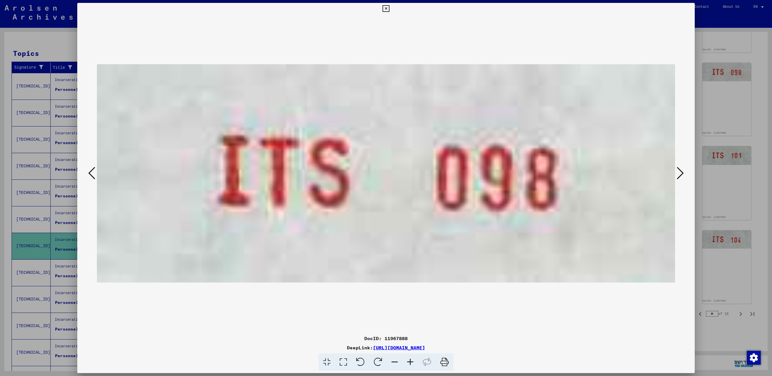
click at [676, 175] on button at bounding box center [680, 173] width 10 height 16
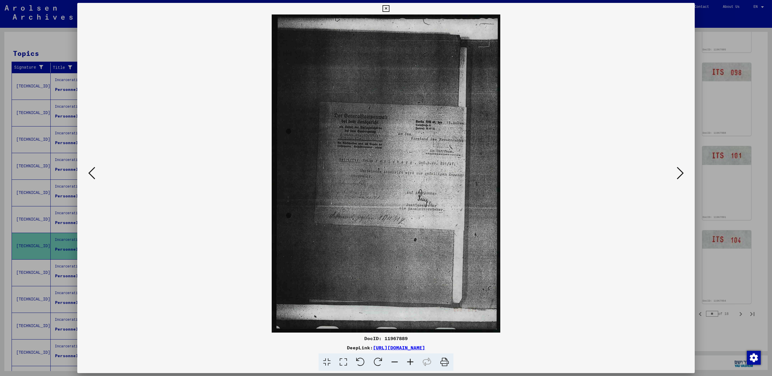
click at [676, 175] on button at bounding box center [680, 173] width 10 height 16
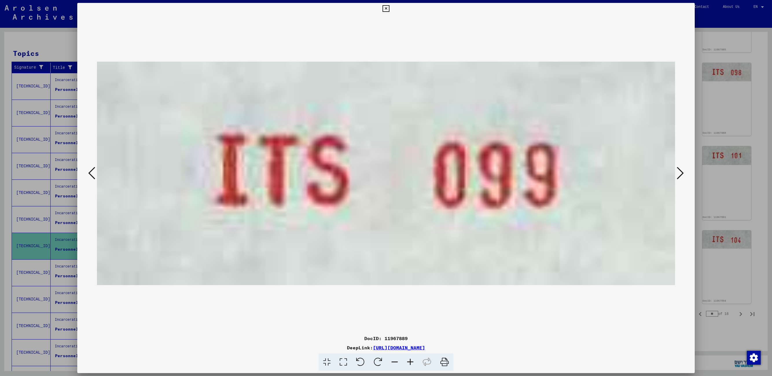
click at [676, 175] on button at bounding box center [680, 173] width 10 height 16
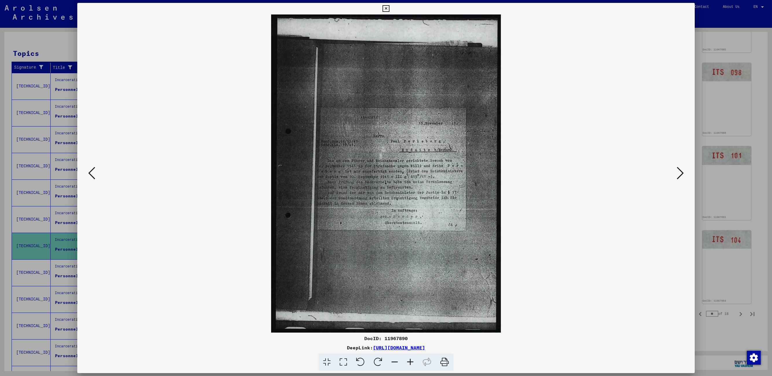
click at [387, 7] on icon at bounding box center [385, 8] width 7 height 7
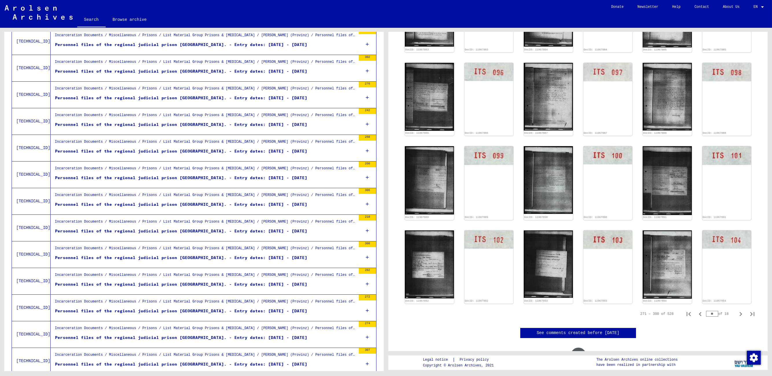
scroll to position [469, 0]
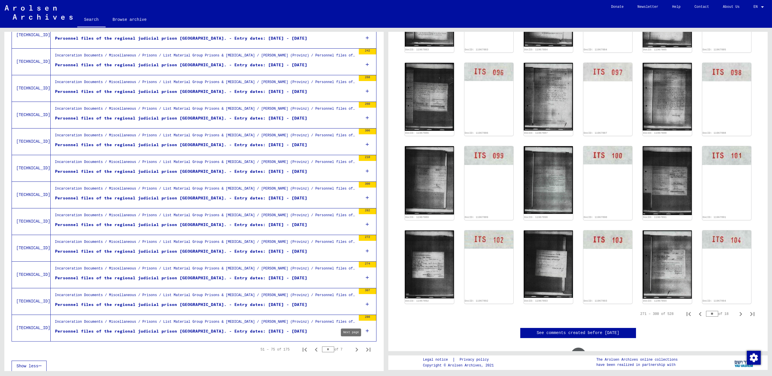
click at [353, 347] on icon "Next page" at bounding box center [357, 349] width 8 height 8
type input "*"
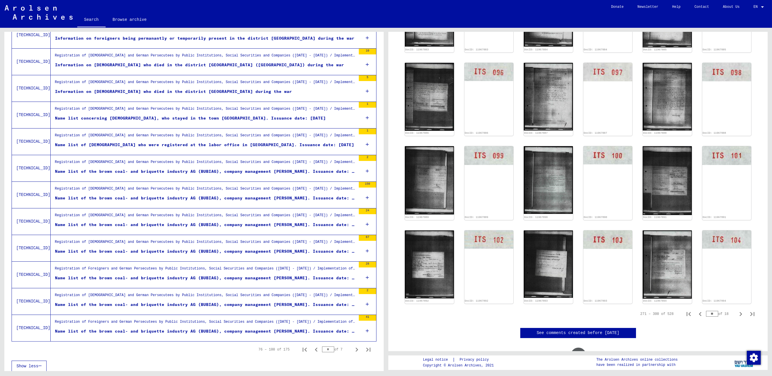
click at [228, 142] on div "Name list of [DEMOGRAPHIC_DATA] who were registered at the labor office in [GEO…" at bounding box center [204, 145] width 299 height 6
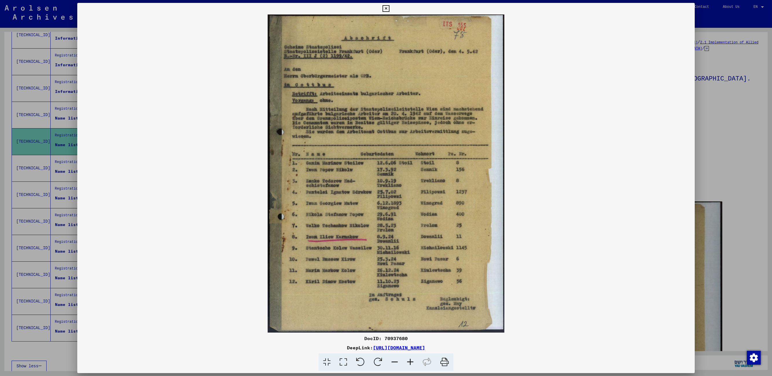
click at [386, 8] on icon at bounding box center [385, 8] width 7 height 7
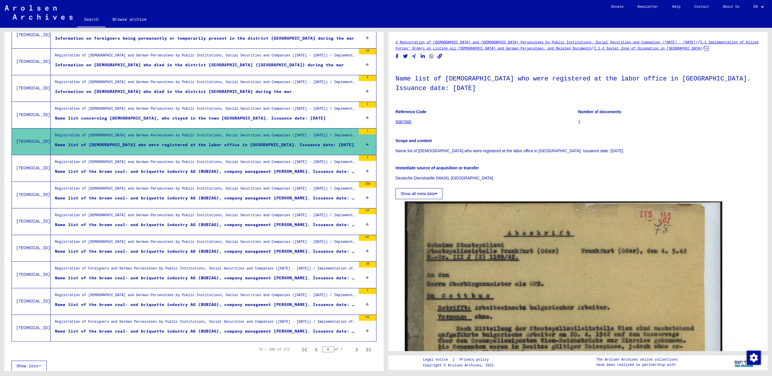
click at [181, 169] on div "Name list of the brown coal- and briquette industry AG (BUBIAG), company manage…" at bounding box center [205, 171] width 301 height 6
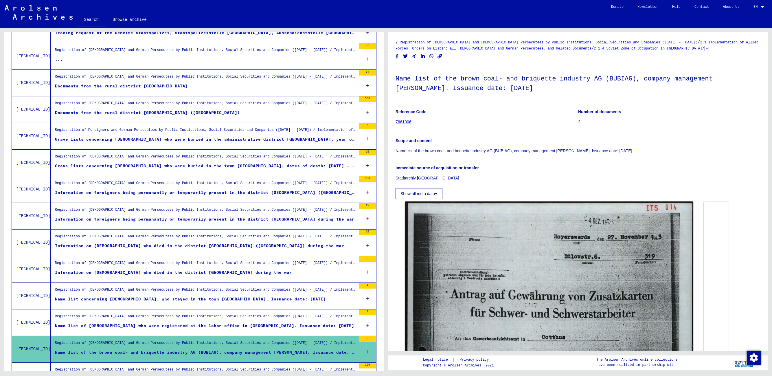
scroll to position [252, 0]
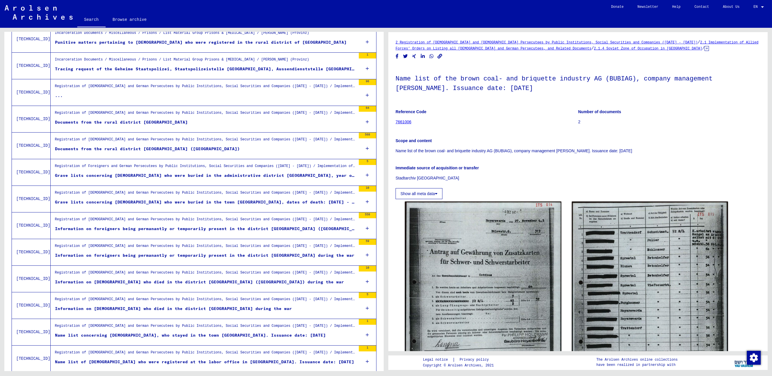
click at [140, 148] on div "Documents from the rural district [GEOGRAPHIC_DATA] ([GEOGRAPHIC_DATA])" at bounding box center [147, 149] width 185 height 6
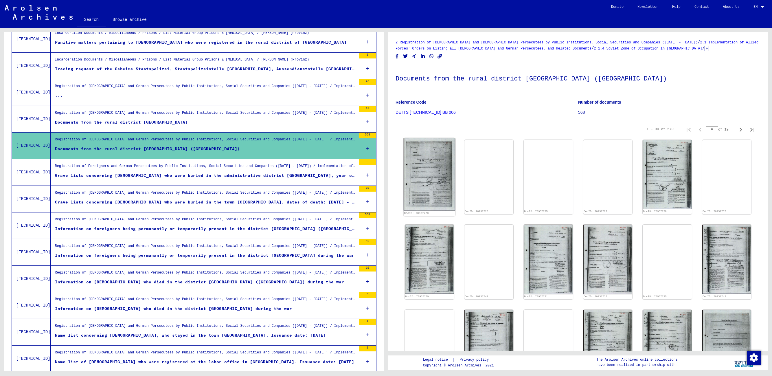
click at [426, 174] on img at bounding box center [429, 174] width 51 height 73
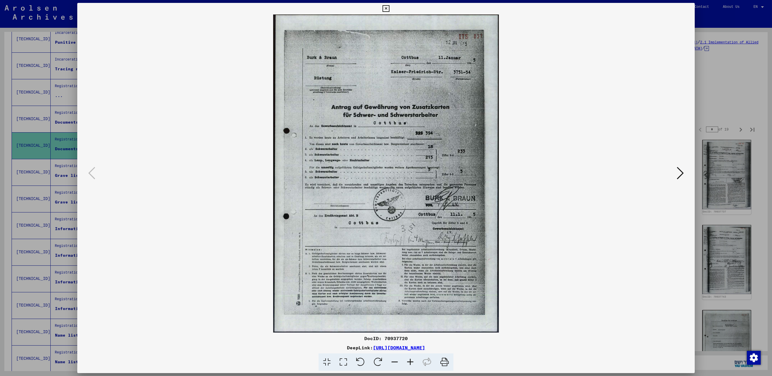
click at [674, 172] on img at bounding box center [386, 173] width 578 height 318
click at [680, 176] on icon at bounding box center [680, 173] width 7 height 14
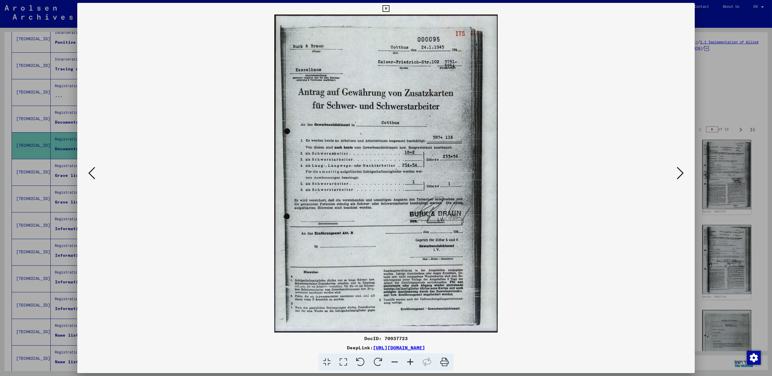
click at [680, 176] on icon at bounding box center [680, 173] width 7 height 14
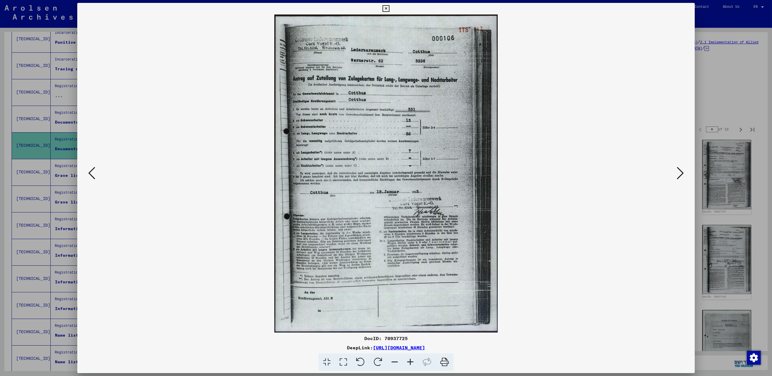
click at [680, 176] on icon at bounding box center [680, 173] width 7 height 14
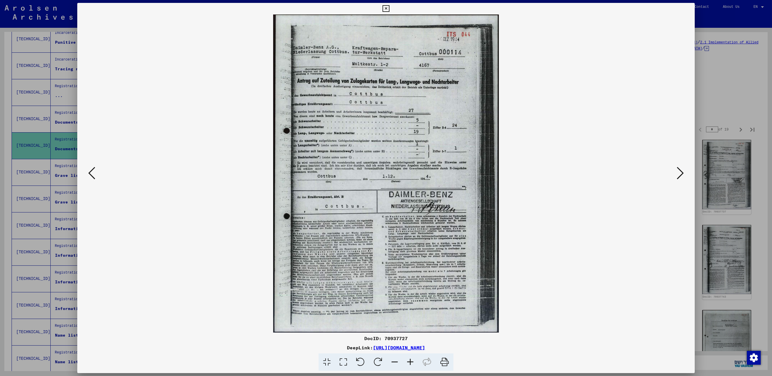
click at [680, 176] on icon at bounding box center [680, 173] width 7 height 14
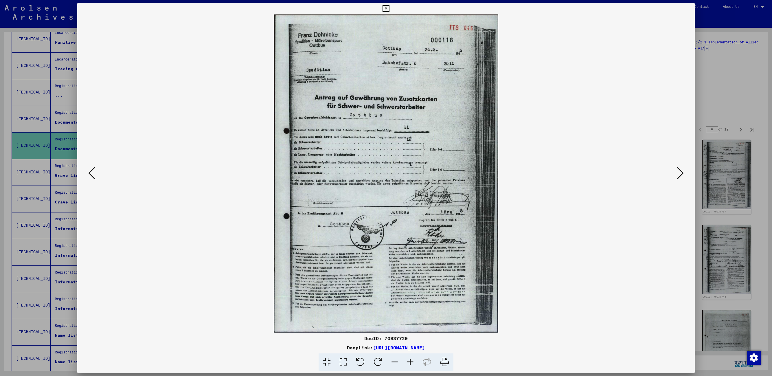
click at [680, 176] on icon at bounding box center [680, 173] width 7 height 14
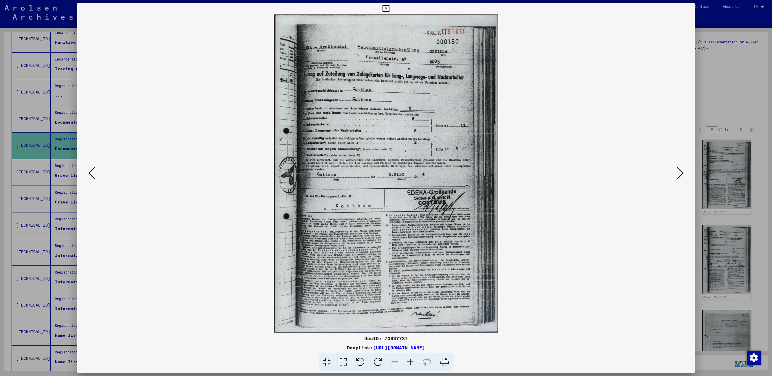
click at [680, 176] on icon at bounding box center [680, 173] width 7 height 14
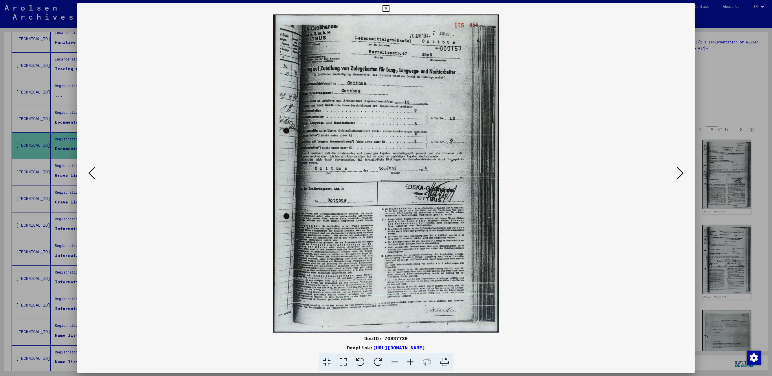
click at [680, 176] on icon at bounding box center [680, 173] width 7 height 14
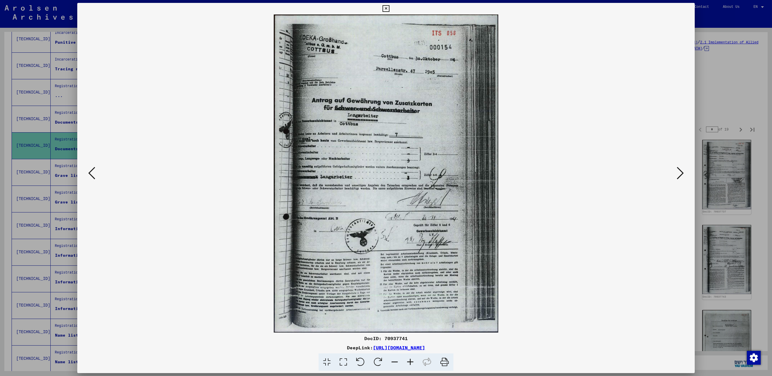
click at [680, 176] on icon at bounding box center [680, 173] width 7 height 14
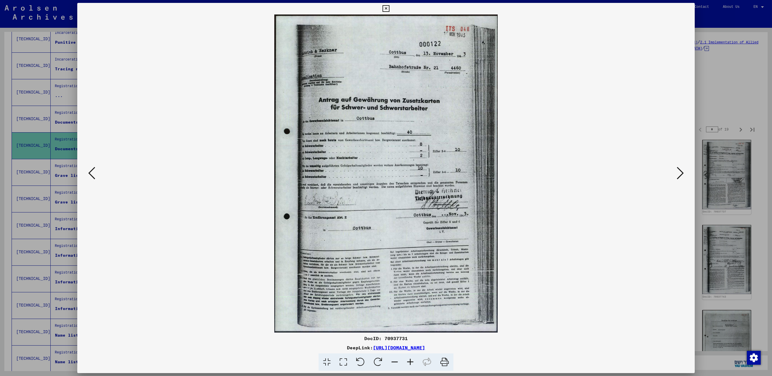
click at [680, 176] on icon at bounding box center [680, 173] width 7 height 14
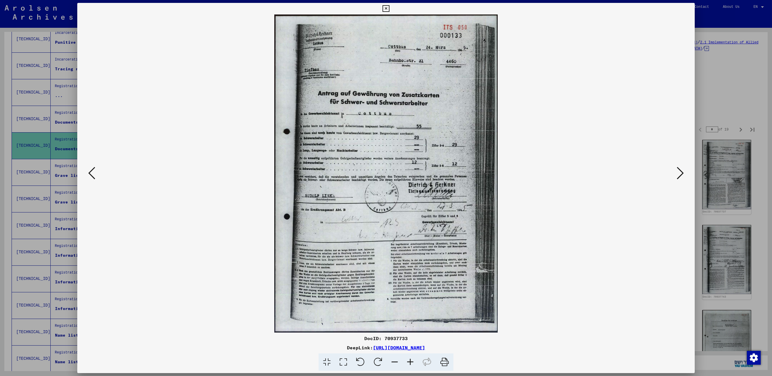
click at [680, 176] on icon at bounding box center [680, 173] width 7 height 14
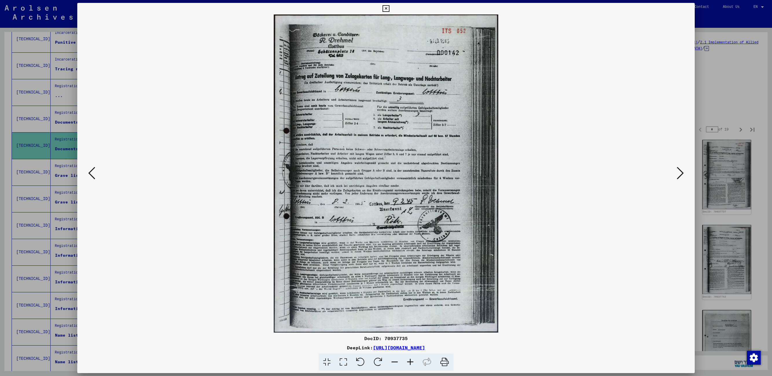
click at [680, 176] on icon at bounding box center [680, 173] width 7 height 14
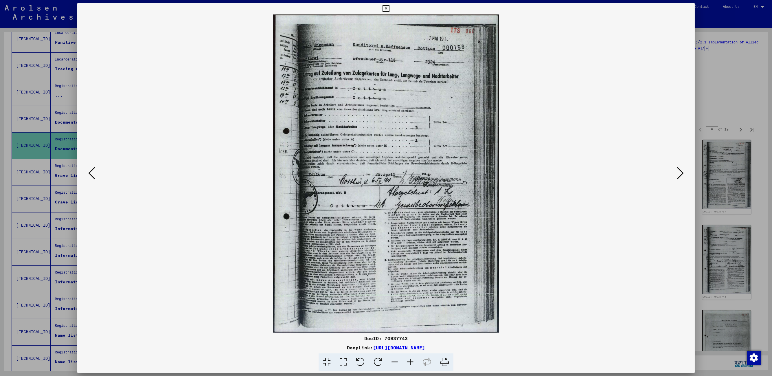
click at [383, 10] on icon at bounding box center [385, 8] width 7 height 7
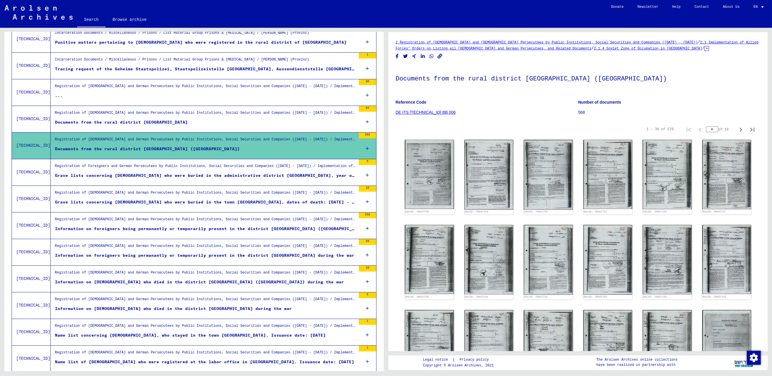
click at [139, 176] on figure "Grave lists concerning [DEMOGRAPHIC_DATA] who were buried in the administrative…" at bounding box center [205, 176] width 301 height 9
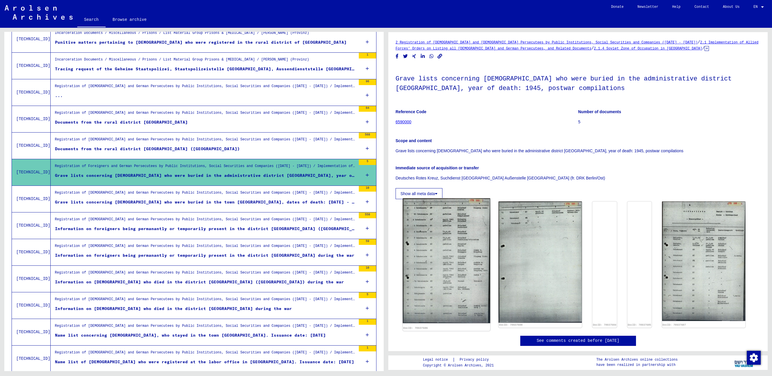
click at [428, 229] on img at bounding box center [434, 243] width 63 height 89
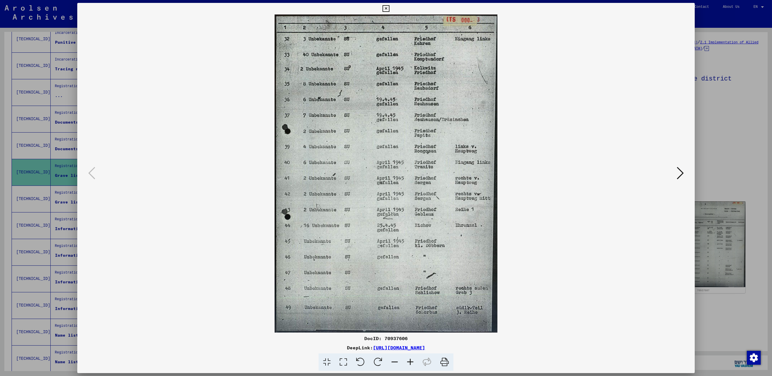
click at [680, 174] on icon at bounding box center [680, 173] width 7 height 14
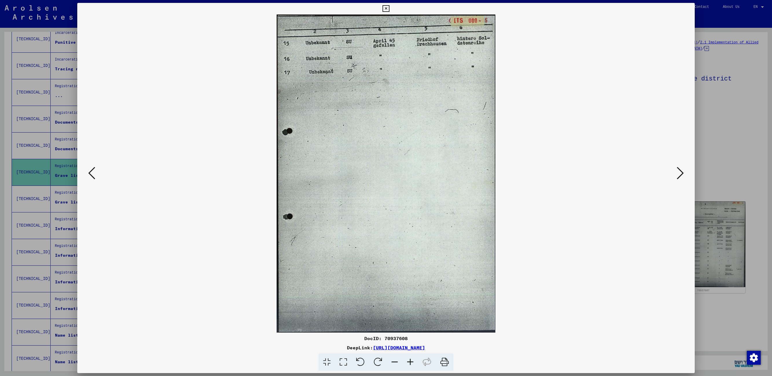
click at [680, 174] on icon at bounding box center [680, 173] width 7 height 14
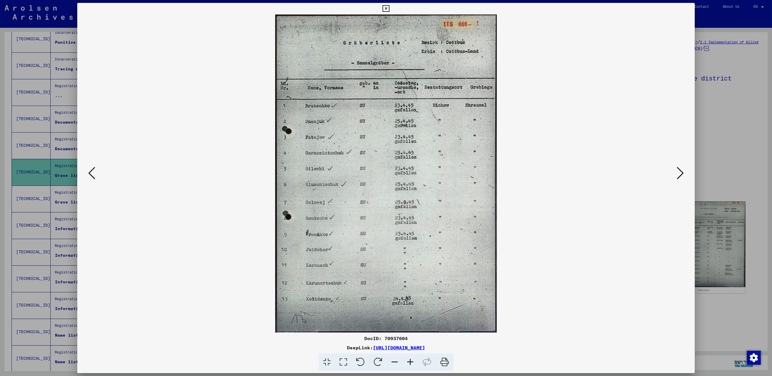
click at [680, 174] on icon at bounding box center [680, 173] width 7 height 14
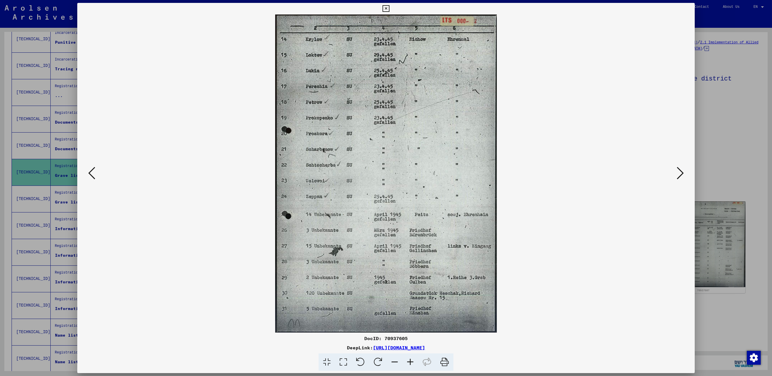
click at [680, 174] on icon at bounding box center [680, 173] width 7 height 14
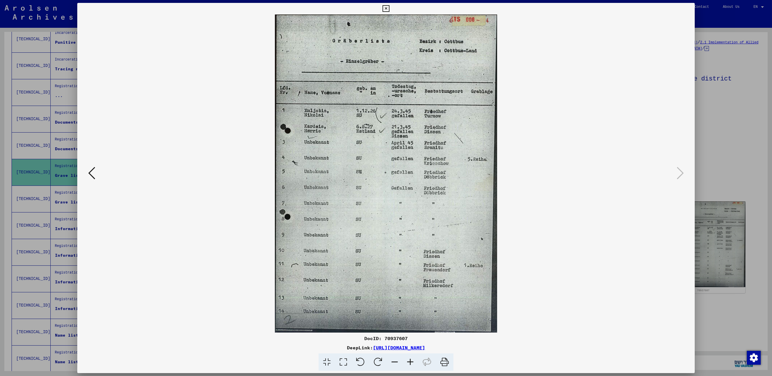
click at [386, 10] on icon at bounding box center [385, 8] width 7 height 7
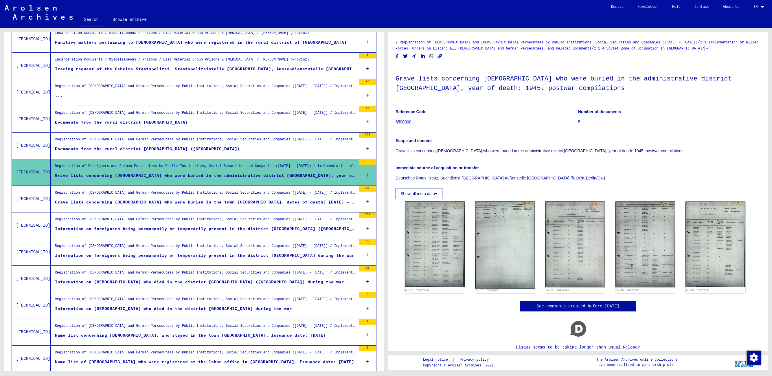
click at [79, 202] on div "Grave lists concerning [DEMOGRAPHIC_DATA] who were buried in the town [GEOGRAPH…" at bounding box center [205, 202] width 301 height 6
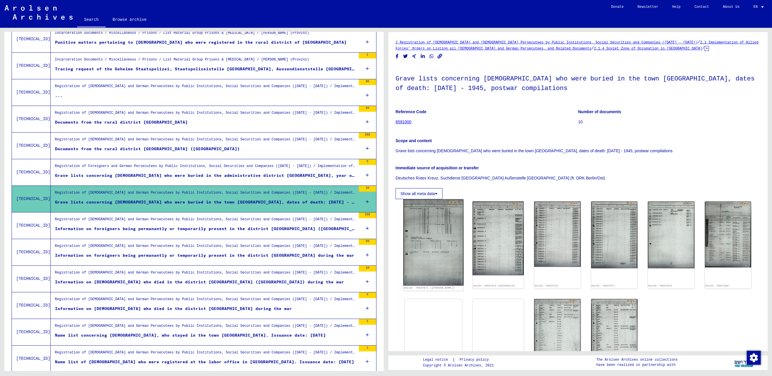
click at [439, 233] on img at bounding box center [433, 242] width 60 height 86
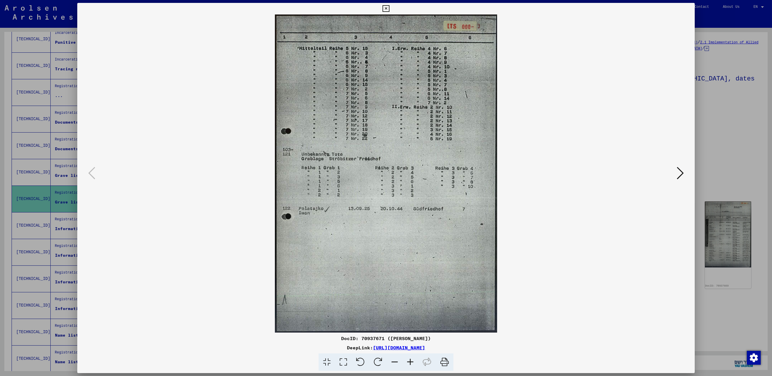
click at [680, 173] on icon at bounding box center [680, 173] width 7 height 14
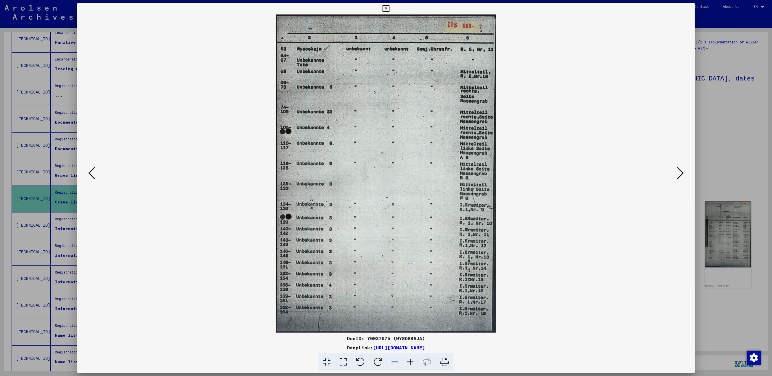
click at [680, 173] on icon at bounding box center [680, 173] width 7 height 14
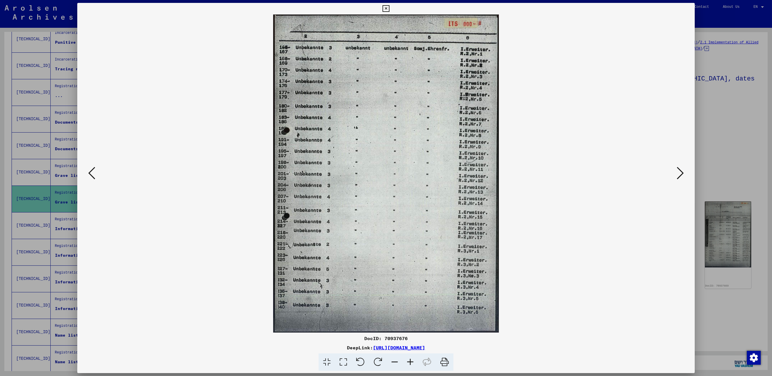
click at [680, 173] on icon at bounding box center [680, 173] width 7 height 14
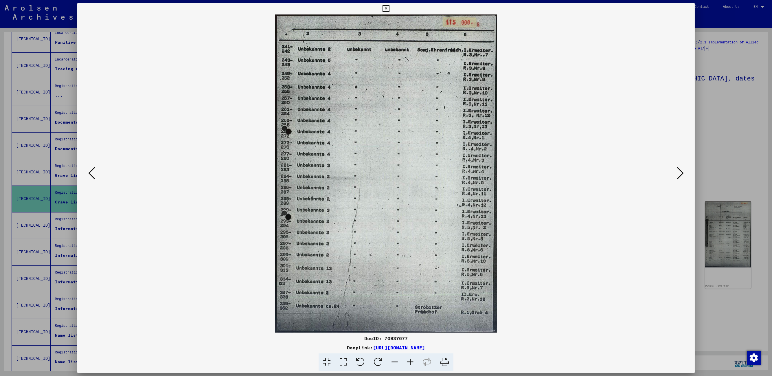
click at [680, 173] on icon at bounding box center [680, 173] width 7 height 14
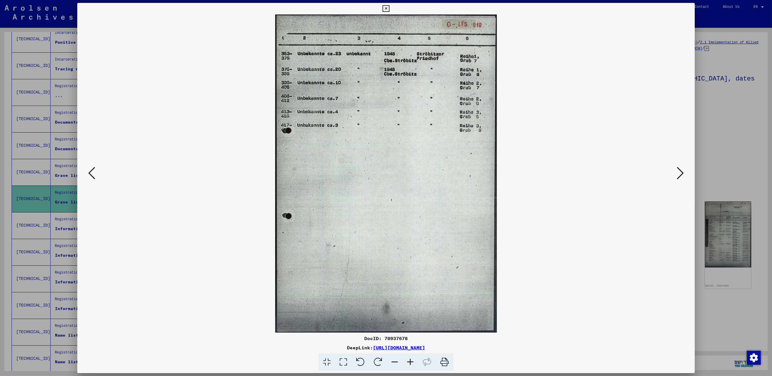
click at [680, 173] on icon at bounding box center [680, 173] width 7 height 14
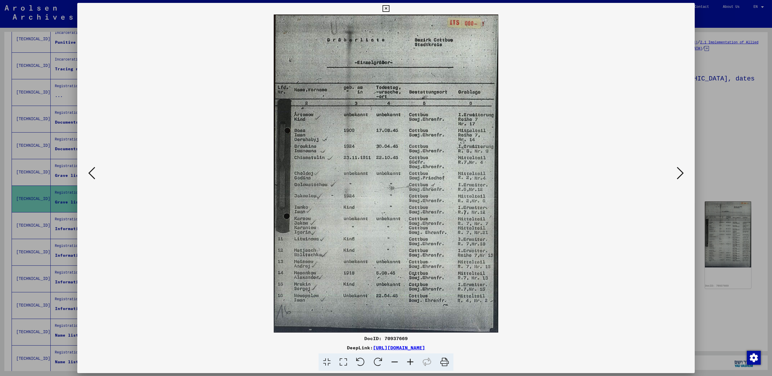
click at [682, 172] on icon at bounding box center [680, 173] width 7 height 14
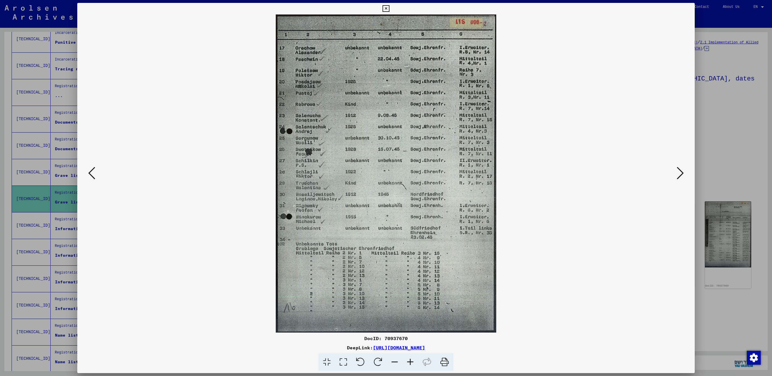
click at [682, 172] on icon at bounding box center [680, 173] width 7 height 14
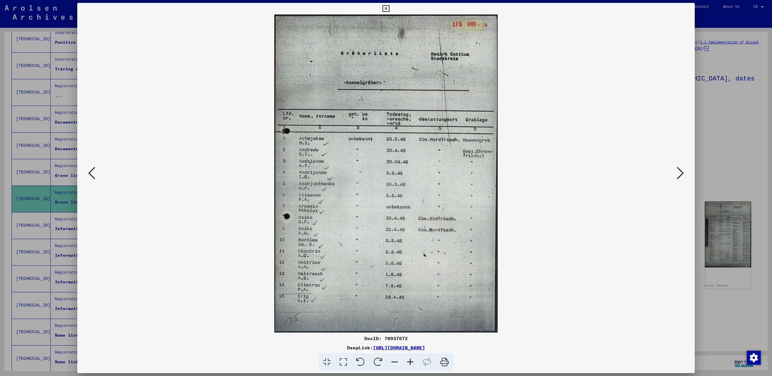
click at [682, 172] on icon at bounding box center [680, 173] width 7 height 14
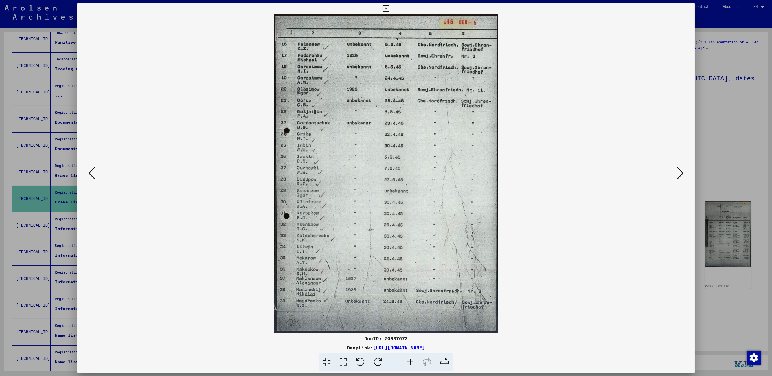
click at [682, 172] on icon at bounding box center [680, 173] width 7 height 14
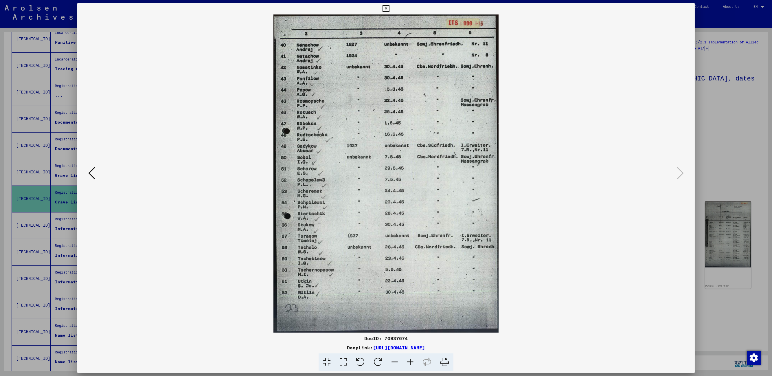
click at [386, 10] on icon at bounding box center [385, 8] width 7 height 7
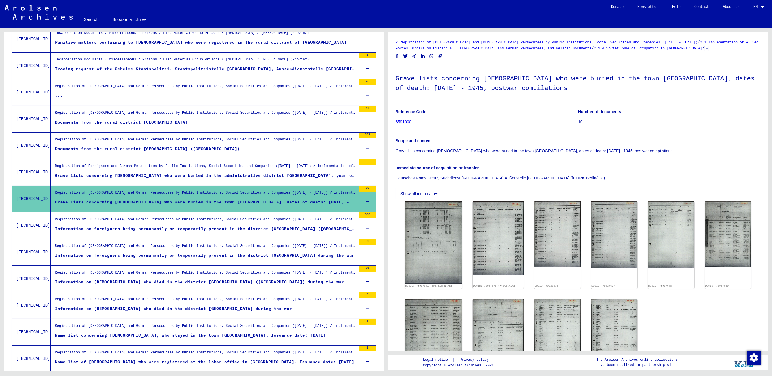
click at [135, 227] on div "Information on foreigners being permanantly or temporarily present in the distr…" at bounding box center [205, 229] width 301 height 6
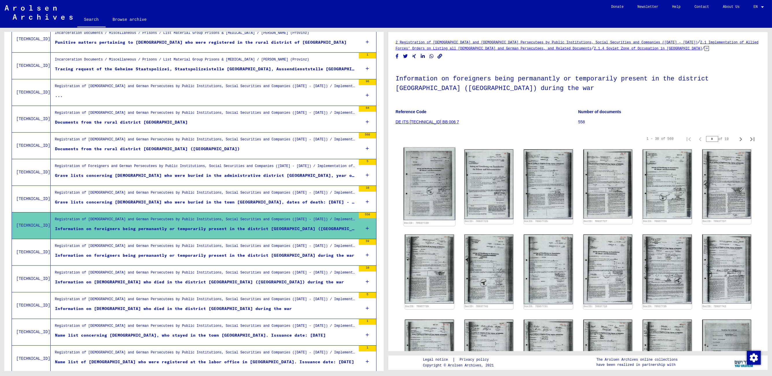
click at [435, 181] on img at bounding box center [429, 184] width 51 height 73
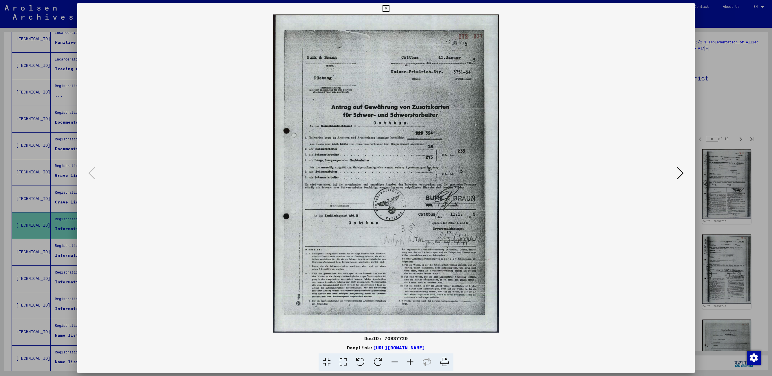
click at [700, 177] on div at bounding box center [386, 188] width 772 height 376
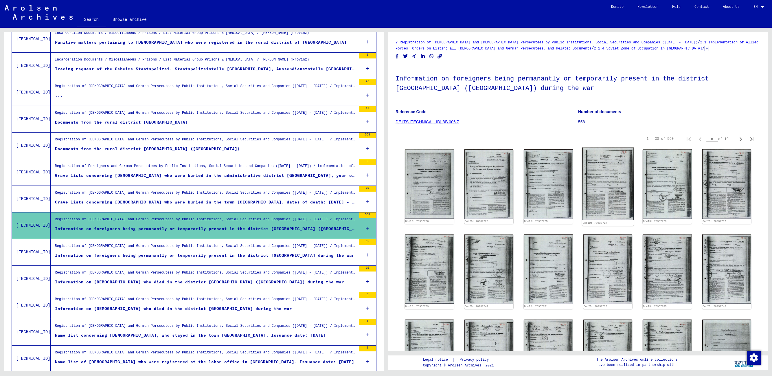
click at [607, 177] on img at bounding box center [607, 184] width 51 height 73
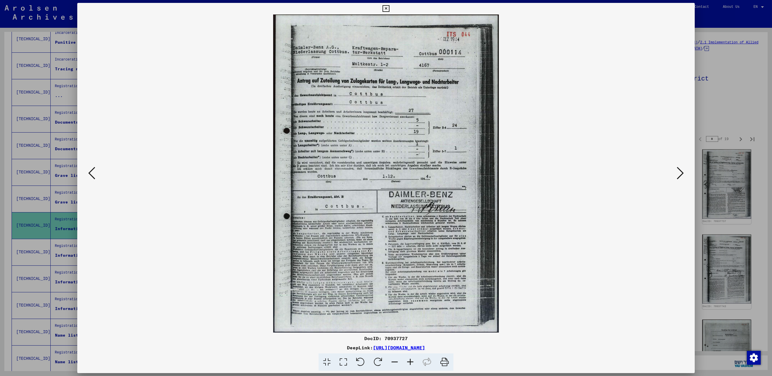
click at [682, 173] on icon at bounding box center [680, 173] width 7 height 14
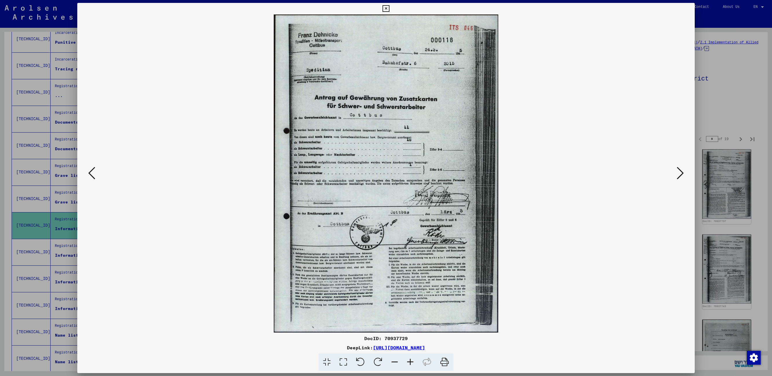
click at [682, 173] on icon at bounding box center [680, 173] width 7 height 14
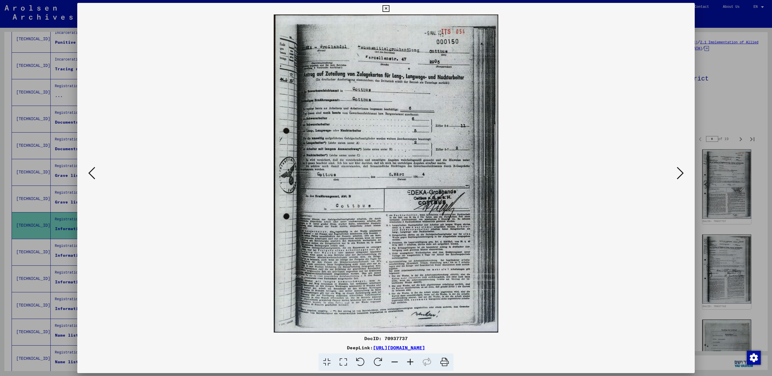
click at [682, 173] on icon at bounding box center [680, 173] width 7 height 14
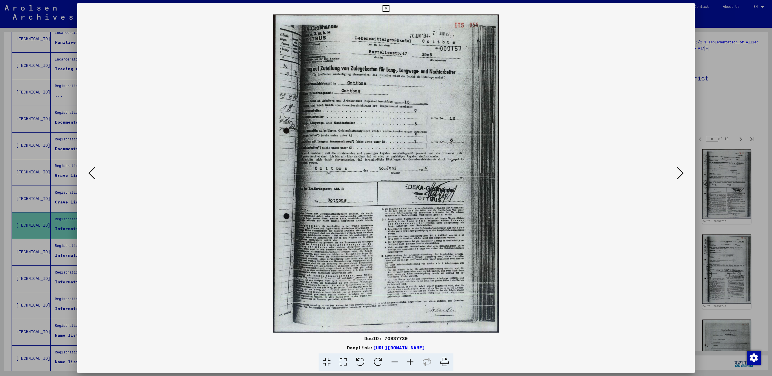
click at [682, 173] on icon at bounding box center [680, 173] width 7 height 14
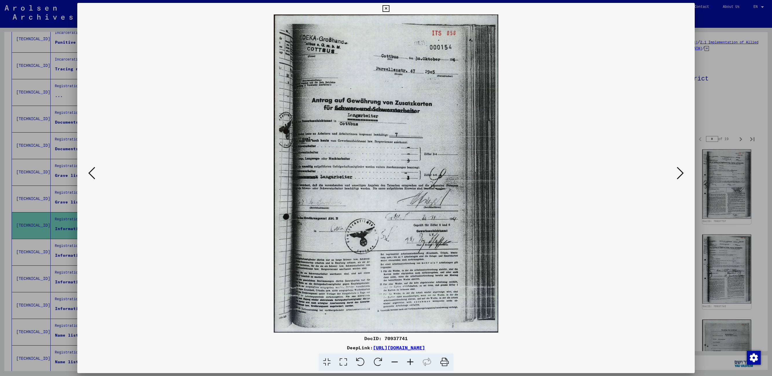
click at [682, 173] on icon at bounding box center [680, 173] width 7 height 14
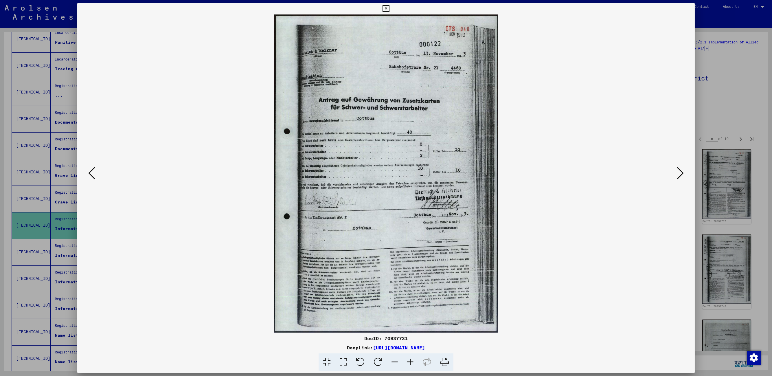
click at [682, 173] on icon at bounding box center [680, 173] width 7 height 14
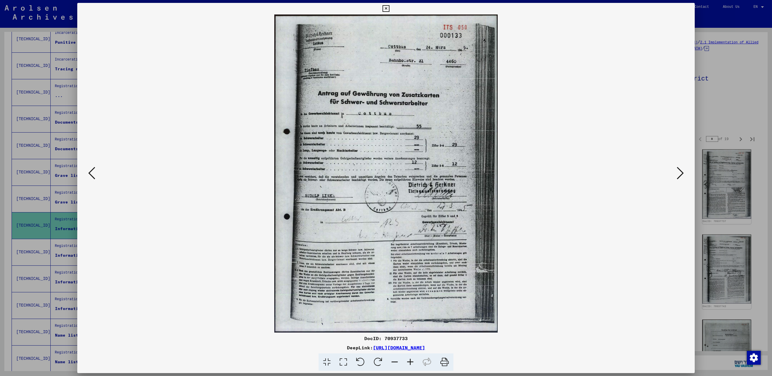
click at [682, 173] on icon at bounding box center [680, 173] width 7 height 14
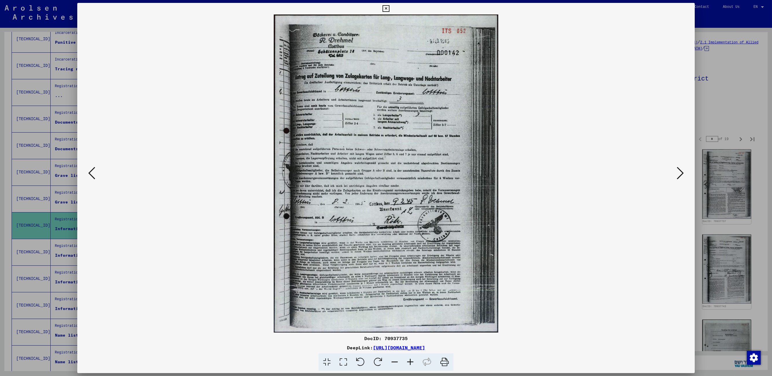
click at [682, 173] on icon at bounding box center [680, 173] width 7 height 14
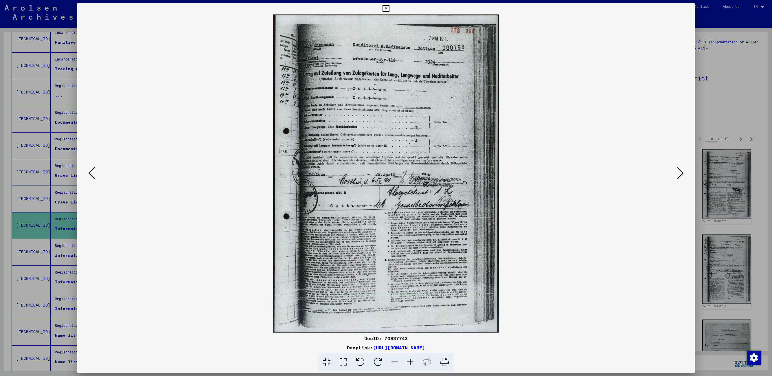
click at [682, 173] on icon at bounding box center [680, 173] width 7 height 14
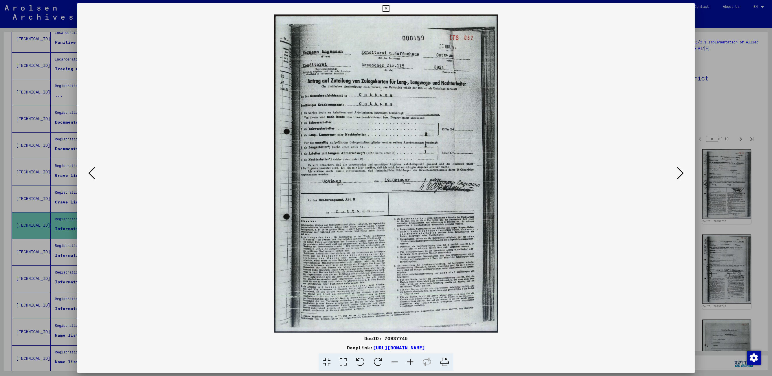
click at [682, 173] on icon at bounding box center [680, 173] width 7 height 14
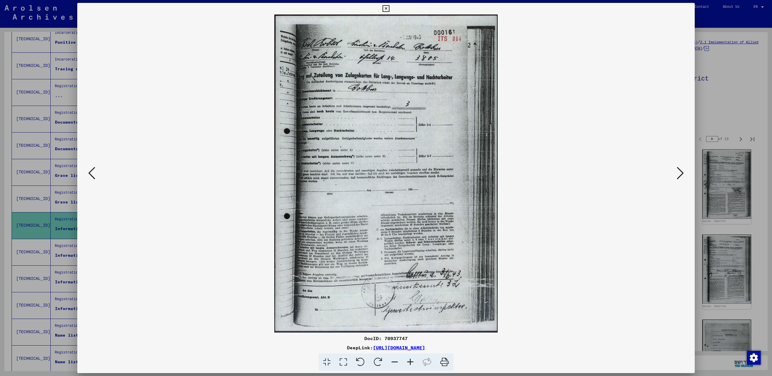
click at [682, 173] on icon at bounding box center [680, 173] width 7 height 14
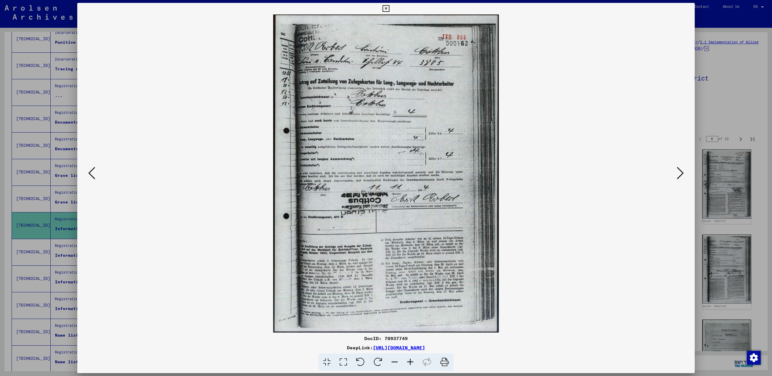
click at [682, 173] on icon at bounding box center [680, 173] width 7 height 14
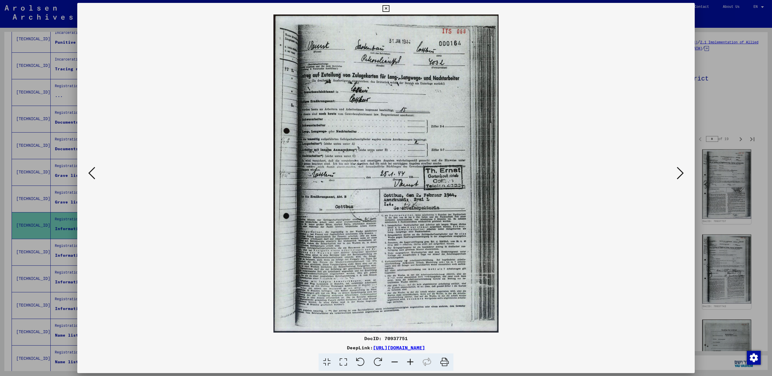
click at [682, 173] on icon at bounding box center [680, 173] width 7 height 14
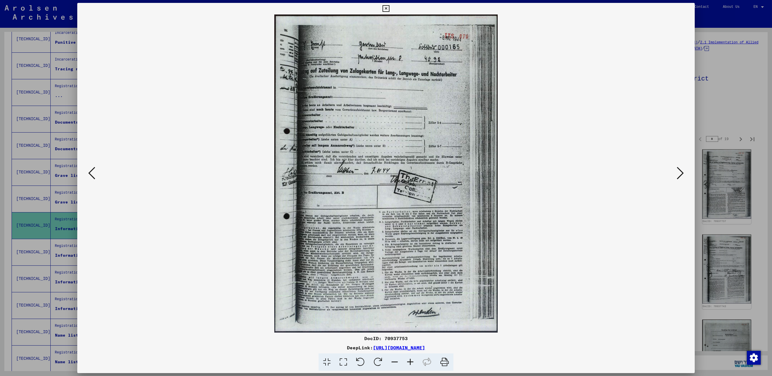
click at [682, 173] on icon at bounding box center [680, 173] width 7 height 14
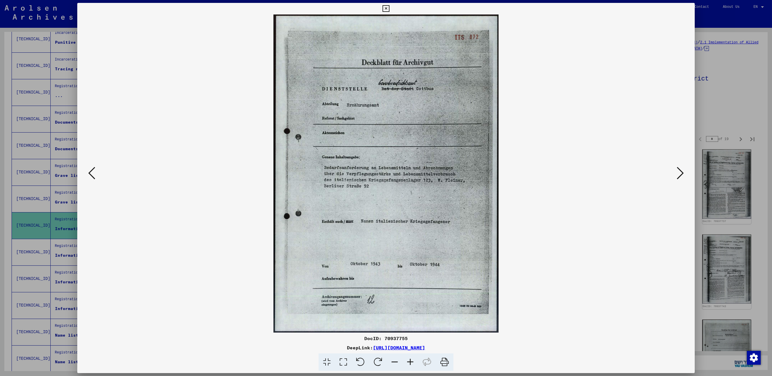
click at [682, 173] on icon at bounding box center [680, 173] width 7 height 14
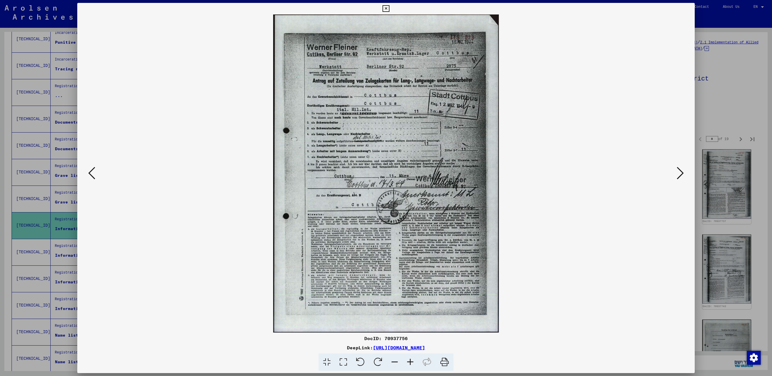
click at [682, 173] on icon at bounding box center [680, 173] width 7 height 14
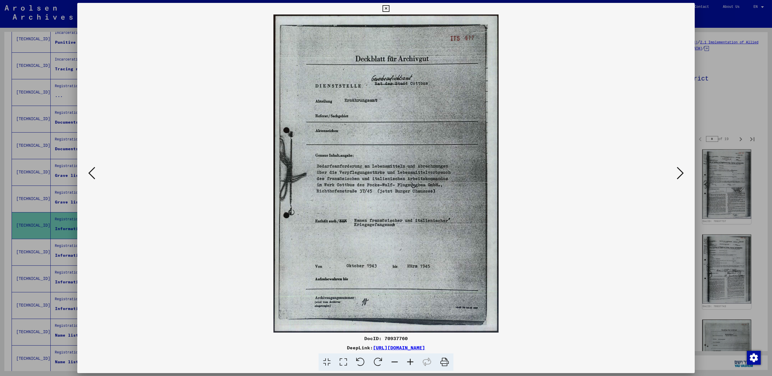
click at [682, 173] on icon at bounding box center [680, 173] width 7 height 14
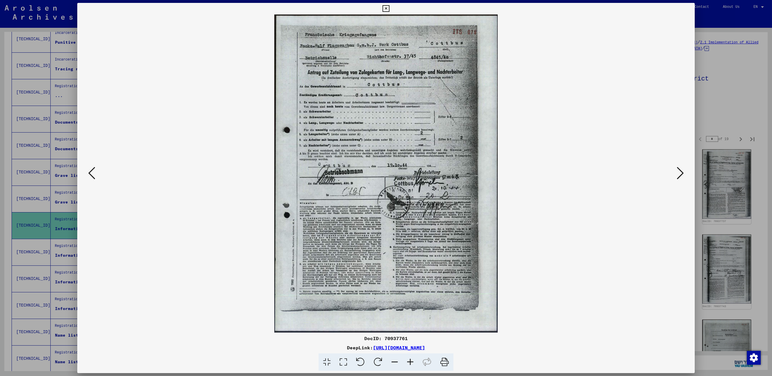
click at [682, 173] on icon at bounding box center [680, 173] width 7 height 14
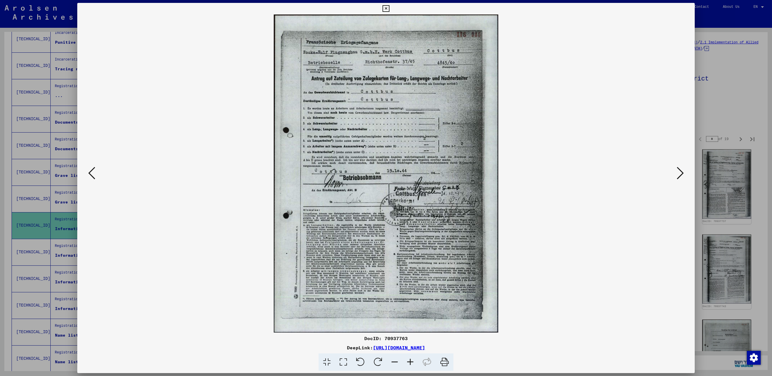
click at [682, 173] on icon at bounding box center [680, 173] width 7 height 14
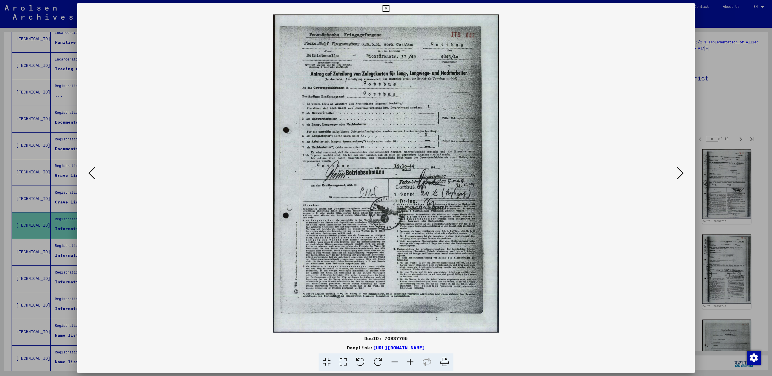
click at [682, 173] on icon at bounding box center [680, 173] width 7 height 14
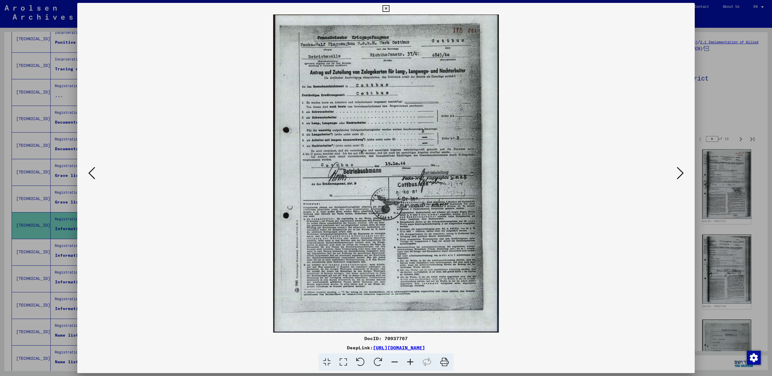
click at [682, 173] on icon at bounding box center [680, 173] width 7 height 14
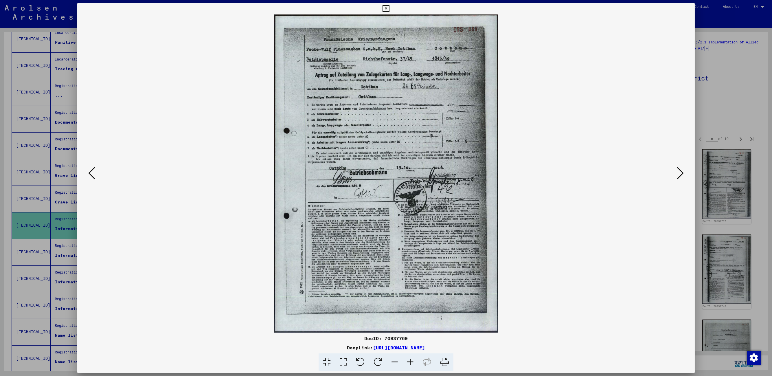
click at [682, 173] on icon at bounding box center [680, 173] width 7 height 14
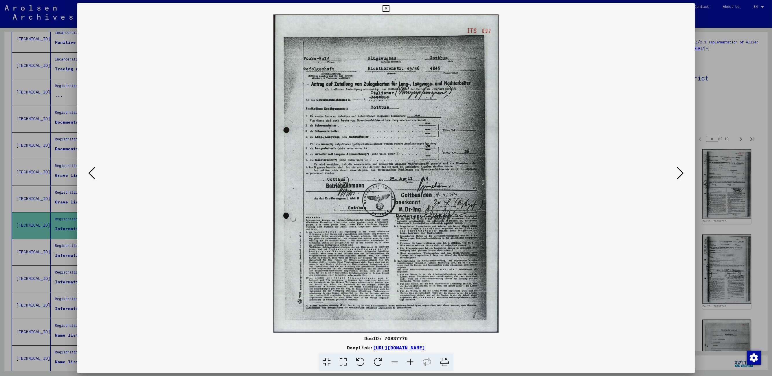
click at [682, 173] on icon at bounding box center [680, 173] width 7 height 14
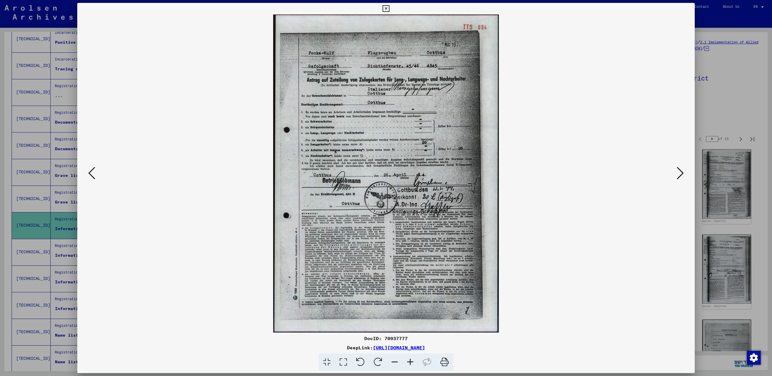
click at [682, 173] on icon at bounding box center [680, 173] width 7 height 14
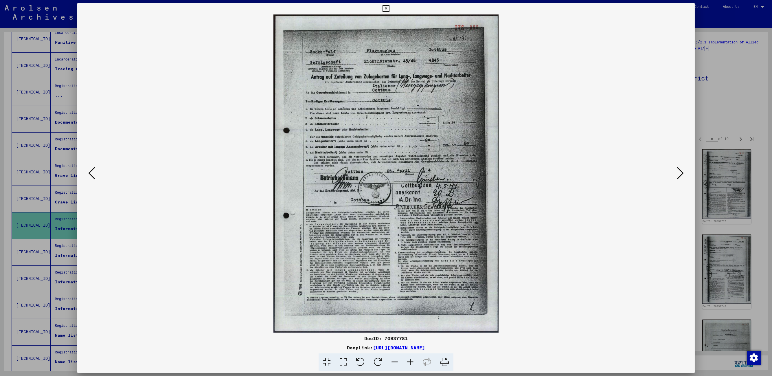
click at [682, 173] on icon at bounding box center [680, 173] width 7 height 14
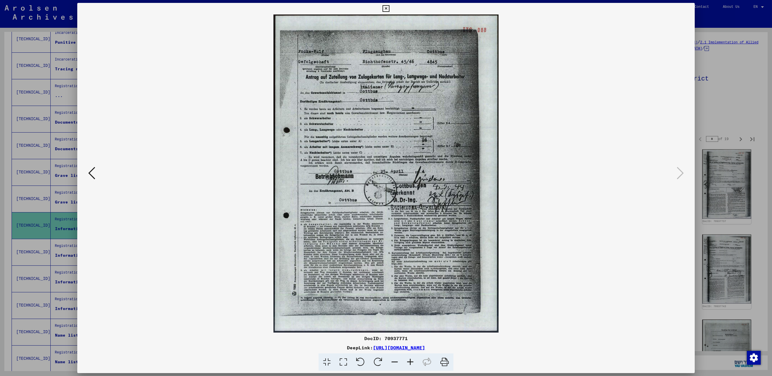
click at [386, 9] on icon at bounding box center [385, 8] width 7 height 7
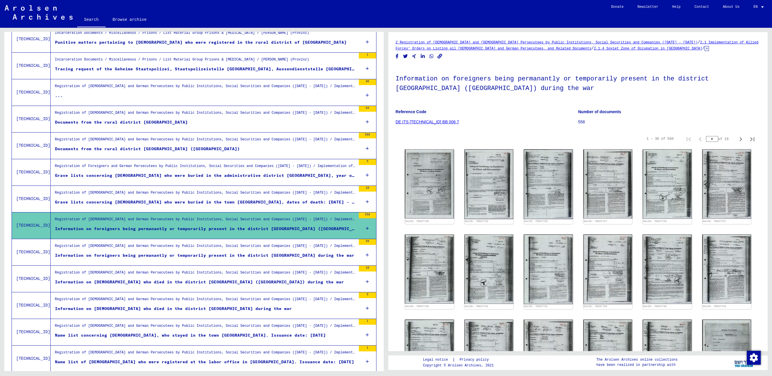
click at [139, 253] on div "Information on foreigners being permanantly or temporarily present in the distr…" at bounding box center [204, 255] width 299 height 6
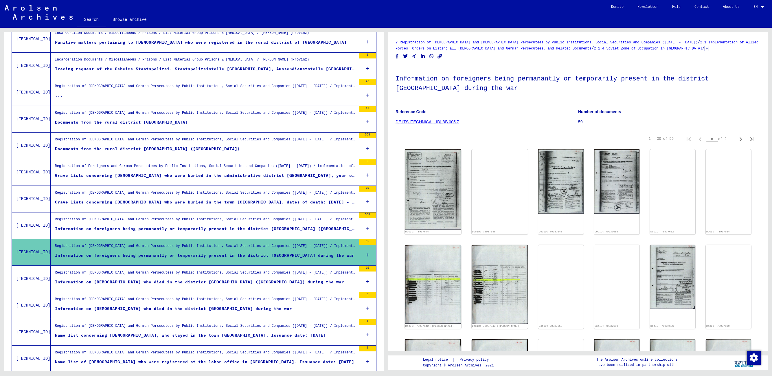
scroll to position [277, 0]
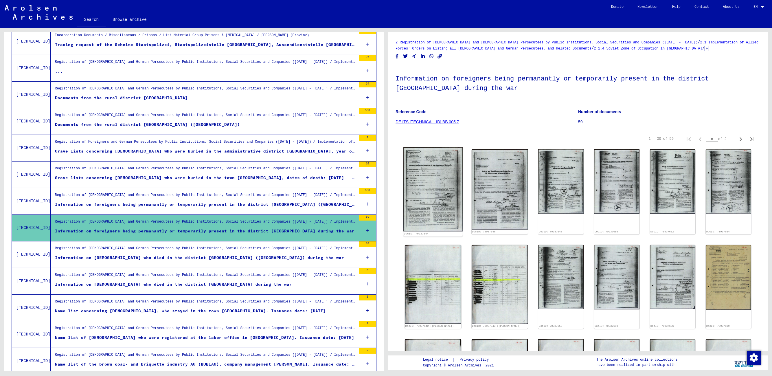
click at [446, 182] on img at bounding box center [432, 189] width 59 height 84
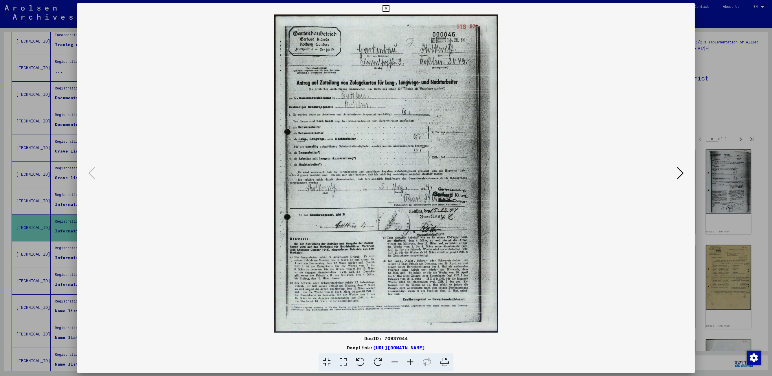
click at [681, 171] on icon at bounding box center [680, 173] width 7 height 14
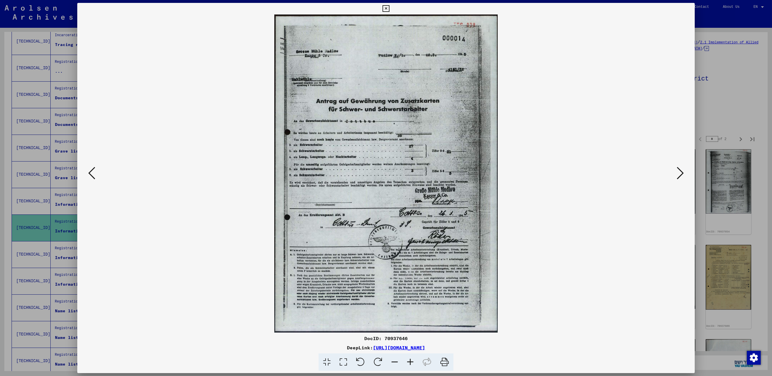
click at [681, 171] on icon at bounding box center [680, 173] width 7 height 14
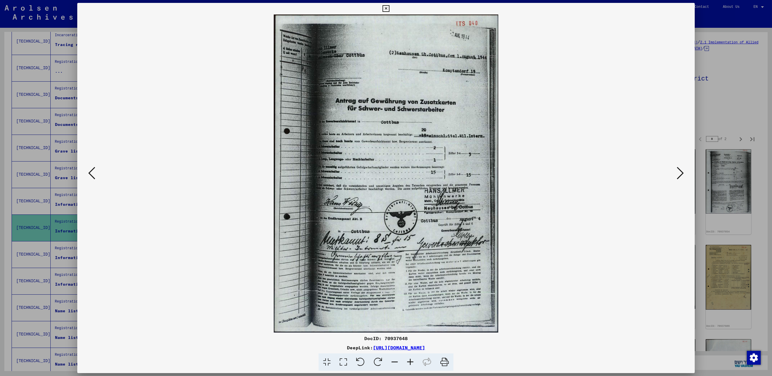
click at [681, 171] on icon at bounding box center [680, 173] width 7 height 14
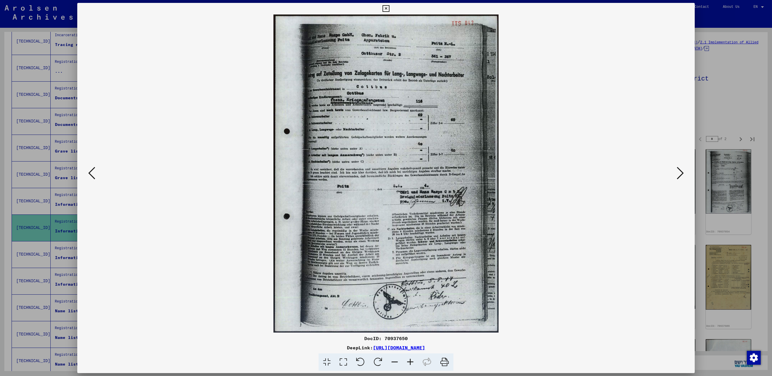
click at [681, 171] on icon at bounding box center [680, 173] width 7 height 14
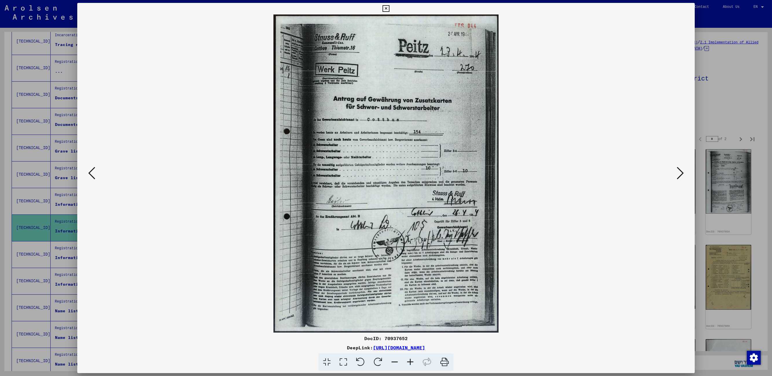
click at [681, 171] on icon at bounding box center [680, 173] width 7 height 14
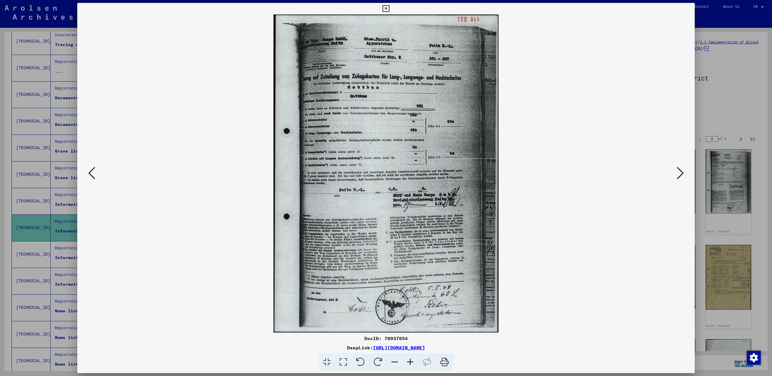
click at [681, 171] on icon at bounding box center [680, 173] width 7 height 14
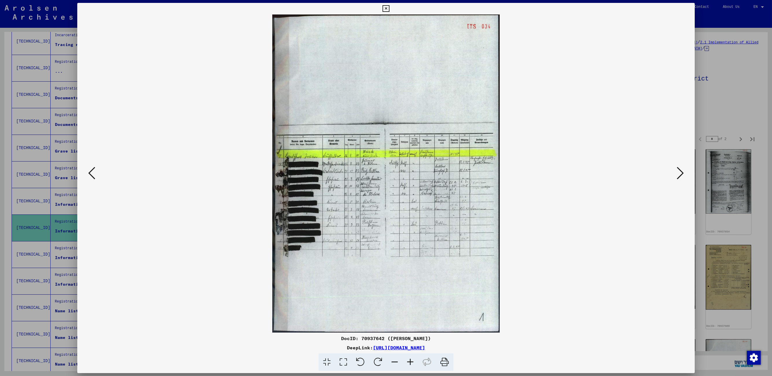
click at [681, 171] on icon at bounding box center [680, 173] width 7 height 14
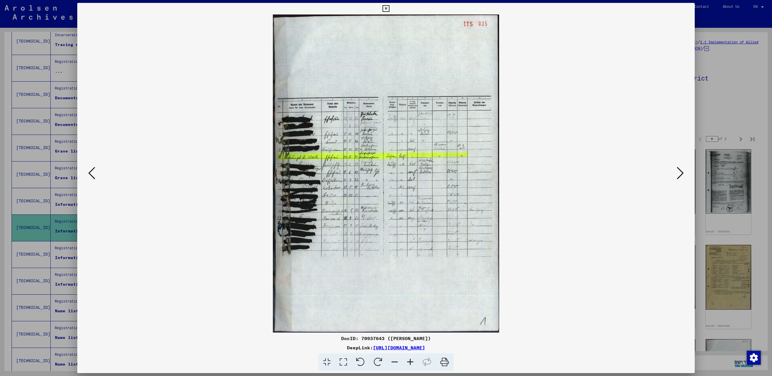
click at [681, 171] on icon at bounding box center [680, 173] width 7 height 14
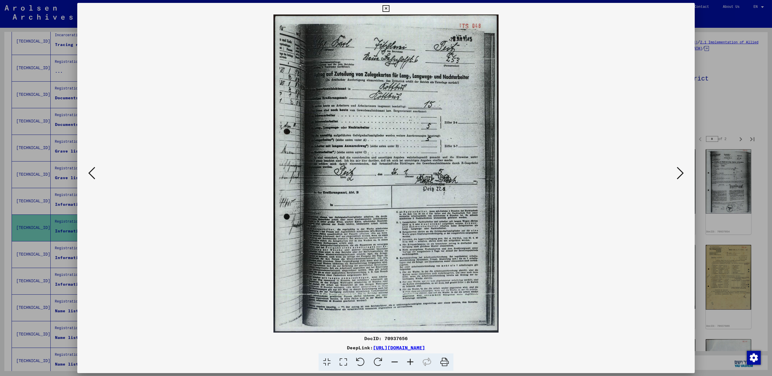
click at [81, 174] on div at bounding box center [385, 173] width 617 height 318
drag, startPoint x: 86, startPoint y: 174, endPoint x: 89, endPoint y: 174, distance: 3.8
click at [86, 174] on div at bounding box center [385, 173] width 617 height 318
click at [90, 174] on icon at bounding box center [91, 173] width 7 height 14
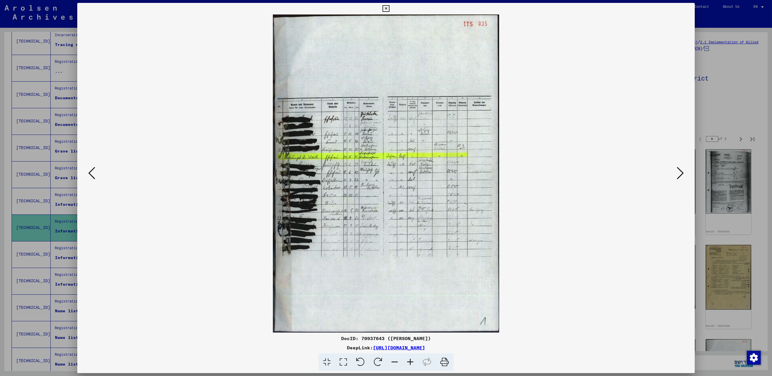
click at [680, 172] on icon at bounding box center [680, 173] width 7 height 14
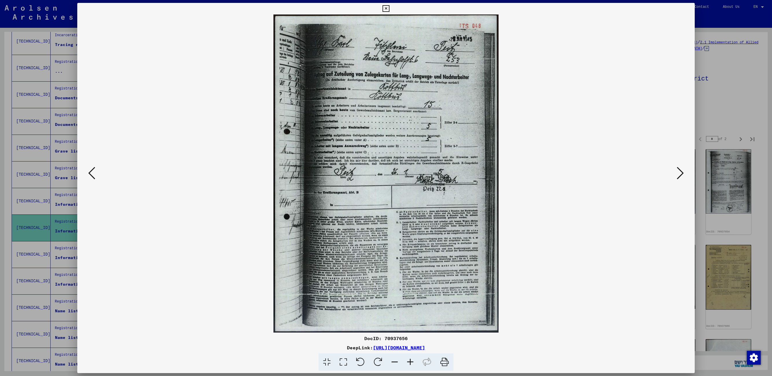
click at [680, 172] on icon at bounding box center [680, 173] width 7 height 14
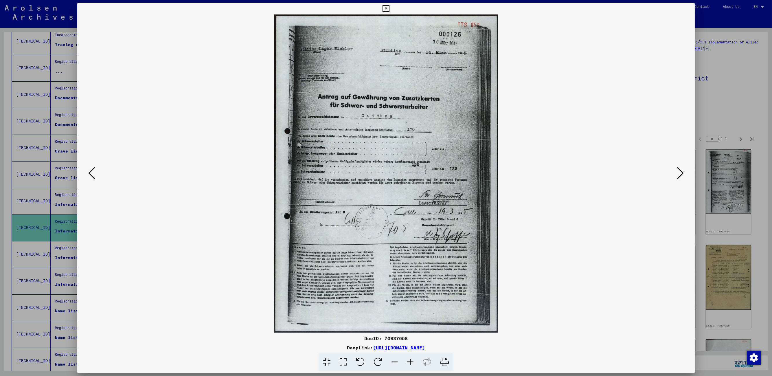
click at [680, 172] on icon at bounding box center [680, 173] width 7 height 14
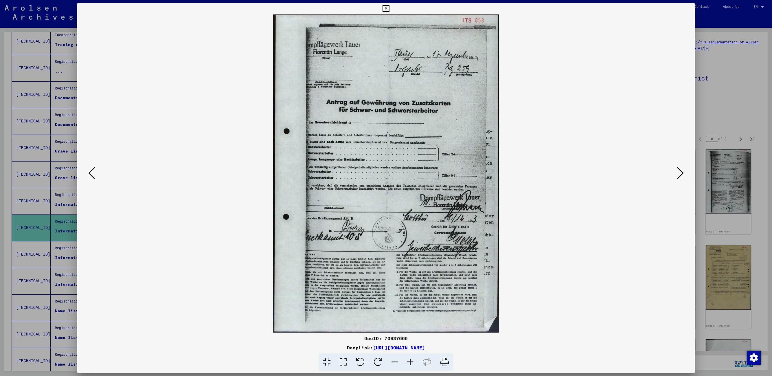
click at [680, 172] on icon at bounding box center [680, 173] width 7 height 14
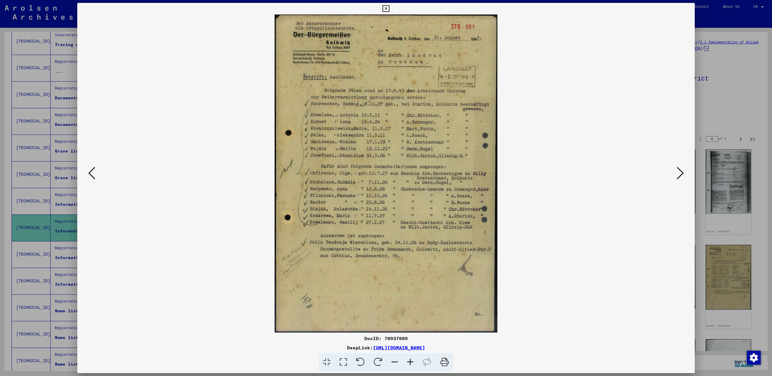
click at [680, 172] on icon at bounding box center [680, 173] width 7 height 14
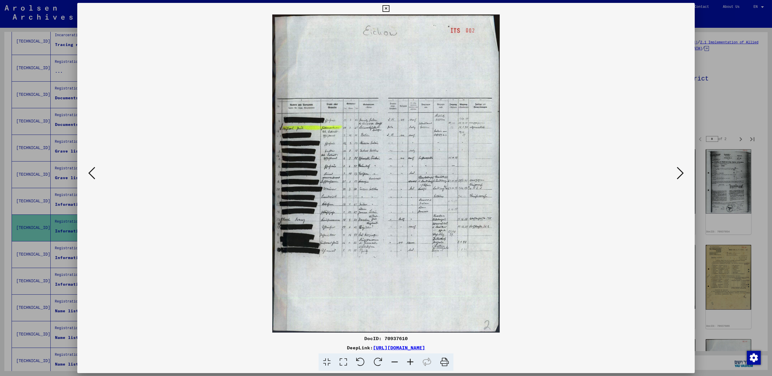
click at [680, 172] on icon at bounding box center [680, 173] width 7 height 14
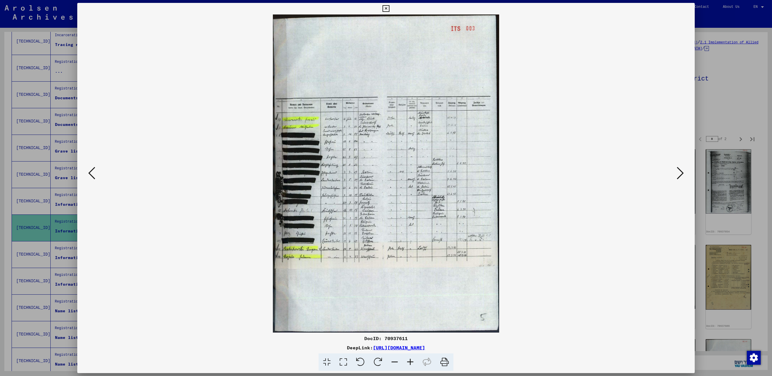
click at [680, 172] on icon at bounding box center [680, 173] width 7 height 14
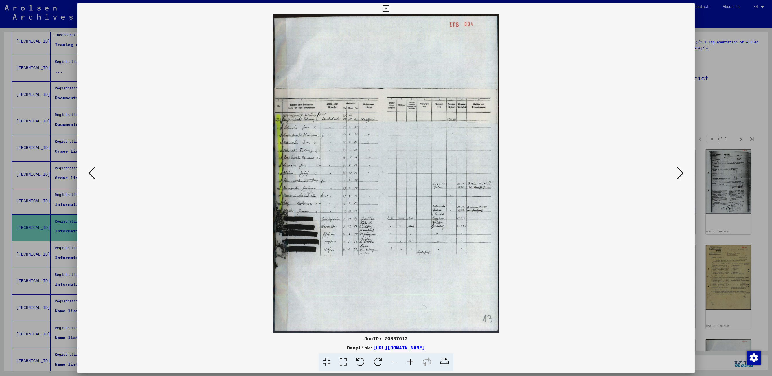
click at [680, 172] on icon at bounding box center [680, 173] width 7 height 14
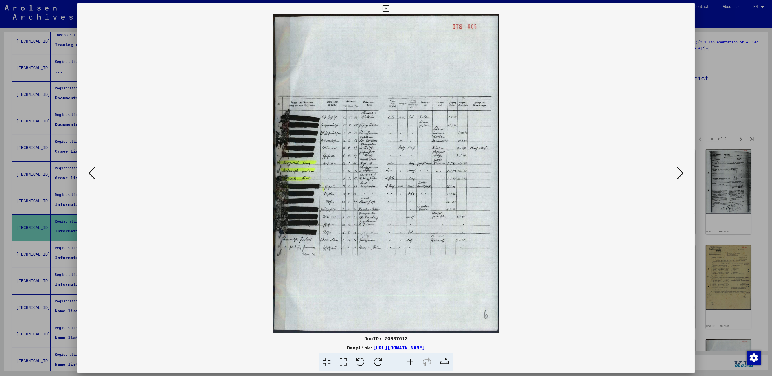
click at [680, 172] on icon at bounding box center [680, 173] width 7 height 14
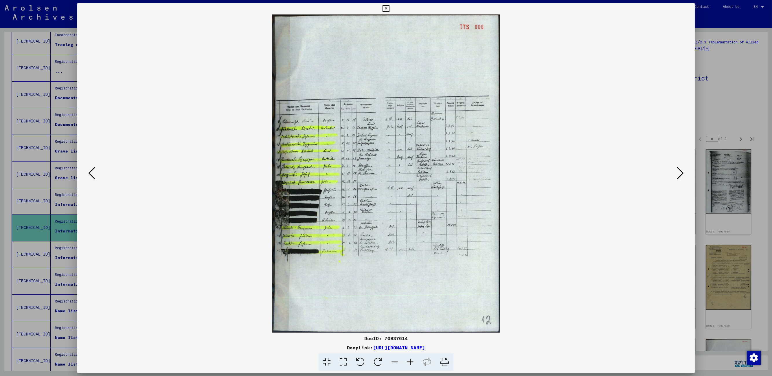
click at [680, 172] on icon at bounding box center [680, 173] width 7 height 14
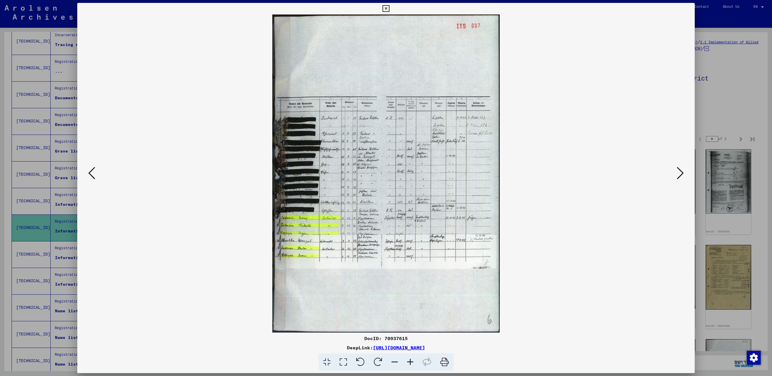
click at [680, 172] on icon at bounding box center [680, 173] width 7 height 14
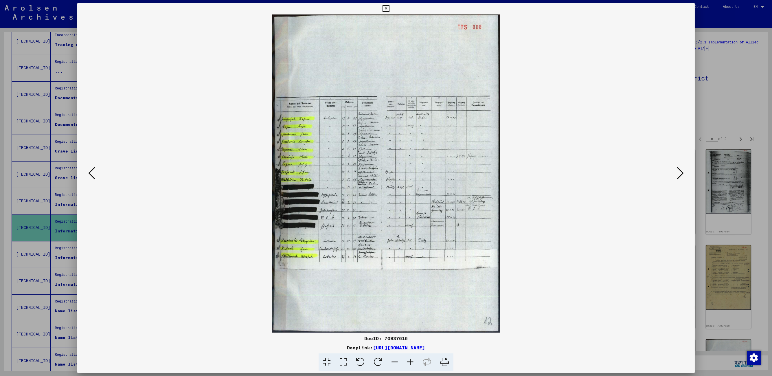
click at [680, 172] on icon at bounding box center [680, 173] width 7 height 14
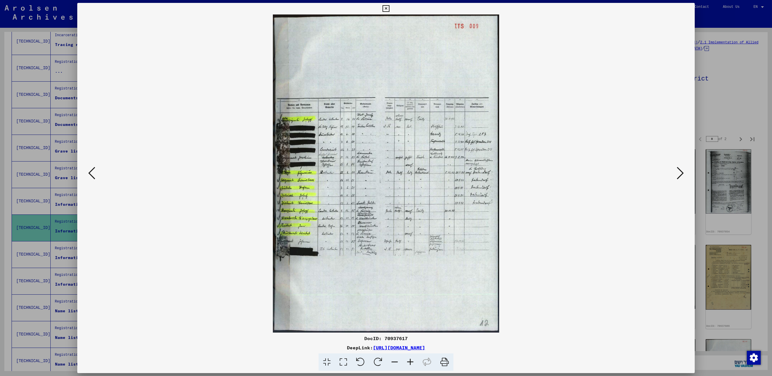
click at [680, 172] on icon at bounding box center [680, 173] width 7 height 14
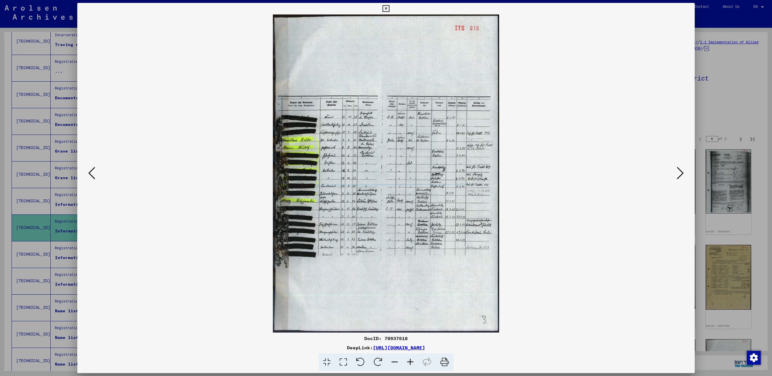
click at [680, 172] on icon at bounding box center [680, 173] width 7 height 14
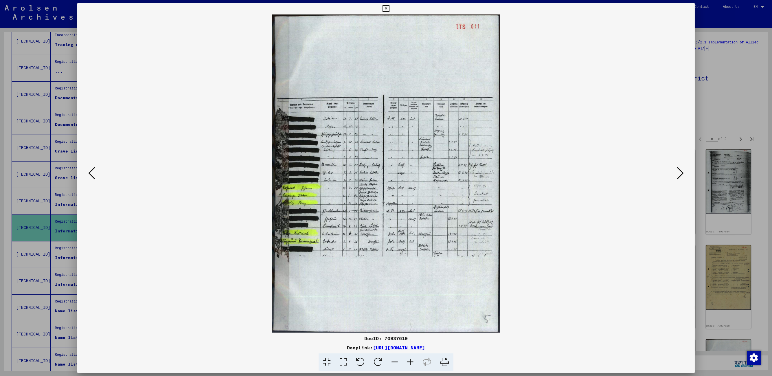
click at [680, 172] on icon at bounding box center [680, 173] width 7 height 14
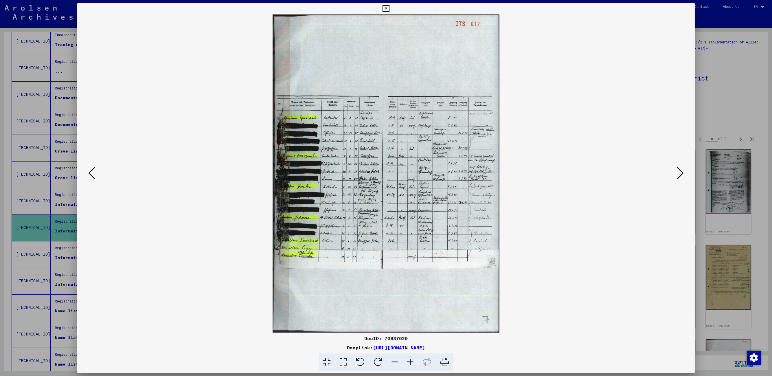
click at [680, 172] on icon at bounding box center [680, 173] width 7 height 14
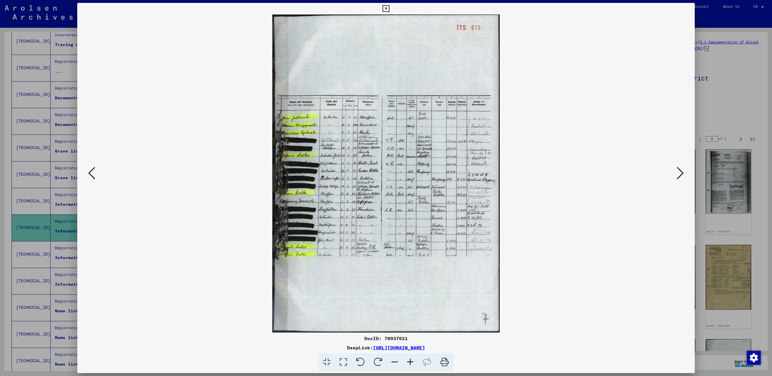
click at [680, 172] on icon at bounding box center [680, 173] width 7 height 14
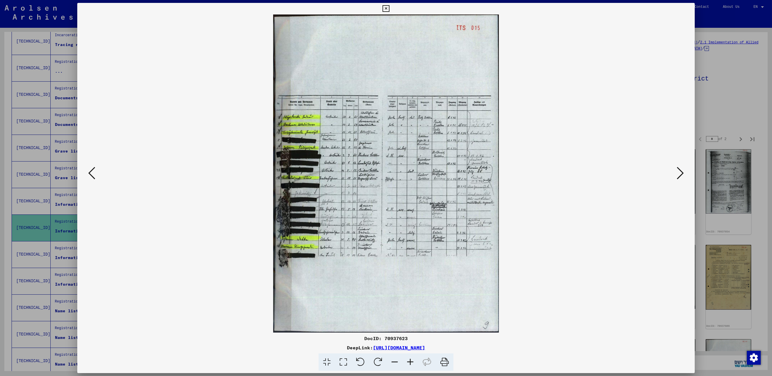
click at [680, 172] on icon at bounding box center [680, 173] width 7 height 14
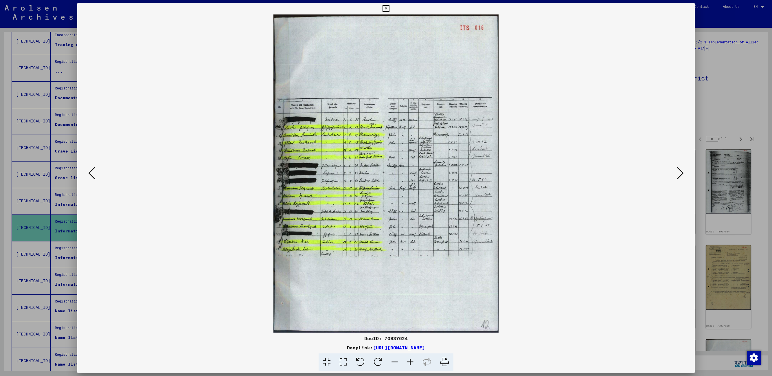
click at [680, 172] on icon at bounding box center [680, 173] width 7 height 14
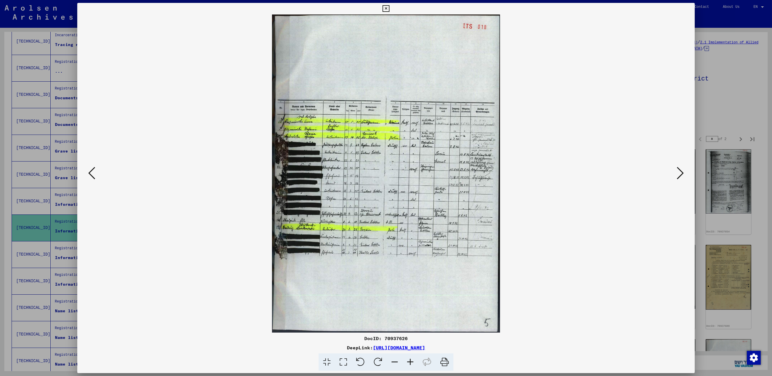
click at [680, 172] on icon at bounding box center [680, 173] width 7 height 14
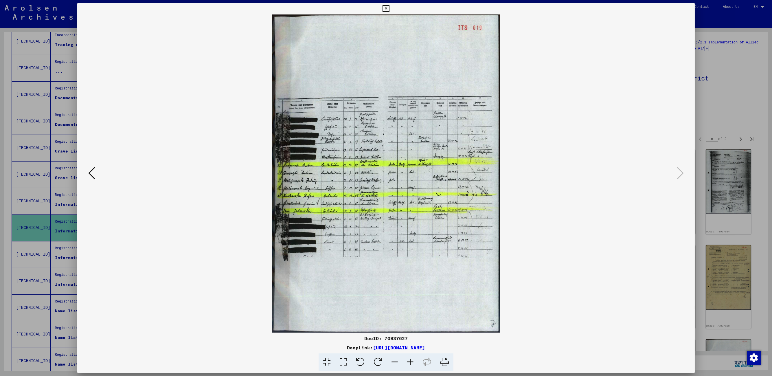
click at [384, 9] on icon at bounding box center [385, 8] width 7 height 7
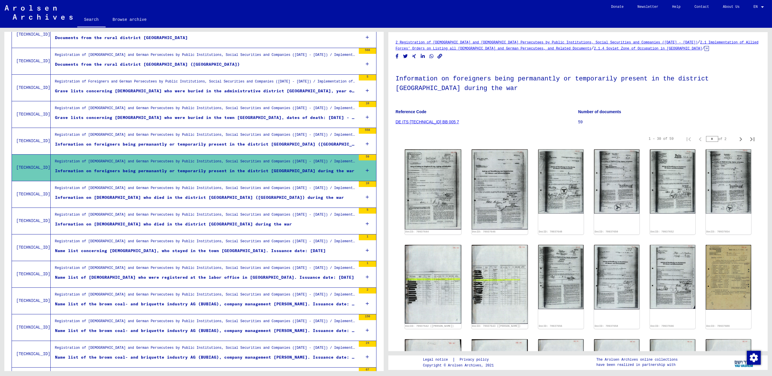
scroll to position [373, 0]
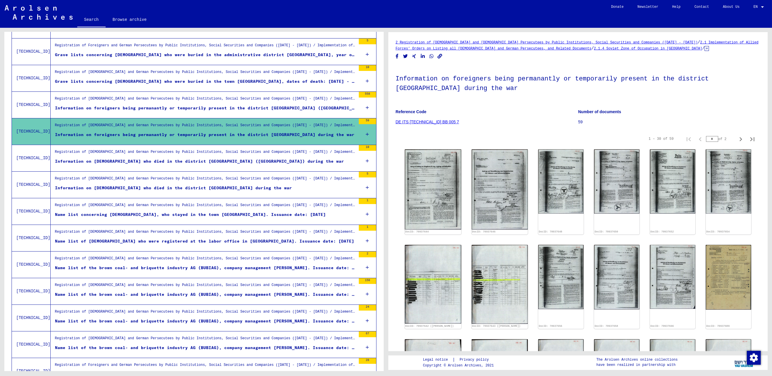
click at [175, 181] on div "Registration of [DEMOGRAPHIC_DATA] and German Persecutees by Public Institution…" at bounding box center [205, 180] width 301 height 8
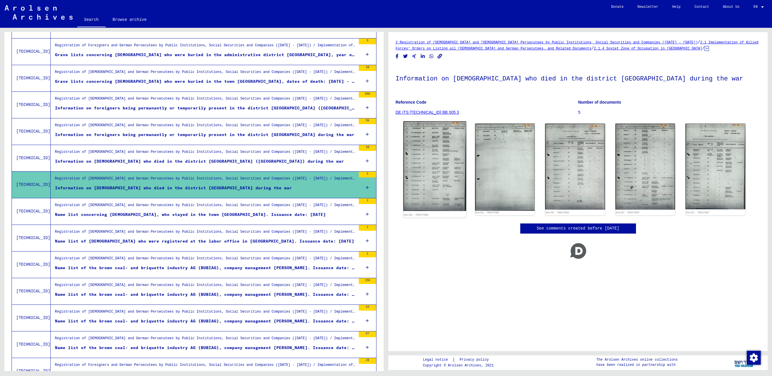
click at [415, 156] on img at bounding box center [434, 165] width 63 height 89
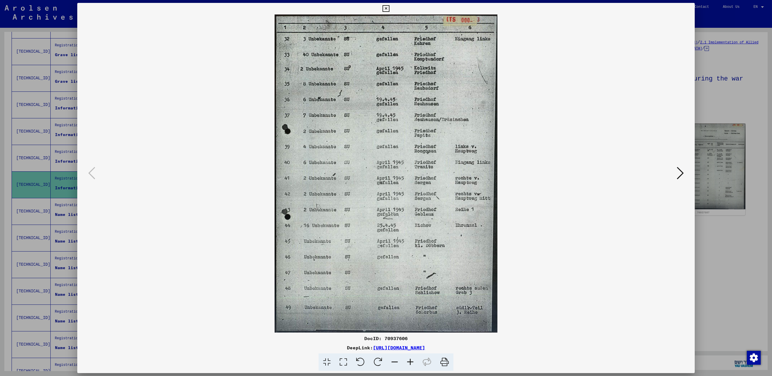
click at [683, 176] on icon at bounding box center [680, 173] width 7 height 14
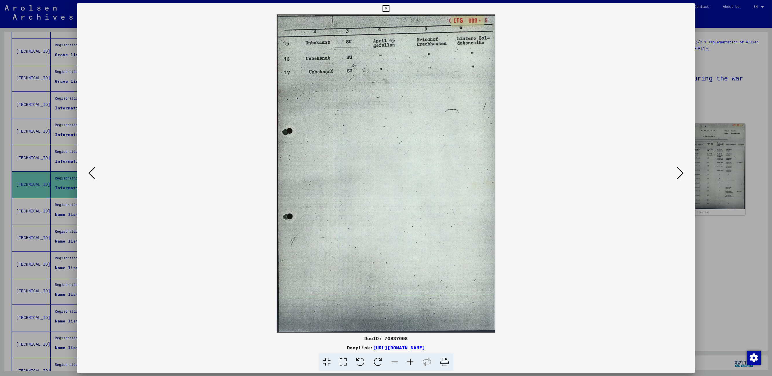
click at [683, 176] on icon at bounding box center [680, 173] width 7 height 14
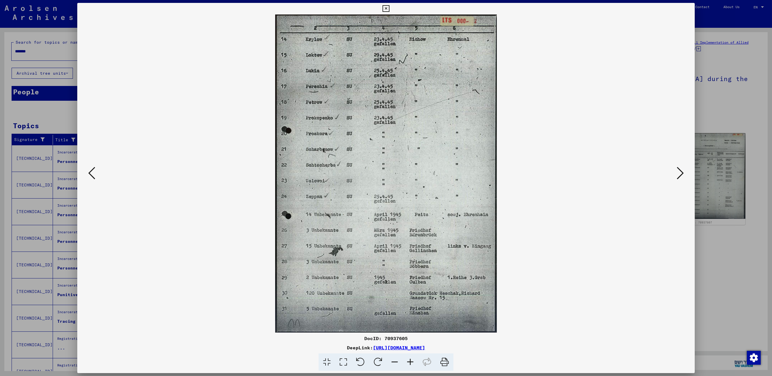
scroll to position [373, 0]
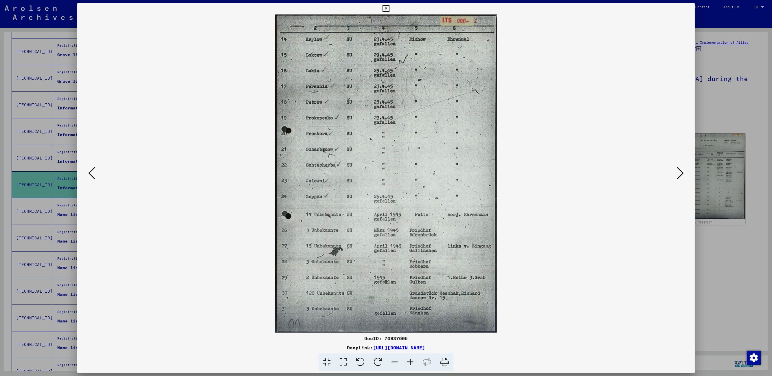
click at [683, 176] on icon at bounding box center [680, 173] width 7 height 14
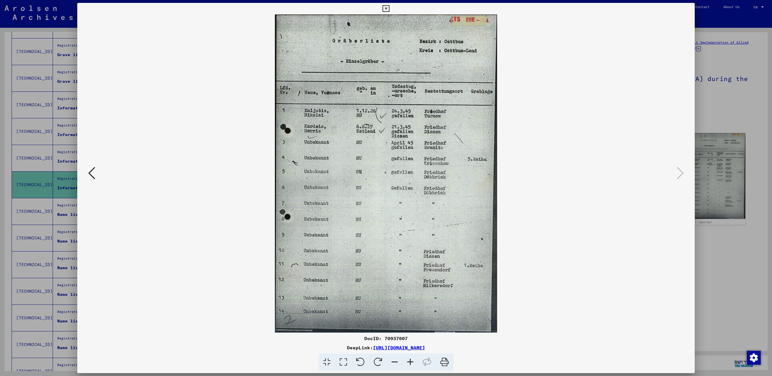
drag, startPoint x: 384, startPoint y: 9, endPoint x: 372, endPoint y: 14, distance: 12.7
click at [385, 9] on icon at bounding box center [385, 8] width 7 height 7
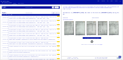
scroll to position [0, 0]
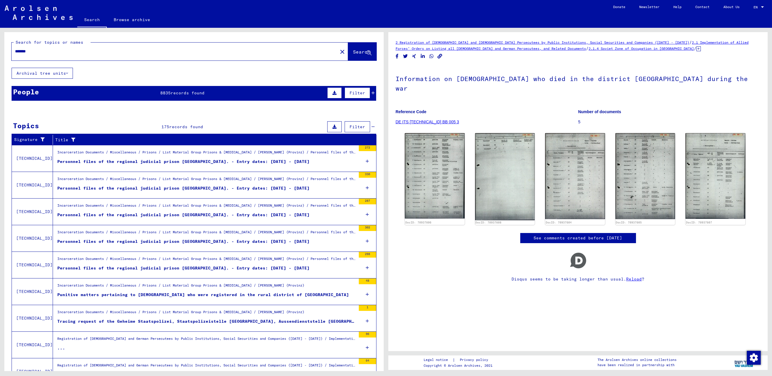
drag, startPoint x: 71, startPoint y: 51, endPoint x: -6, endPoint y: 54, distance: 77.9
click at [0, 54] on html "Search Browse archive Donate Newsletter Help Contact About Us Search Browse arc…" at bounding box center [386, 188] width 772 height 376
paste input "**********"
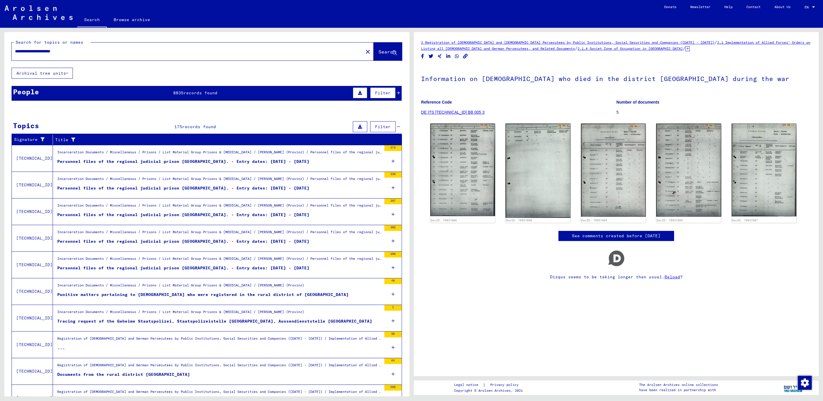
click at [379, 52] on span "Search" at bounding box center [387, 52] width 17 height 6
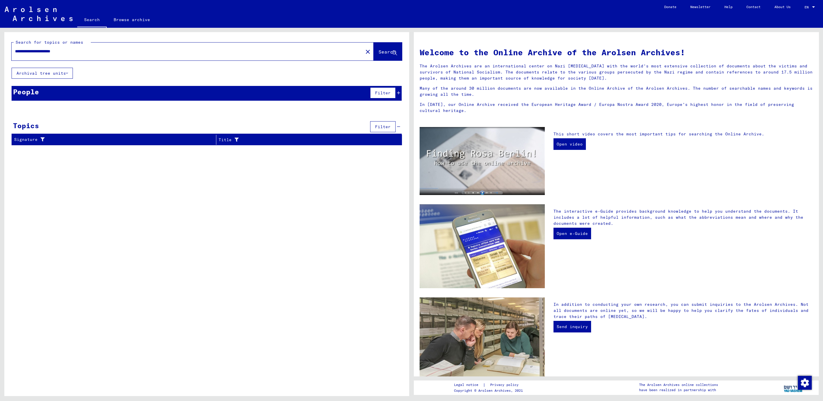
drag, startPoint x: 29, startPoint y: 52, endPoint x: 12, endPoint y: 49, distance: 17.8
click at [12, 49] on div "**********" at bounding box center [184, 51] width 345 height 13
drag, startPoint x: 34, startPoint y: 52, endPoint x: -9, endPoint y: 48, distance: 43.6
click at [0, 48] on html "**********" at bounding box center [411, 200] width 823 height 401
type input "**********"
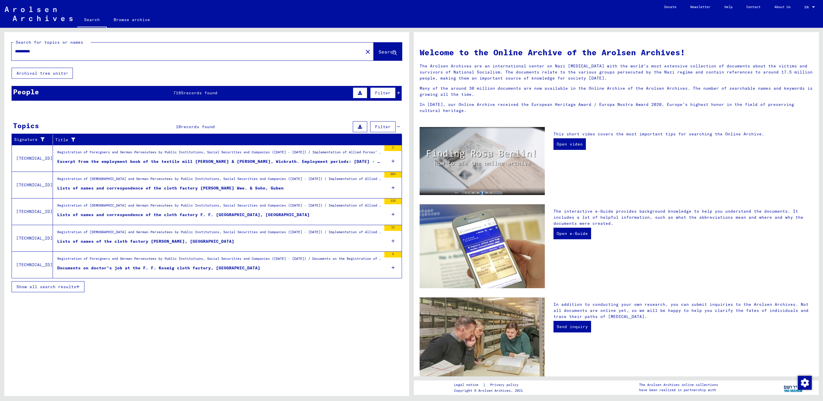
click at [198, 160] on div "Excerpt from the employment book of the textile mill Heinen & Jansen, Wickrath.…" at bounding box center [219, 162] width 324 height 6
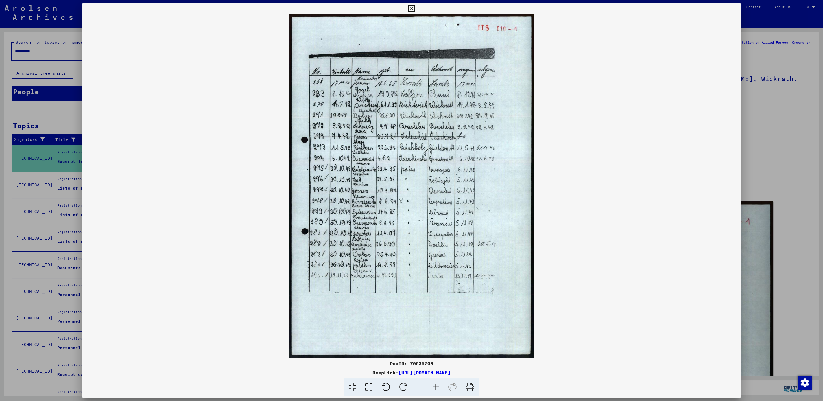
click at [411, 7] on icon at bounding box center [411, 8] width 7 height 7
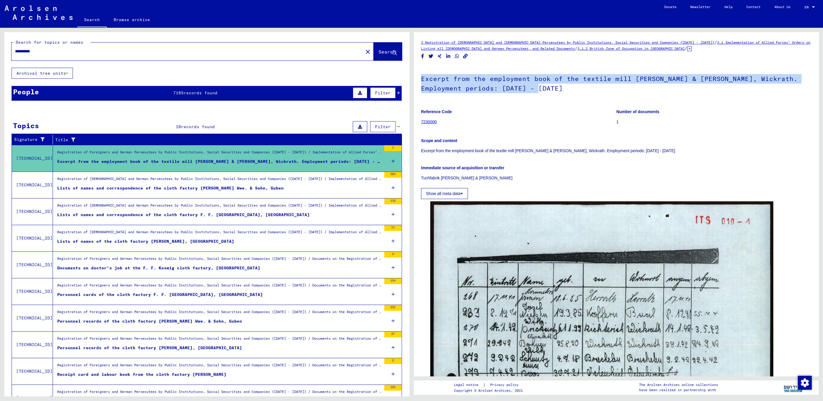
drag, startPoint x: 556, startPoint y: 88, endPoint x: 422, endPoint y: 75, distance: 134.9
click at [422, 75] on h1 "Excerpt from the employment book of the textile mill Heinen & Jansen, Wickrath.…" at bounding box center [616, 82] width 391 height 35
copy h1 "Excerpt from the employment book of the textile mill Heinen & Jansen, Wickrath.…"
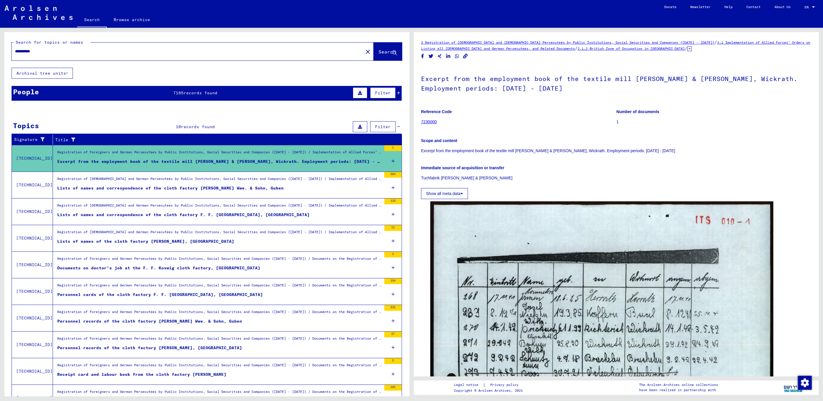
click at [152, 187] on div "Lists of names and correspondence of the cloth factory C. Lehmann's Wwe. & Sohn…" at bounding box center [170, 188] width 227 height 6
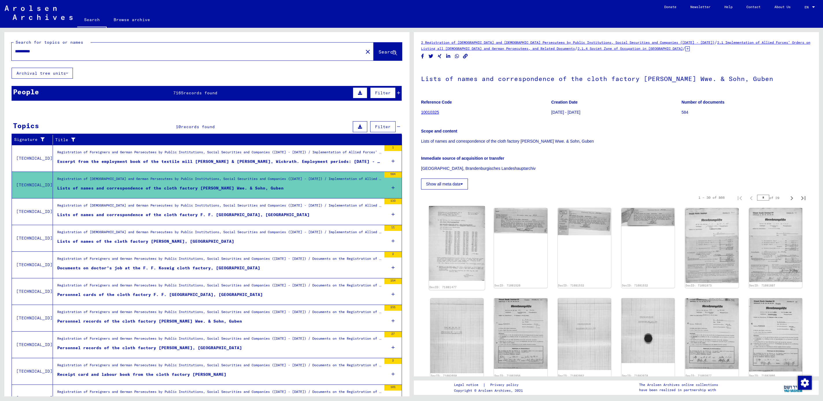
click at [456, 243] on img at bounding box center [457, 243] width 56 height 75
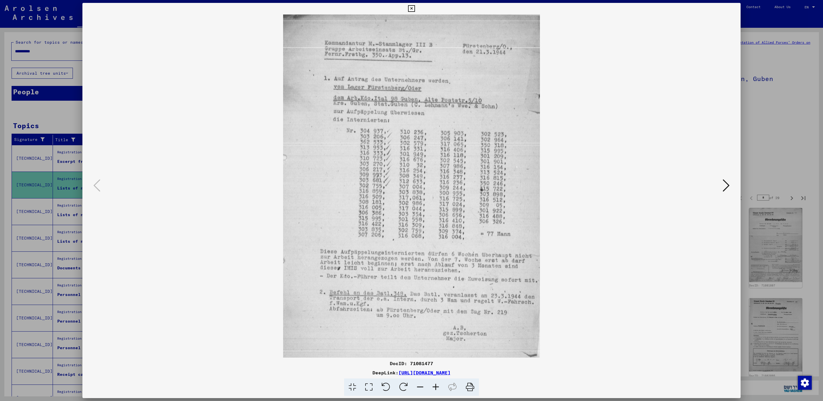
click at [731, 187] on button at bounding box center [726, 186] width 10 height 16
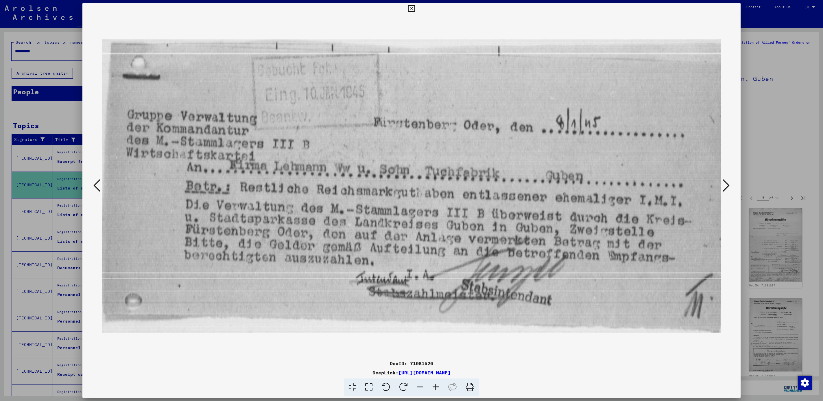
click at [731, 187] on button at bounding box center [726, 186] width 10 height 16
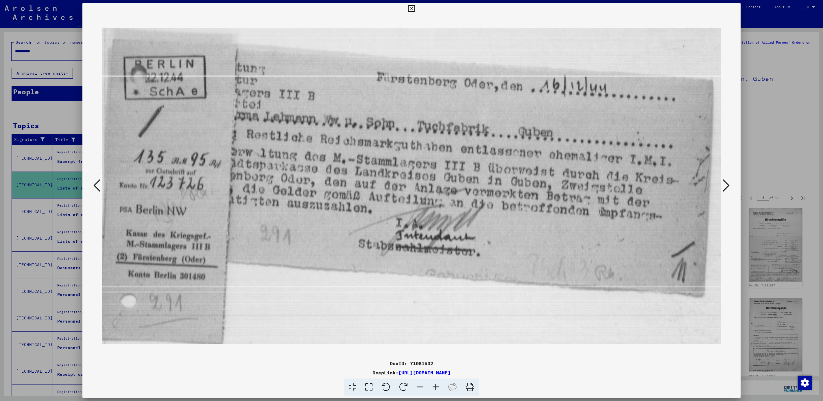
click at [731, 187] on button at bounding box center [726, 186] width 10 height 16
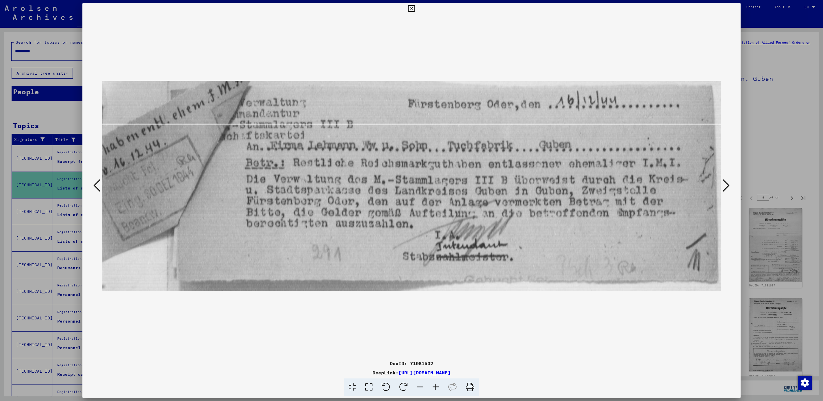
click at [731, 187] on button at bounding box center [726, 186] width 10 height 16
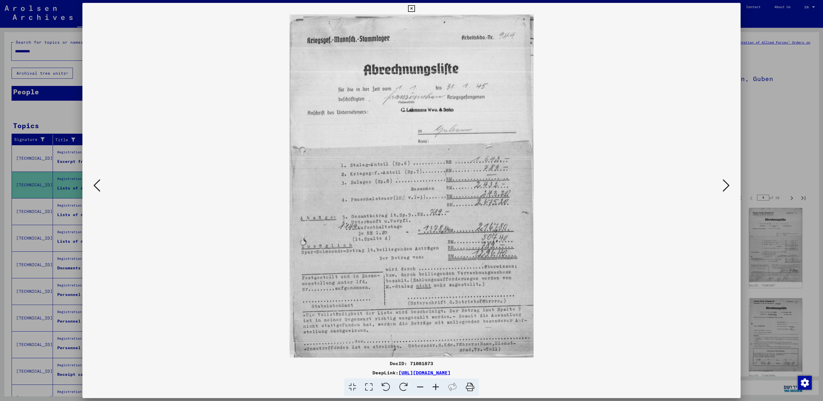
click at [731, 187] on button at bounding box center [726, 186] width 10 height 16
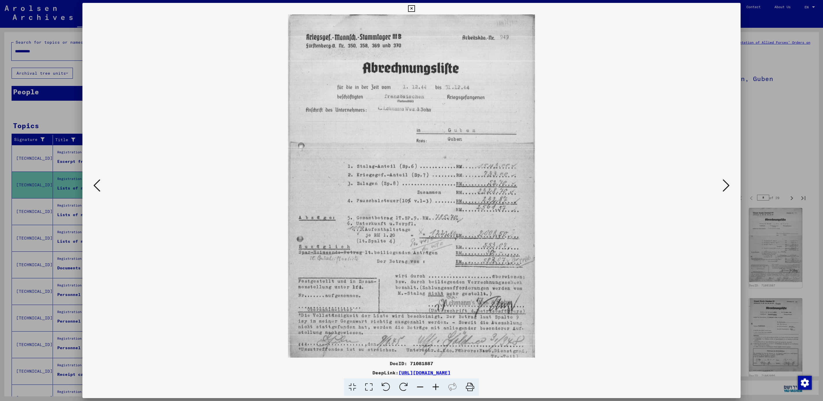
click at [731, 187] on button at bounding box center [726, 186] width 10 height 16
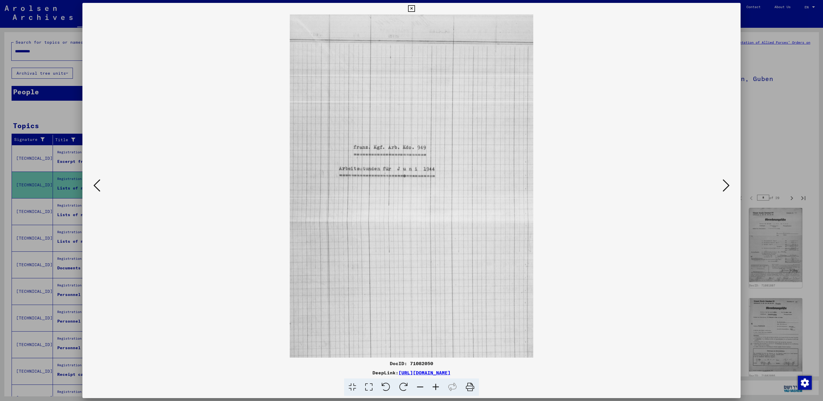
click at [731, 187] on button at bounding box center [726, 186] width 10 height 16
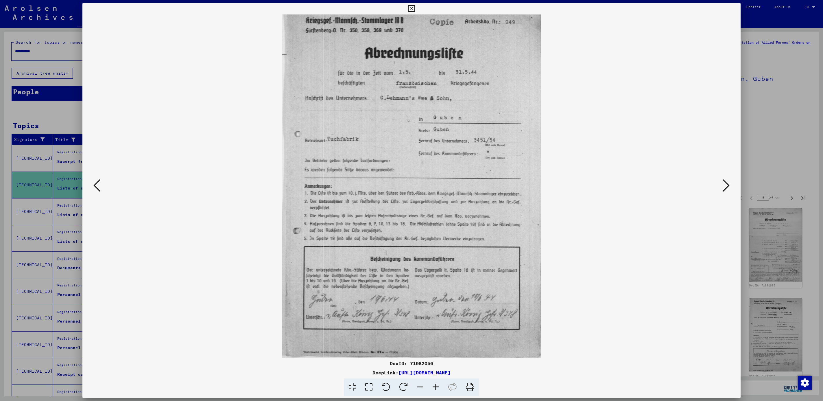
click at [731, 187] on button at bounding box center [726, 186] width 10 height 16
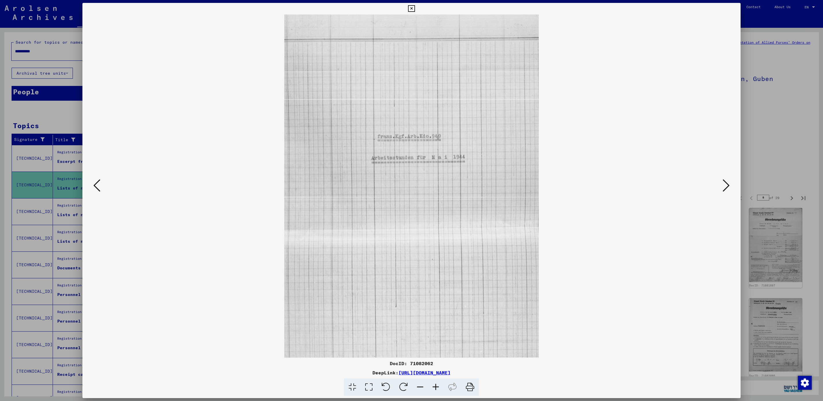
click at [731, 187] on button at bounding box center [726, 186] width 10 height 16
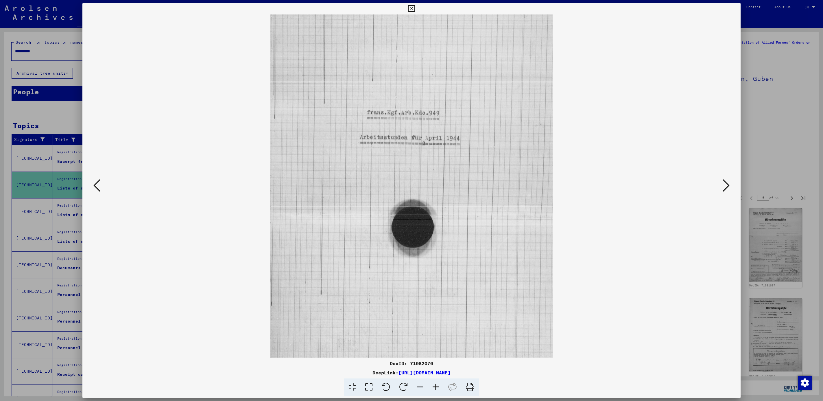
click at [731, 187] on button at bounding box center [726, 186] width 10 height 16
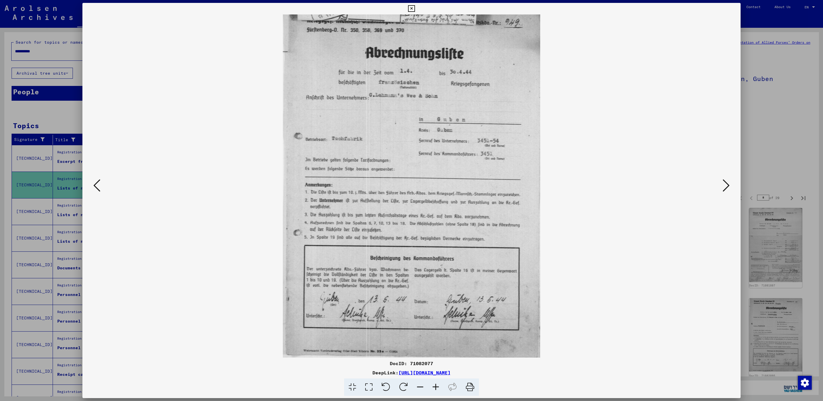
click at [731, 187] on button at bounding box center [726, 186] width 10 height 16
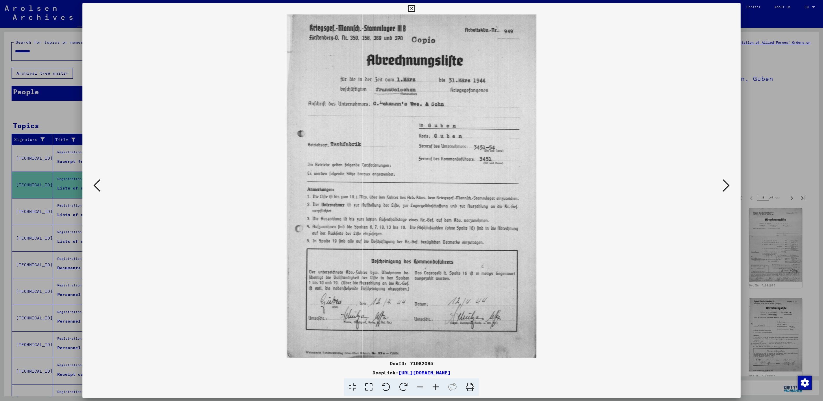
click at [731, 187] on button at bounding box center [726, 186] width 10 height 16
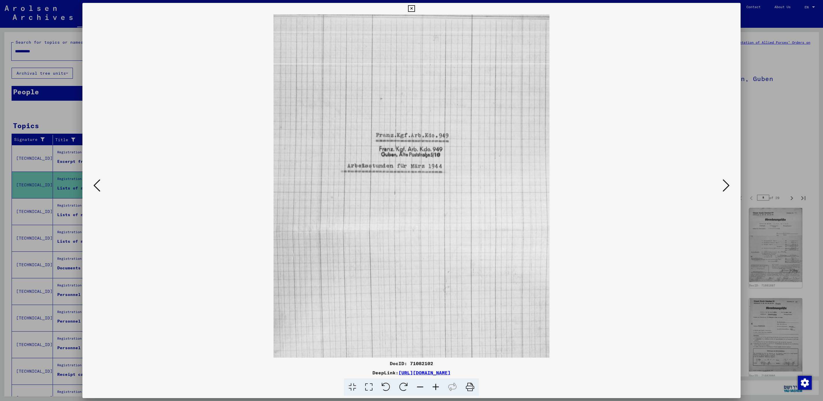
click at [731, 187] on button at bounding box center [726, 186] width 10 height 16
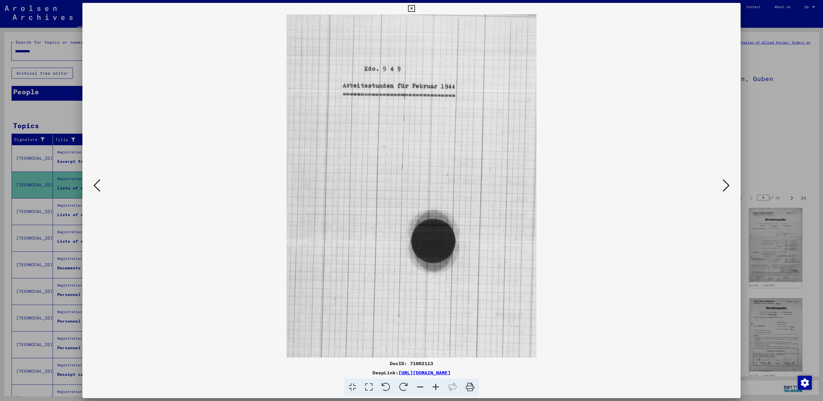
click at [731, 187] on button at bounding box center [726, 186] width 10 height 16
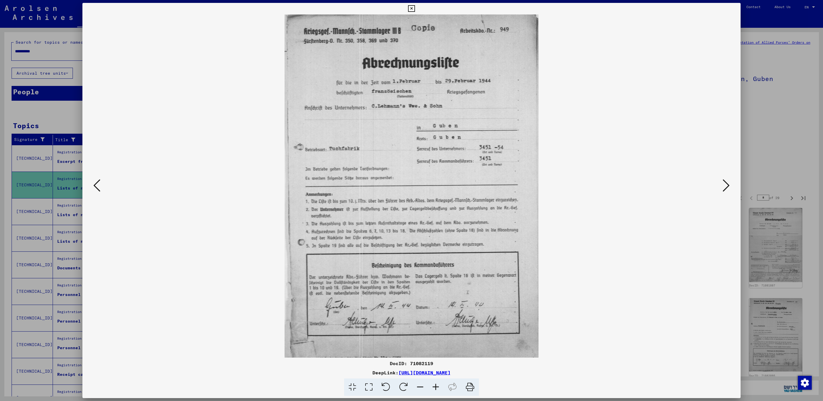
click at [731, 187] on button at bounding box center [726, 186] width 10 height 16
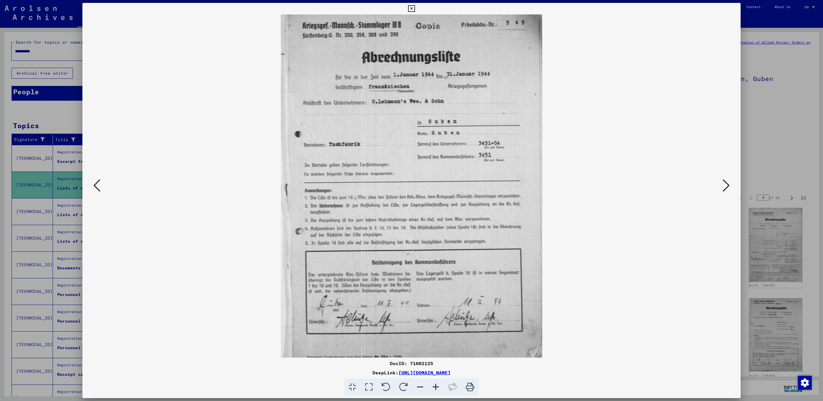
click at [412, 9] on icon at bounding box center [411, 8] width 7 height 7
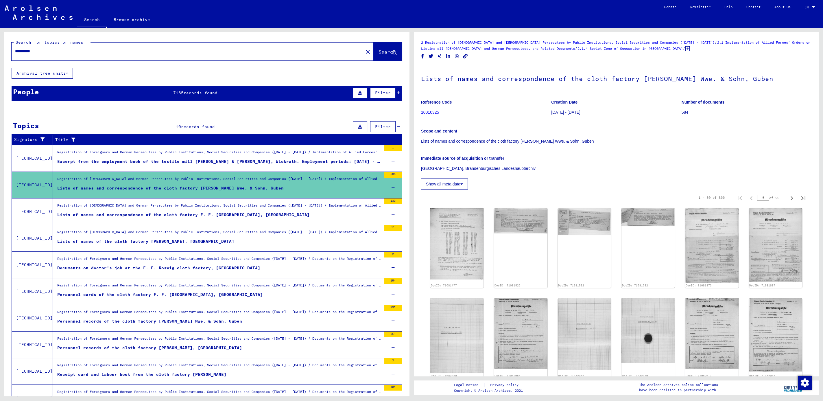
click at [130, 214] on div "Lists of names and correspondence of the cloth factory F. F. Koswig, Finsterwal…" at bounding box center [183, 215] width 253 height 6
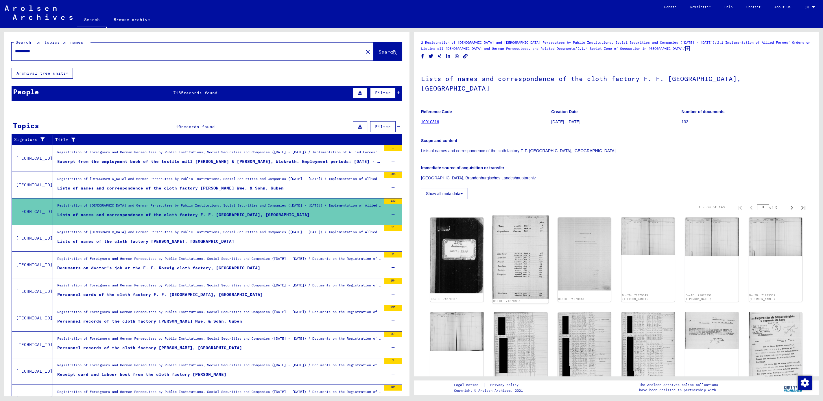
click at [529, 243] on img at bounding box center [521, 257] width 56 height 83
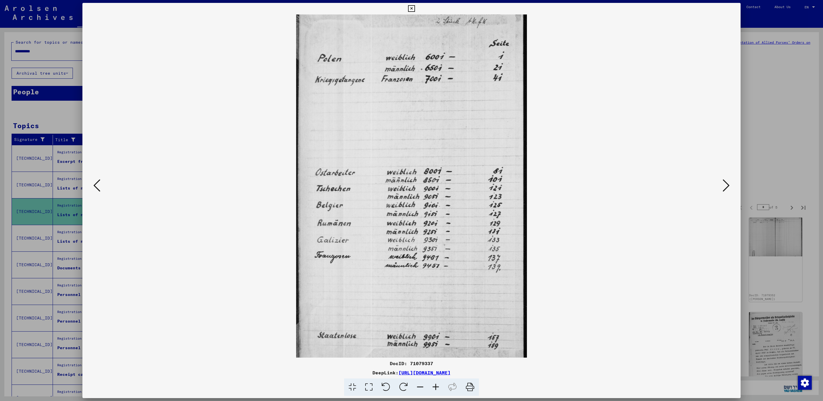
click at [731, 188] on button at bounding box center [726, 186] width 10 height 16
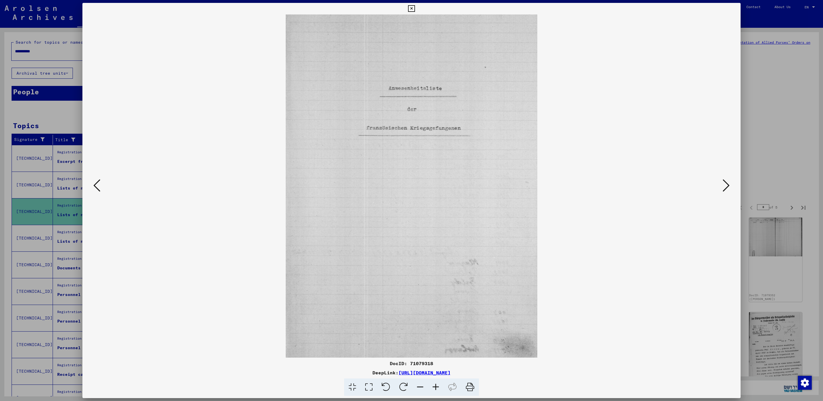
click at [731, 188] on button at bounding box center [726, 186] width 10 height 16
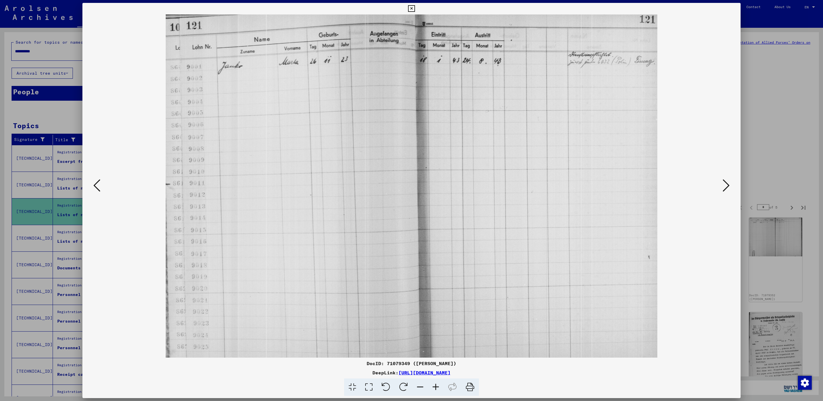
click at [731, 188] on button at bounding box center [726, 186] width 10 height 16
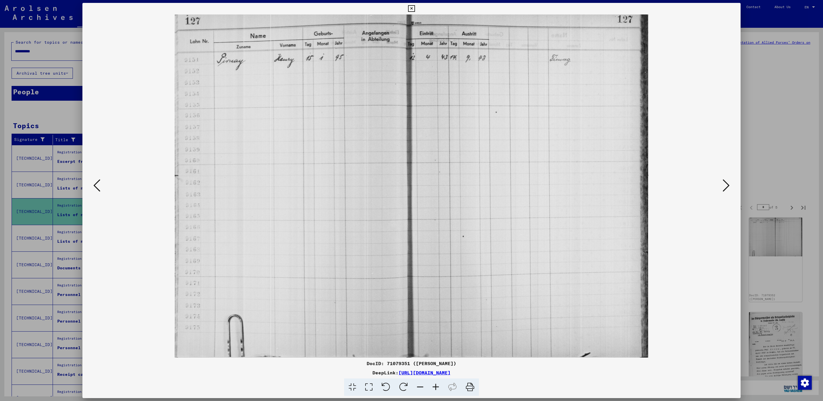
click at [731, 188] on button at bounding box center [726, 186] width 10 height 16
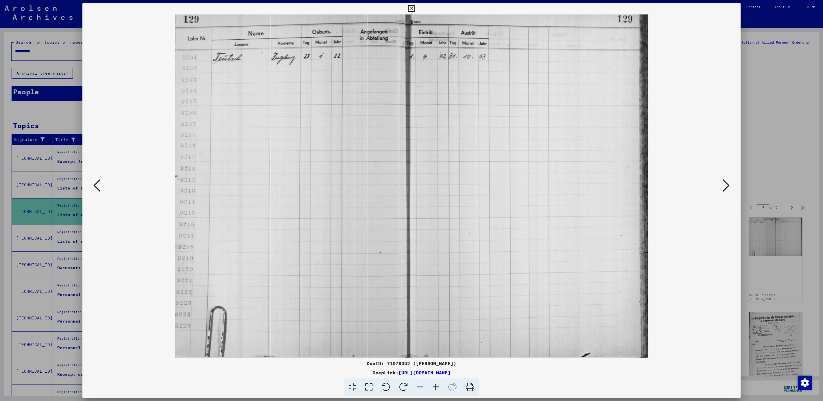
click at [731, 188] on button at bounding box center [726, 186] width 10 height 16
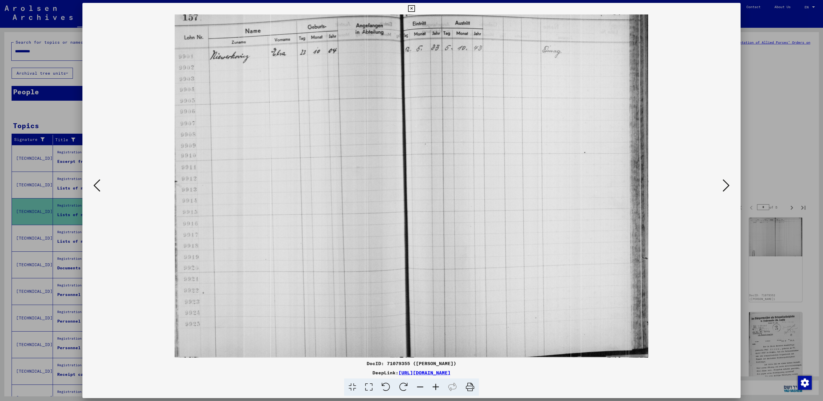
click at [731, 188] on button at bounding box center [726, 186] width 10 height 16
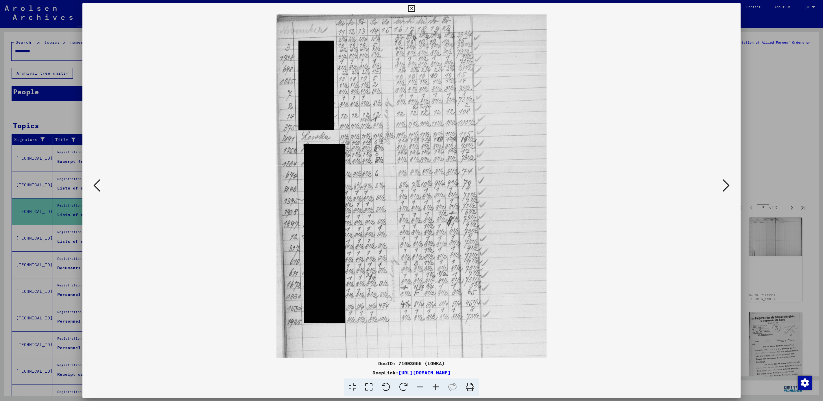
click at [731, 188] on button at bounding box center [726, 186] width 10 height 16
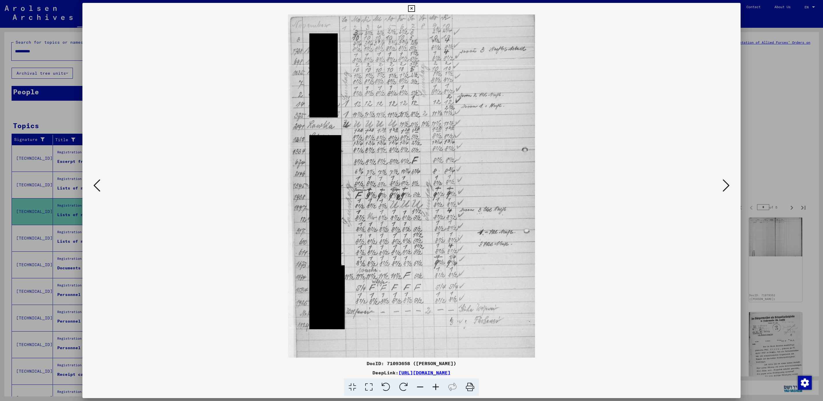
click at [731, 188] on button at bounding box center [726, 186] width 10 height 16
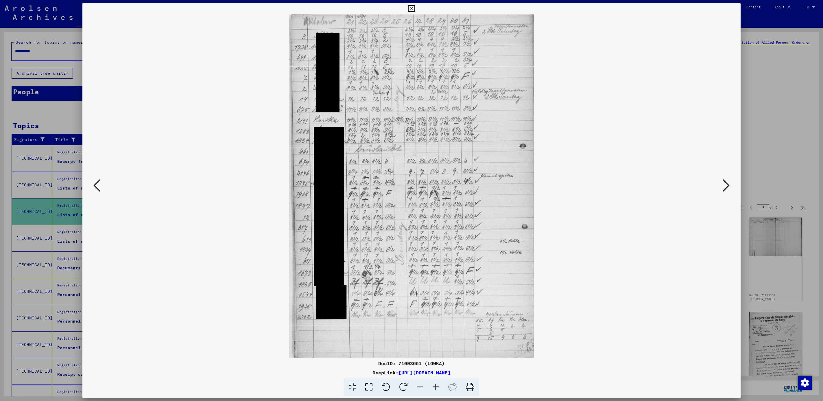
click at [731, 188] on button at bounding box center [726, 186] width 10 height 16
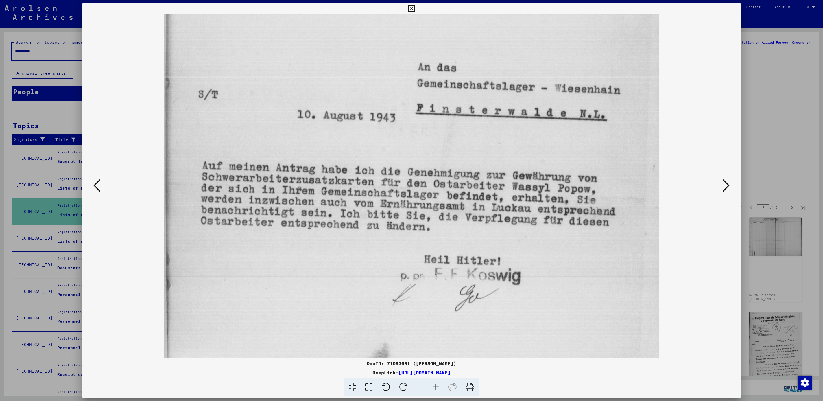
click at [731, 188] on button at bounding box center [726, 186] width 10 height 16
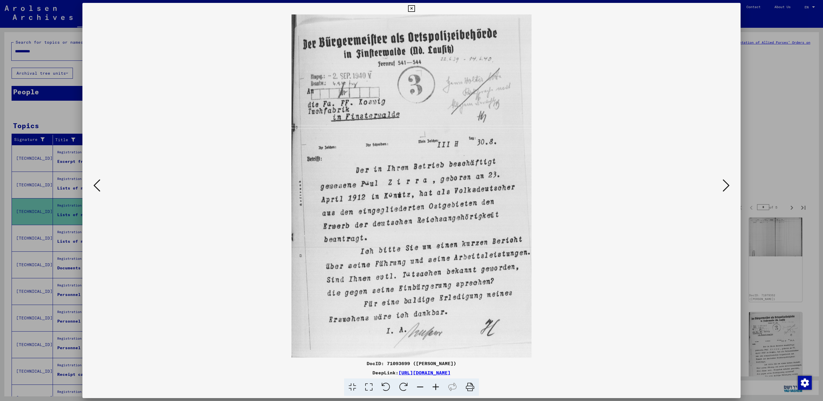
click at [731, 188] on button at bounding box center [726, 186] width 10 height 16
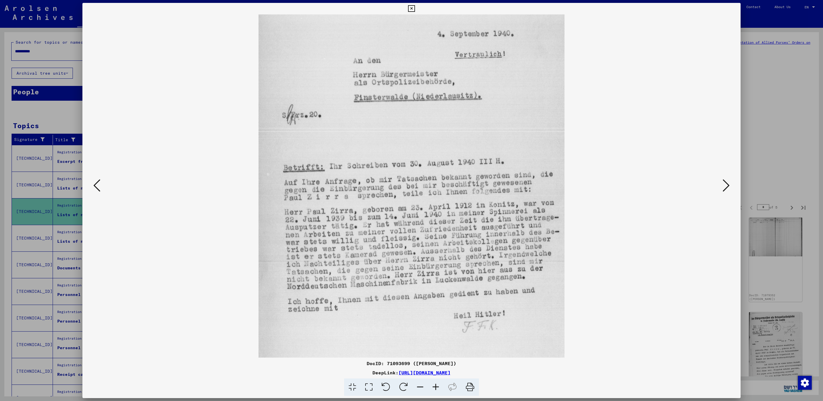
click at [412, 8] on icon at bounding box center [411, 8] width 7 height 7
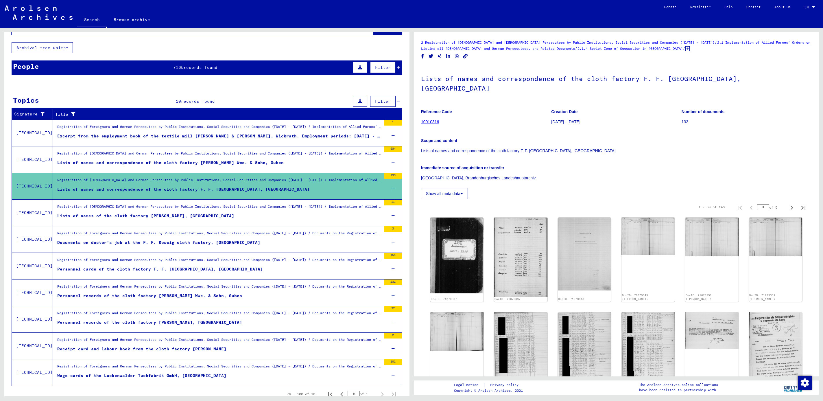
scroll to position [38, 0]
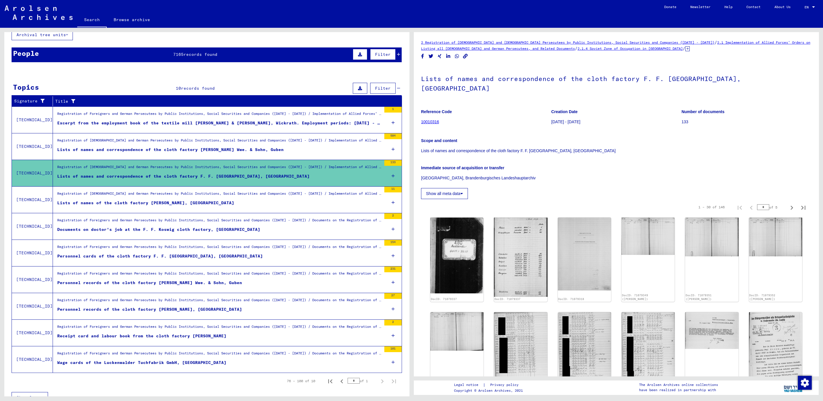
click at [198, 333] on div "Receipt card and labour book from the cloth factory F. M. Huschke, Guben" at bounding box center [141, 336] width 169 height 6
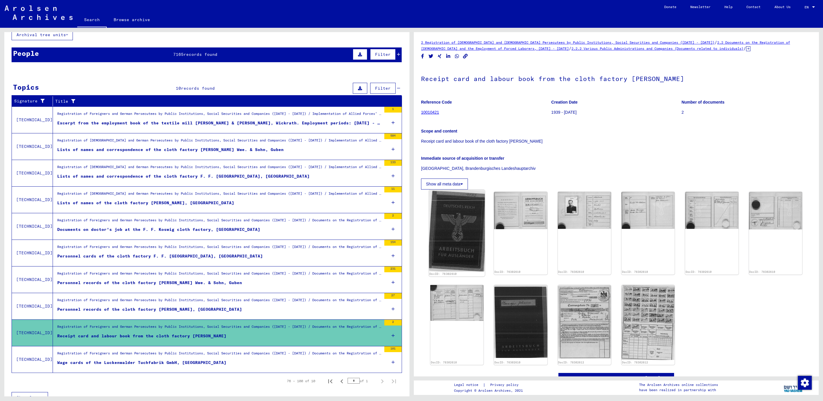
click at [475, 229] on img at bounding box center [457, 231] width 56 height 82
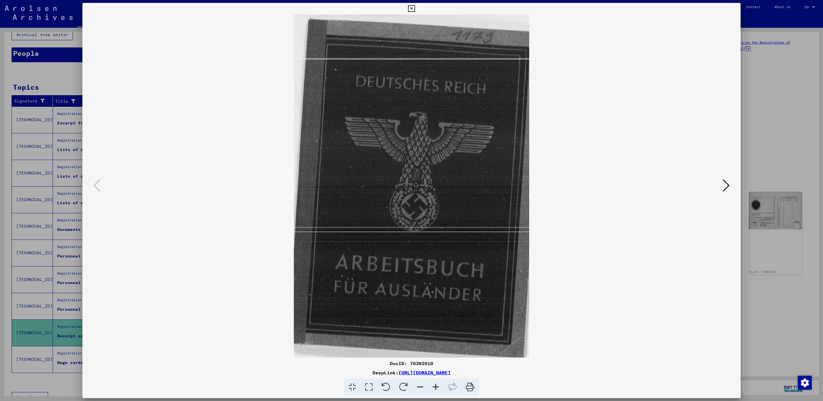
click at [726, 185] on icon at bounding box center [726, 186] width 7 height 14
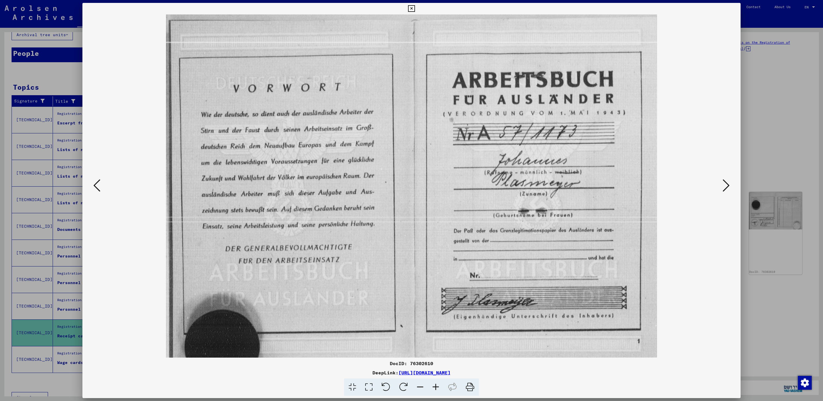
click at [726, 185] on icon at bounding box center [726, 186] width 7 height 14
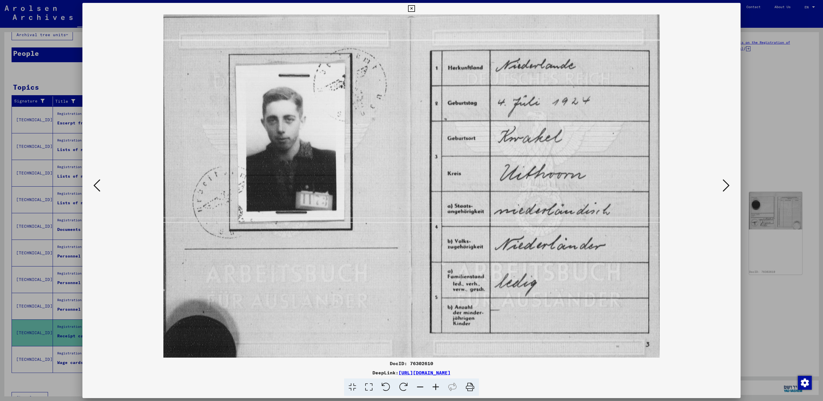
click at [726, 185] on icon at bounding box center [726, 186] width 7 height 14
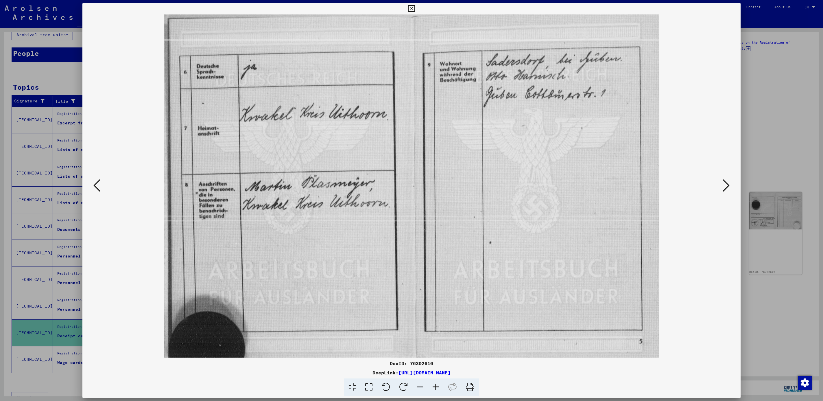
click at [726, 185] on icon at bounding box center [726, 186] width 7 height 14
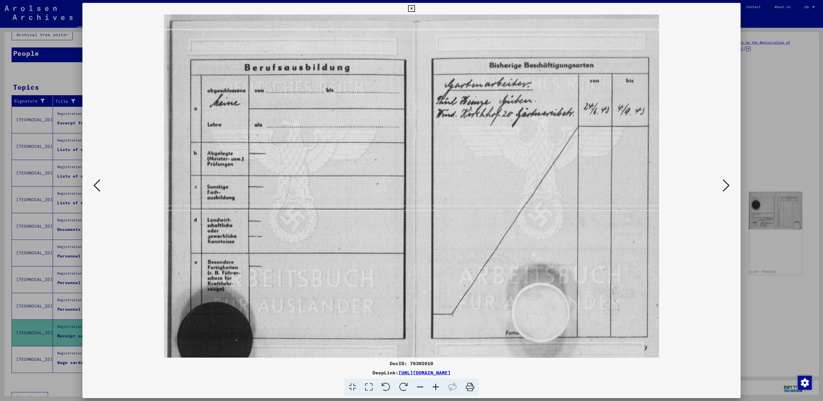
click at [726, 185] on icon at bounding box center [726, 186] width 7 height 14
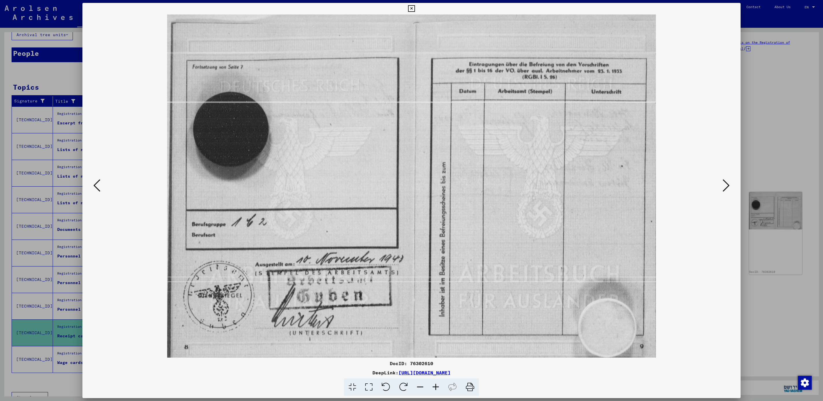
click at [726, 185] on icon at bounding box center [726, 186] width 7 height 14
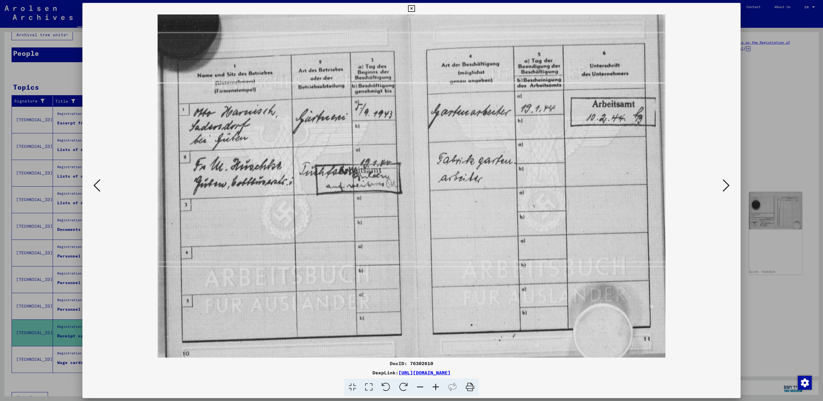
click at [726, 185] on icon at bounding box center [726, 186] width 7 height 14
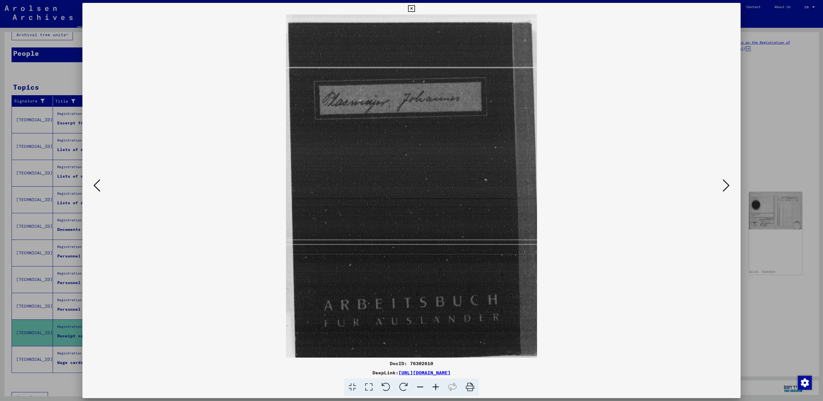
click at [726, 185] on icon at bounding box center [726, 186] width 7 height 14
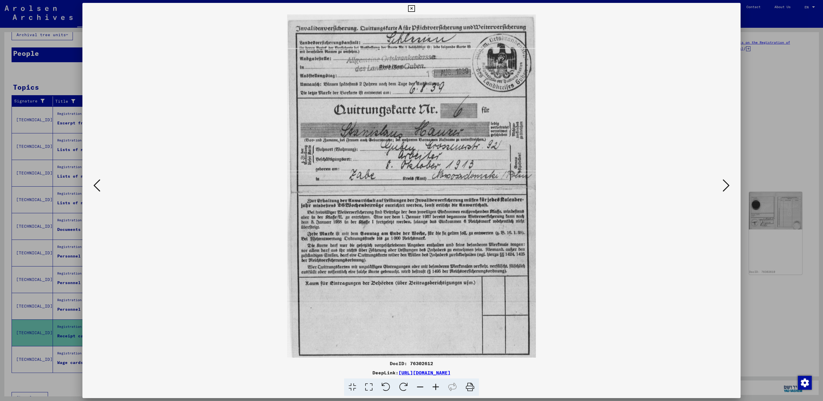
click at [726, 185] on icon at bounding box center [726, 186] width 7 height 14
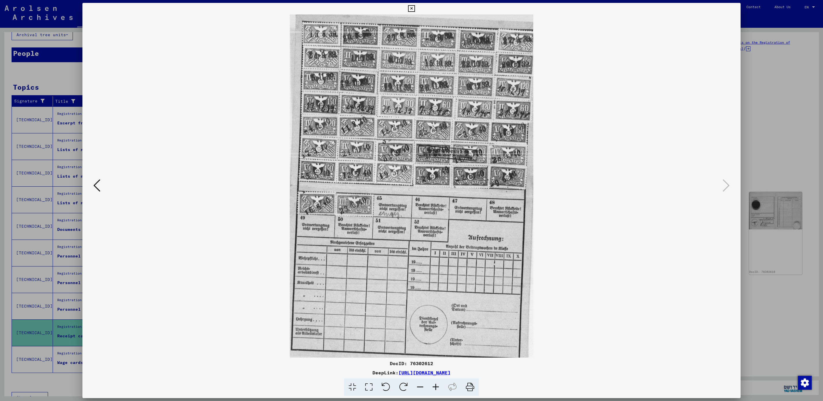
click at [410, 9] on icon at bounding box center [411, 8] width 7 height 7
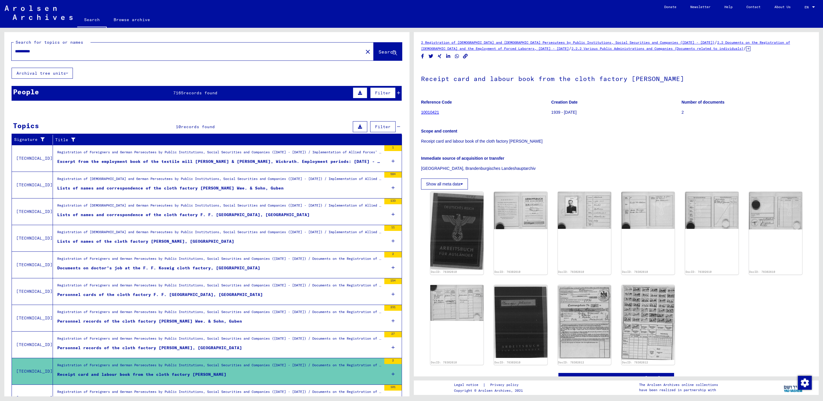
click at [138, 159] on div "Excerpt from the employment book of the textile mill Heinen & Jansen, Wickrath.…" at bounding box center [219, 162] width 324 height 6
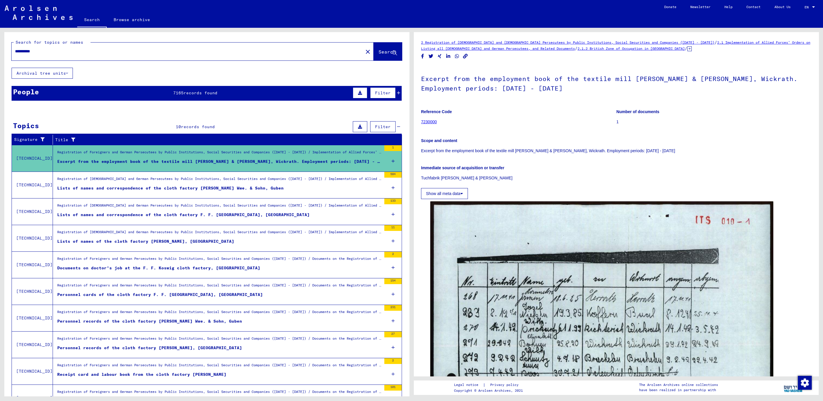
drag, startPoint x: 38, startPoint y: 50, endPoint x: 16, endPoint y: 50, distance: 21.7
click at [16, 50] on input "**********" at bounding box center [180, 51] width 331 height 6
paste input "******"
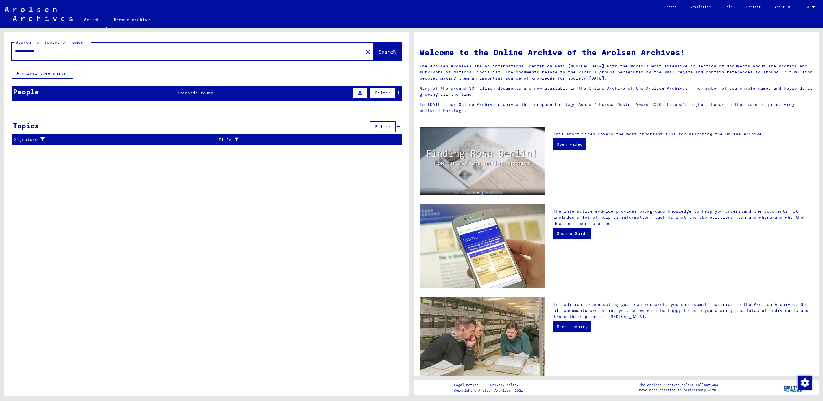
click at [182, 95] on div "People 1 records found Filter" at bounding box center [207, 93] width 390 height 15
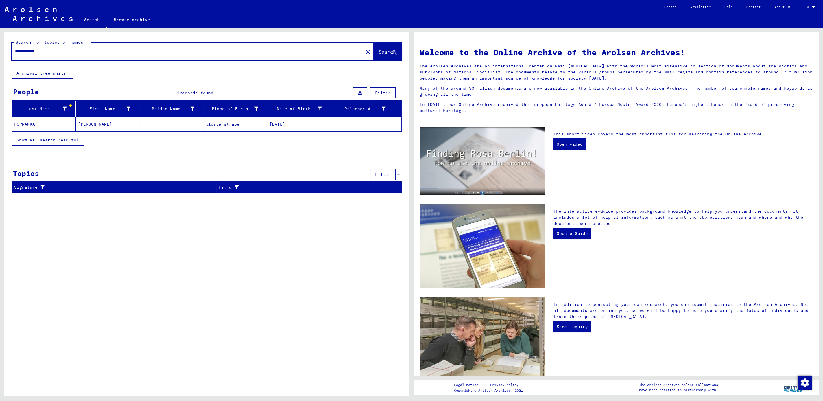
click at [88, 124] on mat-cell "[PERSON_NAME]" at bounding box center [108, 124] width 64 height 14
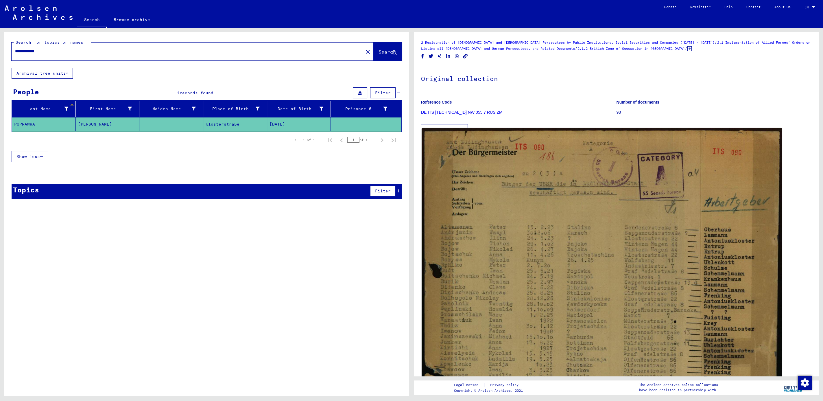
click at [536, 194] on img at bounding box center [602, 324] width 360 height 392
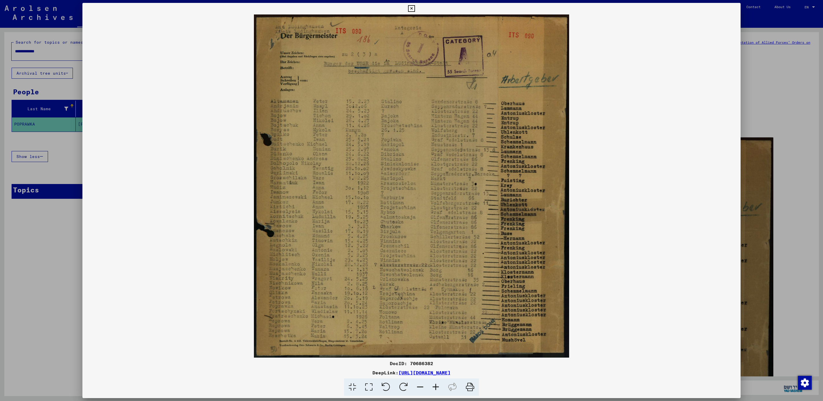
click at [409, 8] on icon at bounding box center [411, 8] width 7 height 7
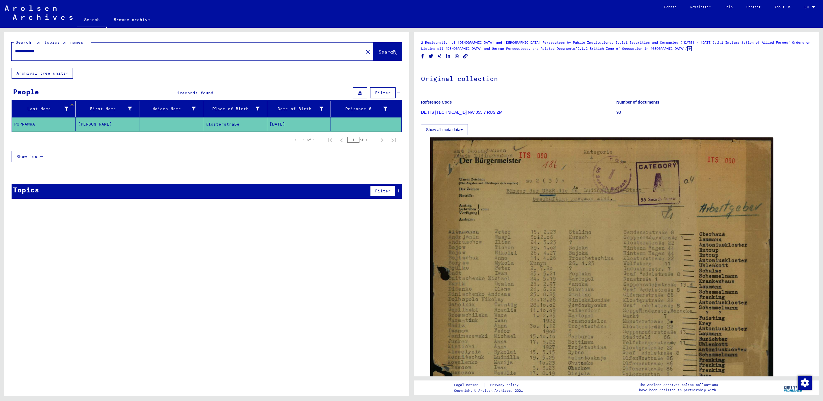
drag, startPoint x: 59, startPoint y: 48, endPoint x: 15, endPoint y: 49, distance: 44.6
click at [15, 49] on div "**********" at bounding box center [186, 51] width 348 height 13
click at [23, 51] on input "**********" at bounding box center [183, 51] width 336 height 6
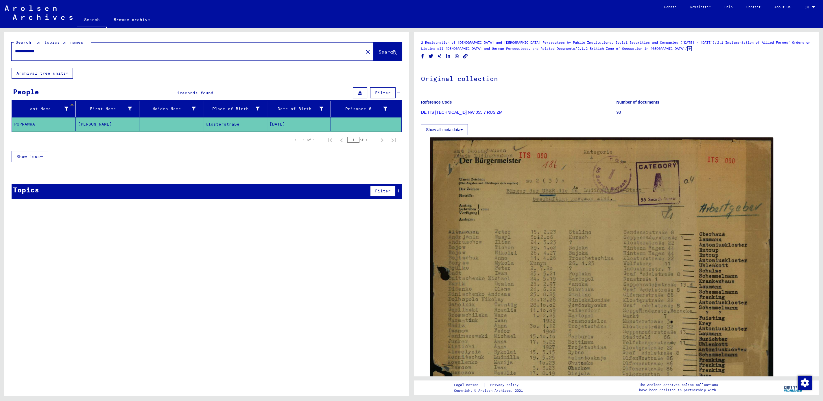
paste input "**********"
type input "**********"
